Goal: Task Accomplishment & Management: Manage account settings

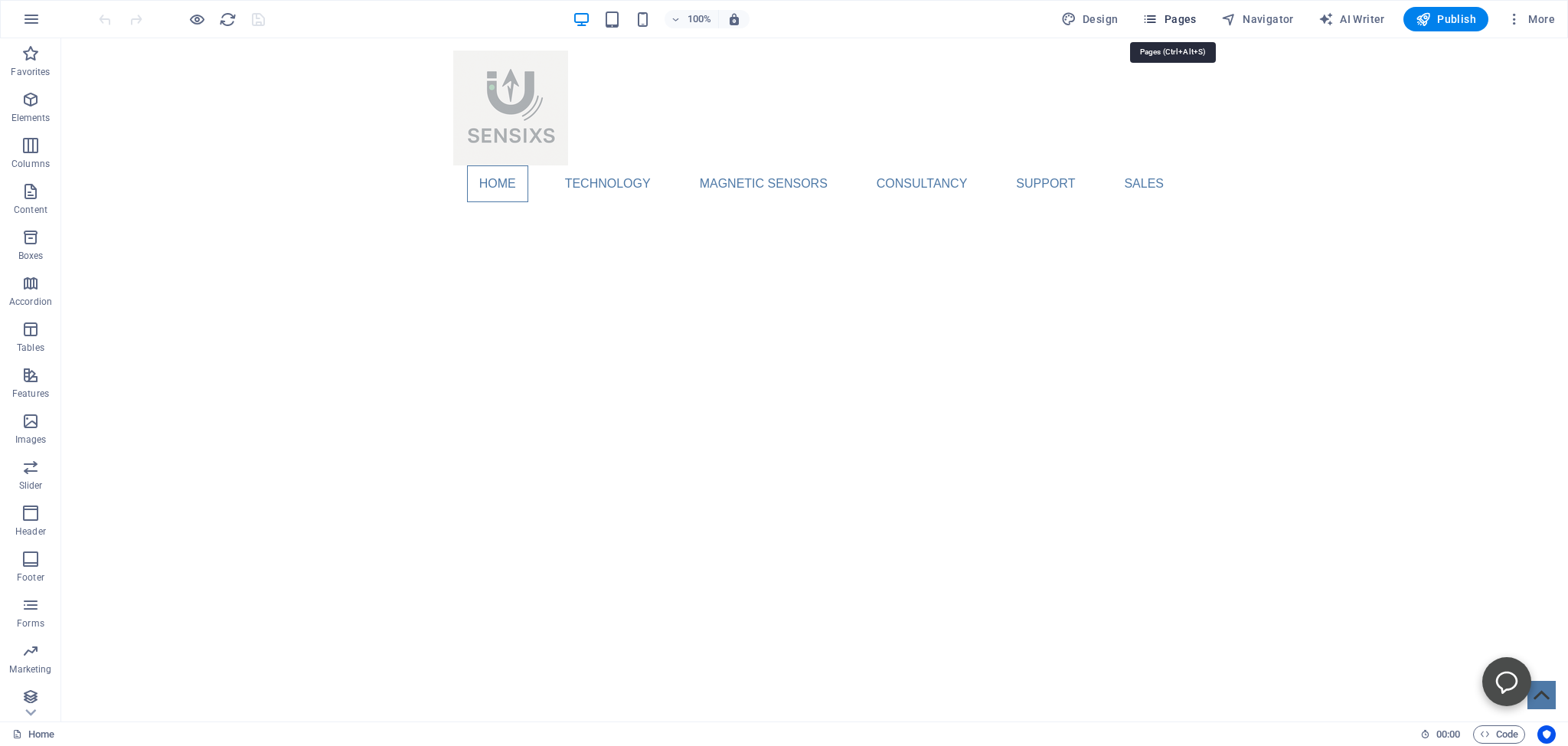
click at [1166, 20] on span "Pages" at bounding box center [1169, 18] width 53 height 15
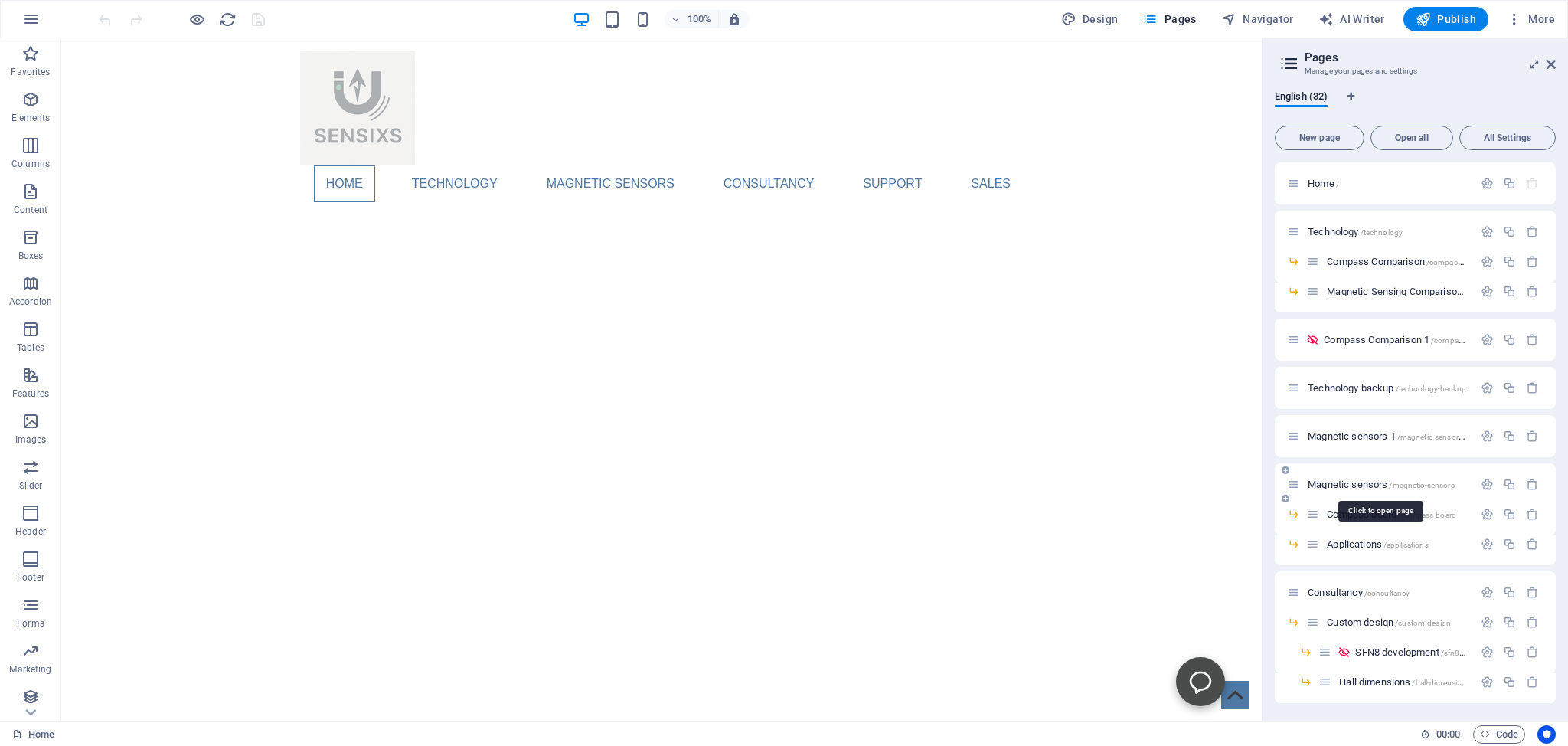
click at [1334, 487] on span "Magnetic sensors /magnetic-sensors" at bounding box center [1381, 484] width 147 height 11
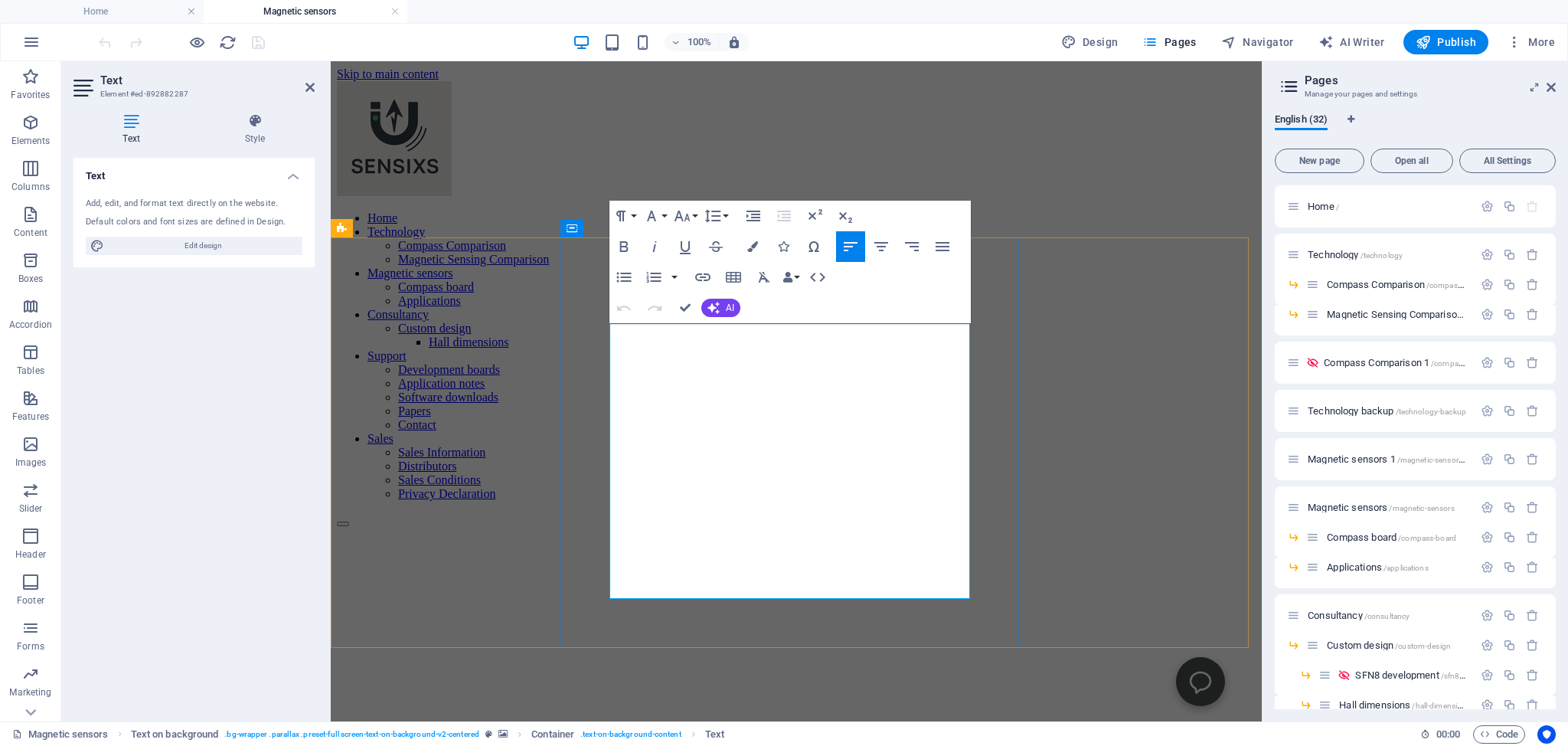
drag, startPoint x: 661, startPoint y: 478, endPoint x: 608, endPoint y: 482, distance: 53.2
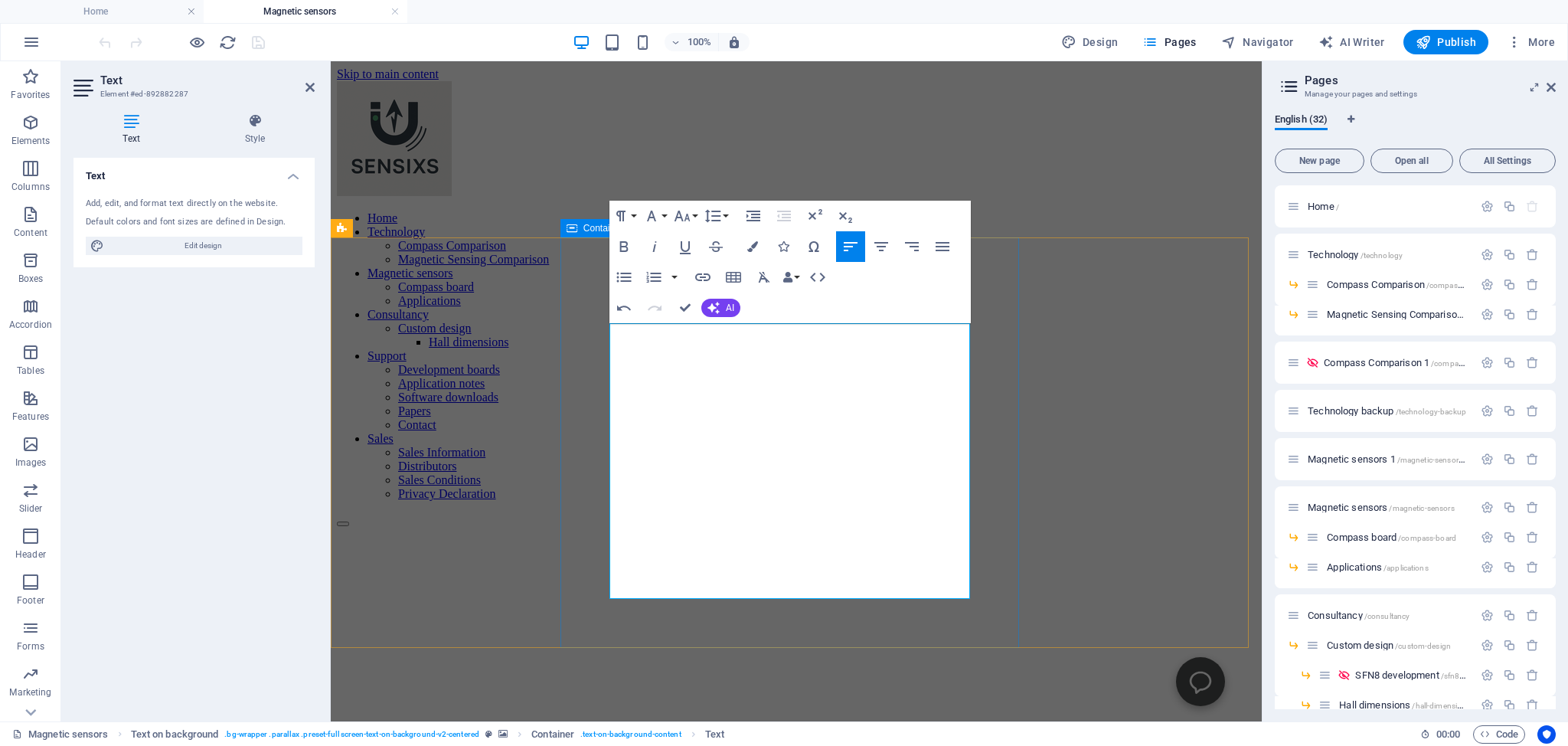
drag, startPoint x: 899, startPoint y: 497, endPoint x: 879, endPoint y: 497, distance: 20.0
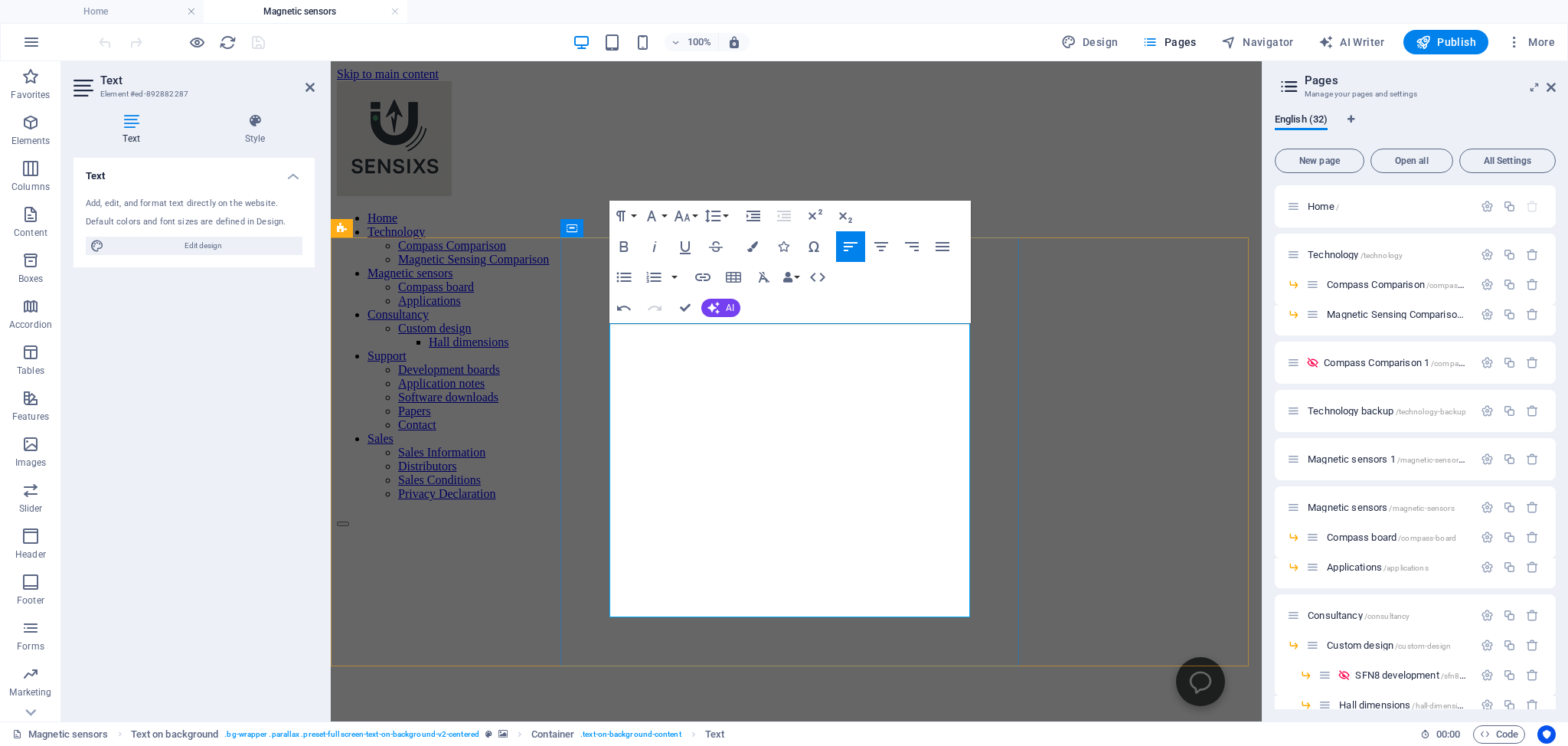
drag, startPoint x: 742, startPoint y: 552, endPoint x: 639, endPoint y: 550, distance: 103.0
drag, startPoint x: 862, startPoint y: 552, endPoint x: 841, endPoint y: 552, distance: 21.0
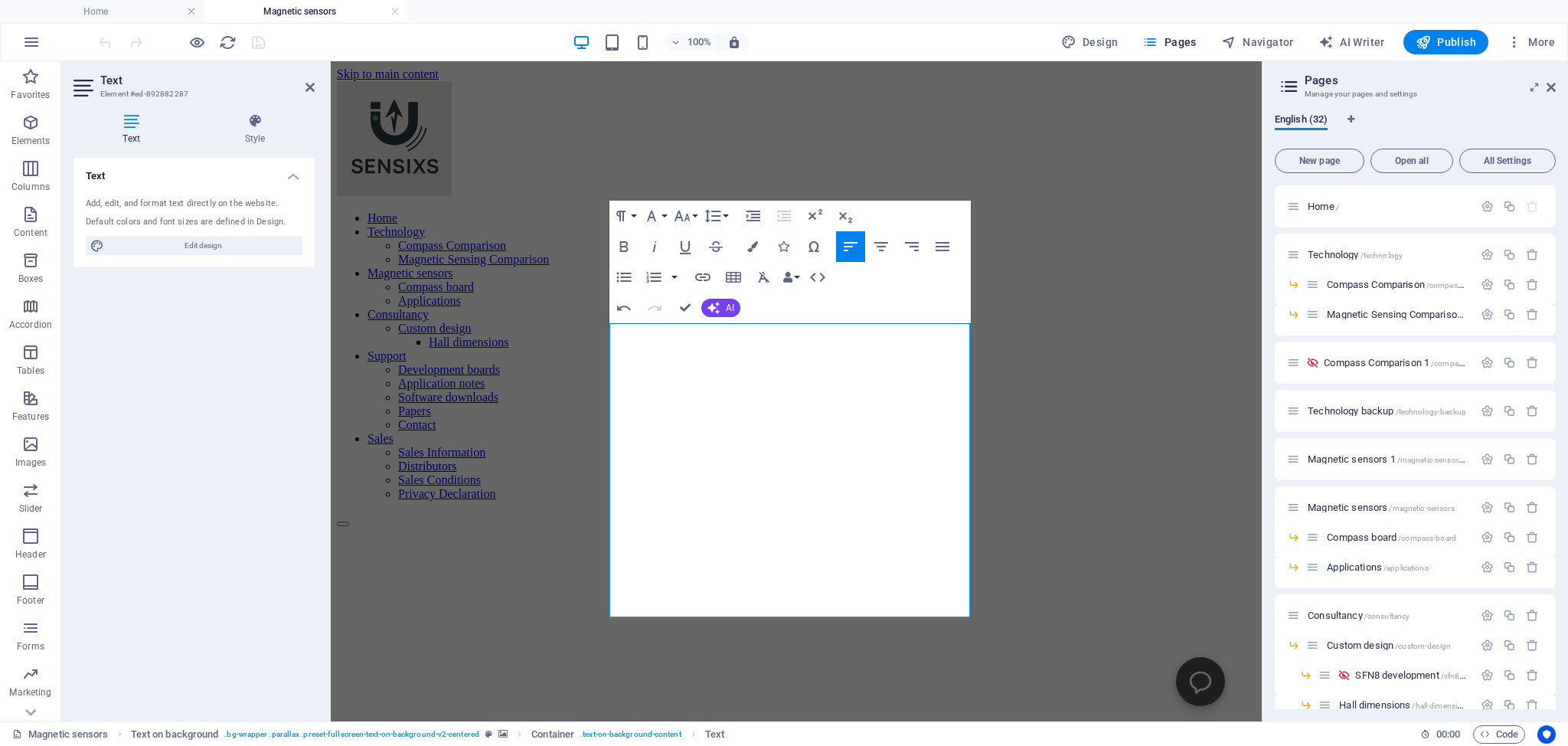
click at [1141, 438] on figure at bounding box center [796, 438] width 919 height 0
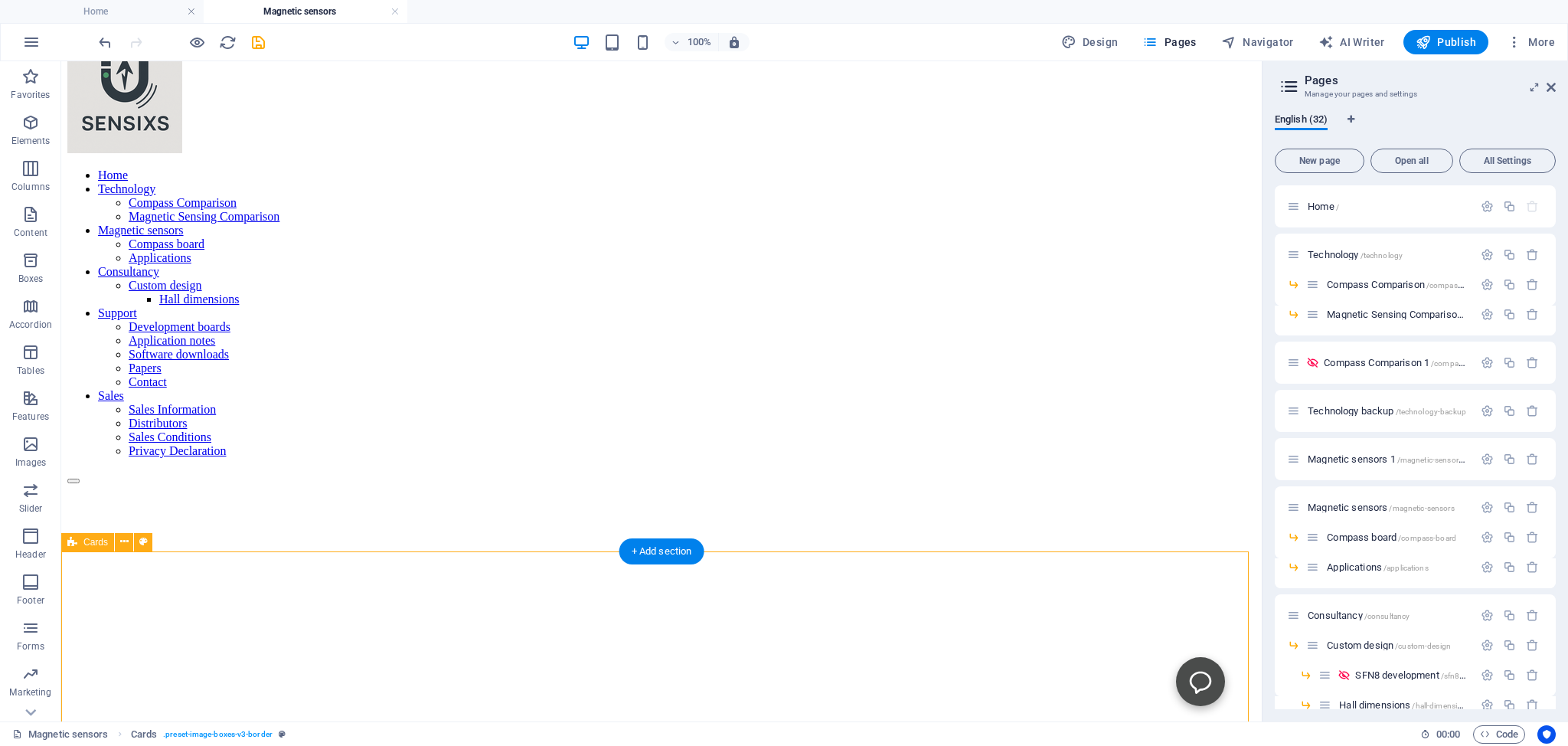
scroll to position [80, 0]
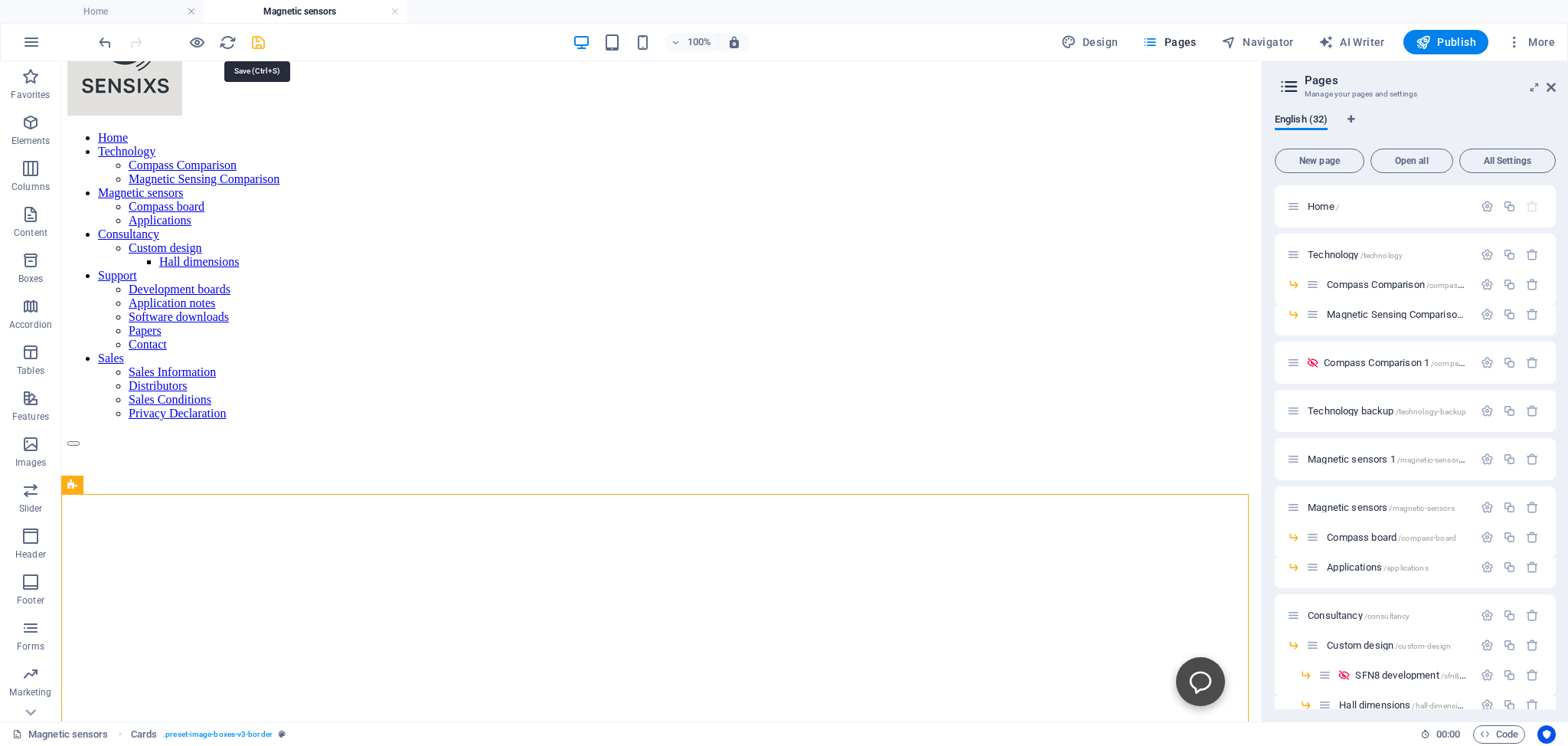
click at [256, 43] on icon "save" at bounding box center [258, 42] width 18 height 18
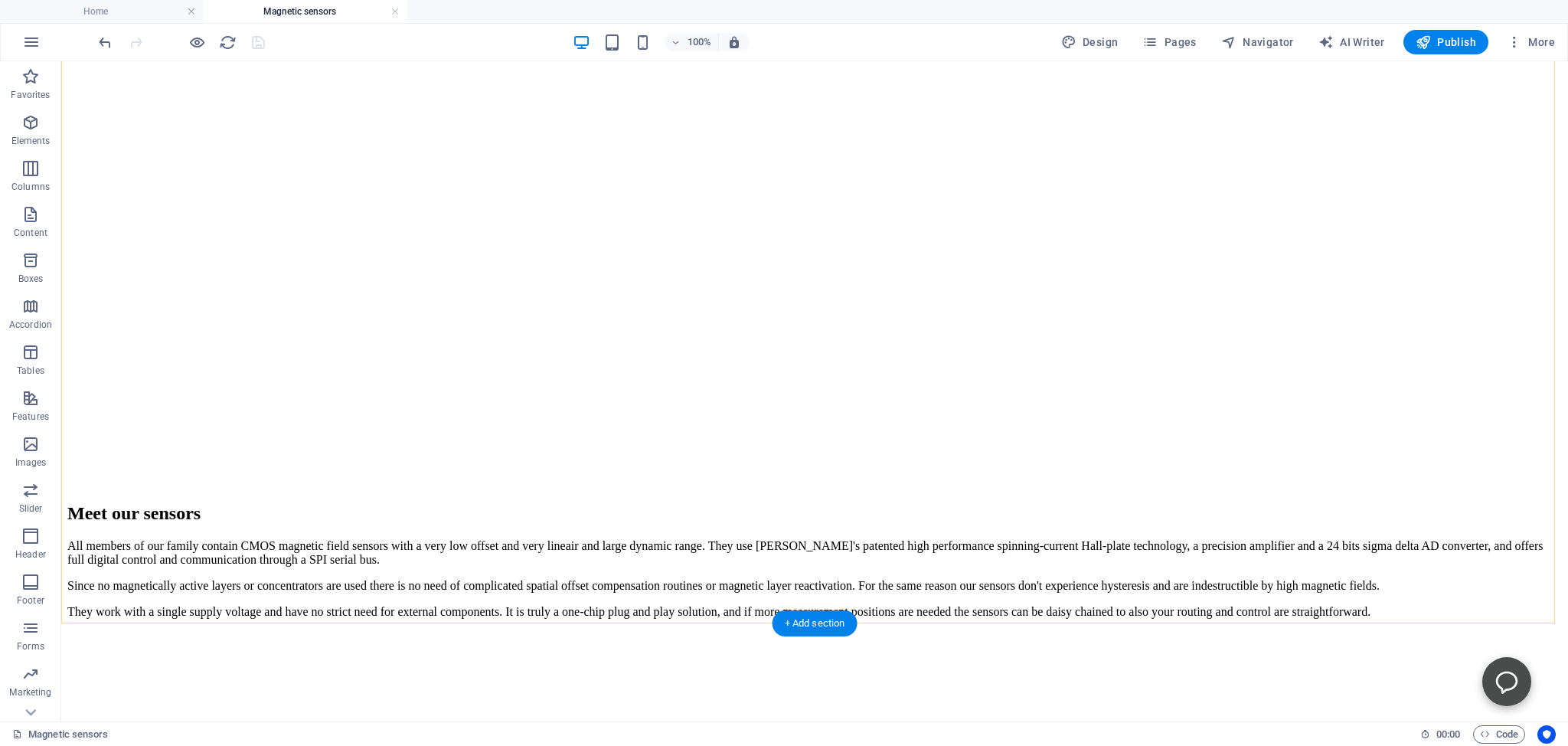
scroll to position [646, 0]
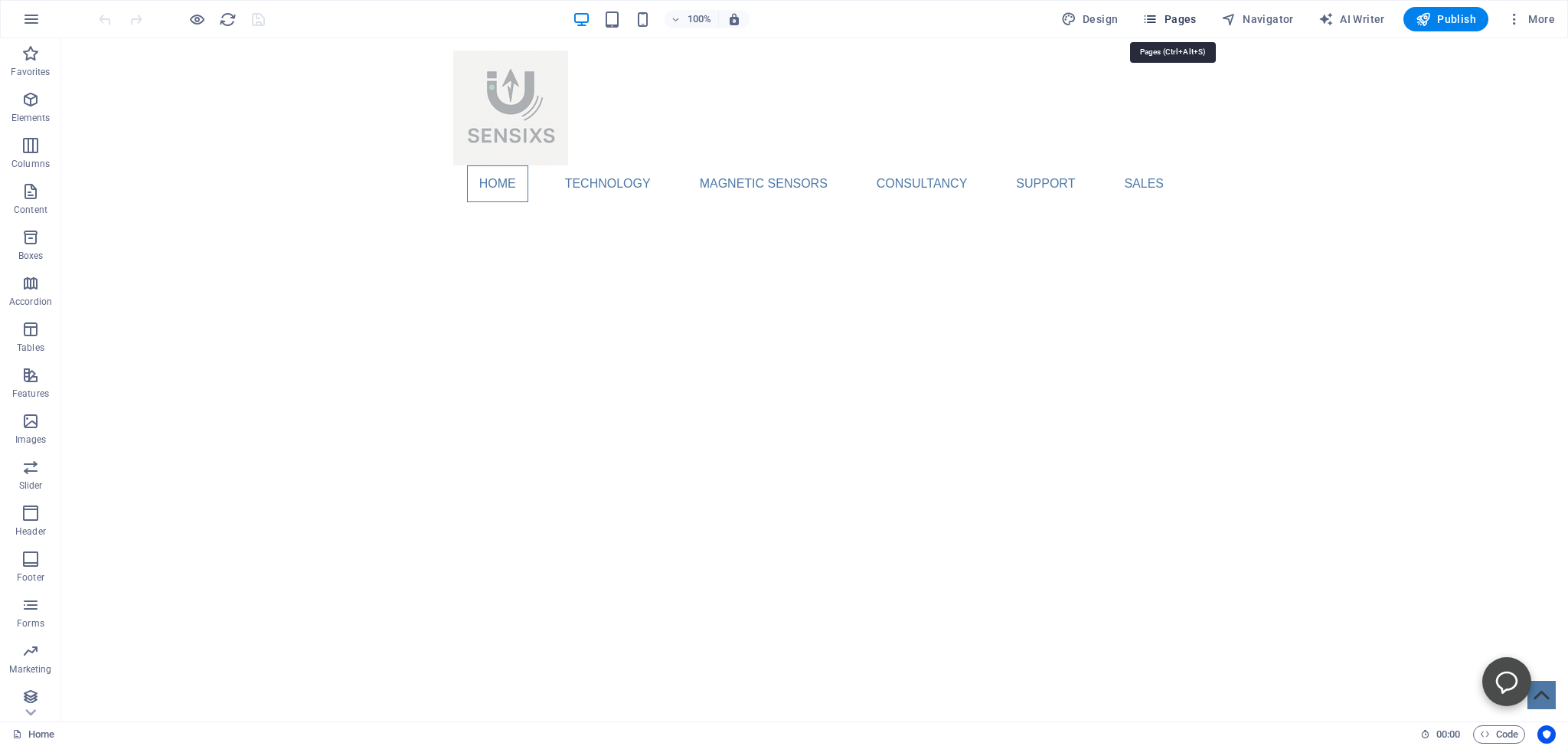
click at [1172, 21] on span "Pages" at bounding box center [1169, 18] width 53 height 15
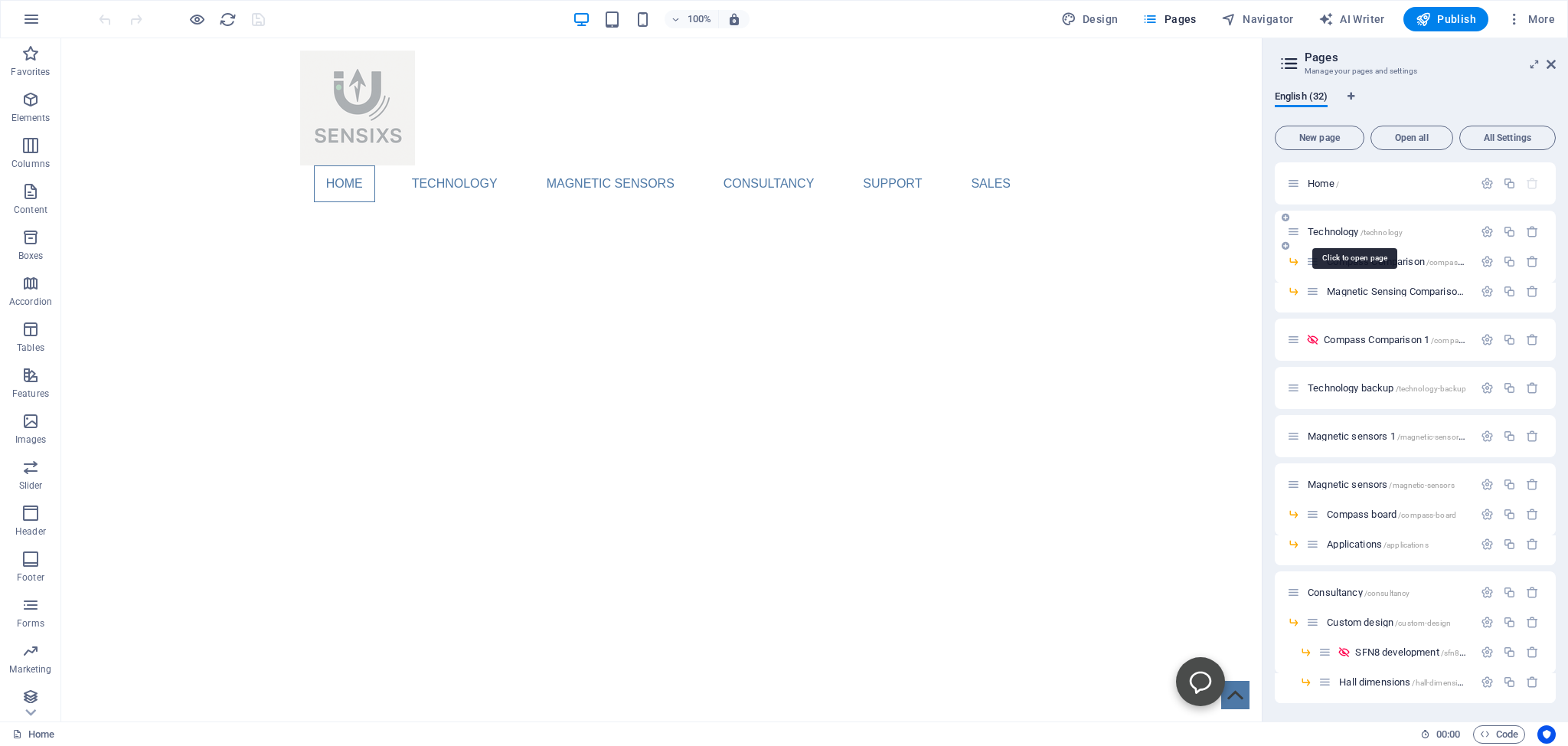
click at [1333, 232] on span "Technology /technology" at bounding box center [1355, 231] width 95 height 11
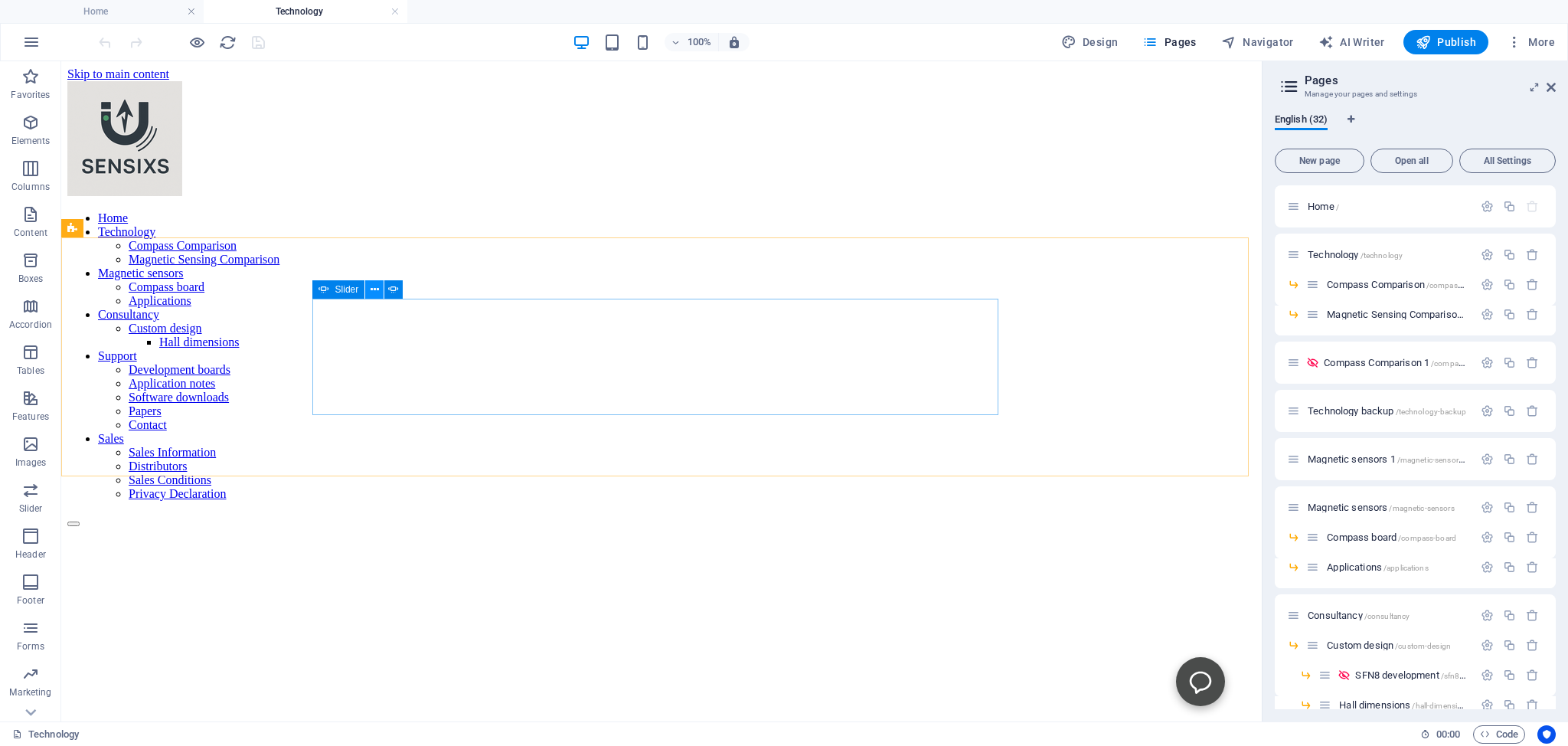
click at [375, 290] on icon at bounding box center [375, 290] width 9 height 16
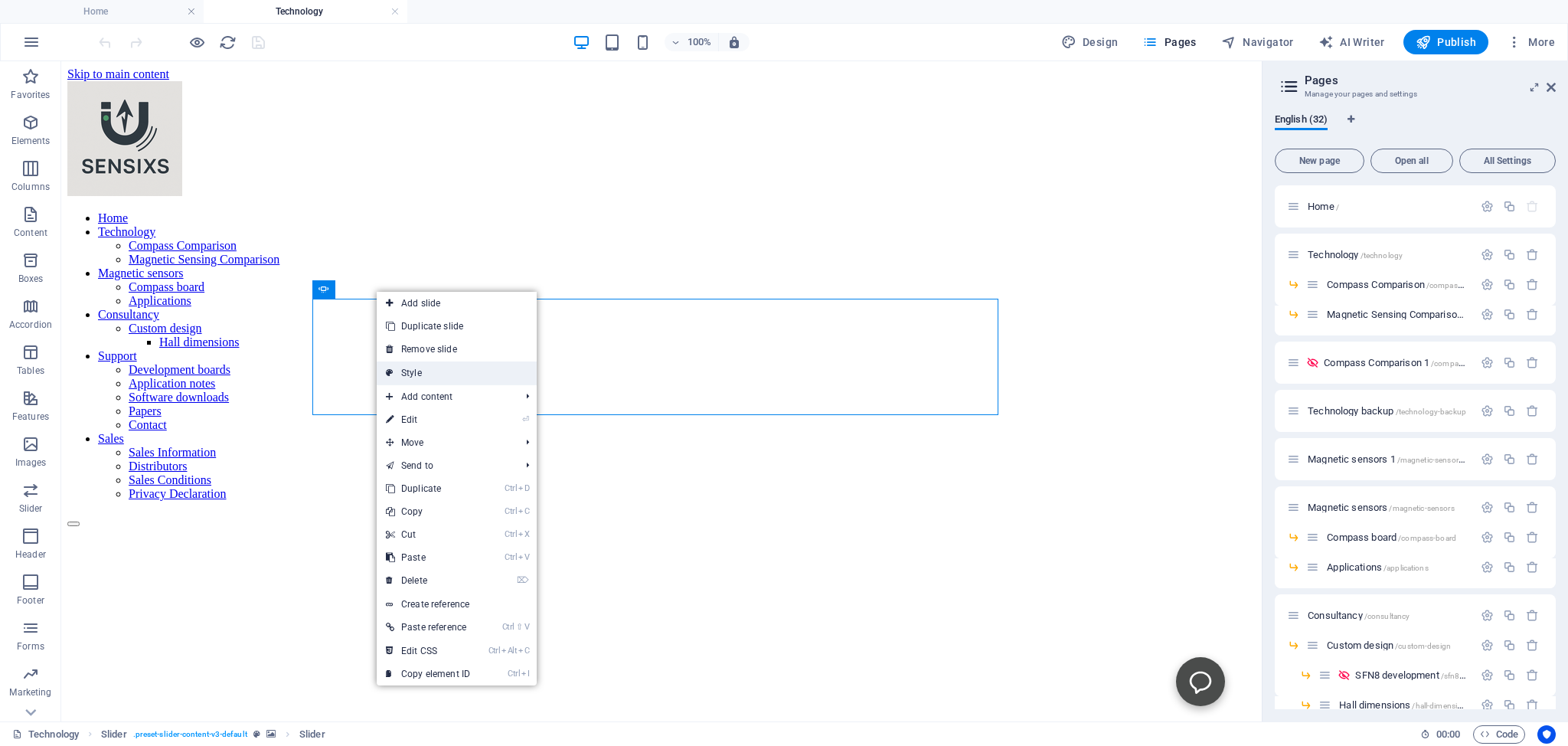
click at [415, 372] on link "Style" at bounding box center [457, 372] width 160 height 23
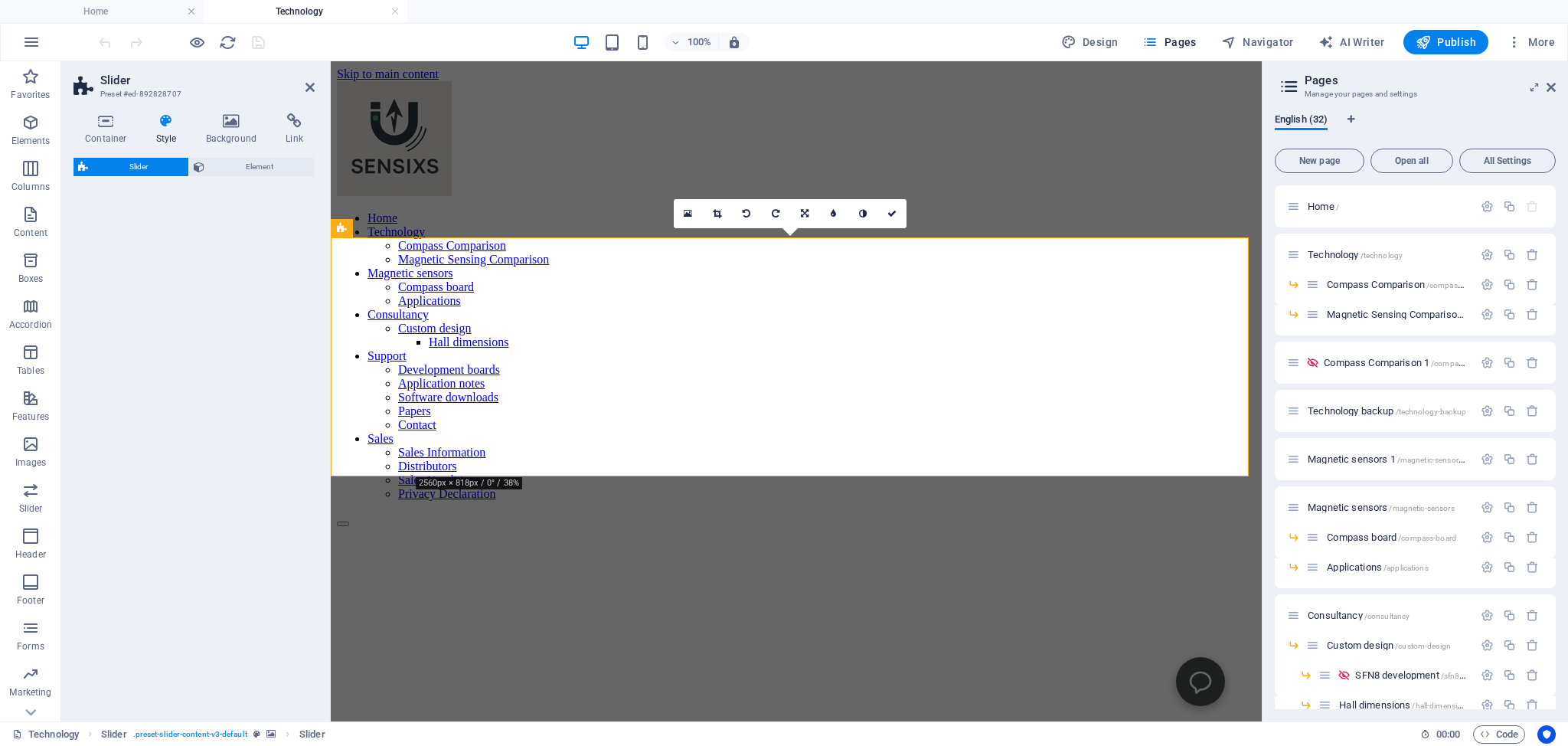
select select "rem"
select select "px"
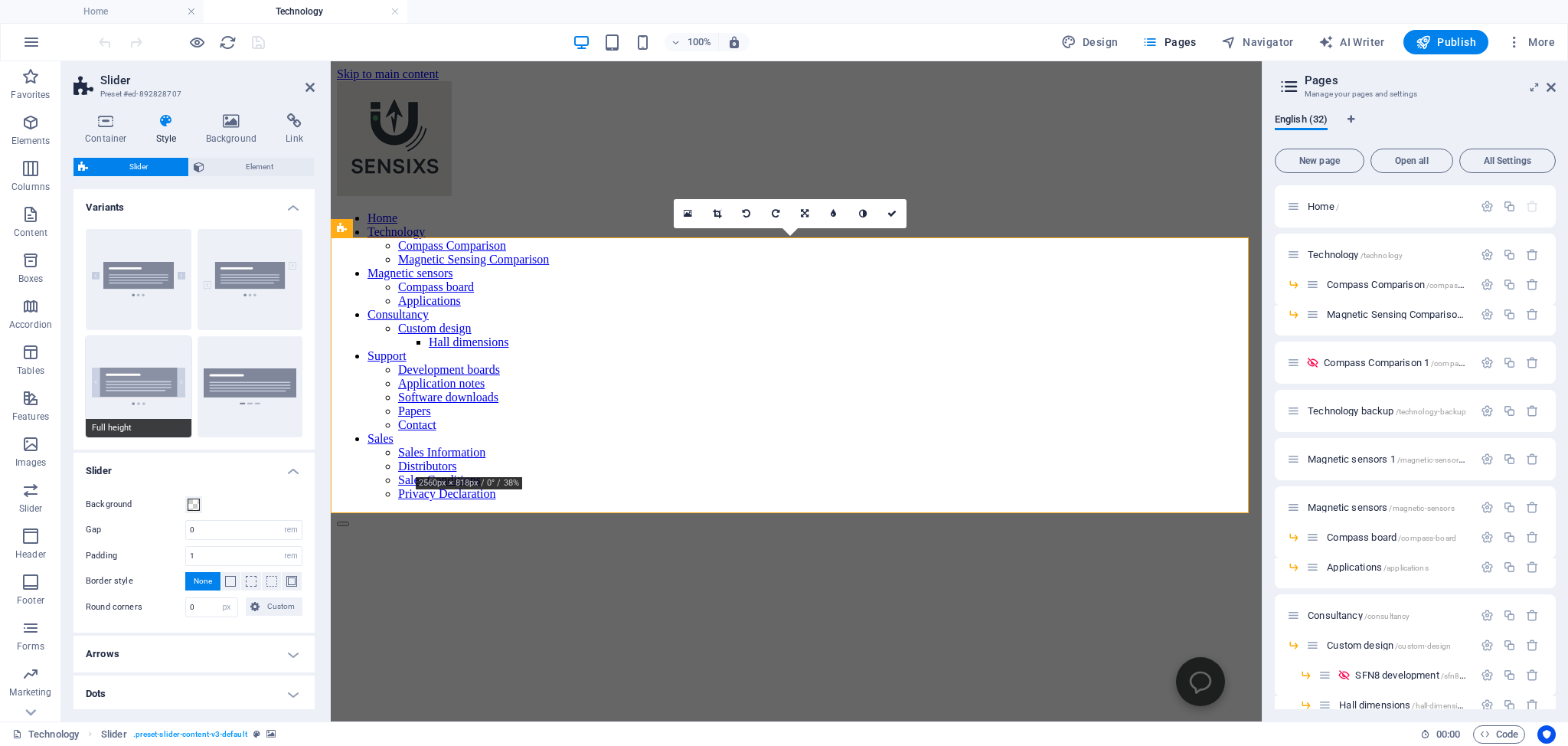
click at [117, 387] on button "Full height" at bounding box center [139, 387] width 106 height 101
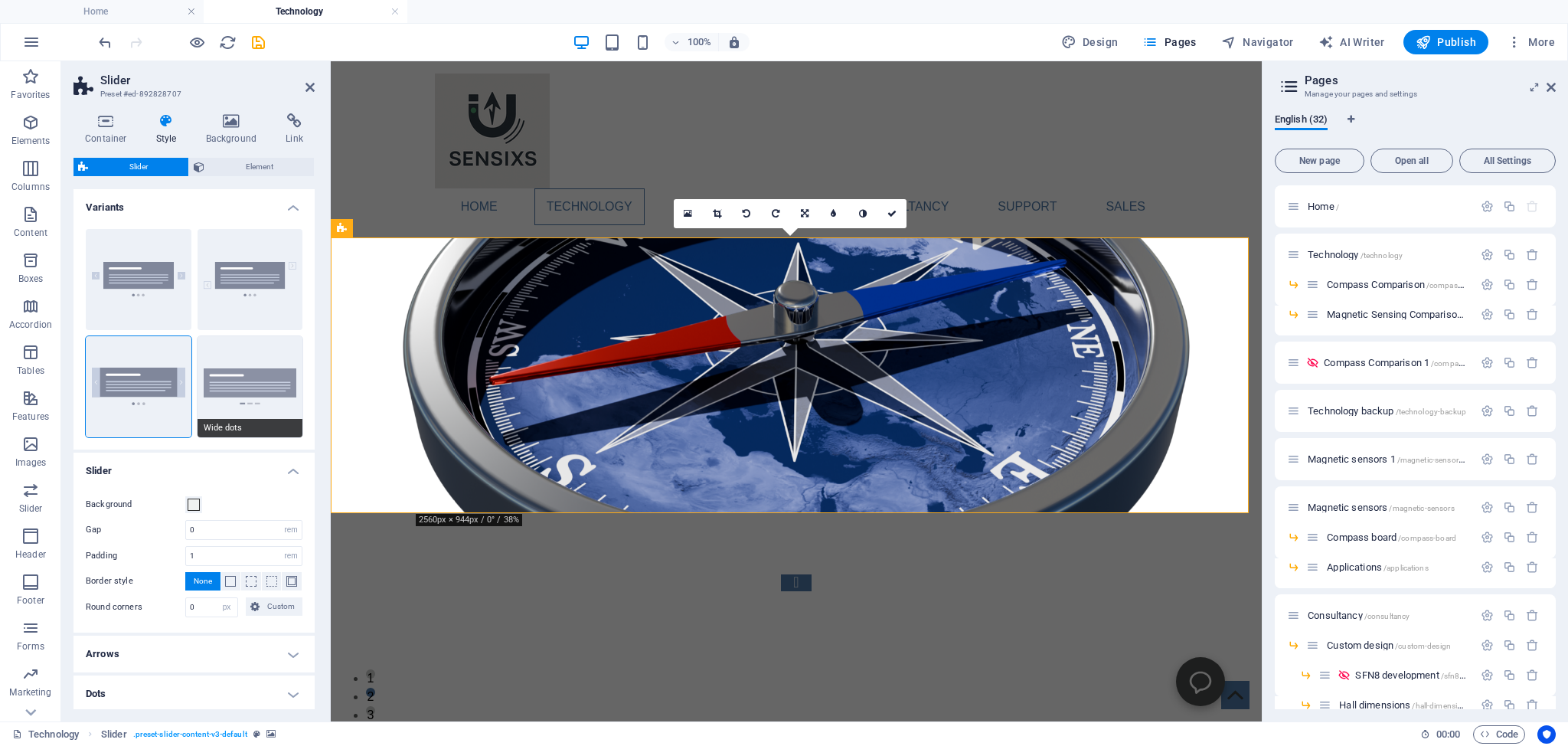
click at [240, 383] on button "Wide dots" at bounding box center [250, 387] width 106 height 101
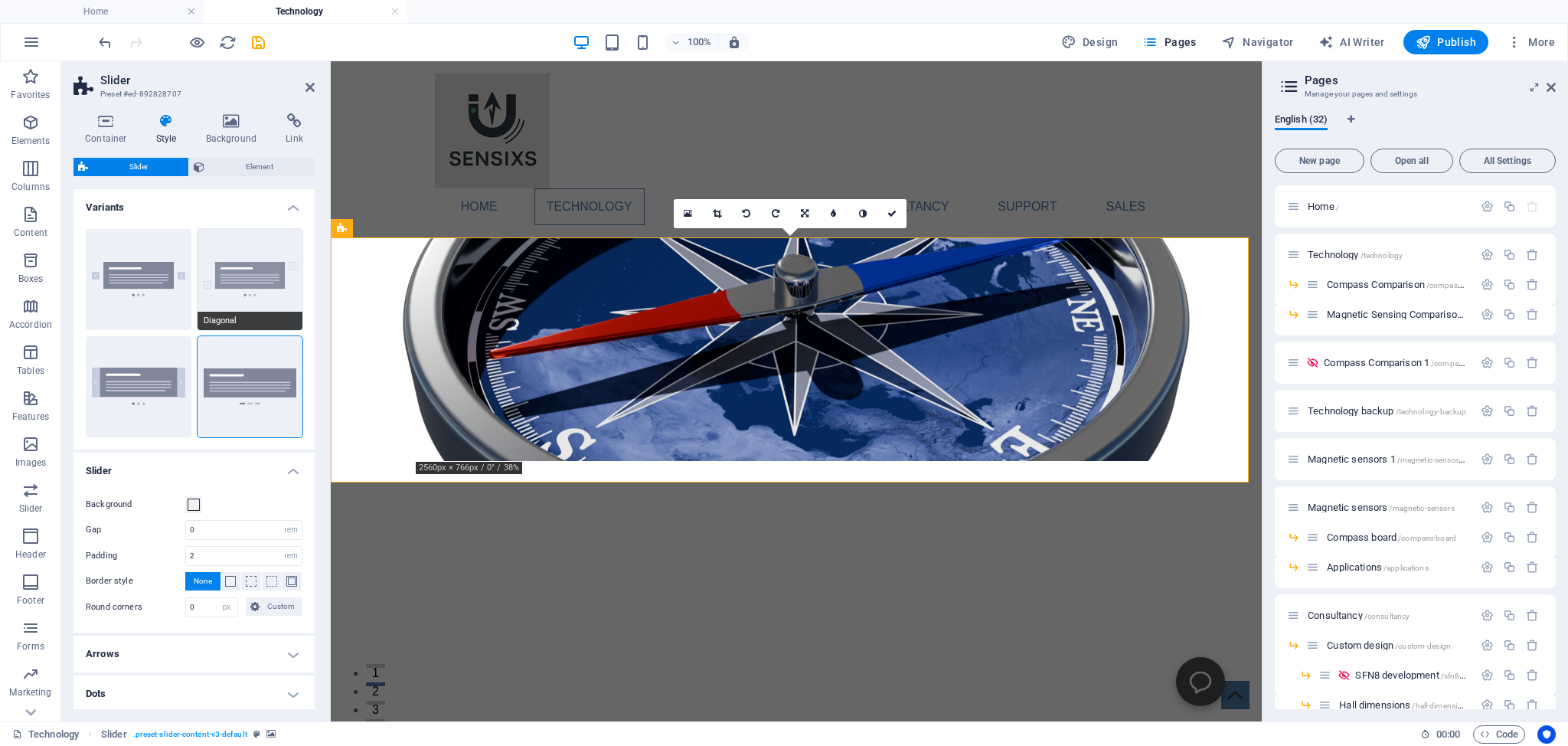
click at [243, 271] on button "Diagonal" at bounding box center [250, 279] width 106 height 101
type input "1"
type input "10"
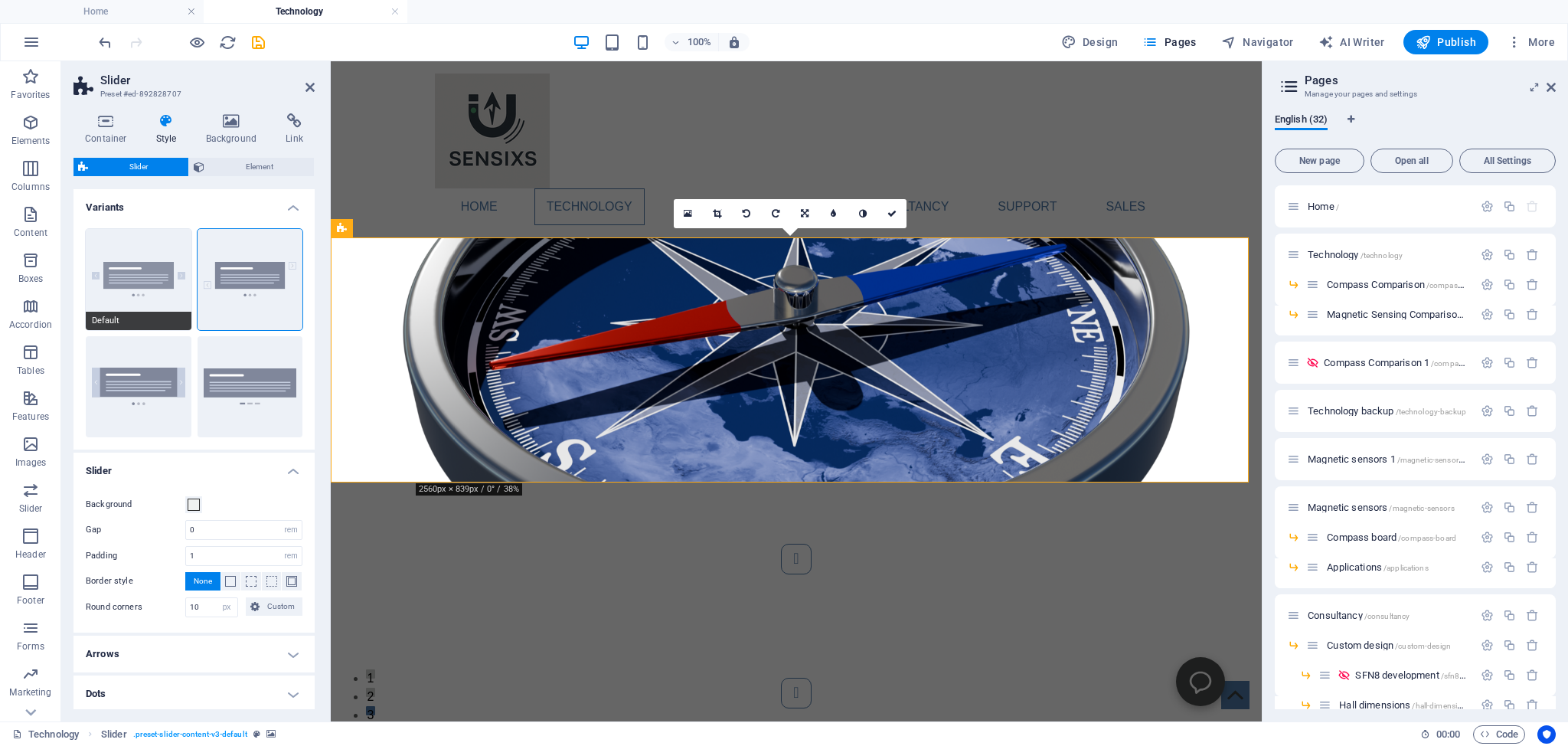
click at [132, 271] on button "Default" at bounding box center [139, 279] width 106 height 101
type input "0"
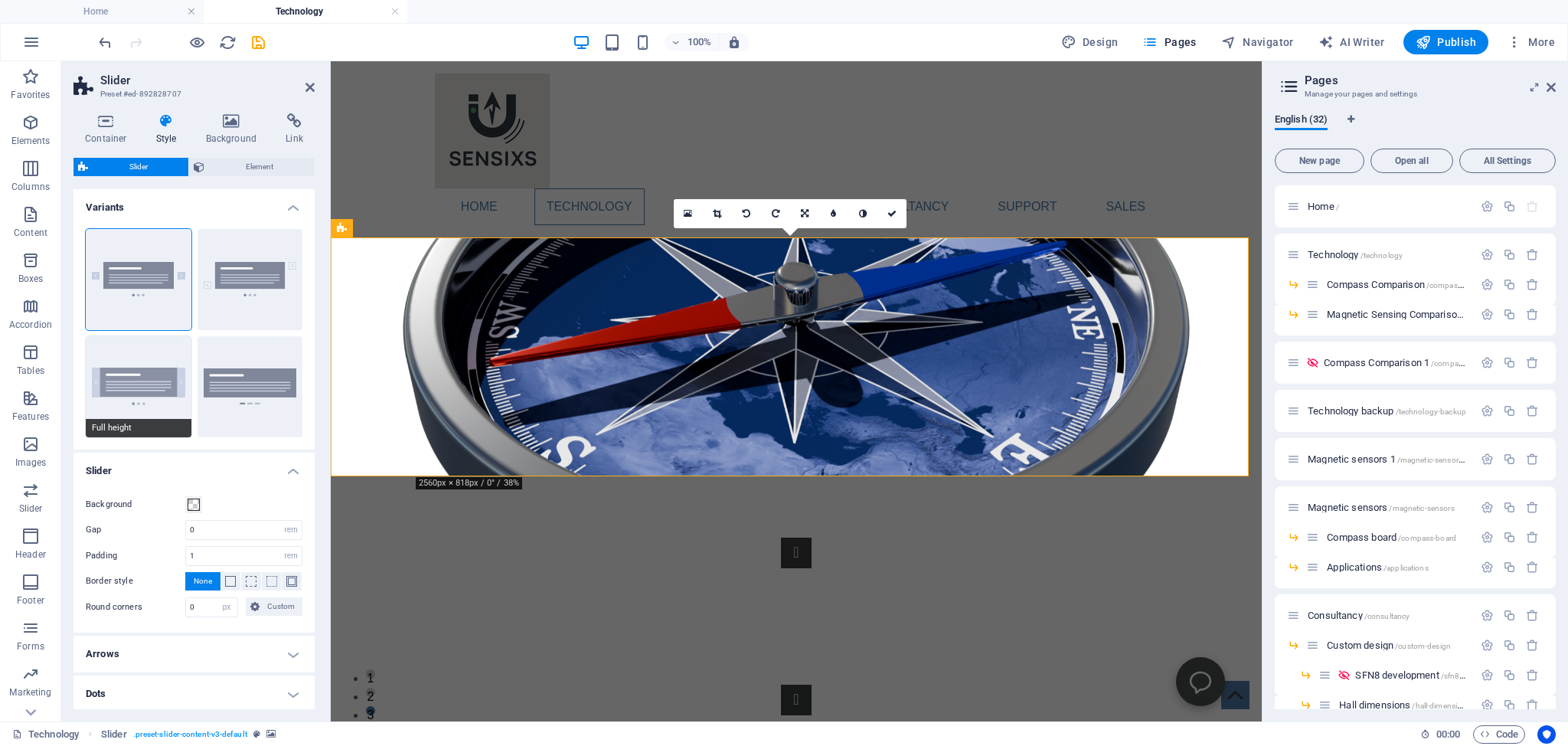
click at [127, 374] on button "Full height" at bounding box center [139, 387] width 106 height 101
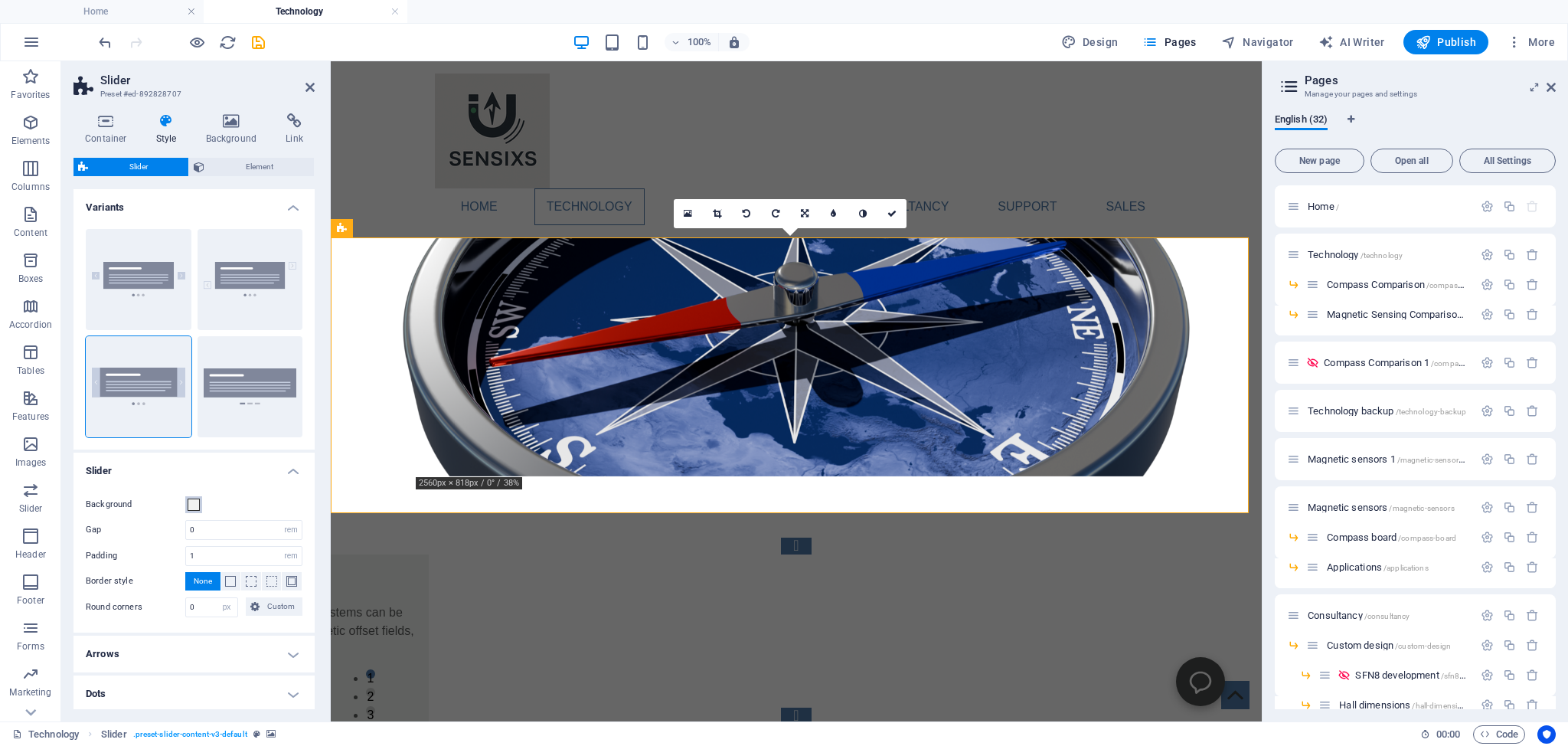
click at [195, 504] on span at bounding box center [193, 504] width 12 height 12
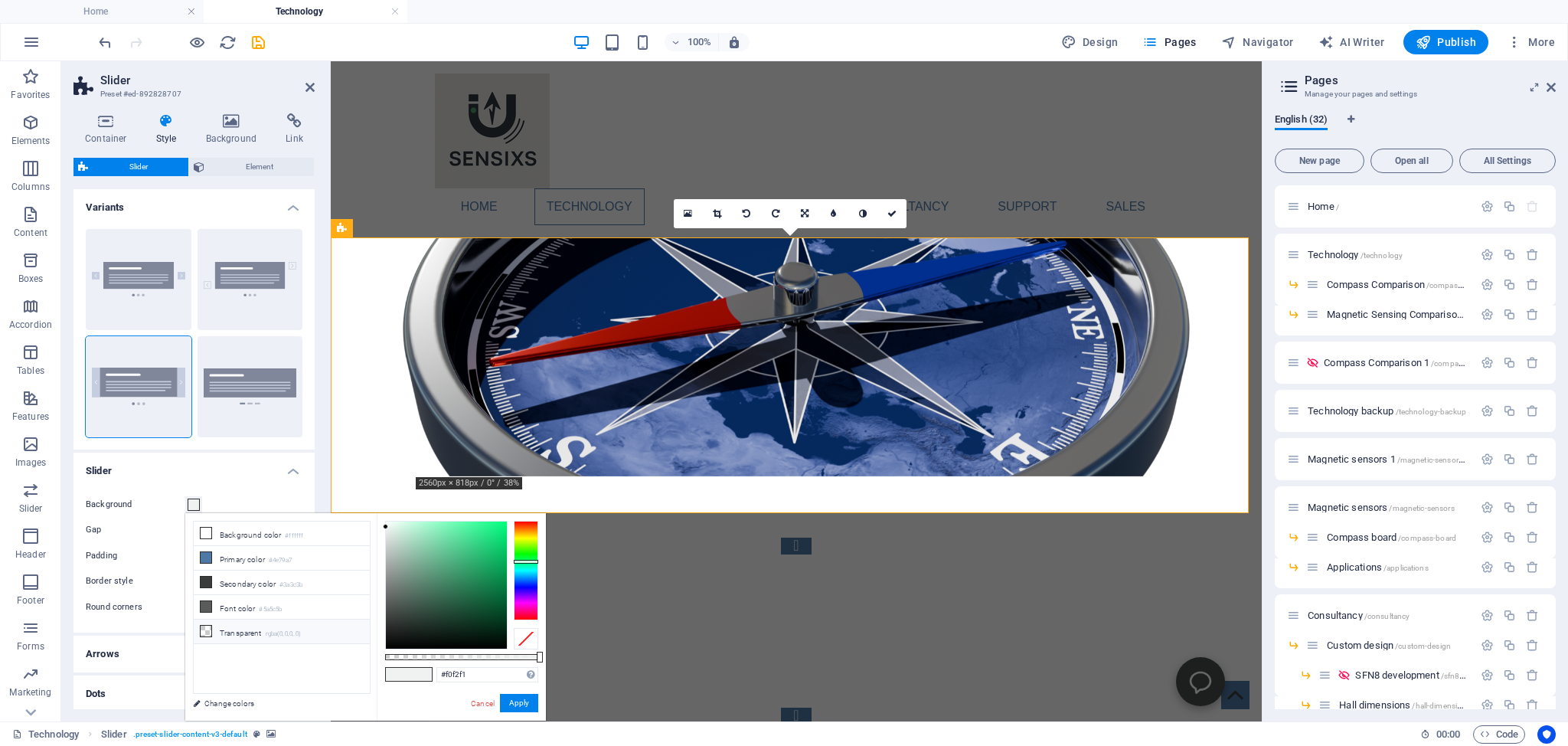
click at [210, 626] on icon at bounding box center [206, 630] width 10 height 10
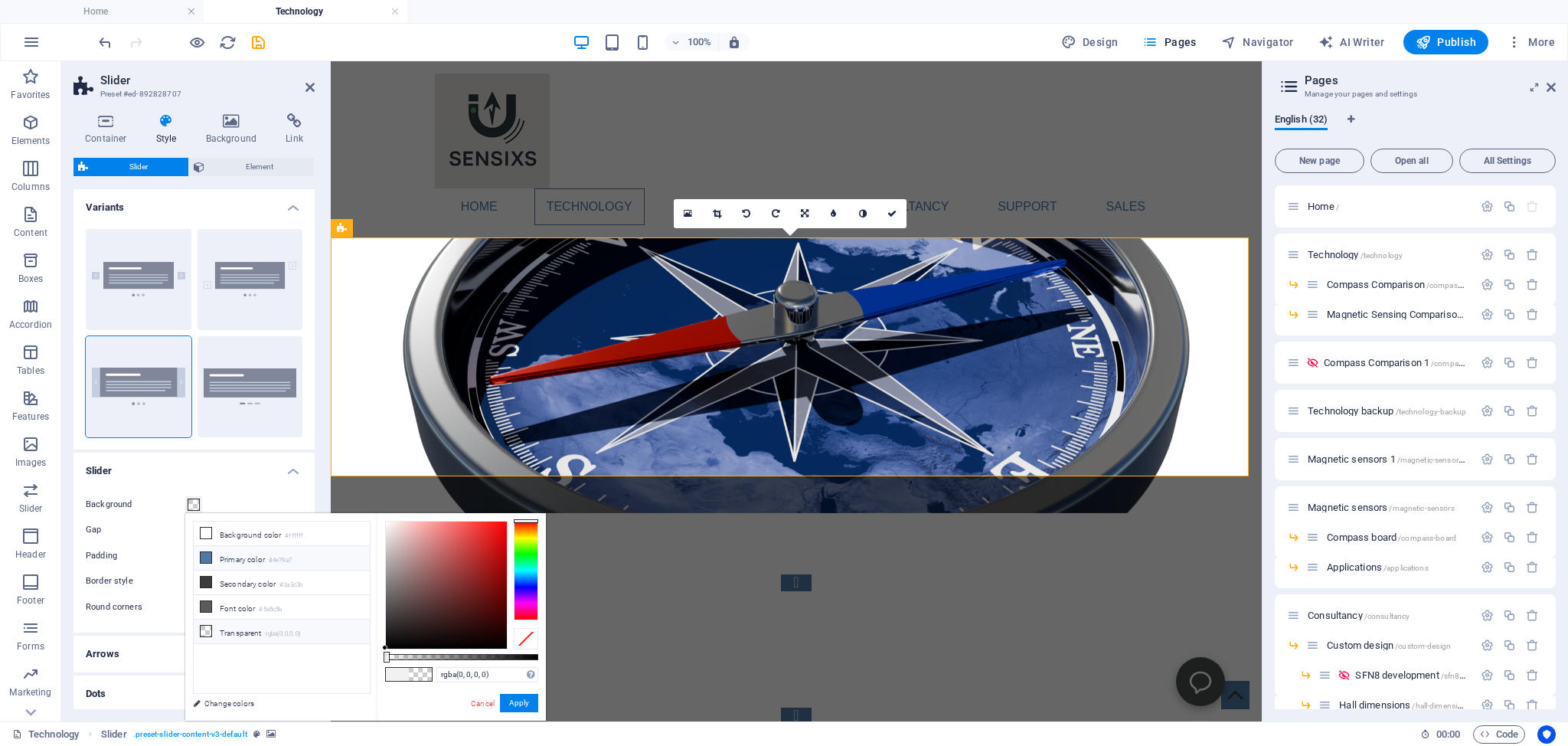
click at [204, 555] on icon at bounding box center [206, 557] width 10 height 10
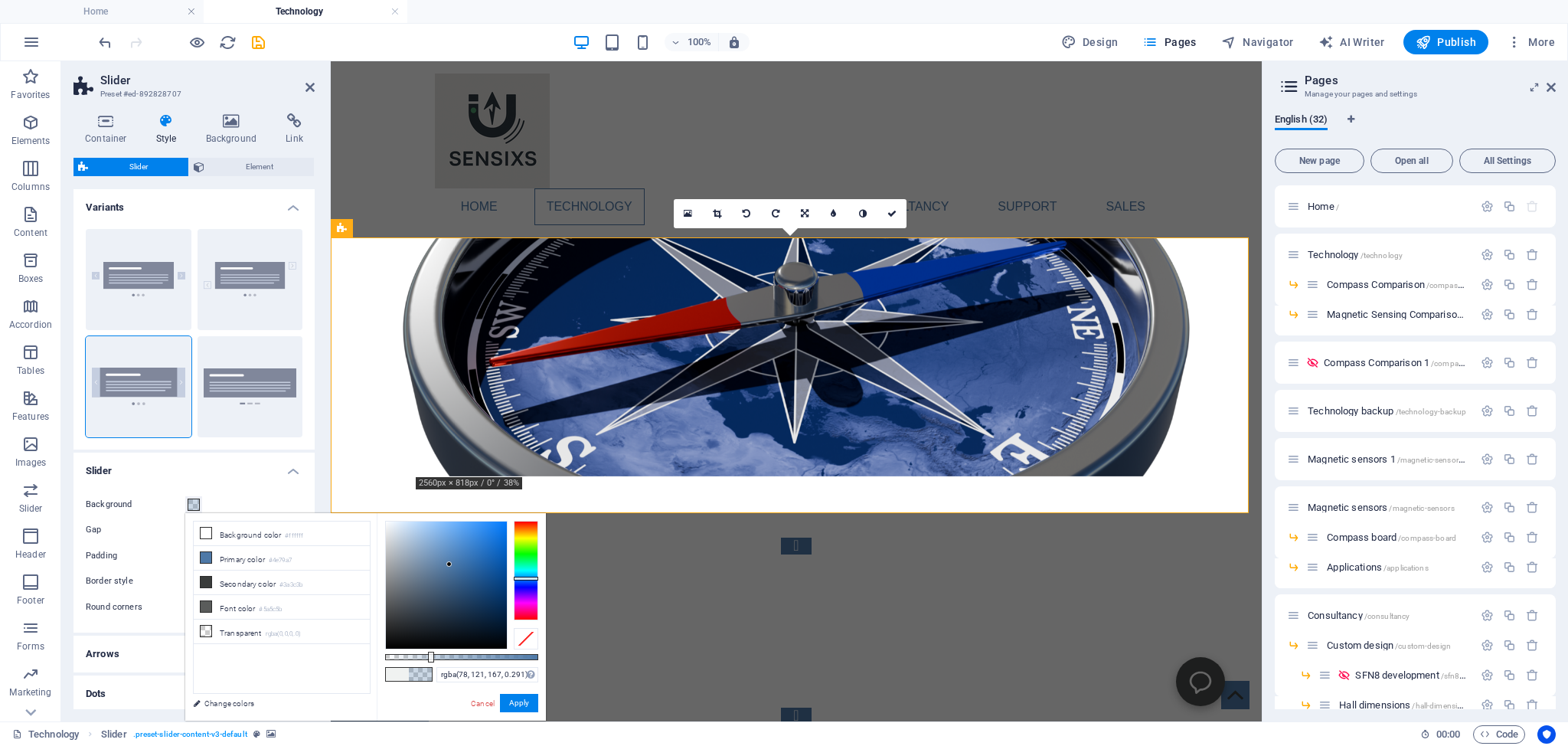
drag, startPoint x: 539, startPoint y: 656, endPoint x: 430, endPoint y: 653, distance: 109.0
click at [430, 653] on div at bounding box center [431, 657] width 6 height 10
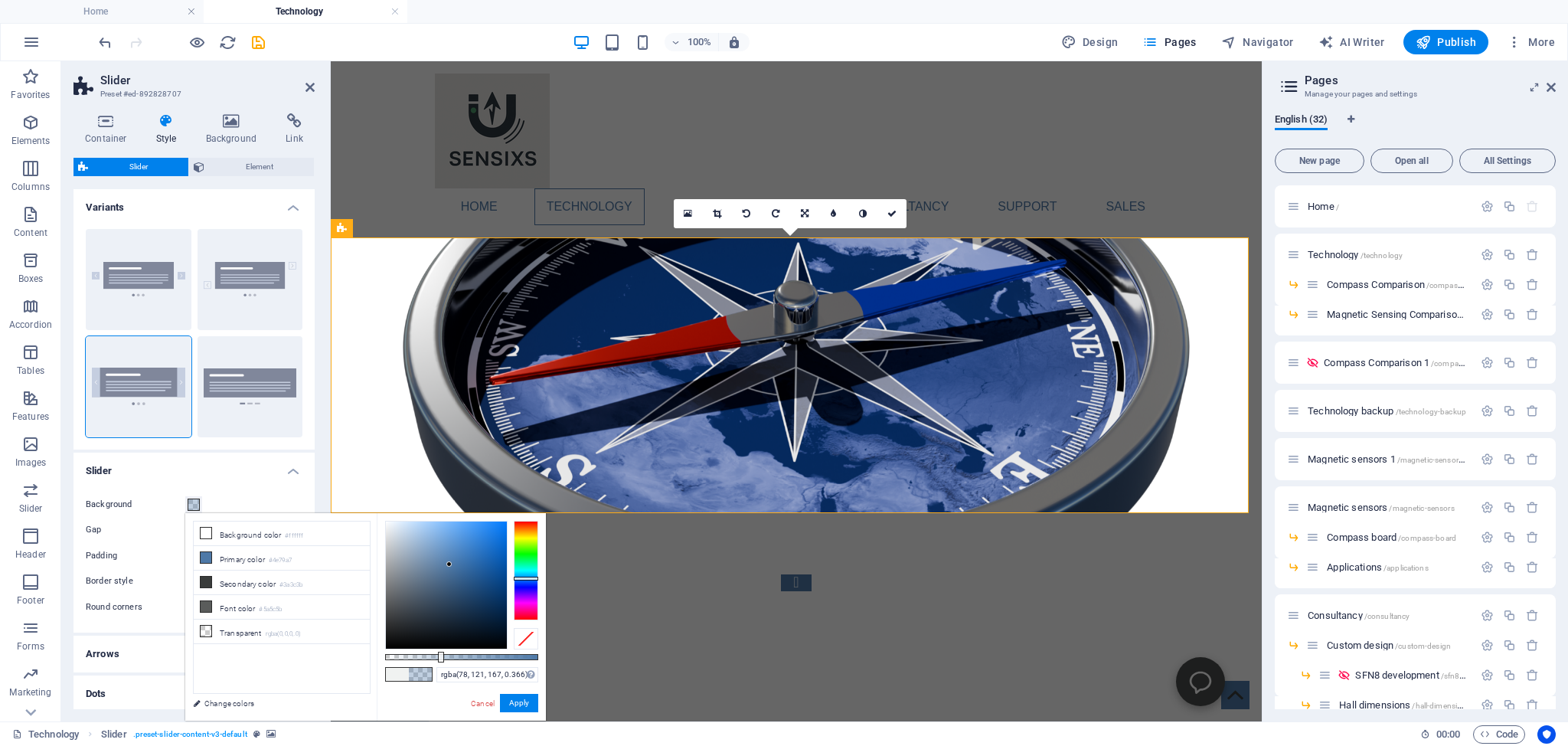
drag, startPoint x: 430, startPoint y: 653, endPoint x: 441, endPoint y: 654, distance: 11.0
click at [441, 654] on div at bounding box center [441, 657] width 6 height 10
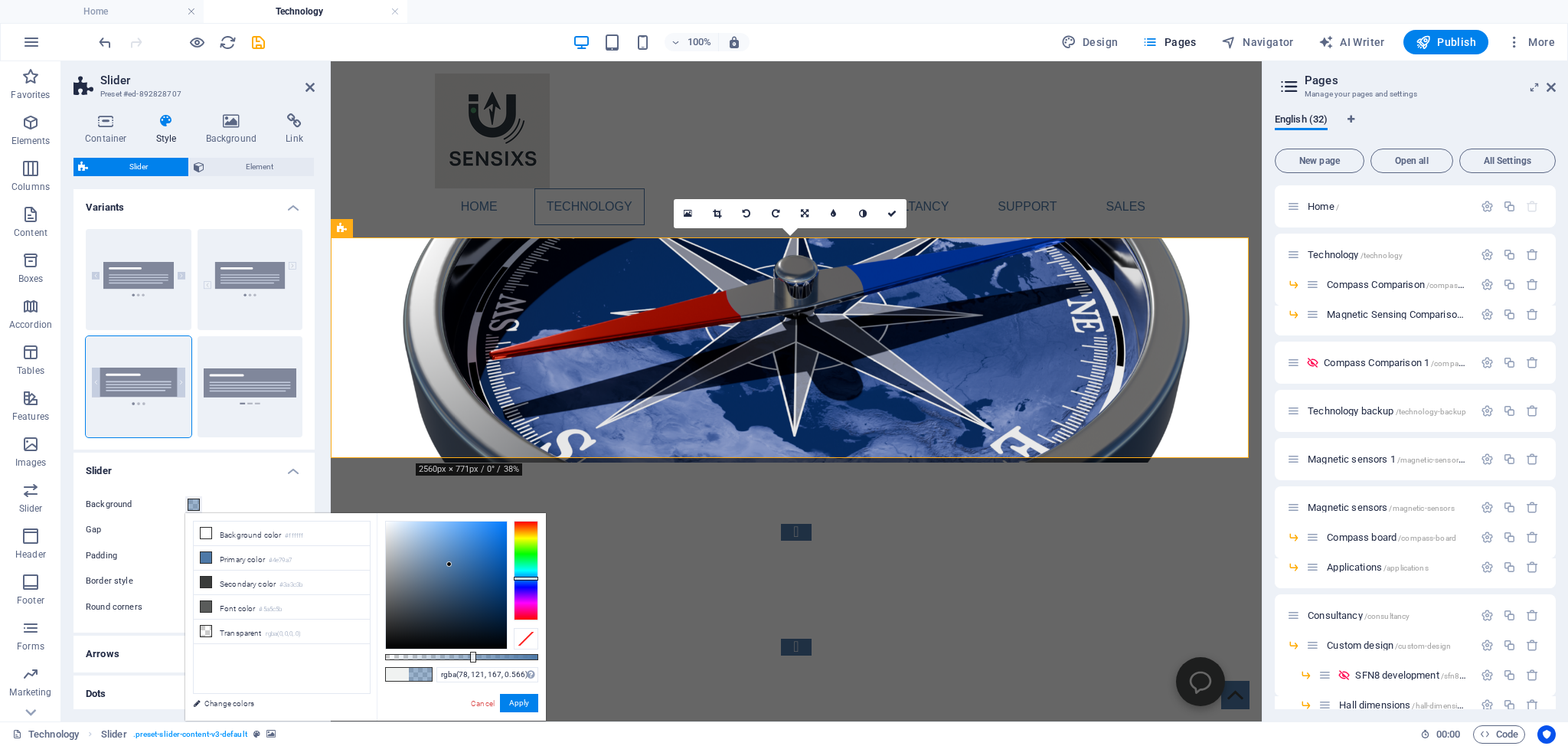
drag, startPoint x: 441, startPoint y: 654, endPoint x: 472, endPoint y: 657, distance: 31.1
click at [472, 657] on div at bounding box center [474, 657] width 6 height 10
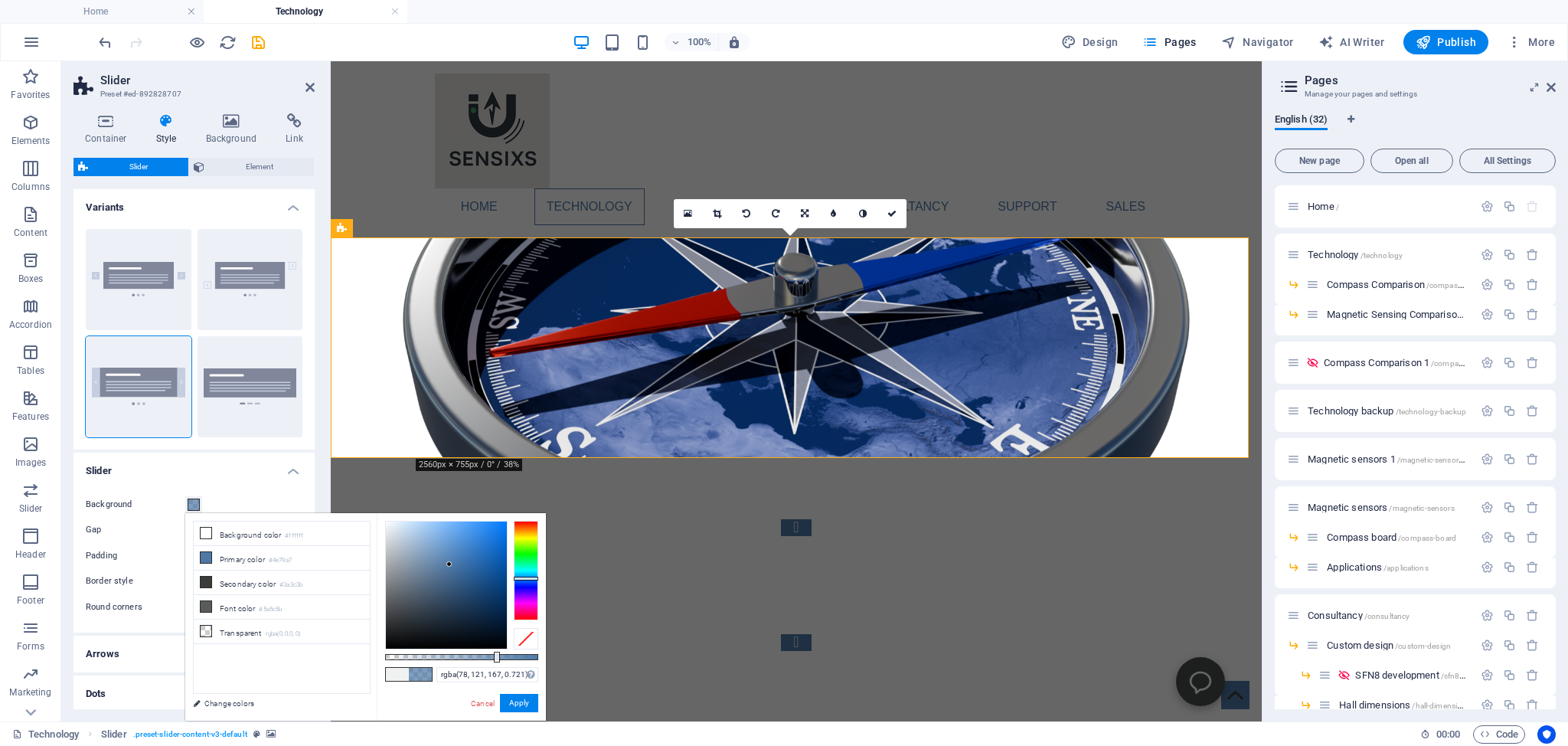
drag, startPoint x: 470, startPoint y: 657, endPoint x: 496, endPoint y: 660, distance: 26.2
click at [496, 660] on div at bounding box center [497, 657] width 6 height 10
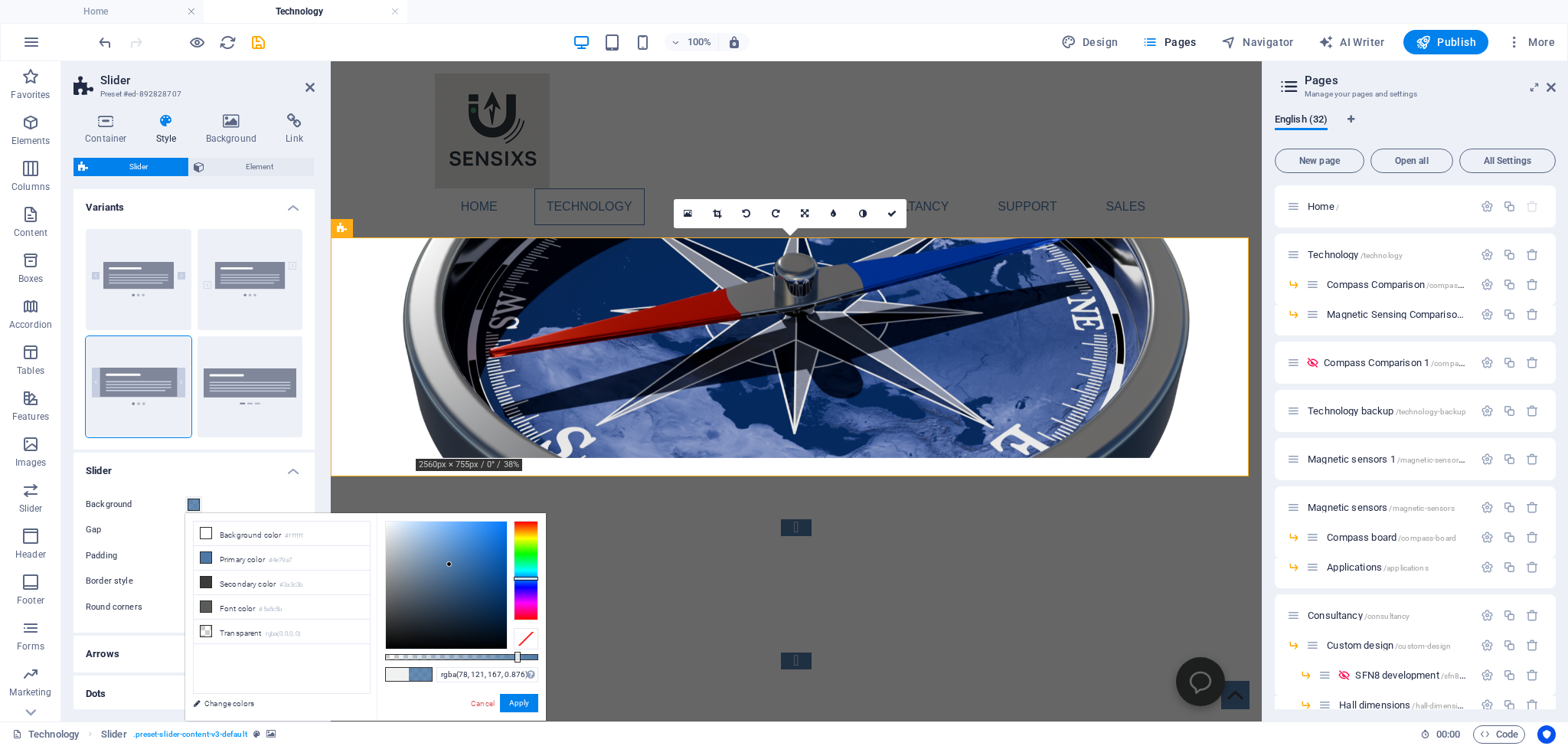
type input "rgba(78, 121, 167, 0.881)"
drag, startPoint x: 497, startPoint y: 658, endPoint x: 520, endPoint y: 659, distance: 23.0
click at [520, 659] on div at bounding box center [521, 657] width 6 height 10
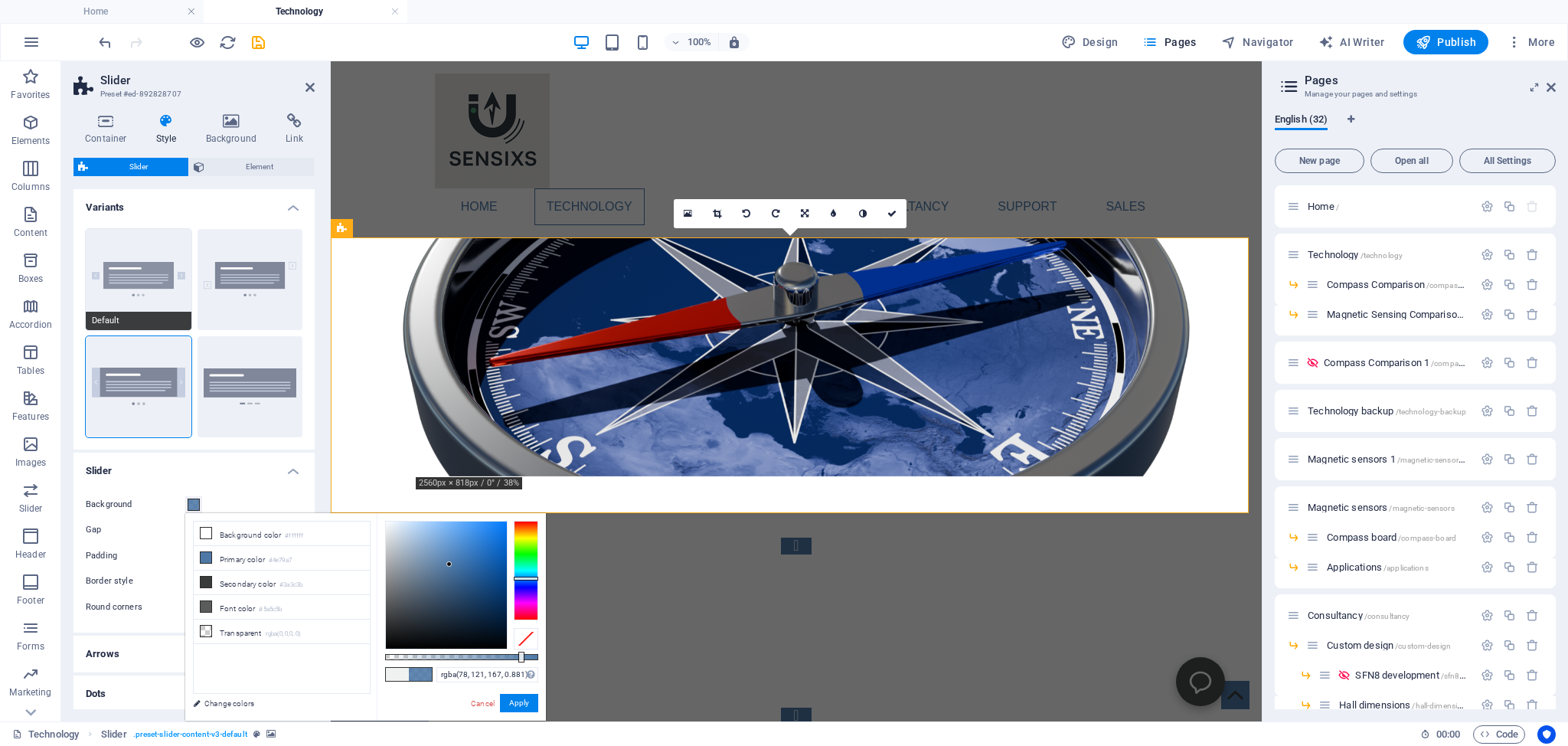
click at [118, 274] on button "Default" at bounding box center [139, 279] width 106 height 101
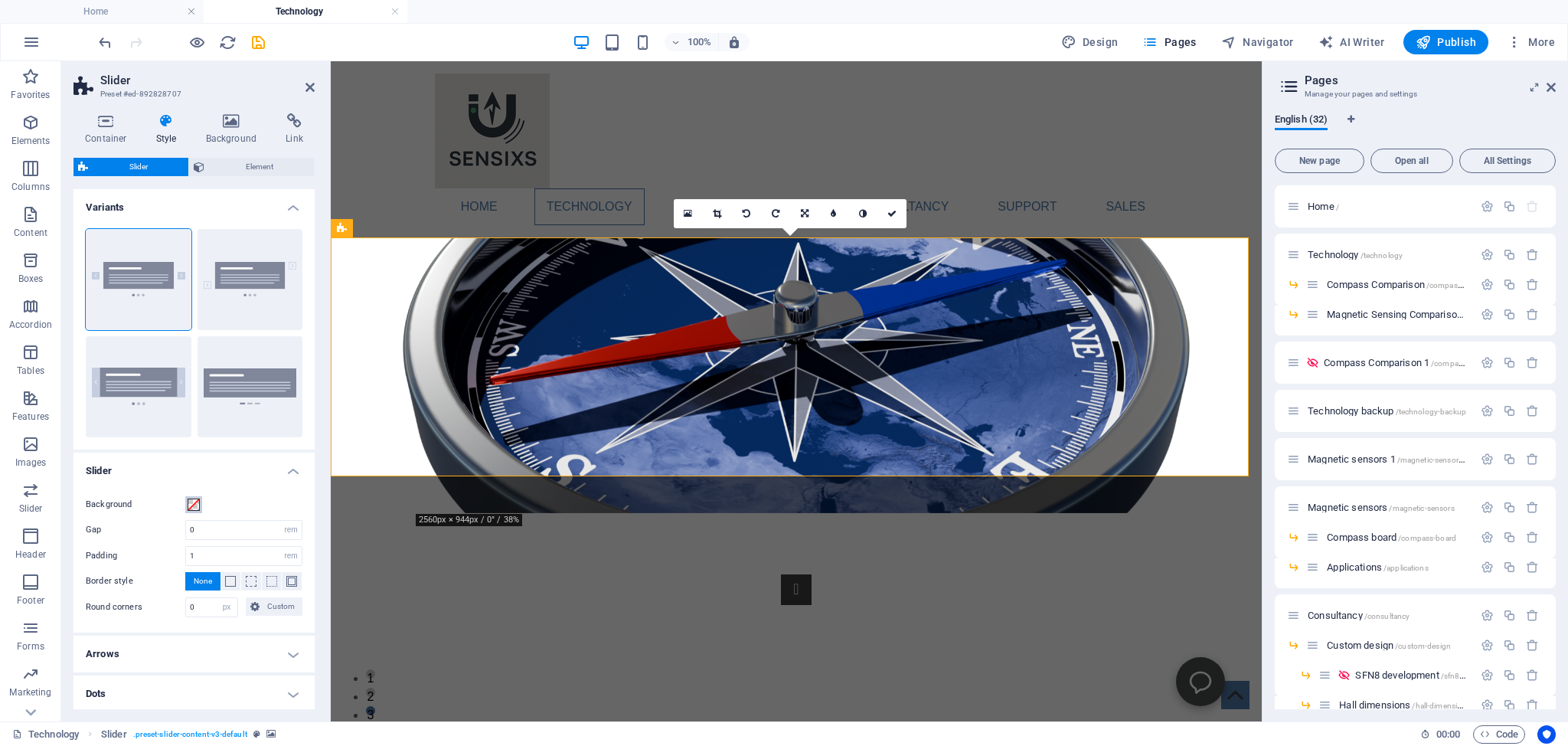
click at [195, 504] on span at bounding box center [193, 504] width 12 height 12
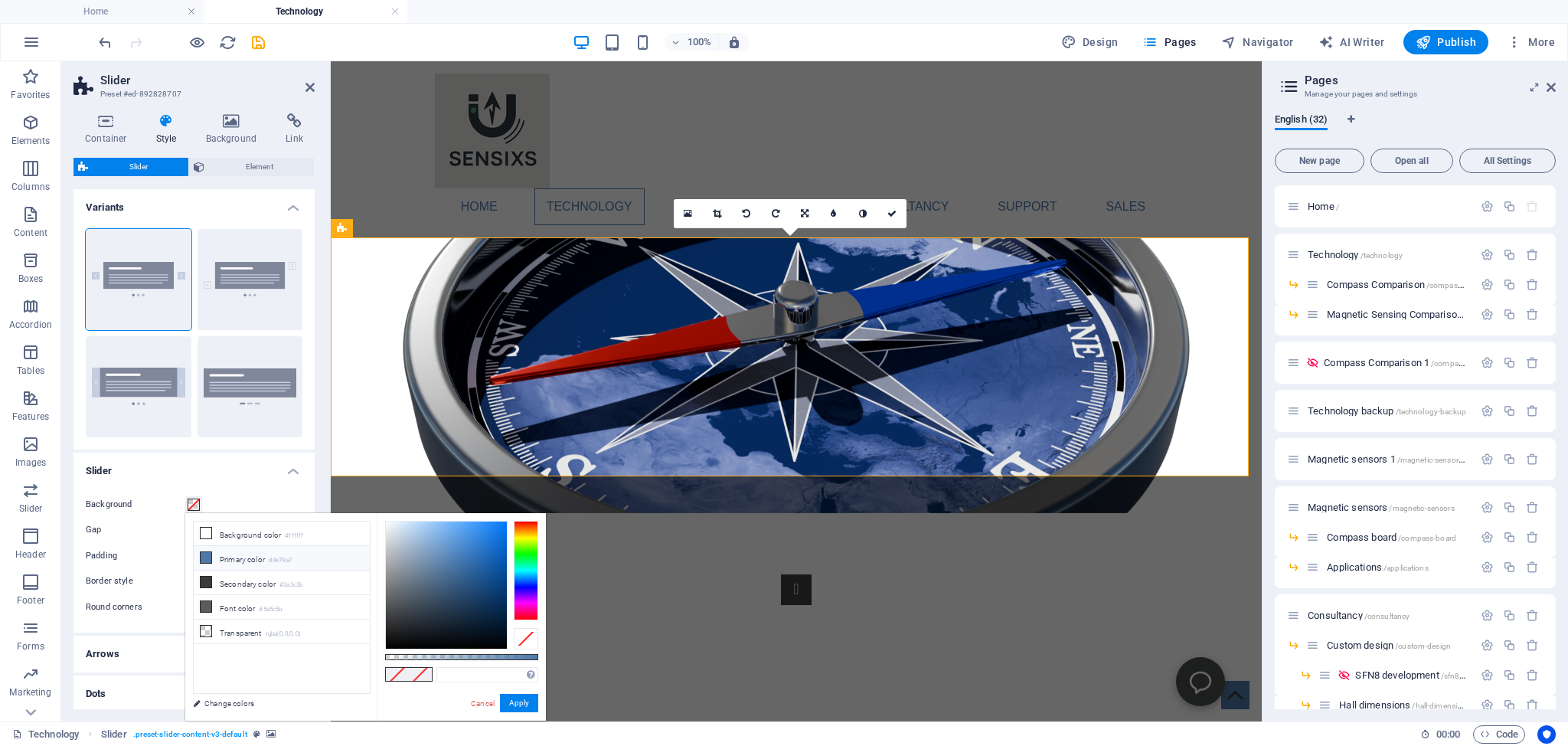
click at [203, 556] on icon at bounding box center [206, 557] width 10 height 10
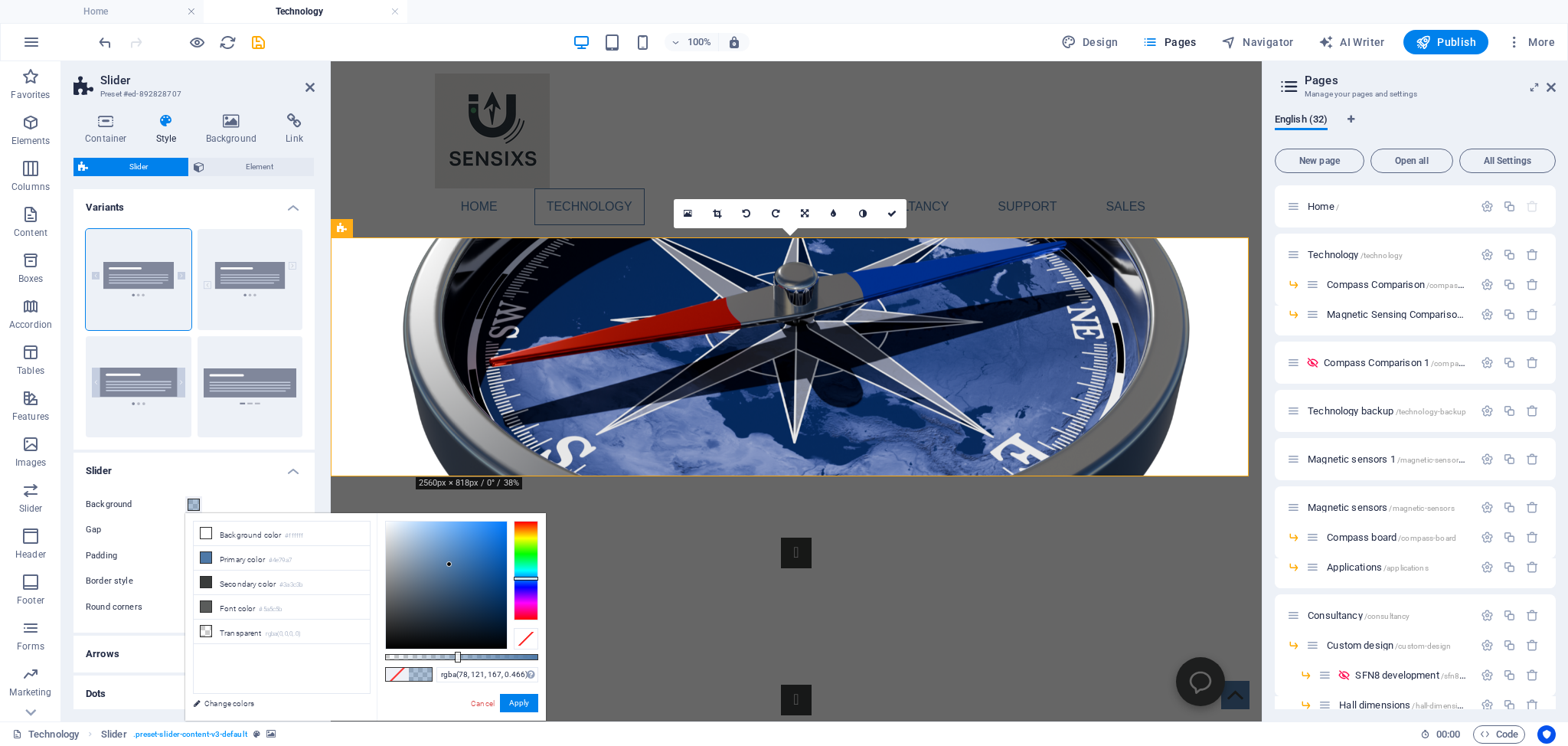
drag, startPoint x: 540, startPoint y: 657, endPoint x: 457, endPoint y: 651, distance: 83.2
click at [457, 652] on div at bounding box center [458, 657] width 6 height 10
drag, startPoint x: 458, startPoint y: 655, endPoint x: 473, endPoint y: 656, distance: 15.0
click at [473, 656] on div at bounding box center [473, 657] width 6 height 10
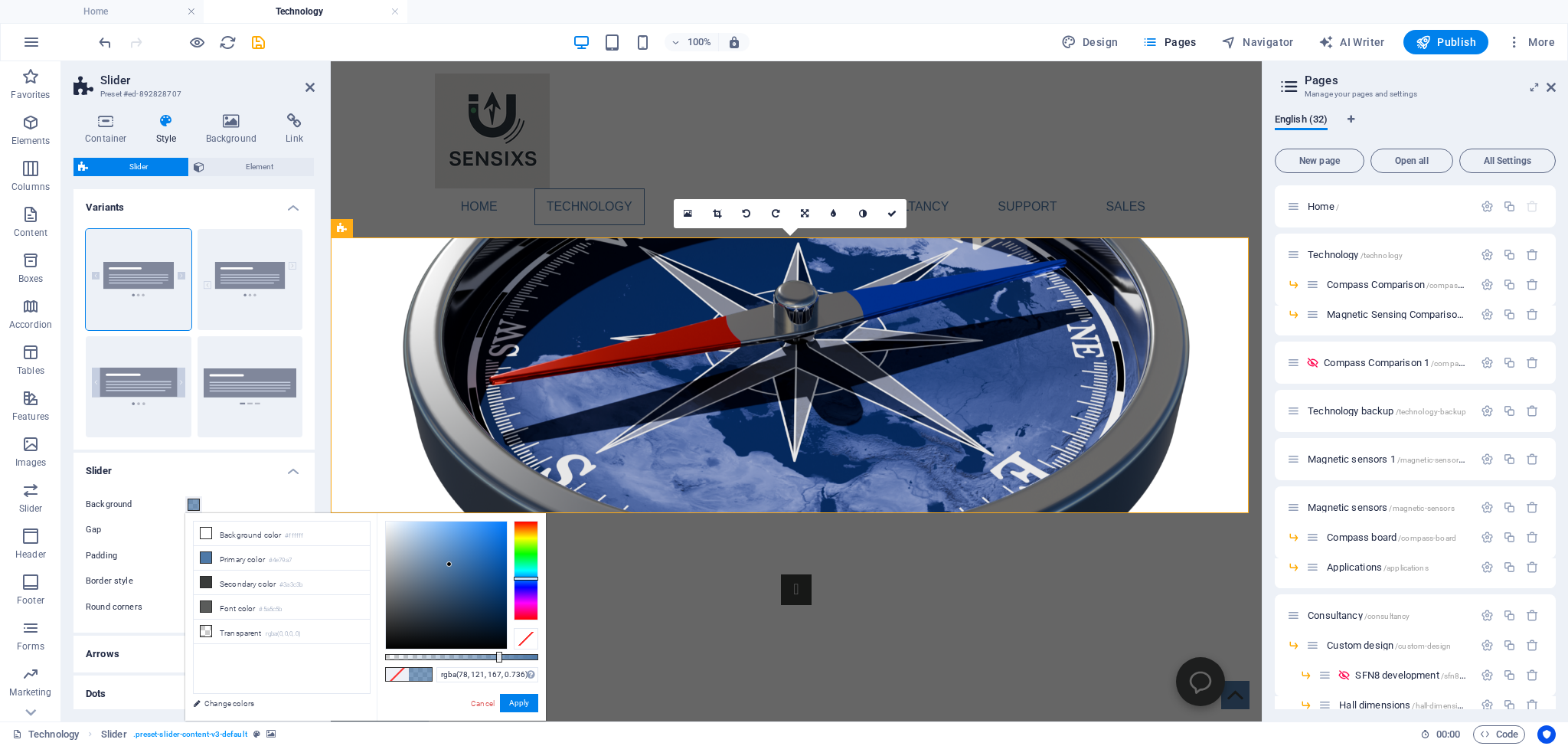
drag, startPoint x: 473, startPoint y: 656, endPoint x: 497, endPoint y: 657, distance: 24.0
click at [497, 657] on div at bounding box center [499, 657] width 6 height 10
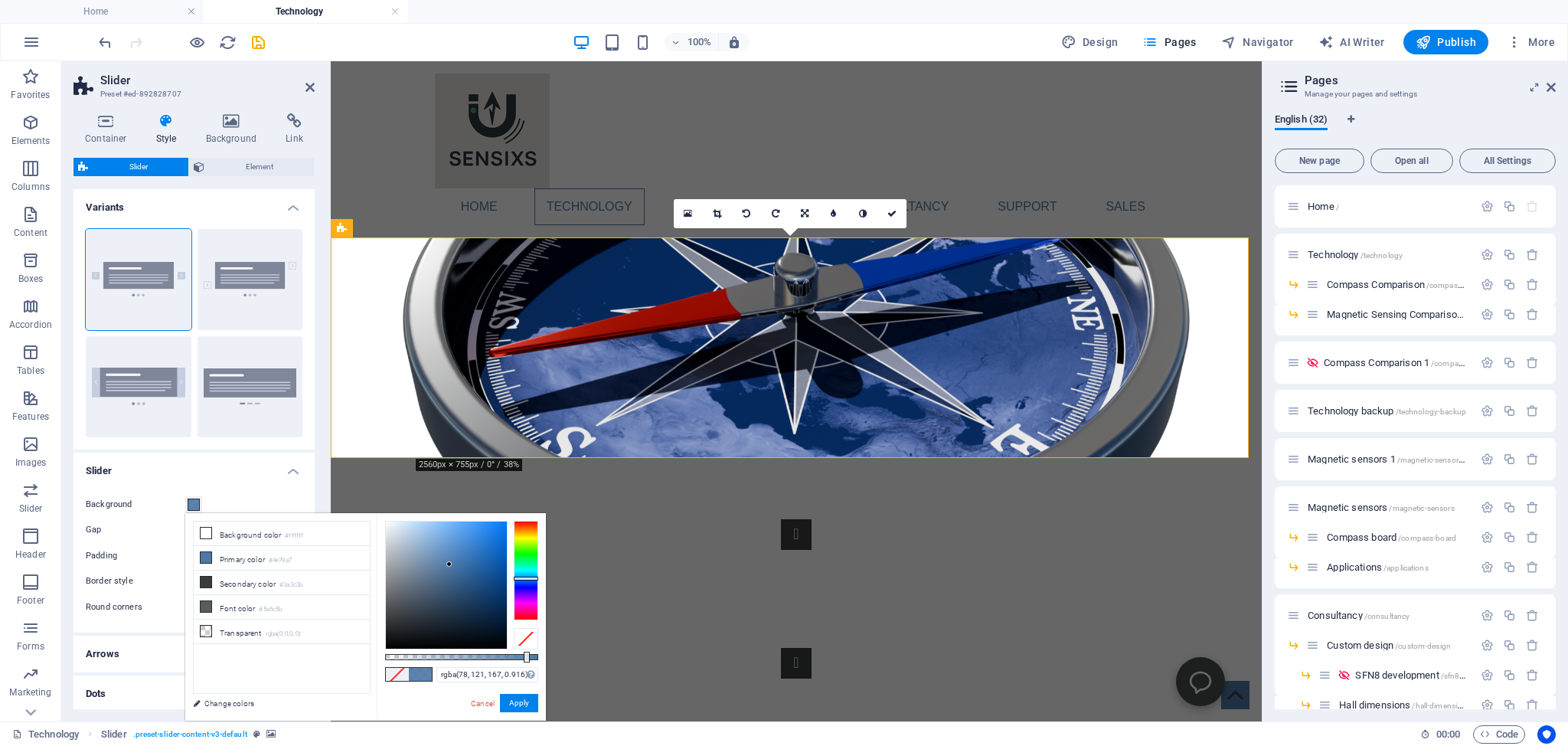
drag, startPoint x: 497, startPoint y: 657, endPoint x: 525, endPoint y: 654, distance: 28.2
click at [525, 654] on div at bounding box center [527, 657] width 6 height 10
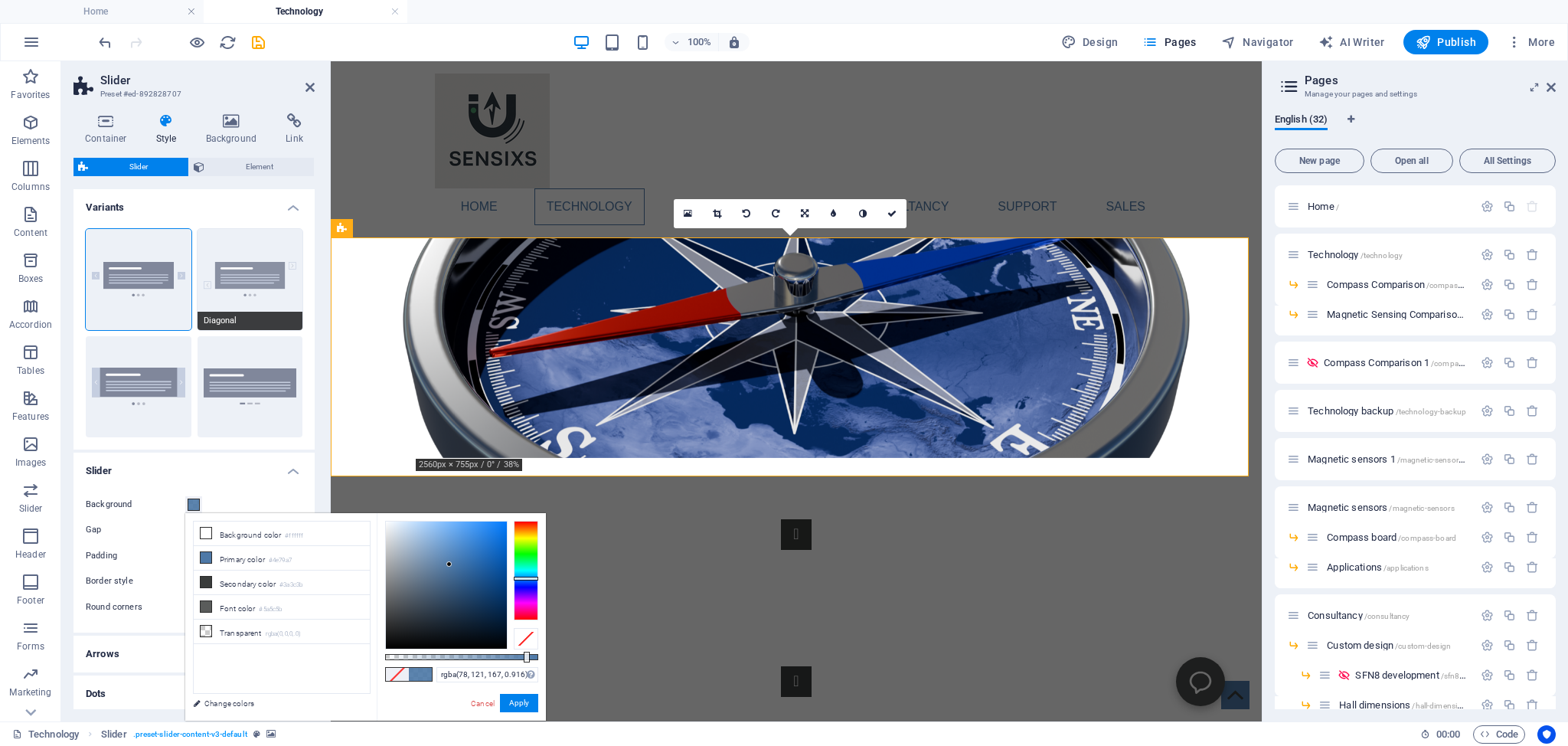
click at [235, 282] on button "Diagonal" at bounding box center [250, 279] width 106 height 101
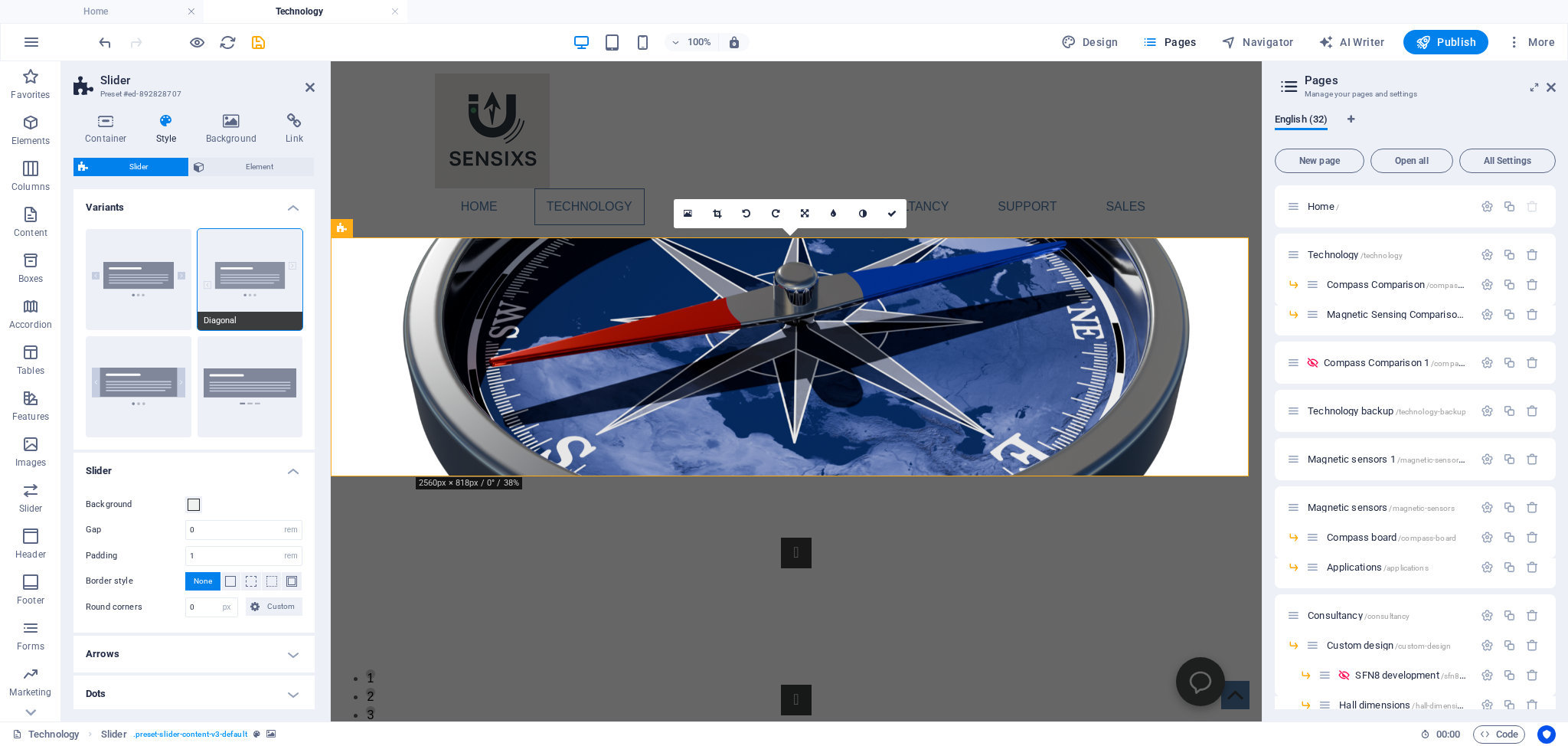
type input "#f0f2f1"
type input "10"
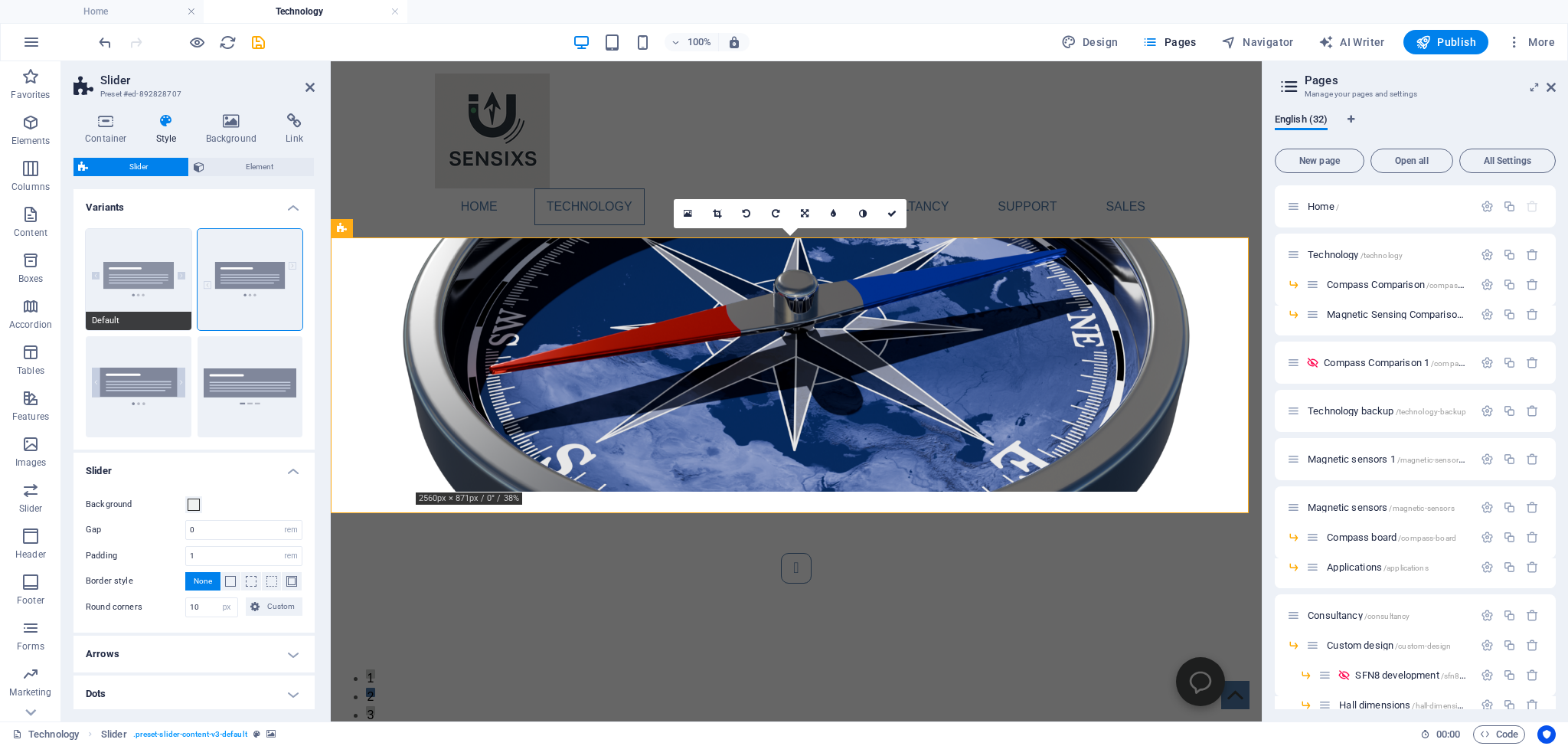
click at [127, 265] on button "Default" at bounding box center [139, 279] width 106 height 101
type input "0"
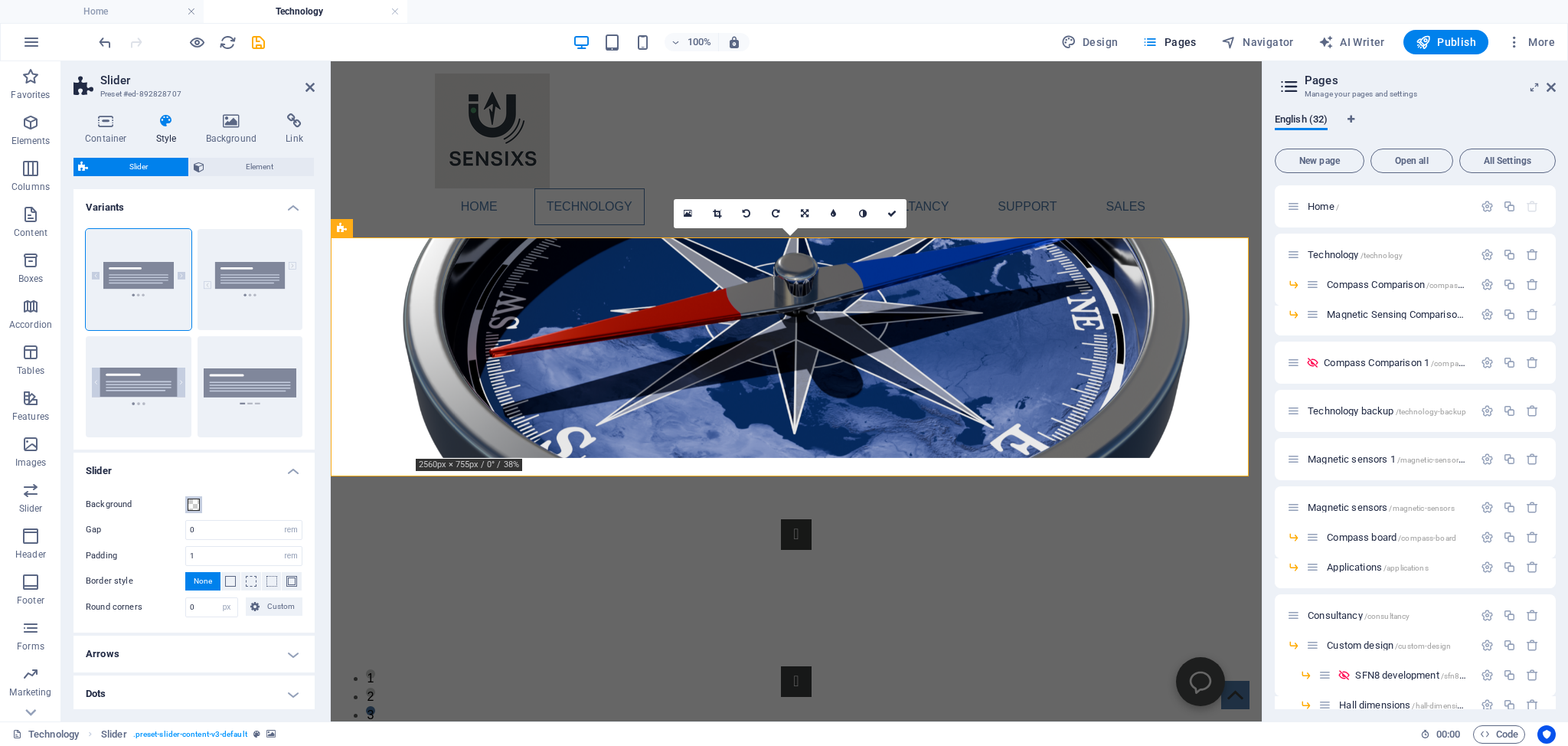
click at [192, 504] on span at bounding box center [193, 504] width 12 height 12
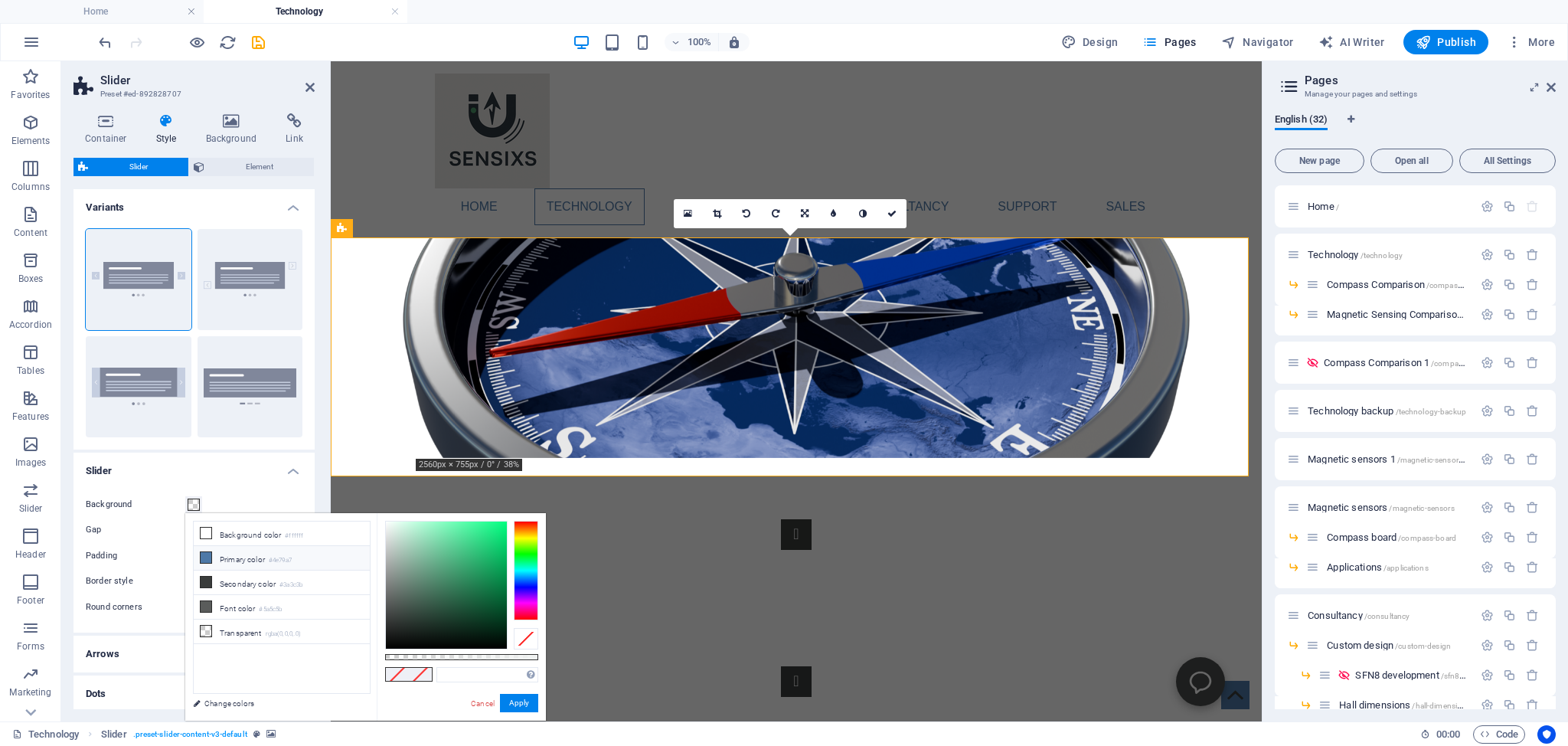
click at [207, 555] on icon at bounding box center [206, 557] width 10 height 10
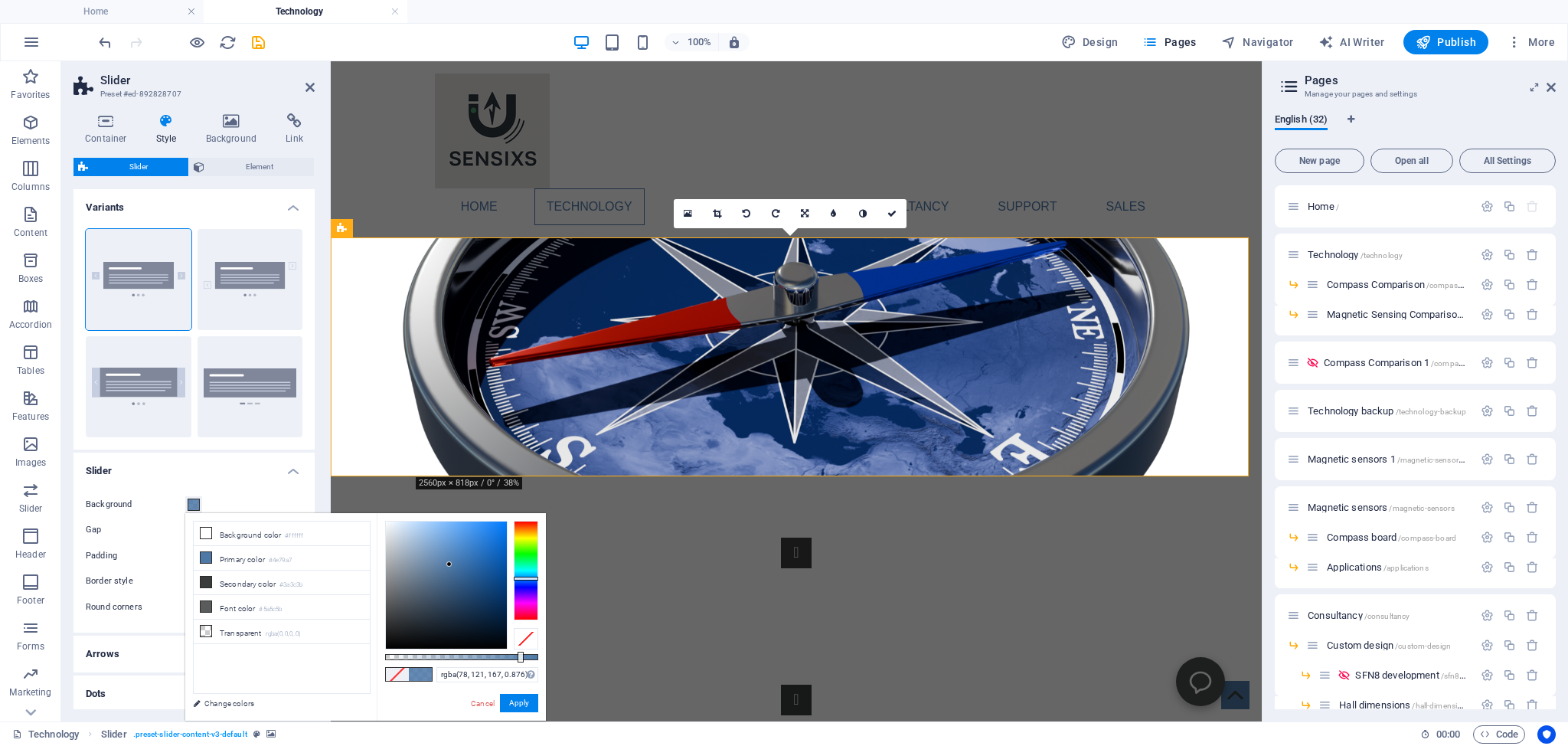
drag, startPoint x: 539, startPoint y: 657, endPoint x: 519, endPoint y: 654, distance: 20.2
click at [519, 654] on div at bounding box center [521, 657] width 6 height 10
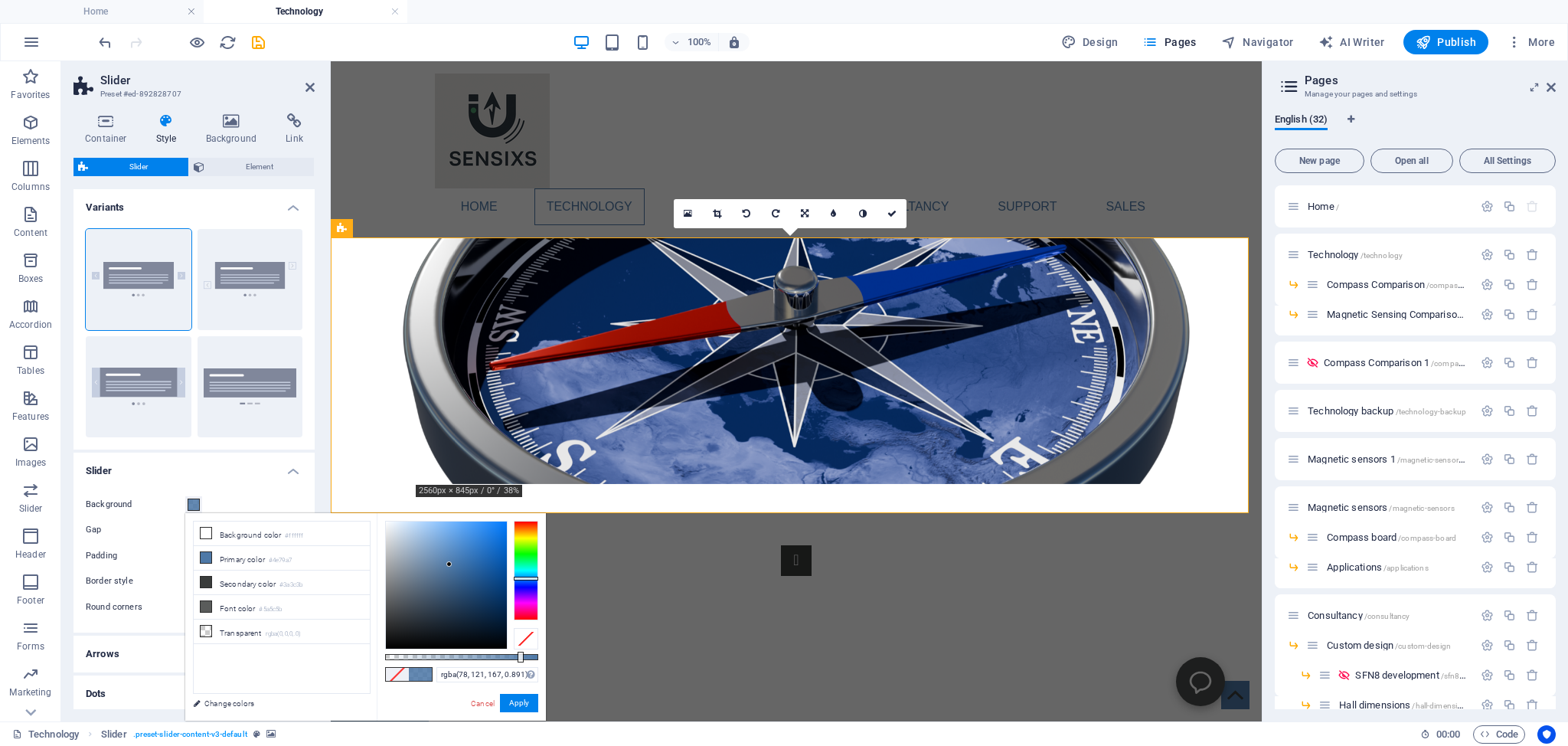
type input "rgba(78, 121, 167, 0.896)"
click at [522, 654] on div at bounding box center [524, 657] width 6 height 10
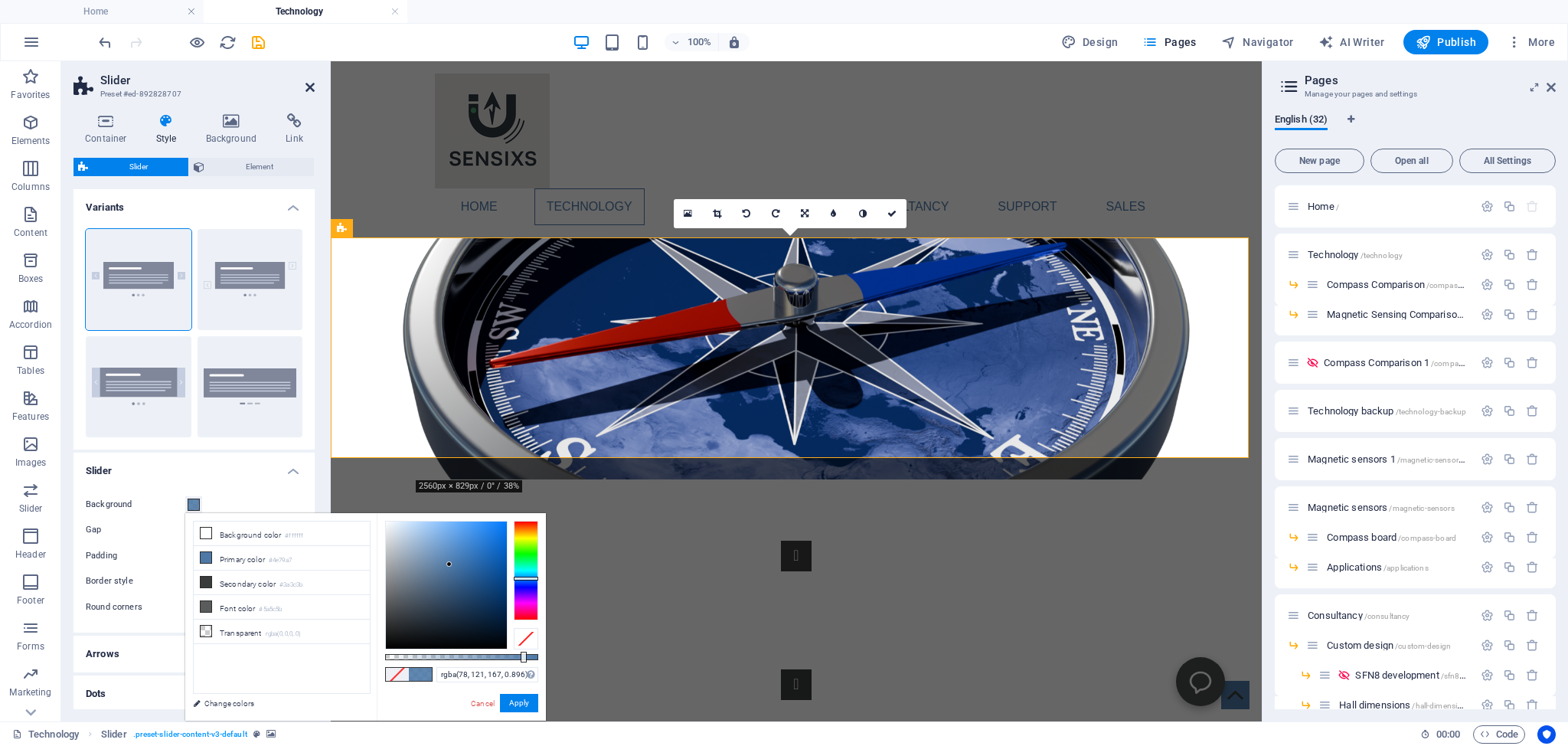
click at [312, 85] on icon at bounding box center [310, 87] width 10 height 12
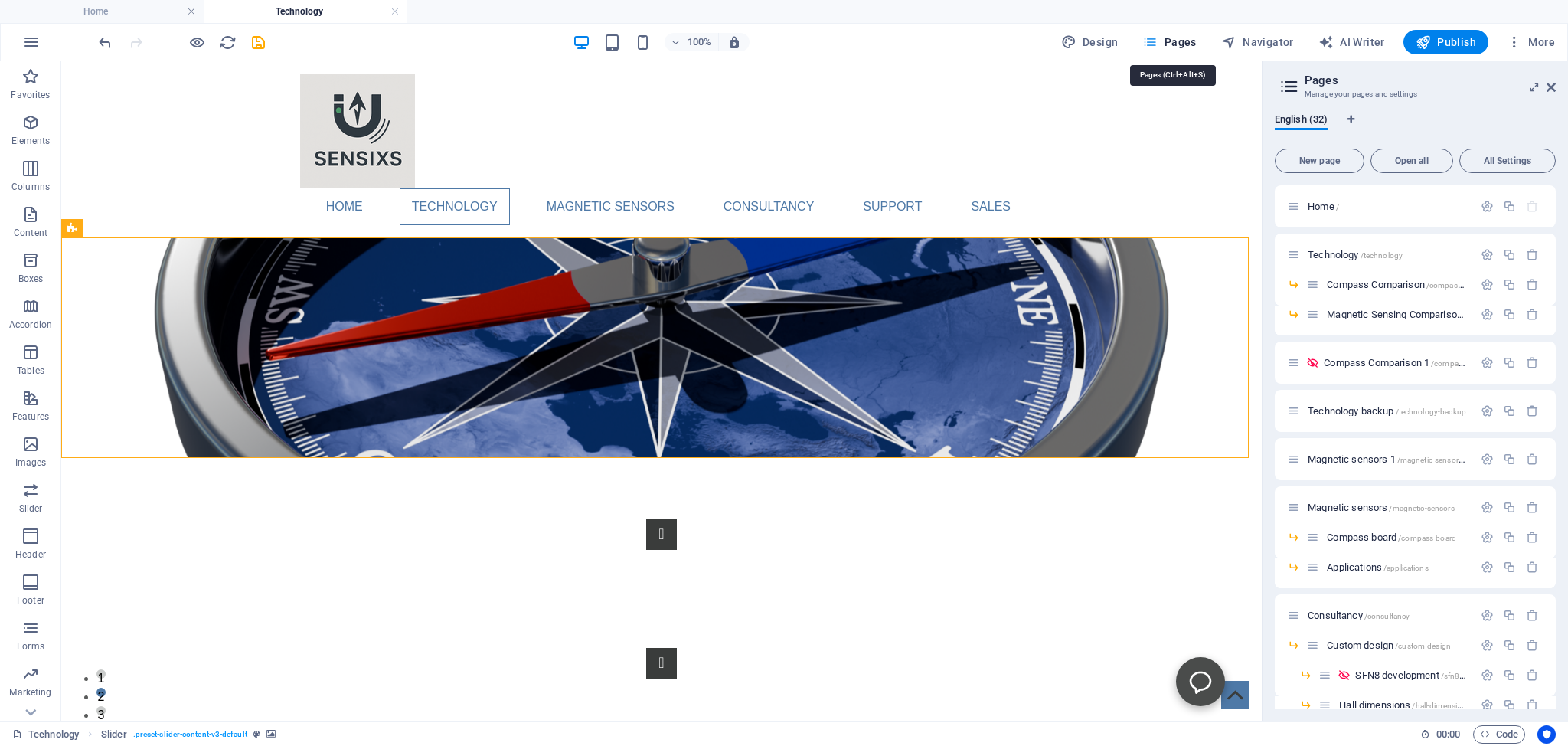
click at [1177, 38] on span "Pages" at bounding box center [1169, 41] width 53 height 15
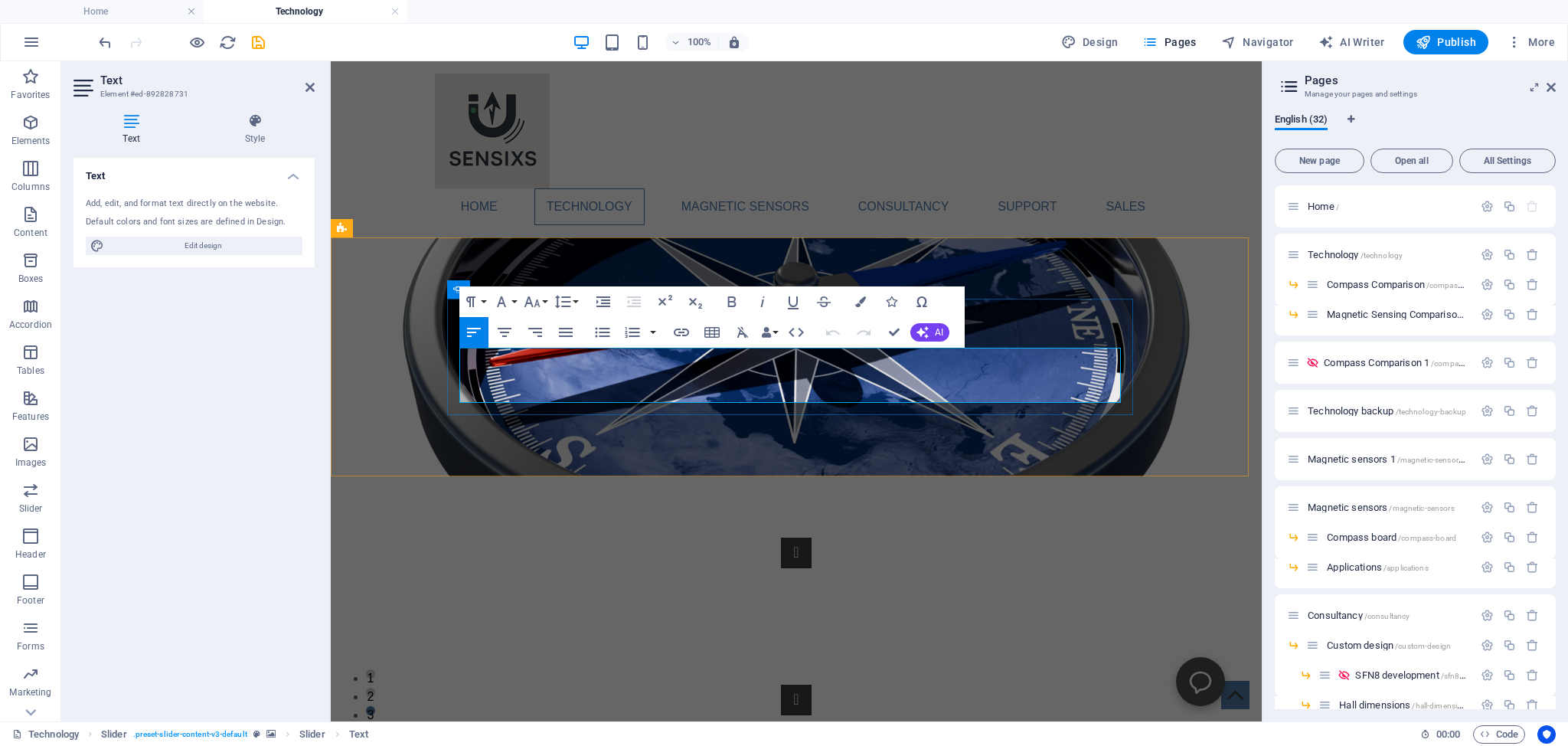
drag, startPoint x: 700, startPoint y: 355, endPoint x: 474, endPoint y: 360, distance: 226.1
click link "contrast to most of the world's compasses"
click at [619, 325] on icon "button" at bounding box center [619, 326] width 18 height 18
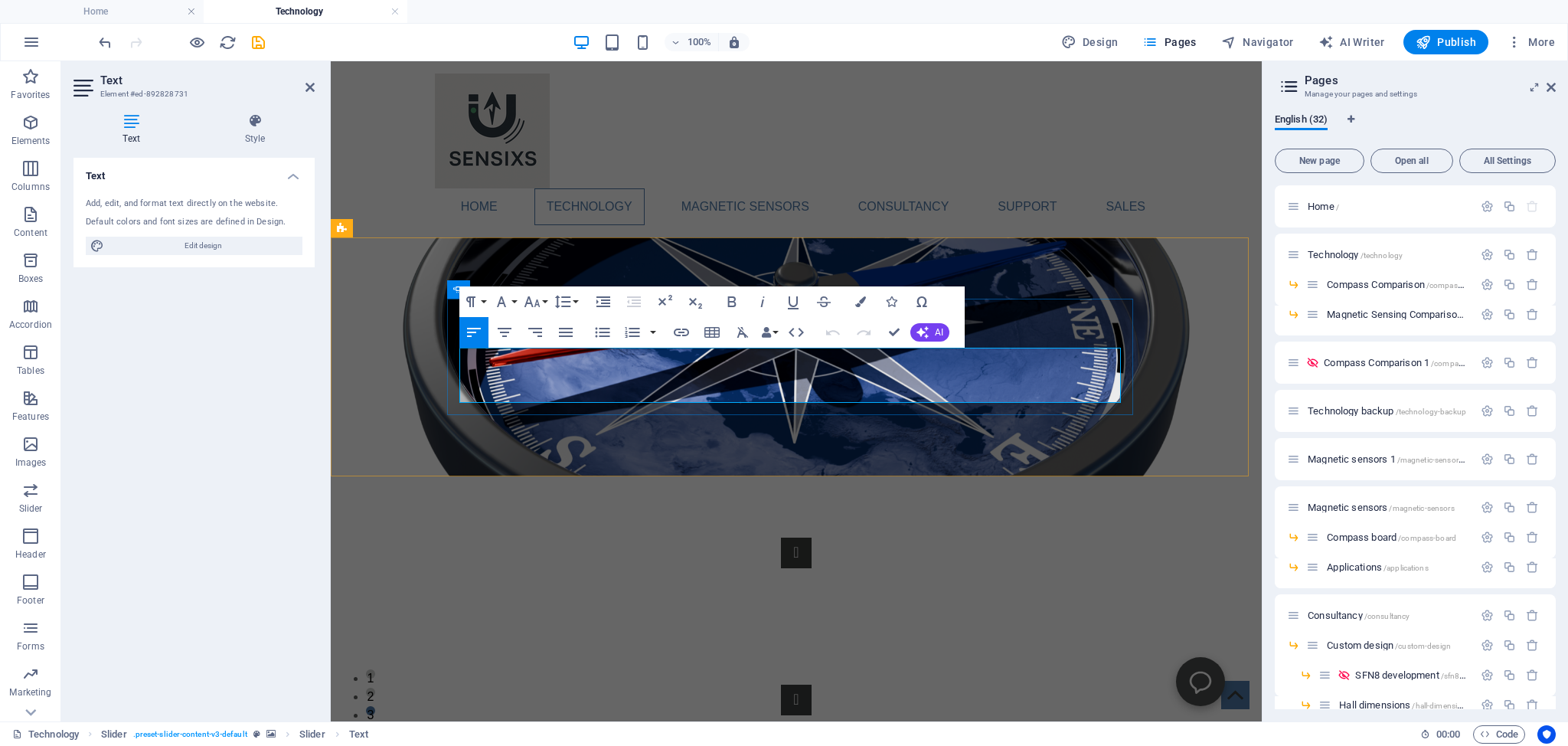
drag, startPoint x: 706, startPoint y: 356, endPoint x: 557, endPoint y: 363, distance: 149.2
drag, startPoint x: 704, startPoint y: 357, endPoint x: 574, endPoint y: 359, distance: 130.0
drag, startPoint x: 536, startPoint y: 360, endPoint x: 702, endPoint y: 357, distance: 166.0
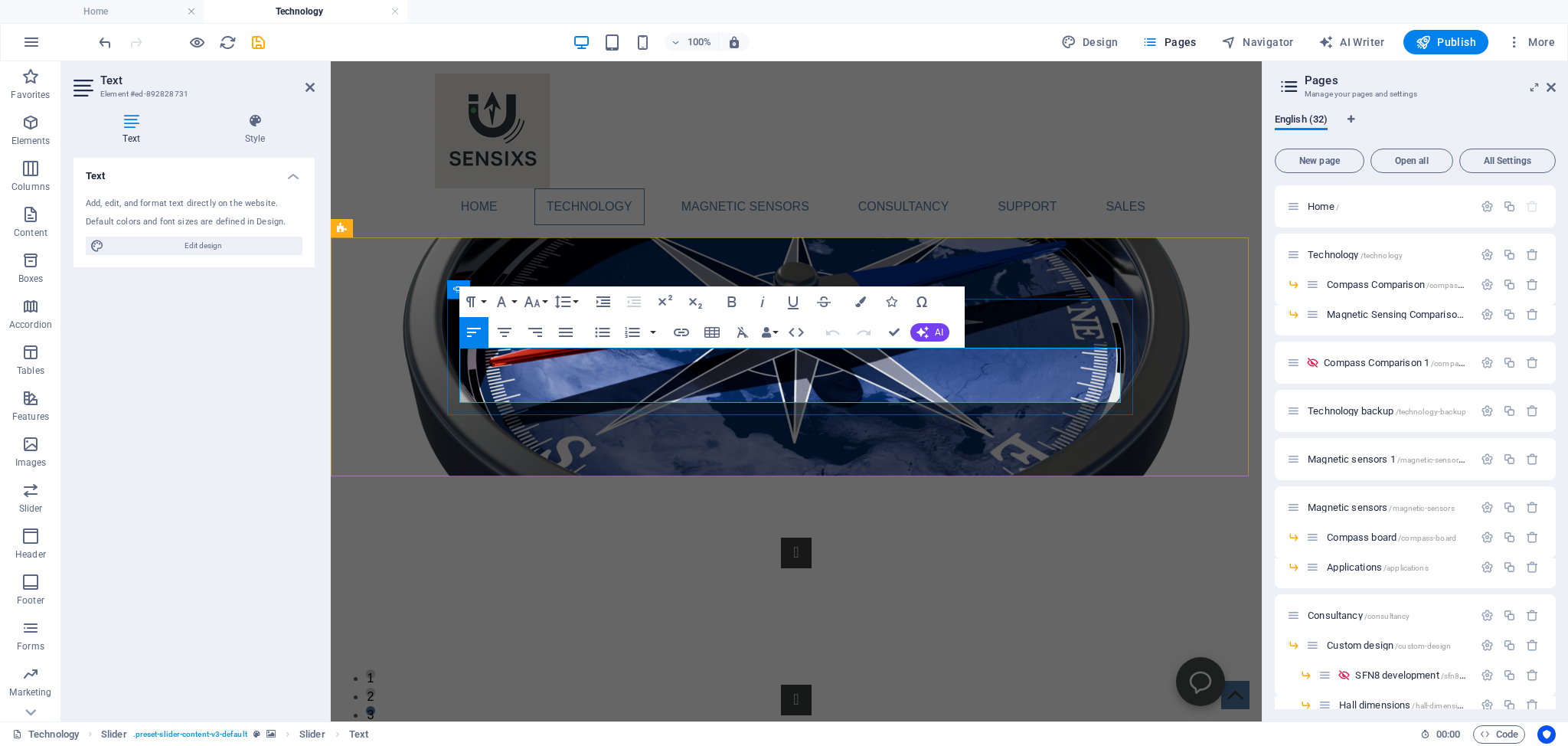
click at [360, 430] on figure at bounding box center [796, 357] width 931 height 239
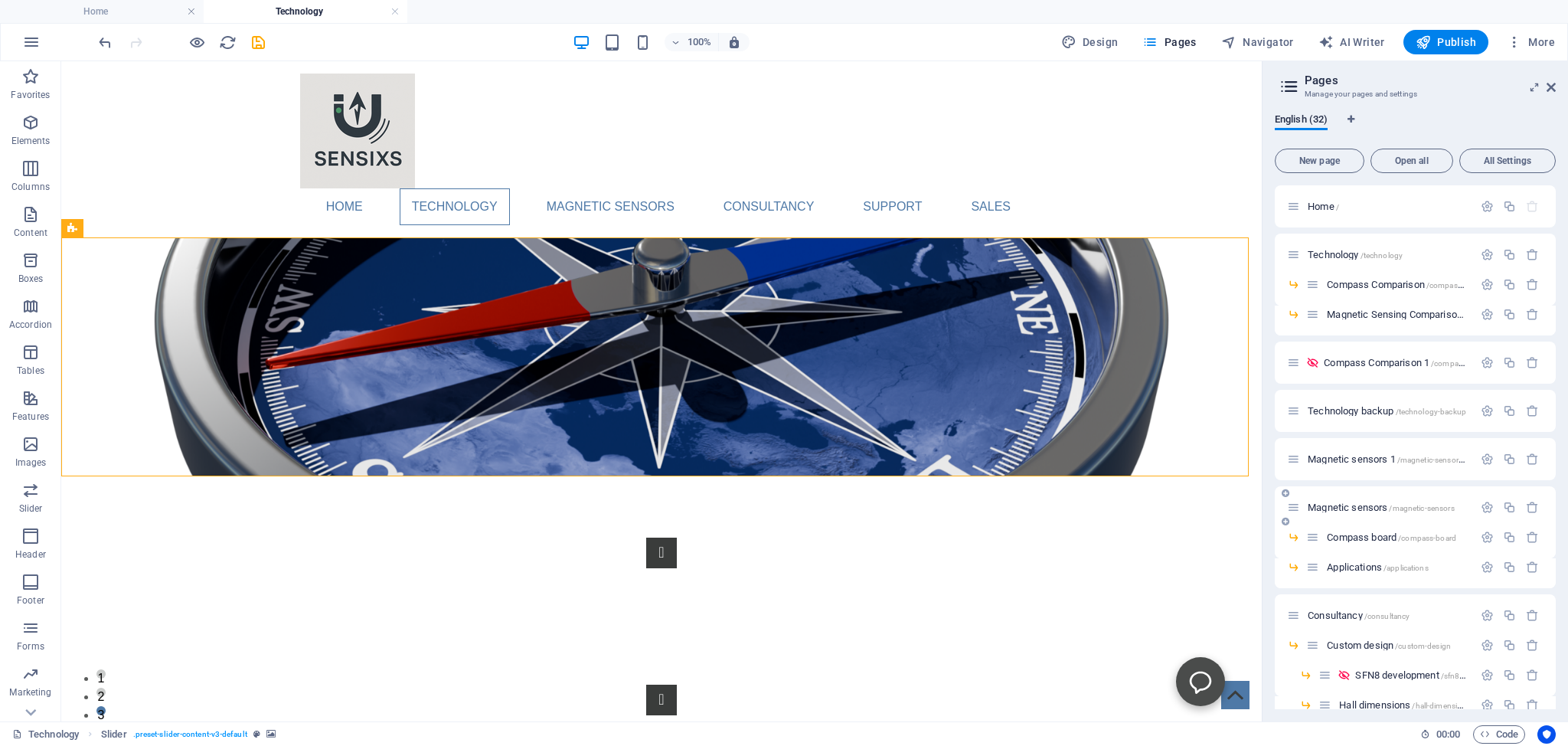
click at [1337, 506] on span "Magnetic sensors /magnetic-sensors" at bounding box center [1381, 507] width 147 height 11
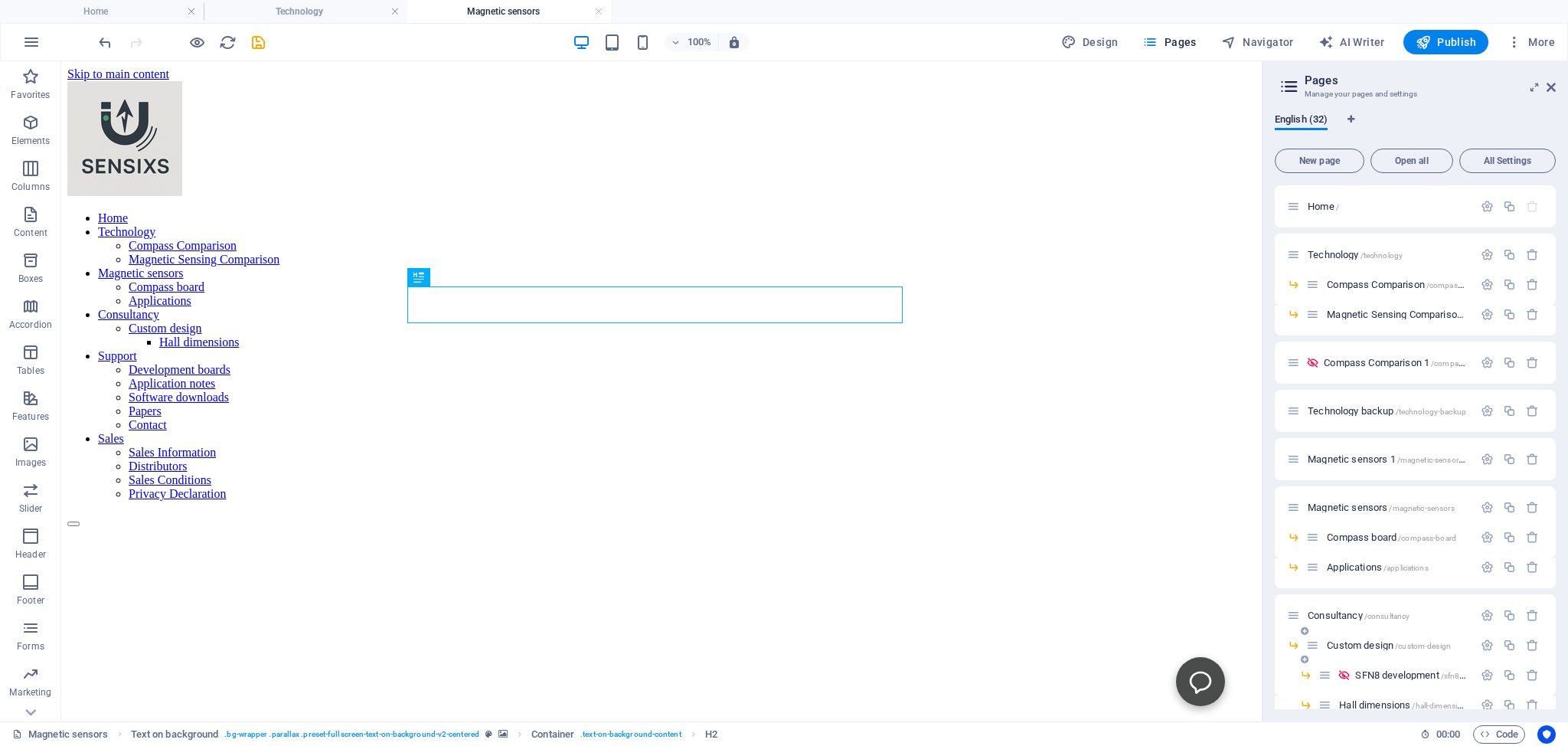
click at [1337, 644] on span "Custom design /custom-design" at bounding box center [1389, 645] width 124 height 11
click at [437, 228] on icon at bounding box center [437, 229] width 9 height 16
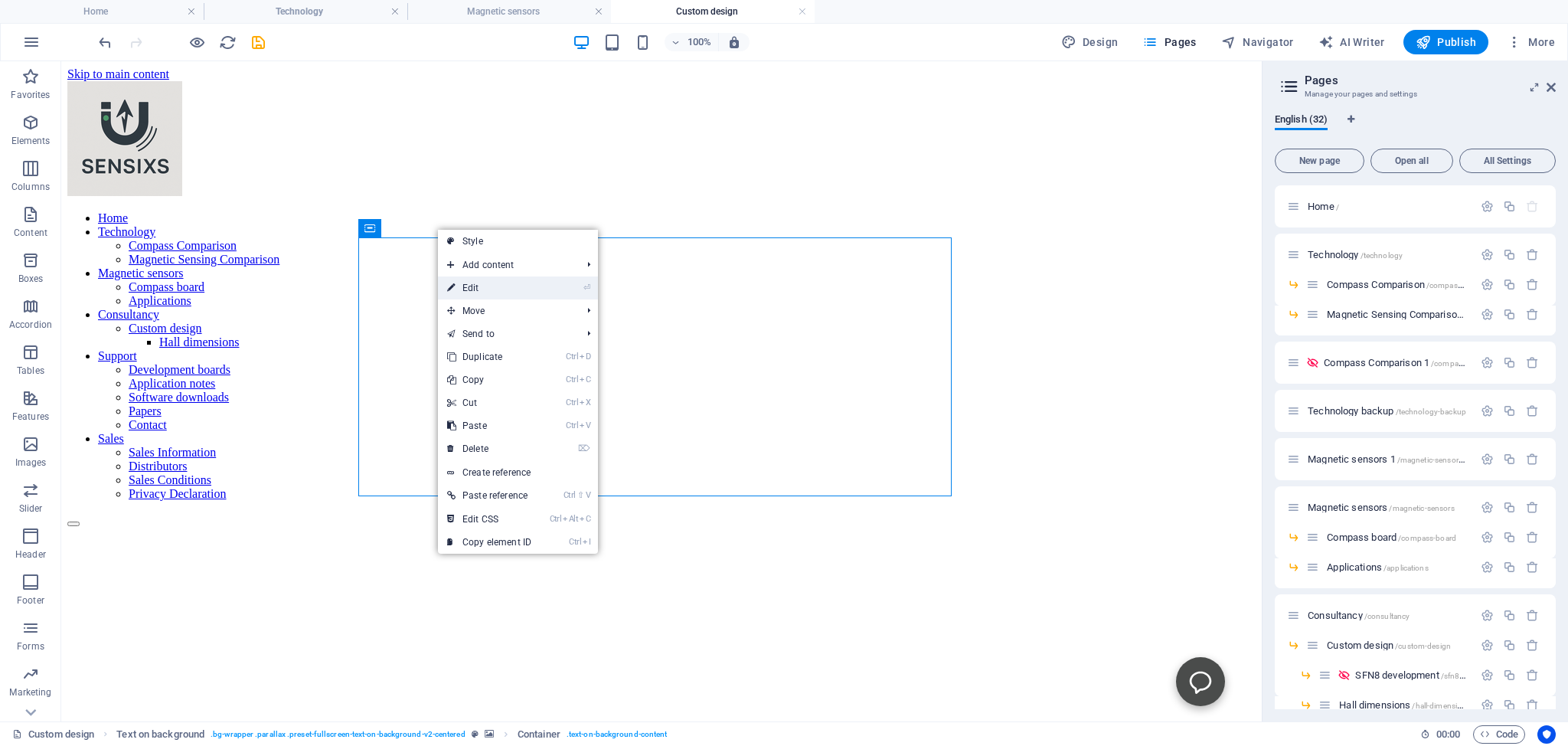
click at [465, 286] on link "⏎ Edit" at bounding box center [489, 288] width 103 height 23
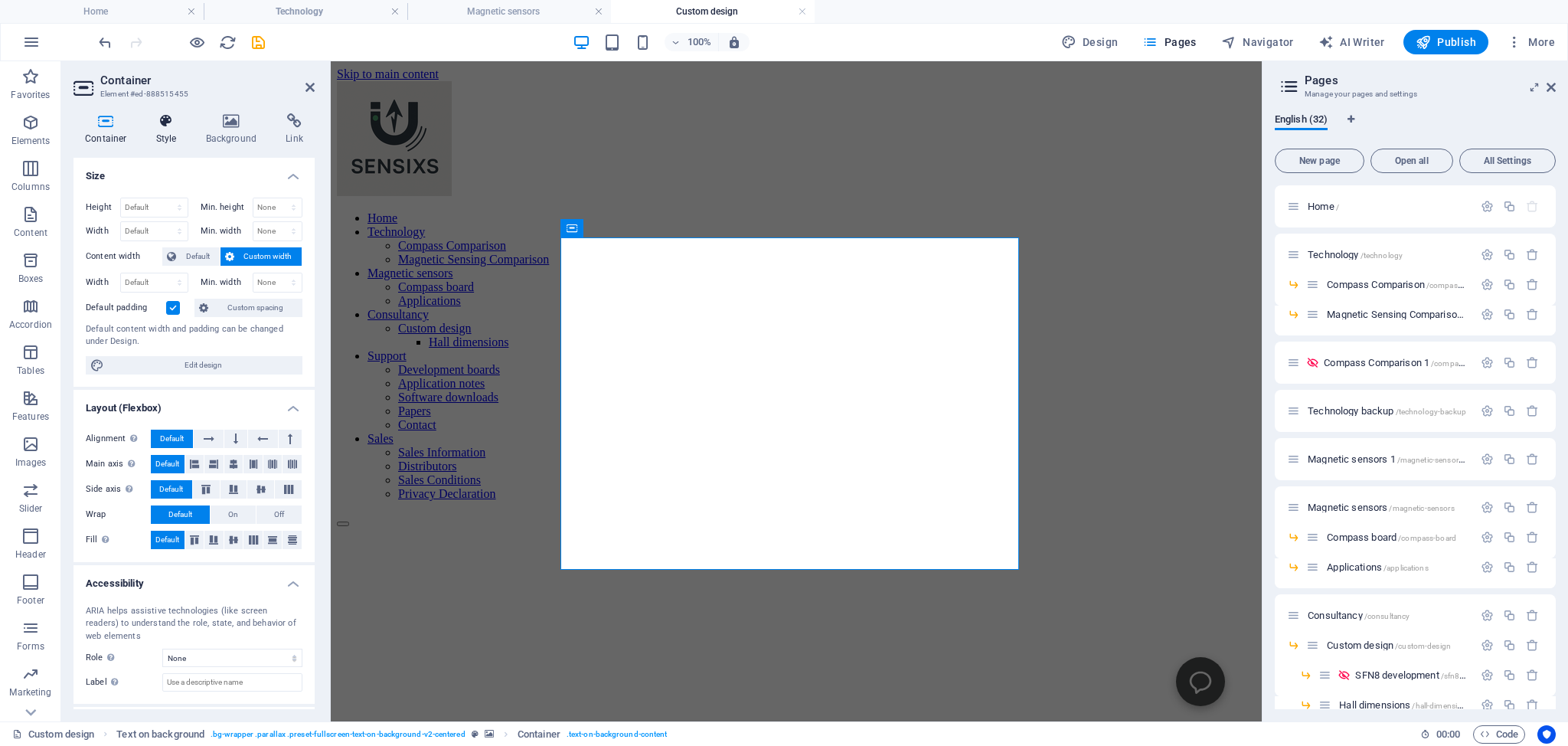
click at [166, 118] on icon at bounding box center [167, 120] width 44 height 15
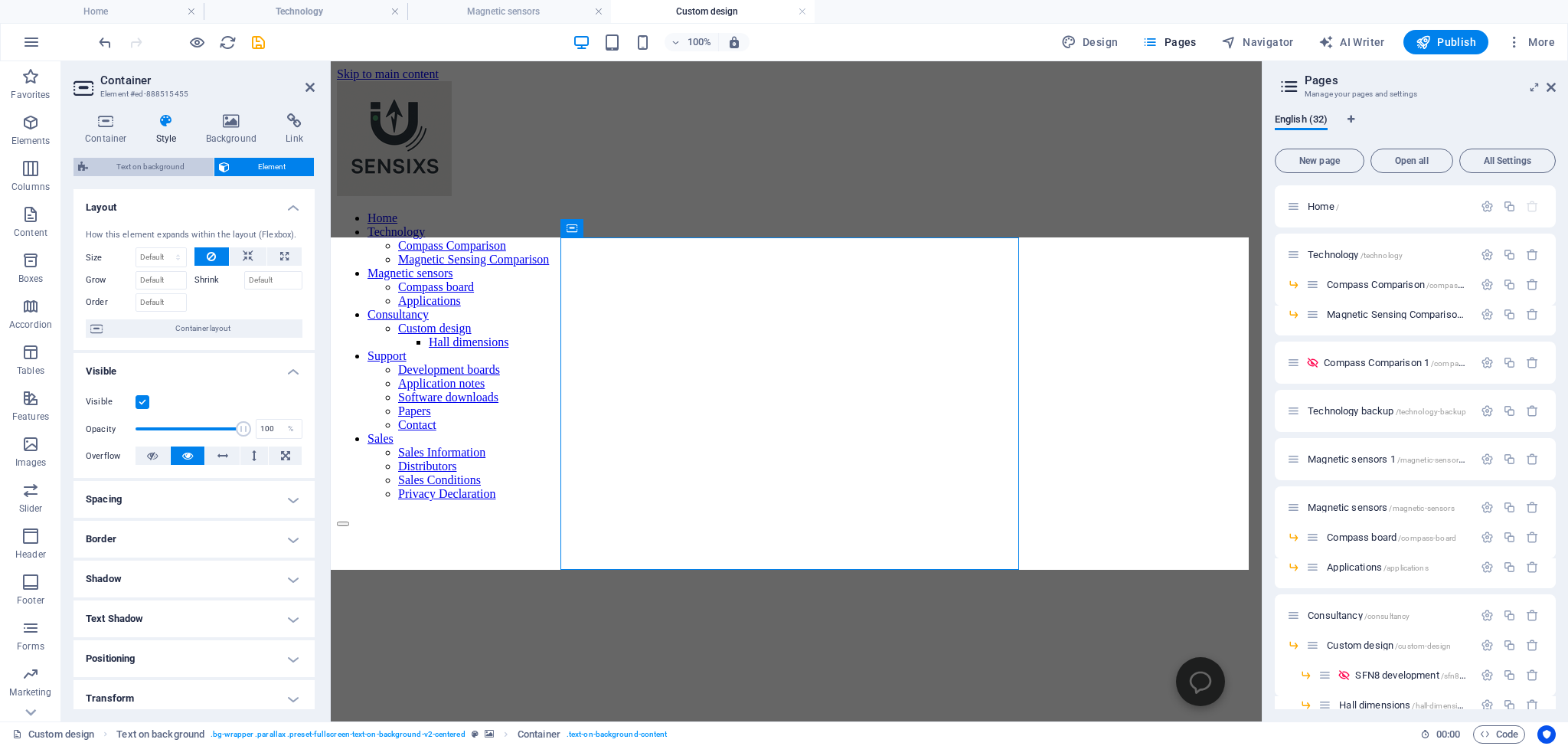
click at [124, 167] on span "Text on background" at bounding box center [151, 167] width 116 height 18
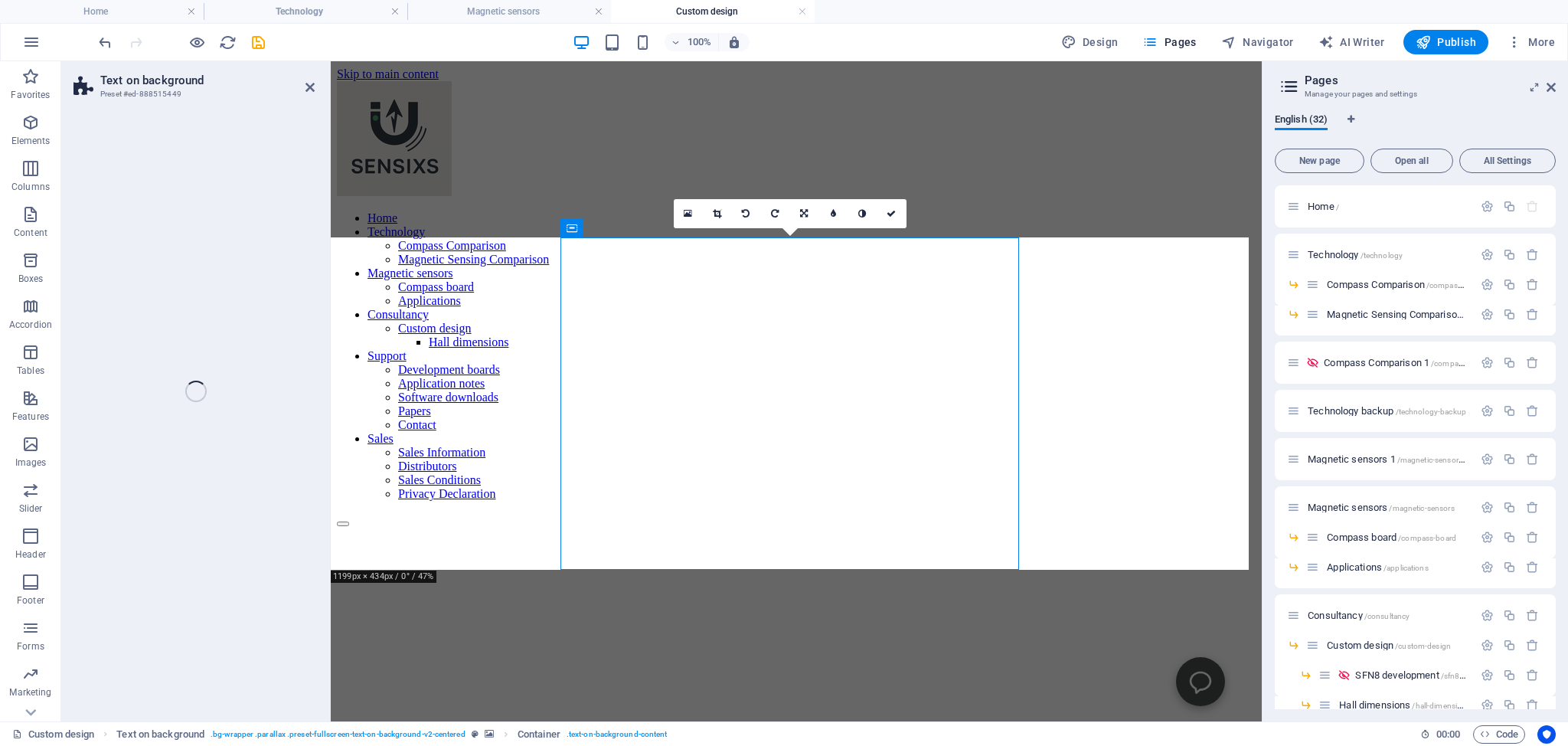
select select "%"
select select "rem"
select select "px"
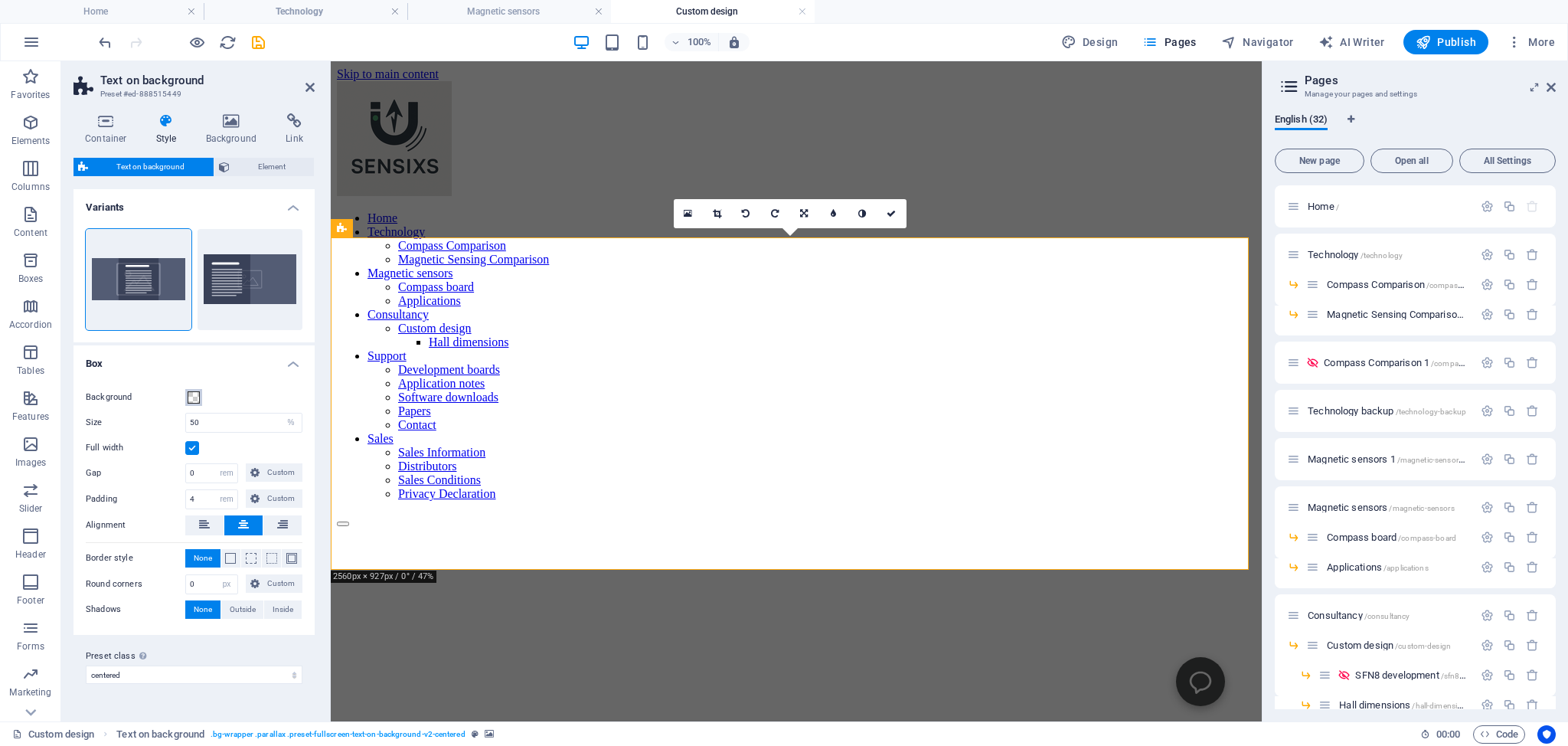
click at [195, 397] on span at bounding box center [193, 397] width 12 height 12
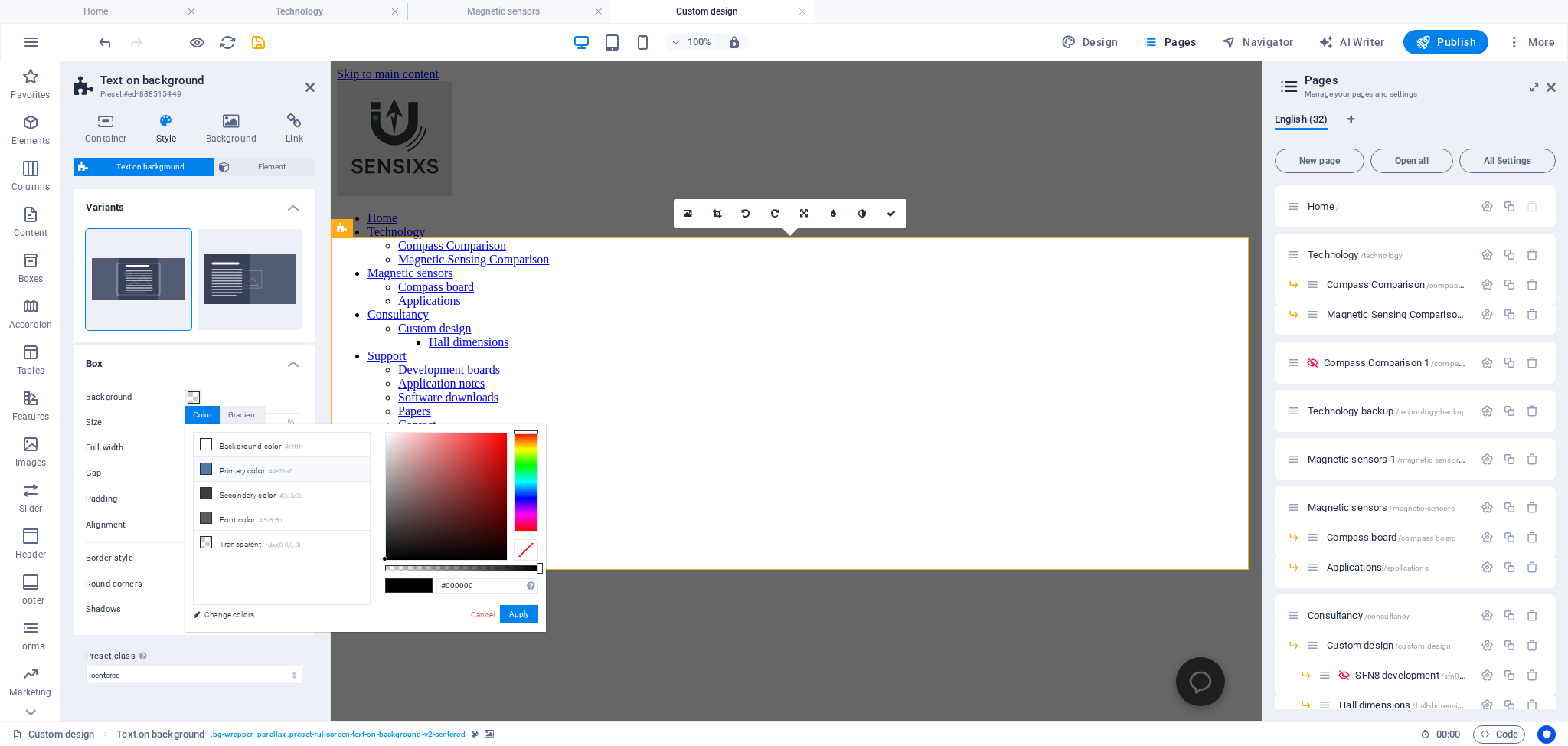
click at [205, 468] on icon at bounding box center [206, 468] width 10 height 10
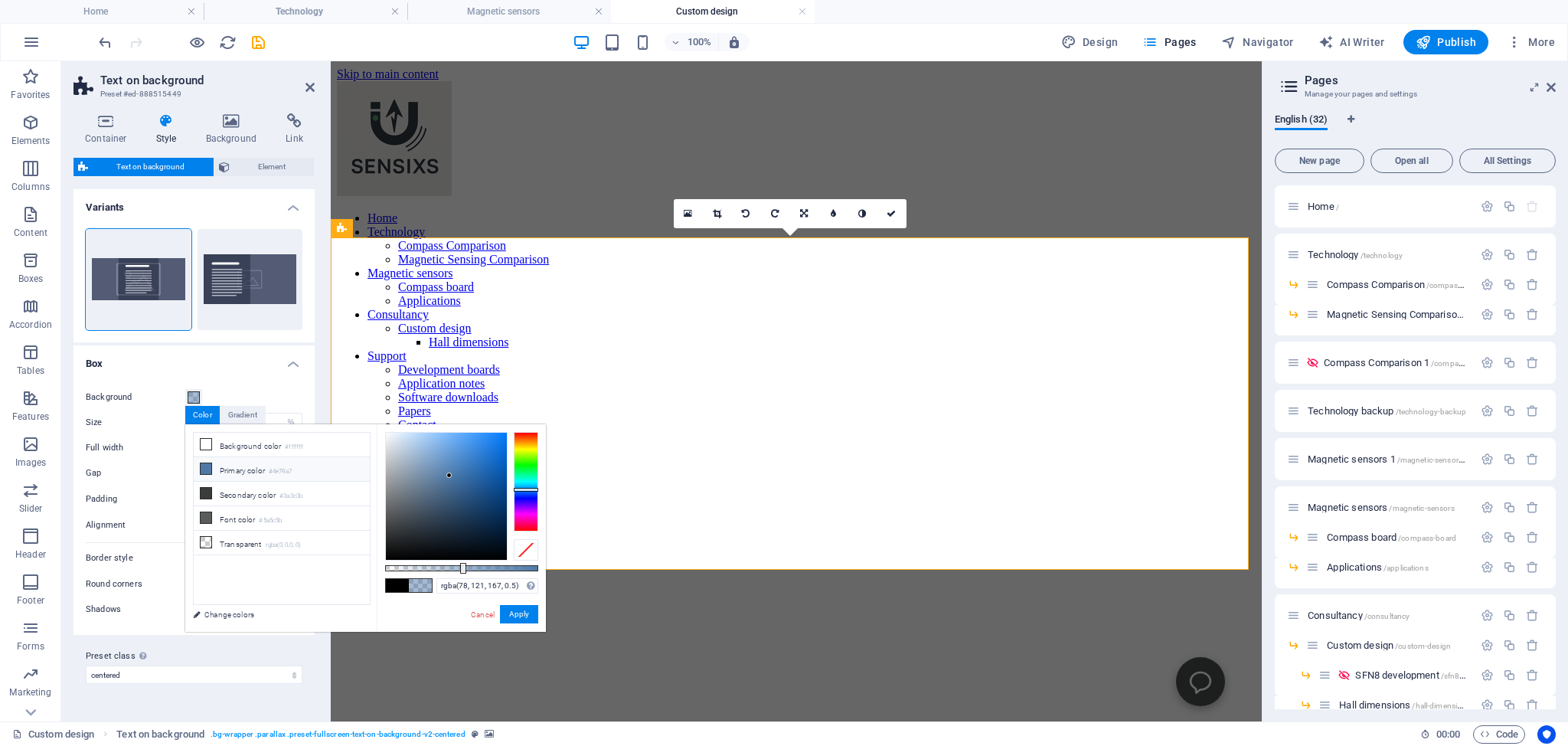
click at [204, 465] on icon at bounding box center [206, 468] width 10 height 10
click at [208, 465] on icon at bounding box center [206, 468] width 10 height 10
click at [208, 466] on icon at bounding box center [206, 468] width 10 height 10
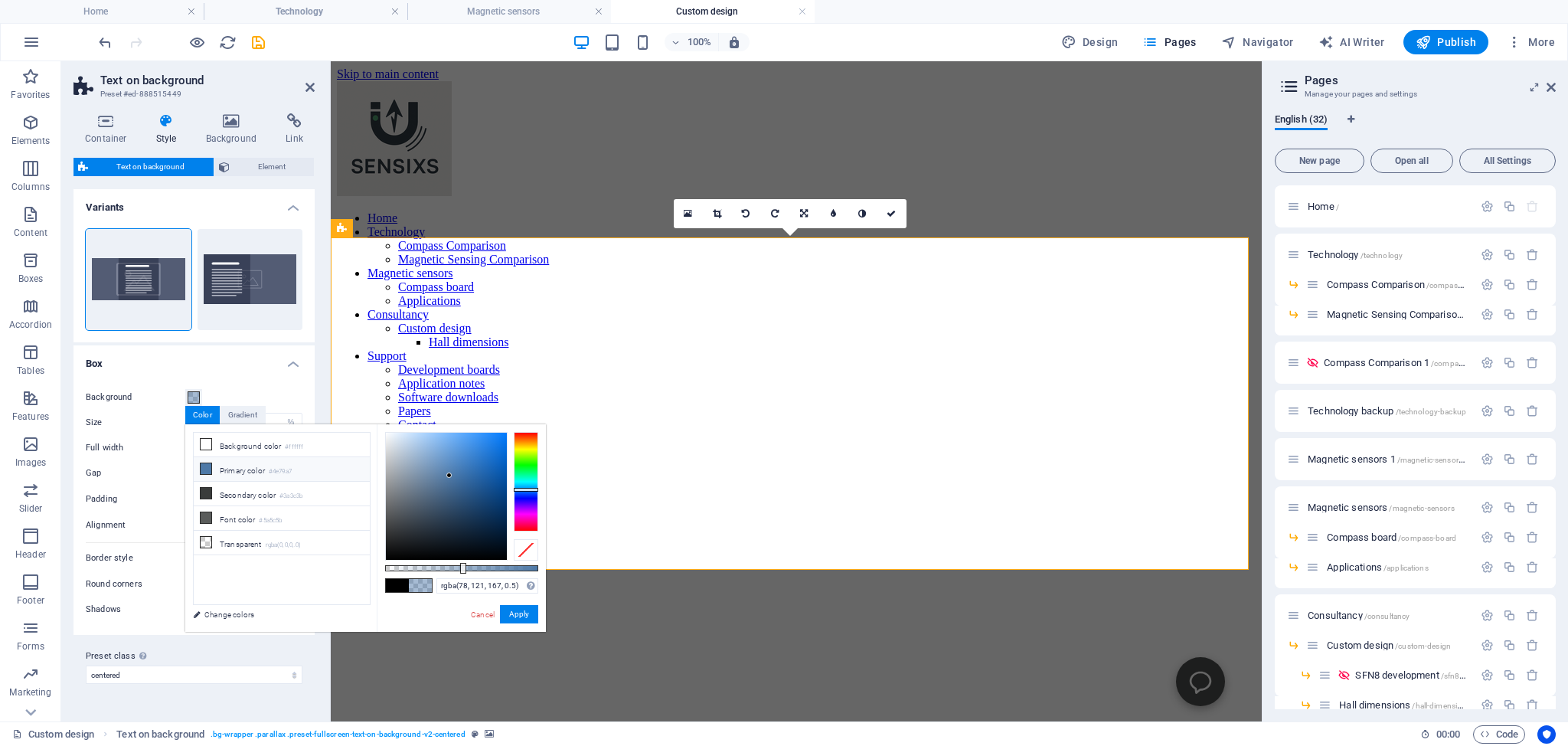
click at [208, 466] on icon at bounding box center [206, 468] width 10 height 10
type input "rgba(78, 121, 167, 0.481)"
click at [458, 565] on div at bounding box center [461, 567] width 6 height 10
click at [256, 466] on li "Primary color #4e79a7" at bounding box center [281, 469] width 176 height 25
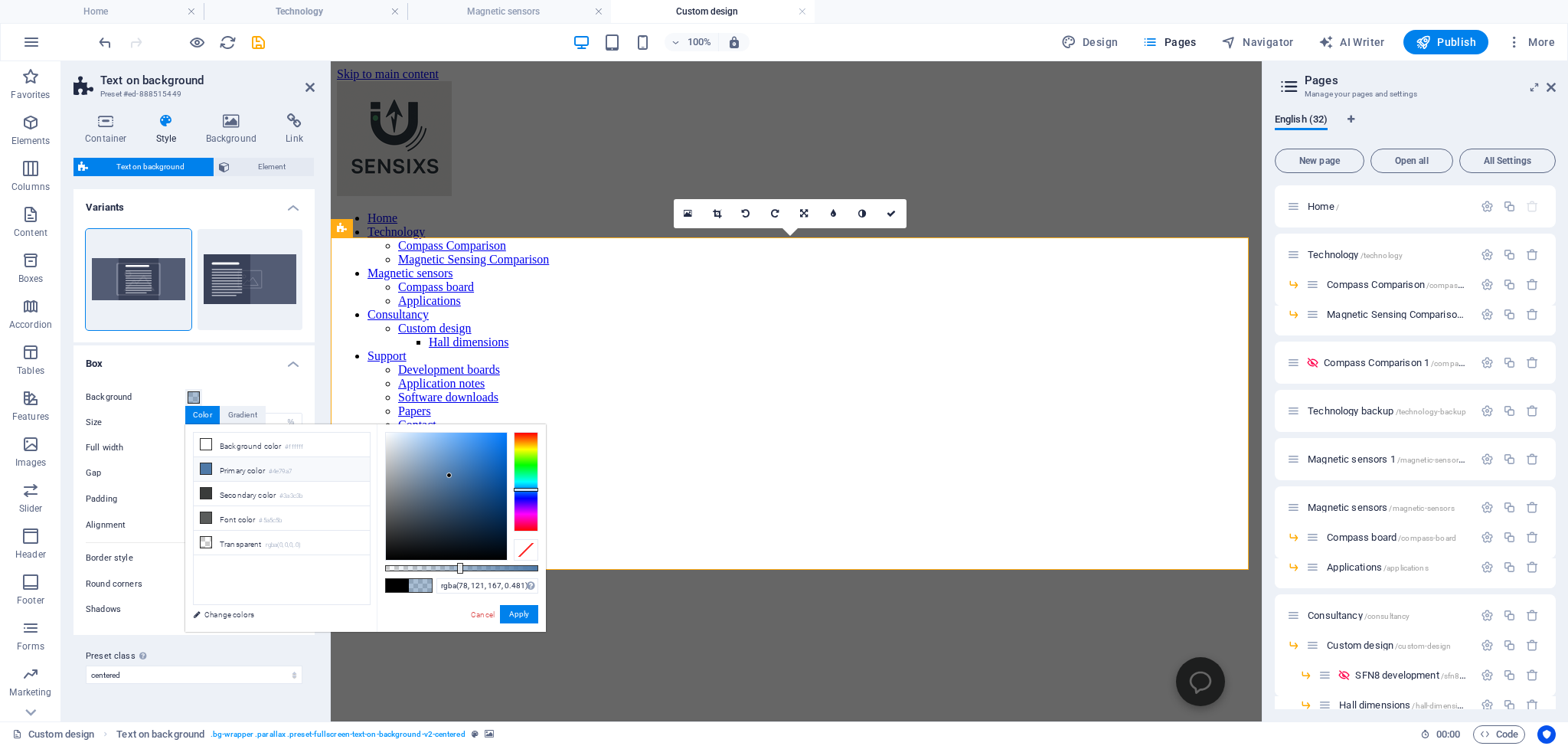
click at [256, 466] on li "Primary color #4e79a7" at bounding box center [281, 469] width 176 height 25
drag, startPoint x: 522, startPoint y: 618, endPoint x: 89, endPoint y: 477, distance: 455.4
click at [522, 618] on button "Apply" at bounding box center [519, 614] width 38 height 18
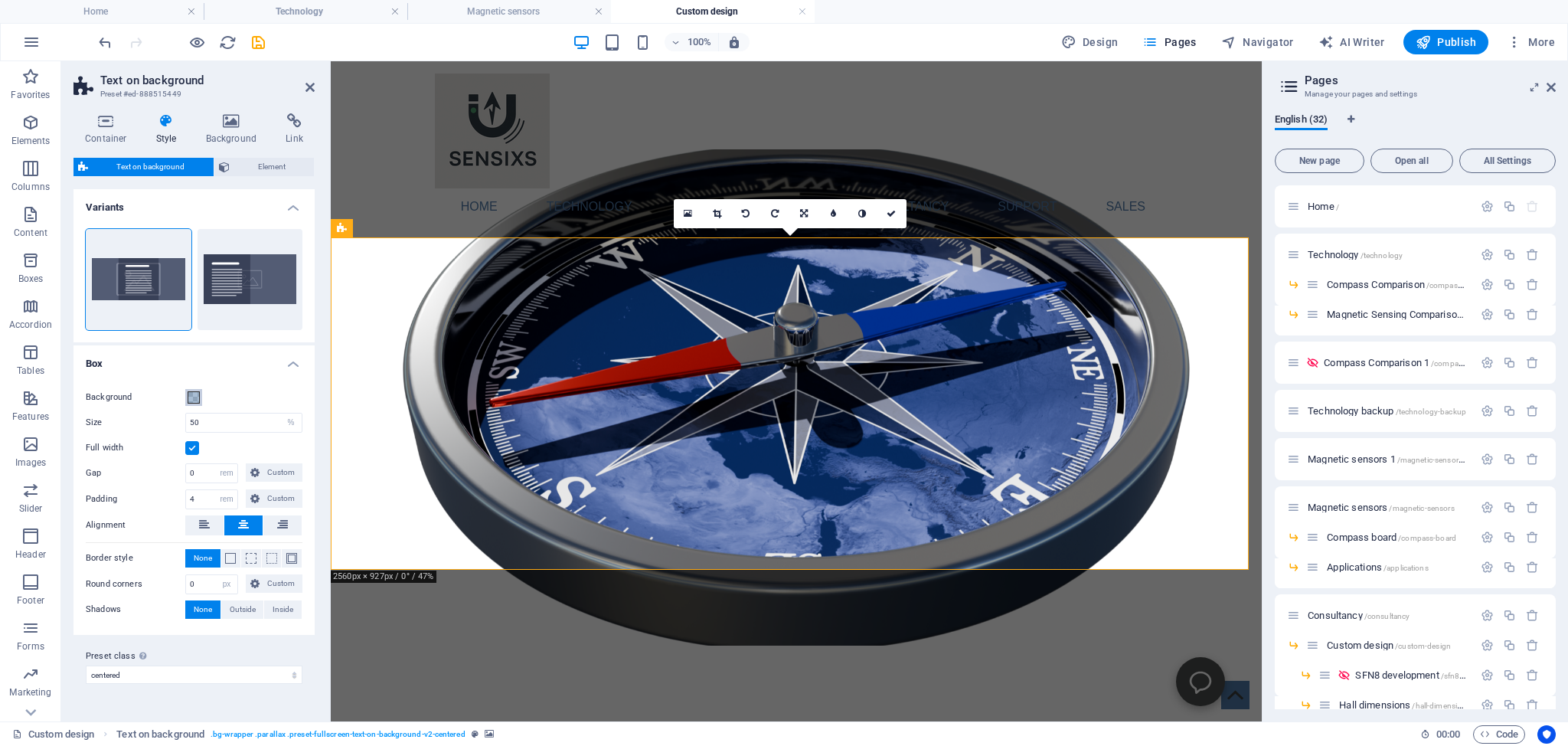
click at [191, 397] on span at bounding box center [193, 397] width 12 height 12
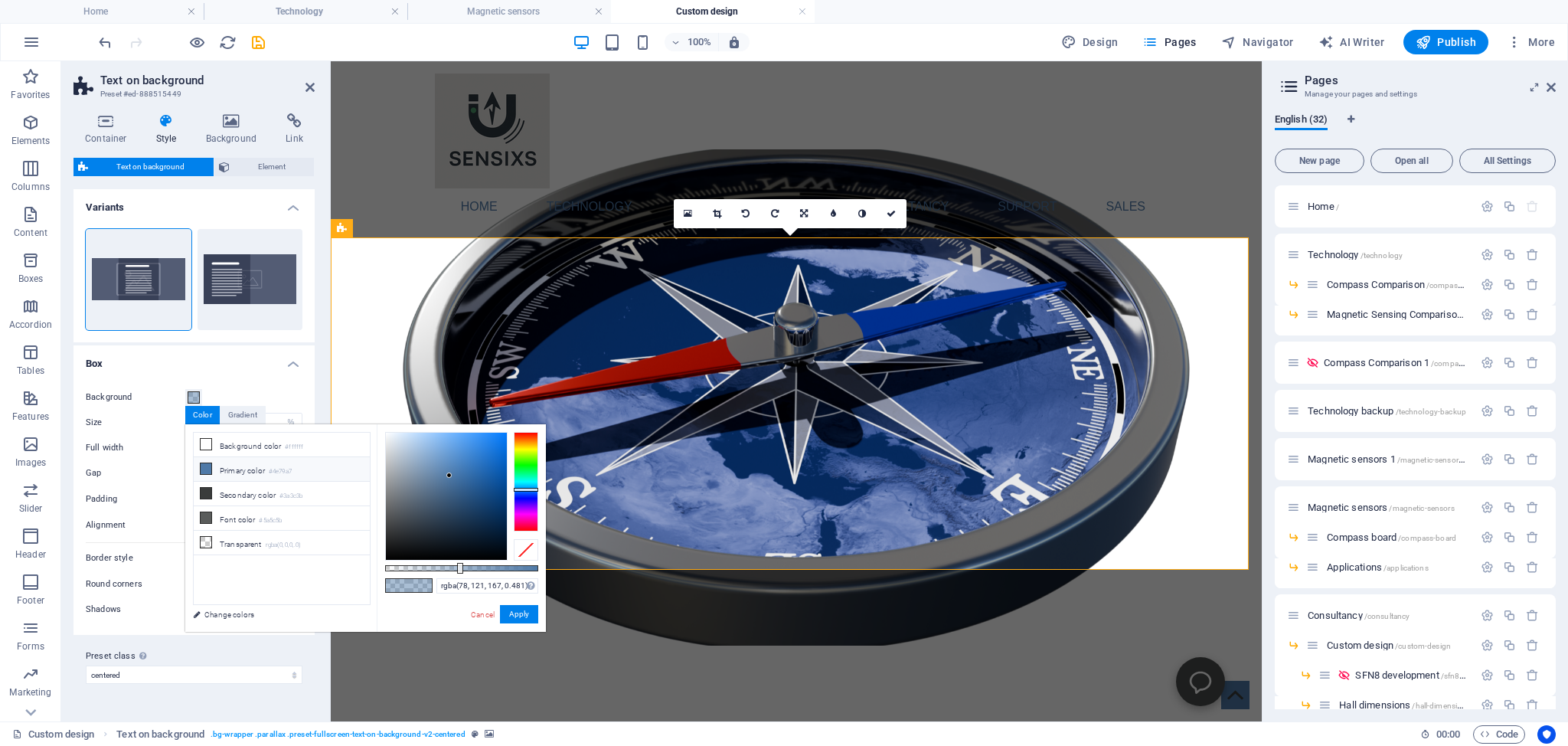
click at [206, 468] on icon at bounding box center [206, 468] width 10 height 10
click at [525, 614] on button "Apply" at bounding box center [519, 614] width 38 height 18
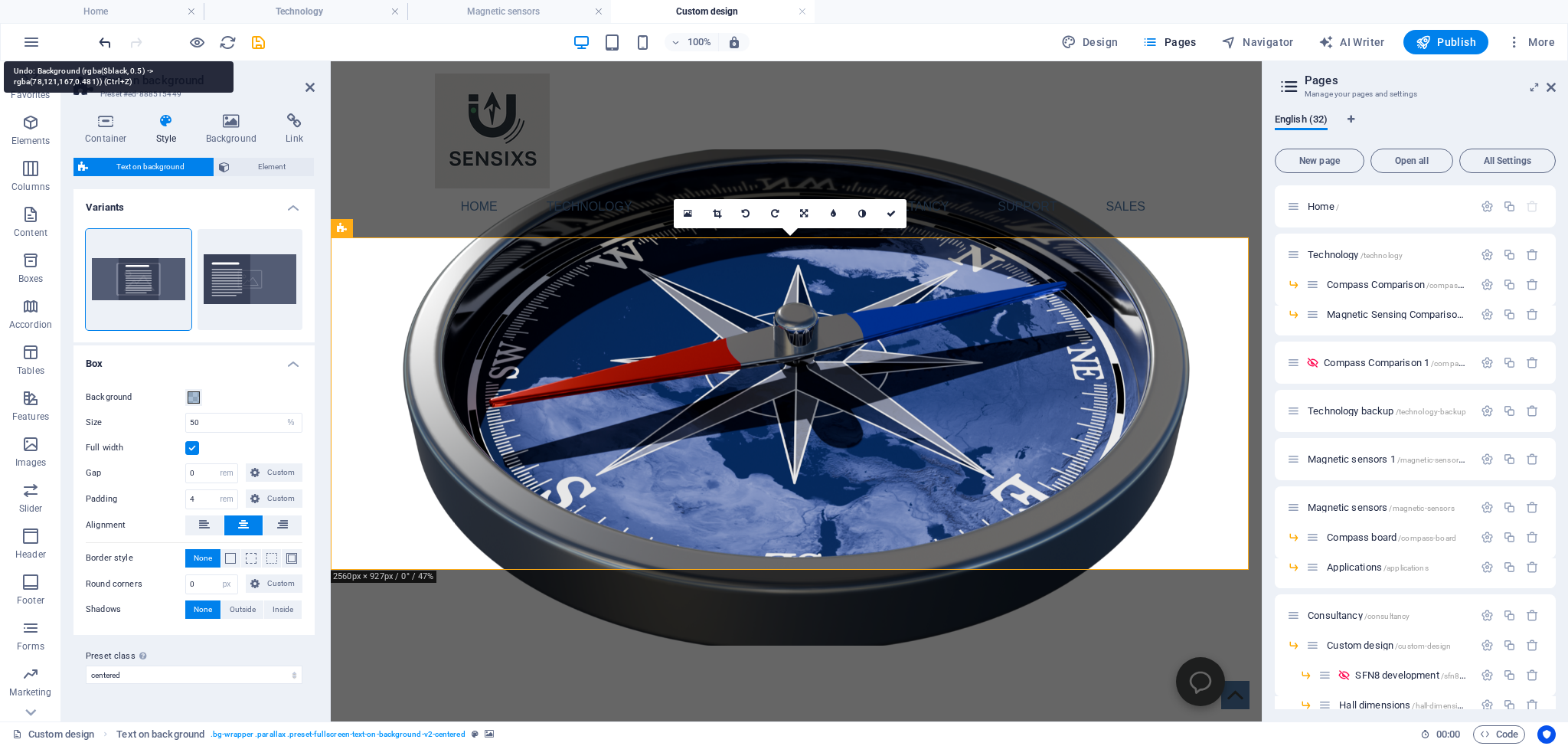
click at [103, 41] on icon "undo" at bounding box center [105, 42] width 18 height 18
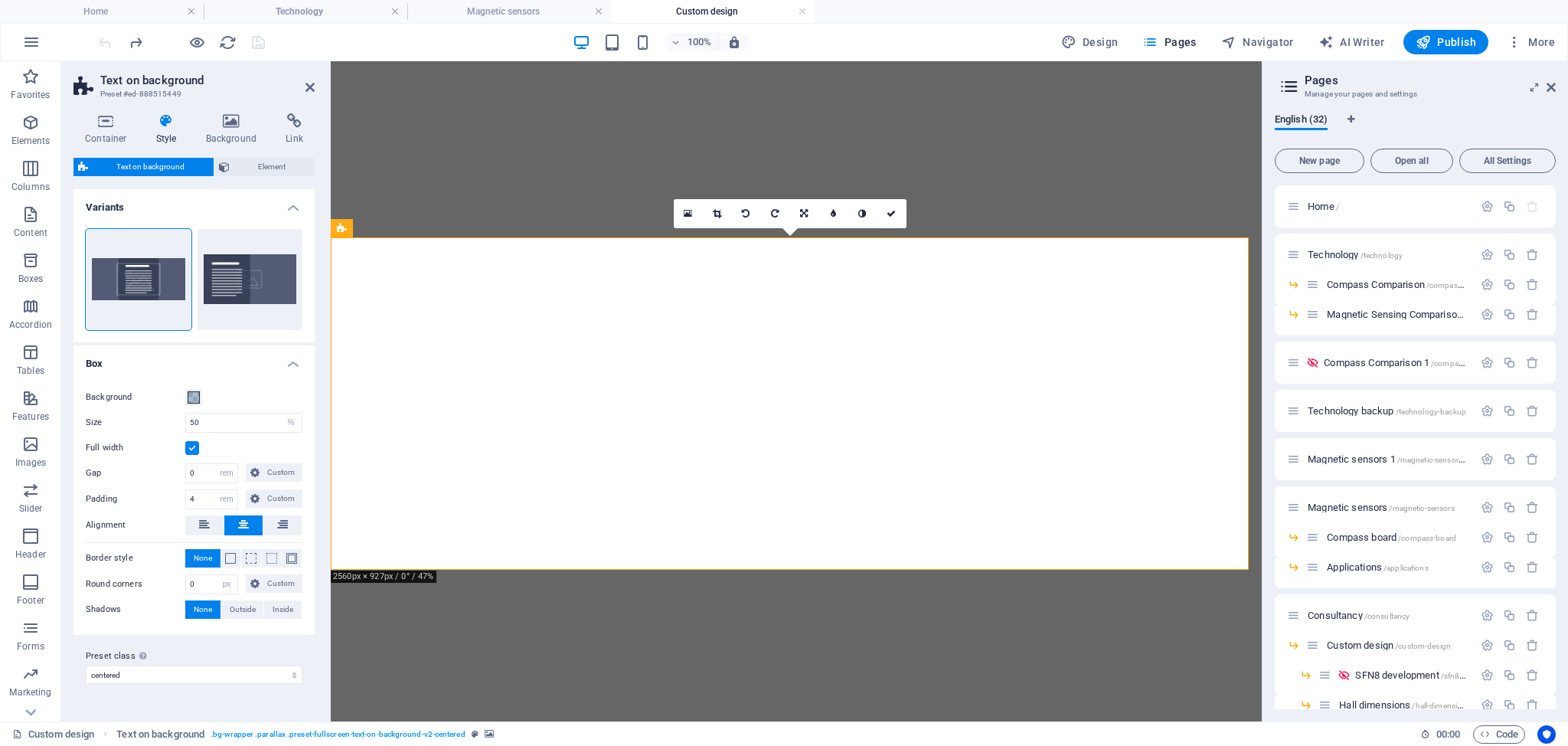
select select "%"
select select "rem"
select select "px"
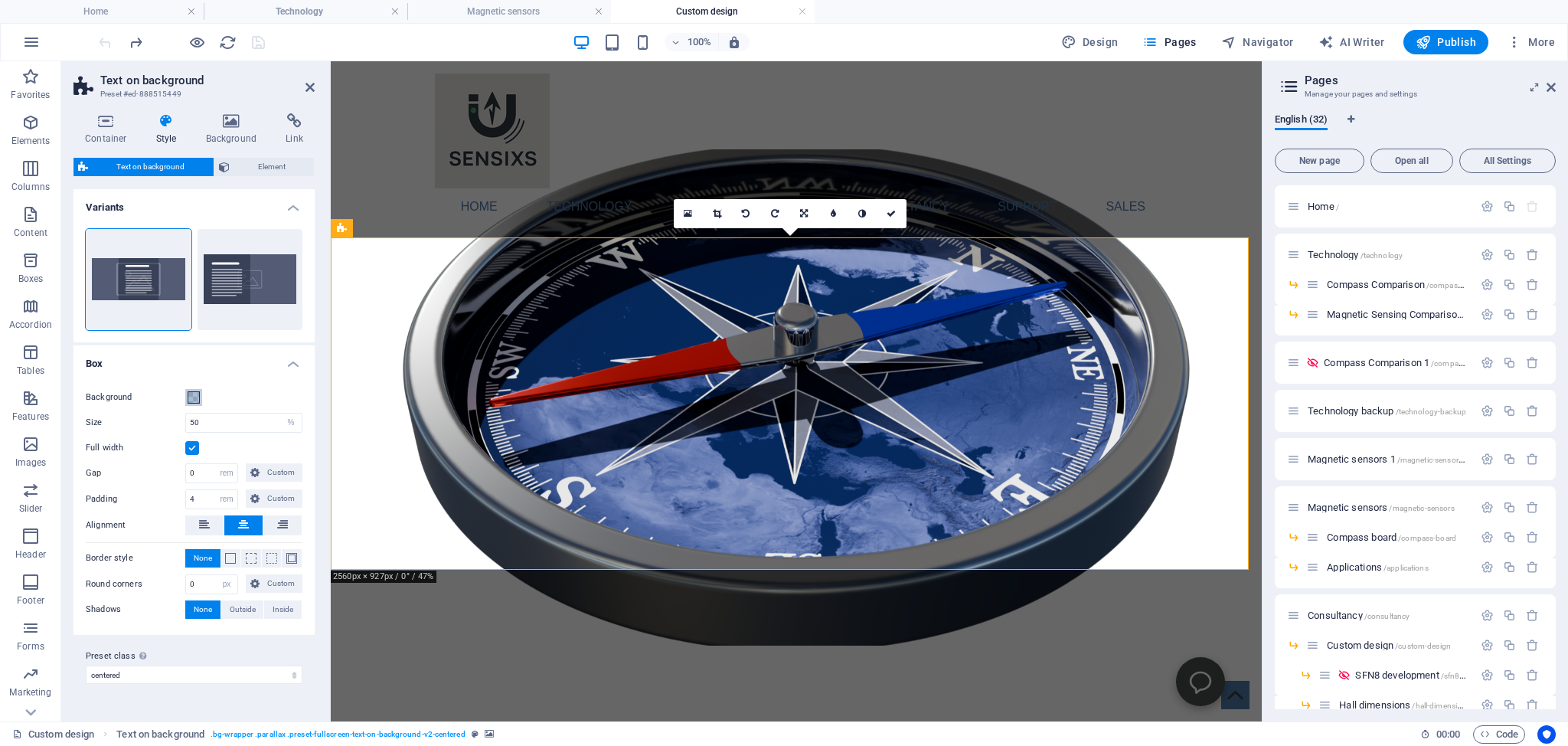
click at [197, 396] on span at bounding box center [193, 397] width 12 height 12
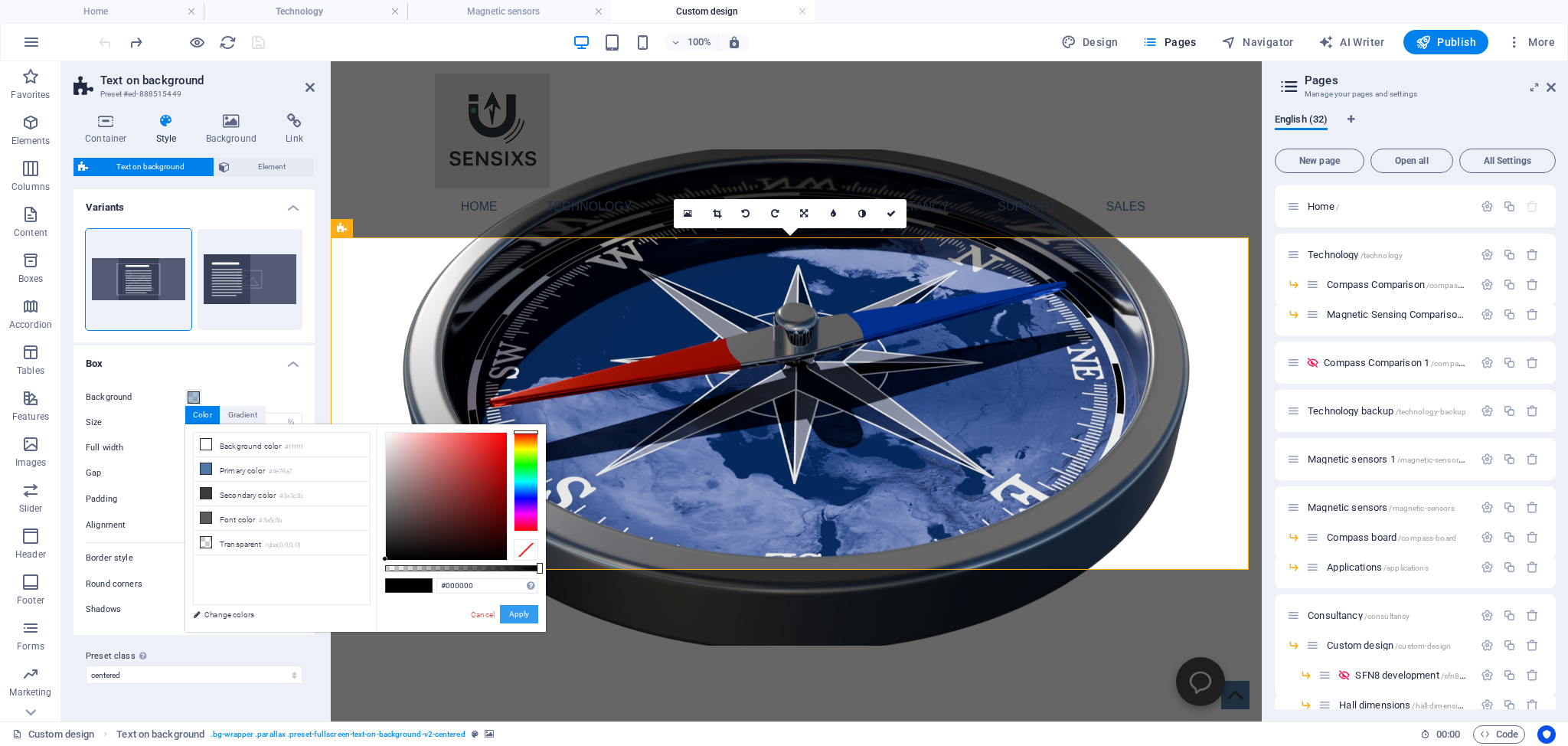
click at [520, 614] on button "Apply" at bounding box center [519, 614] width 38 height 18
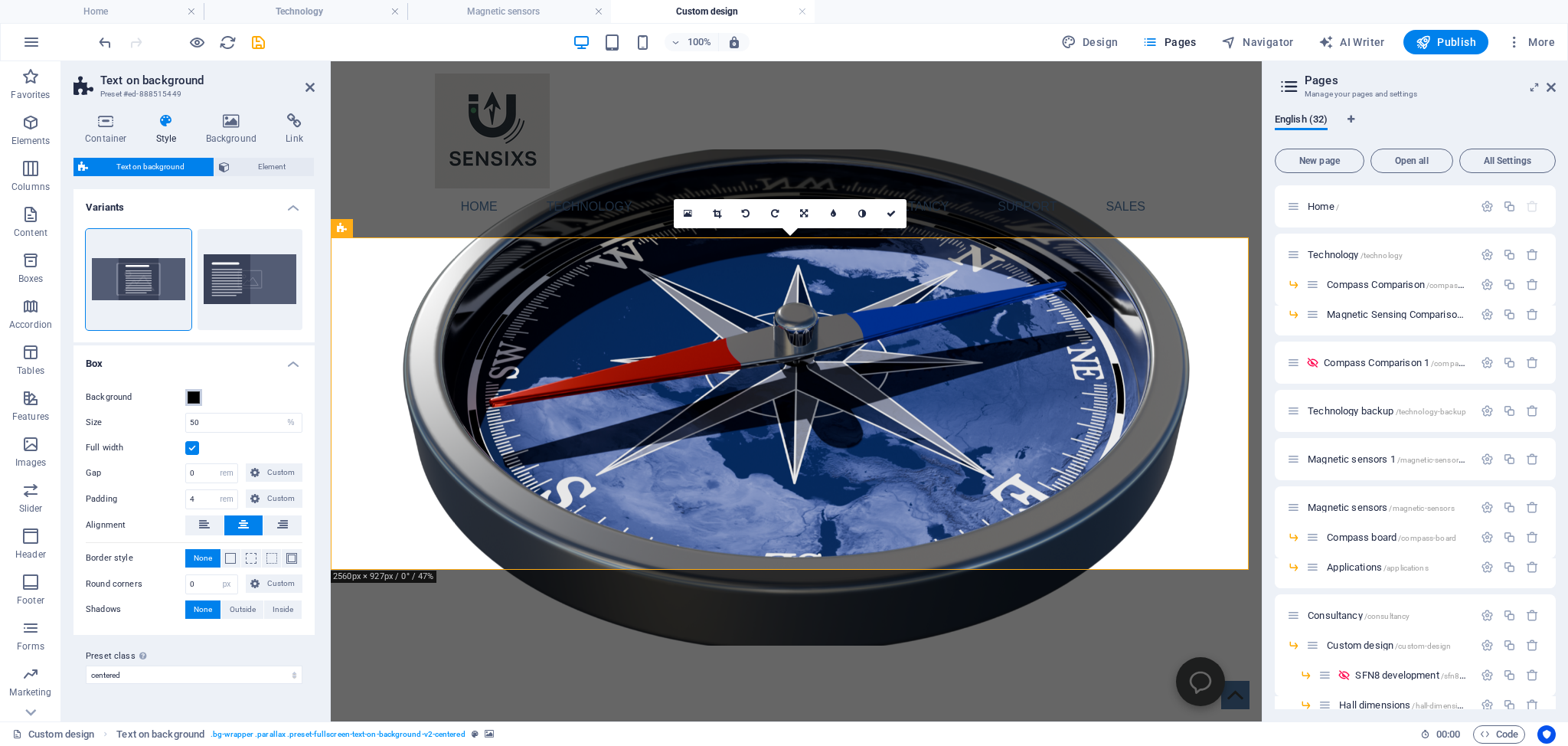
click at [193, 394] on span at bounding box center [193, 397] width 12 height 12
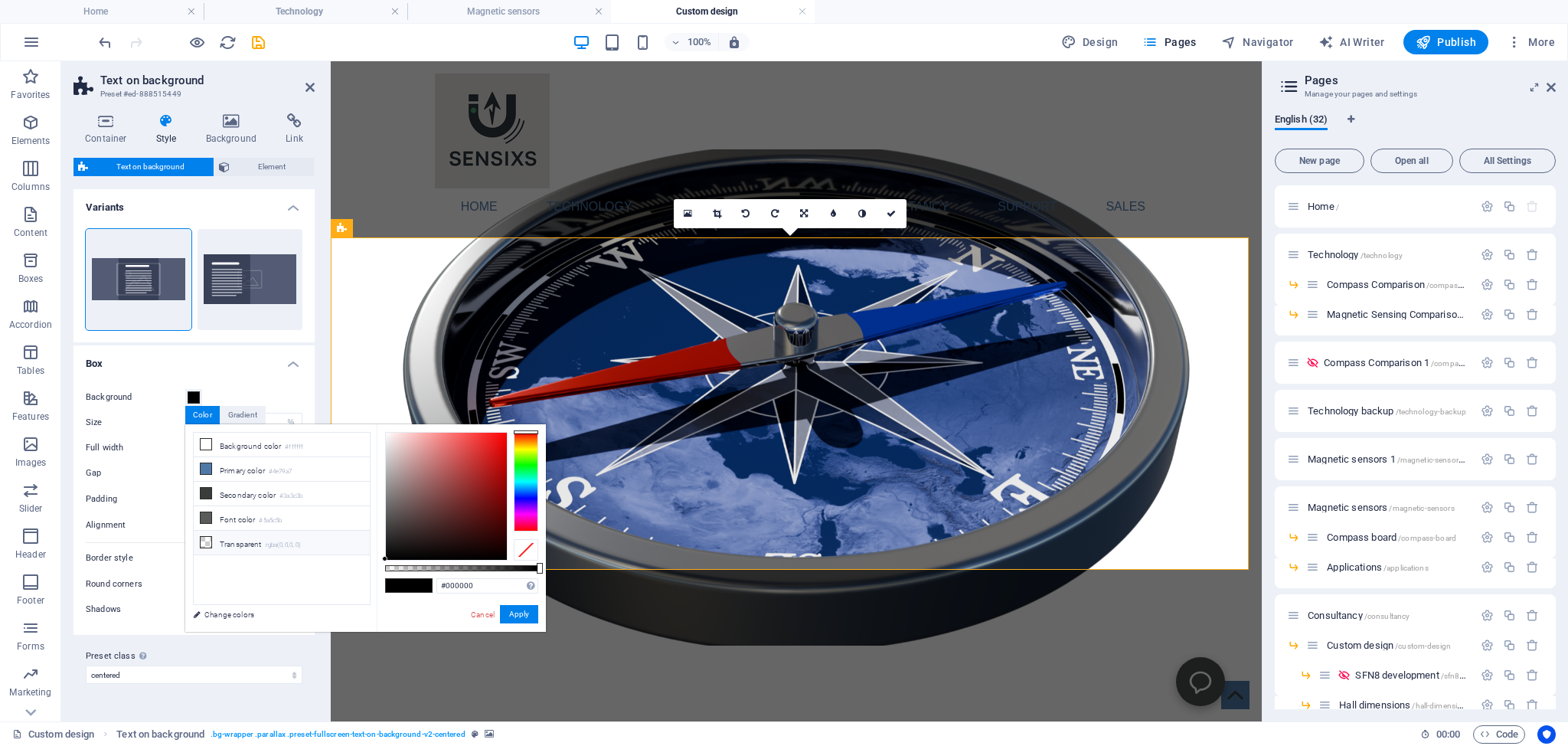
click at [205, 537] on icon at bounding box center [206, 541] width 10 height 10
type input "rgba(0, 0, 0, 0)"
click at [513, 607] on button "Apply" at bounding box center [519, 614] width 38 height 18
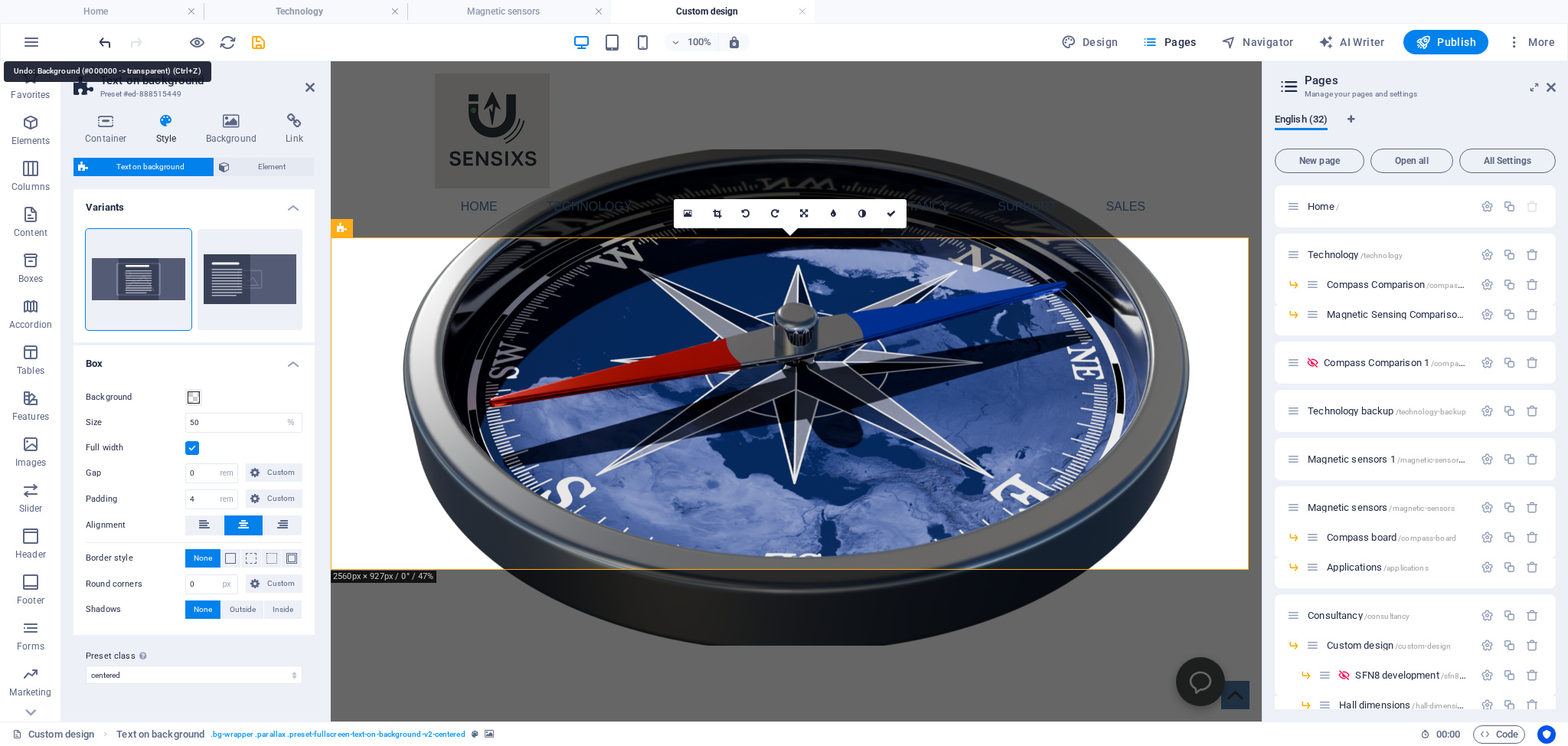
click at [98, 35] on icon "undo" at bounding box center [105, 42] width 18 height 18
click at [390, 524] on figure at bounding box center [796, 397] width 931 height 496
click at [194, 399] on span at bounding box center [193, 397] width 12 height 12
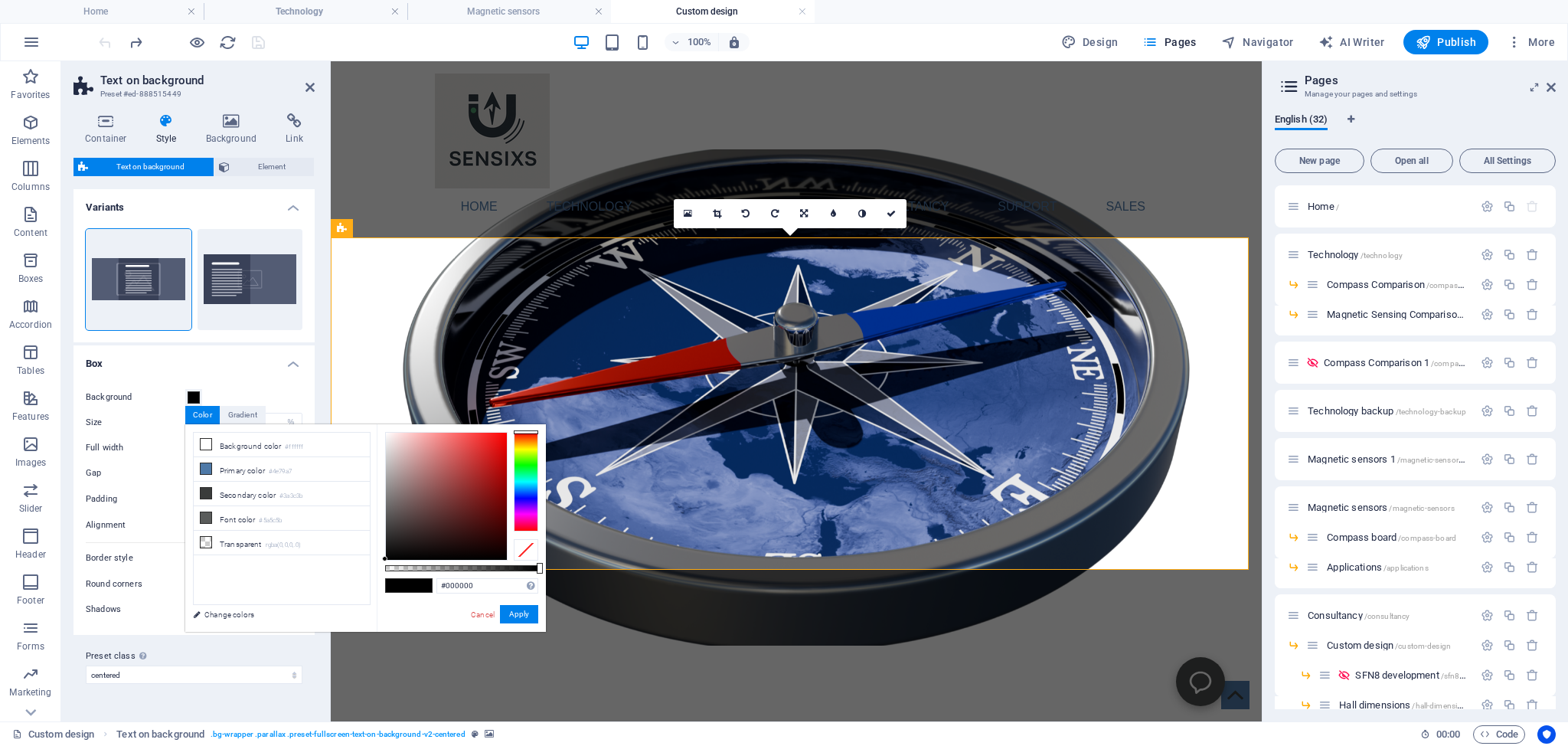
click at [311, 334] on div "Centered Default" at bounding box center [194, 280] width 242 height 126
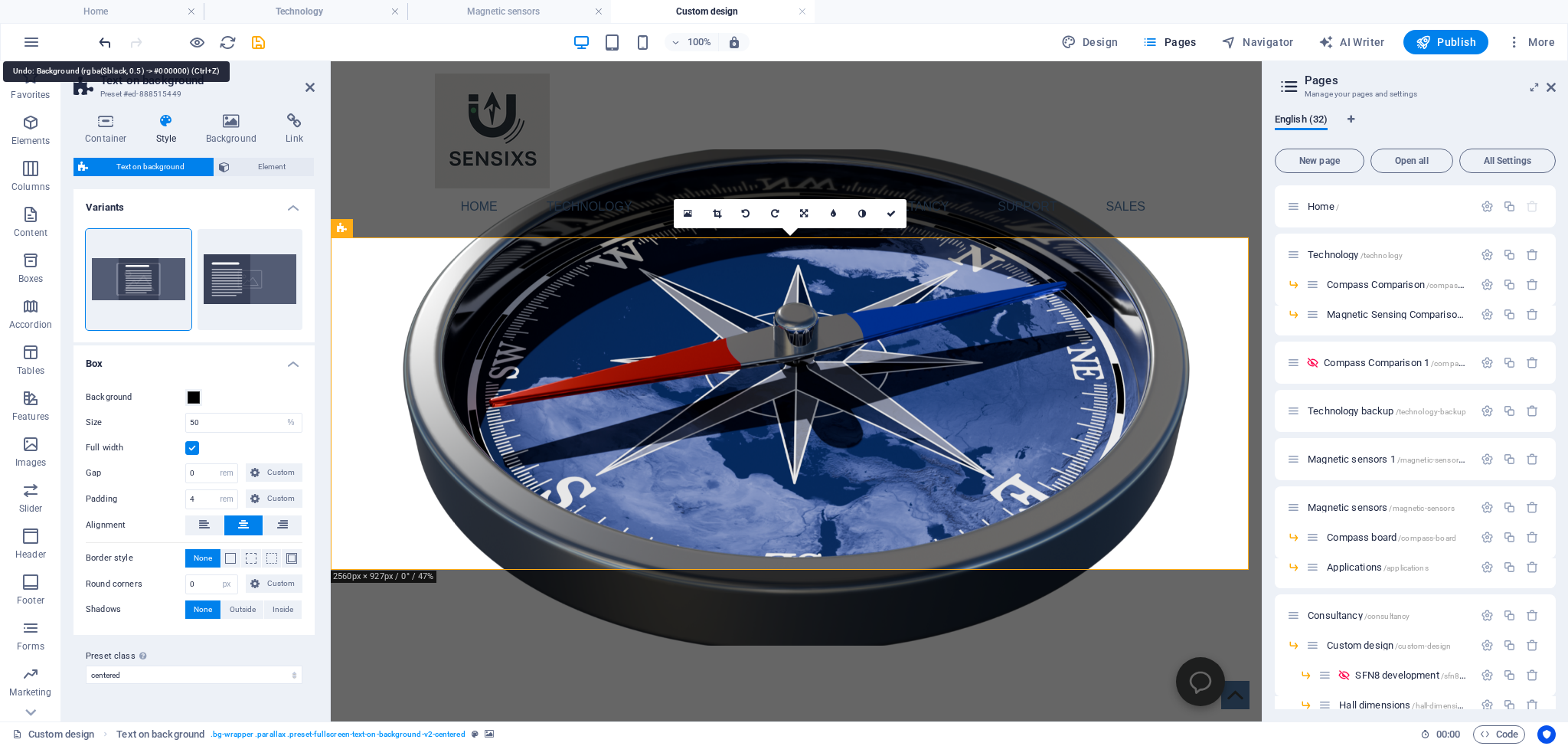
click at [104, 39] on icon "undo" at bounding box center [105, 42] width 18 height 18
click at [368, 504] on figure at bounding box center [796, 397] width 931 height 496
click at [371, 147] on div "Home Technology Compass Comparison Magnetic Sensing Comparison Magnetic sensors…" at bounding box center [796, 149] width 931 height 176
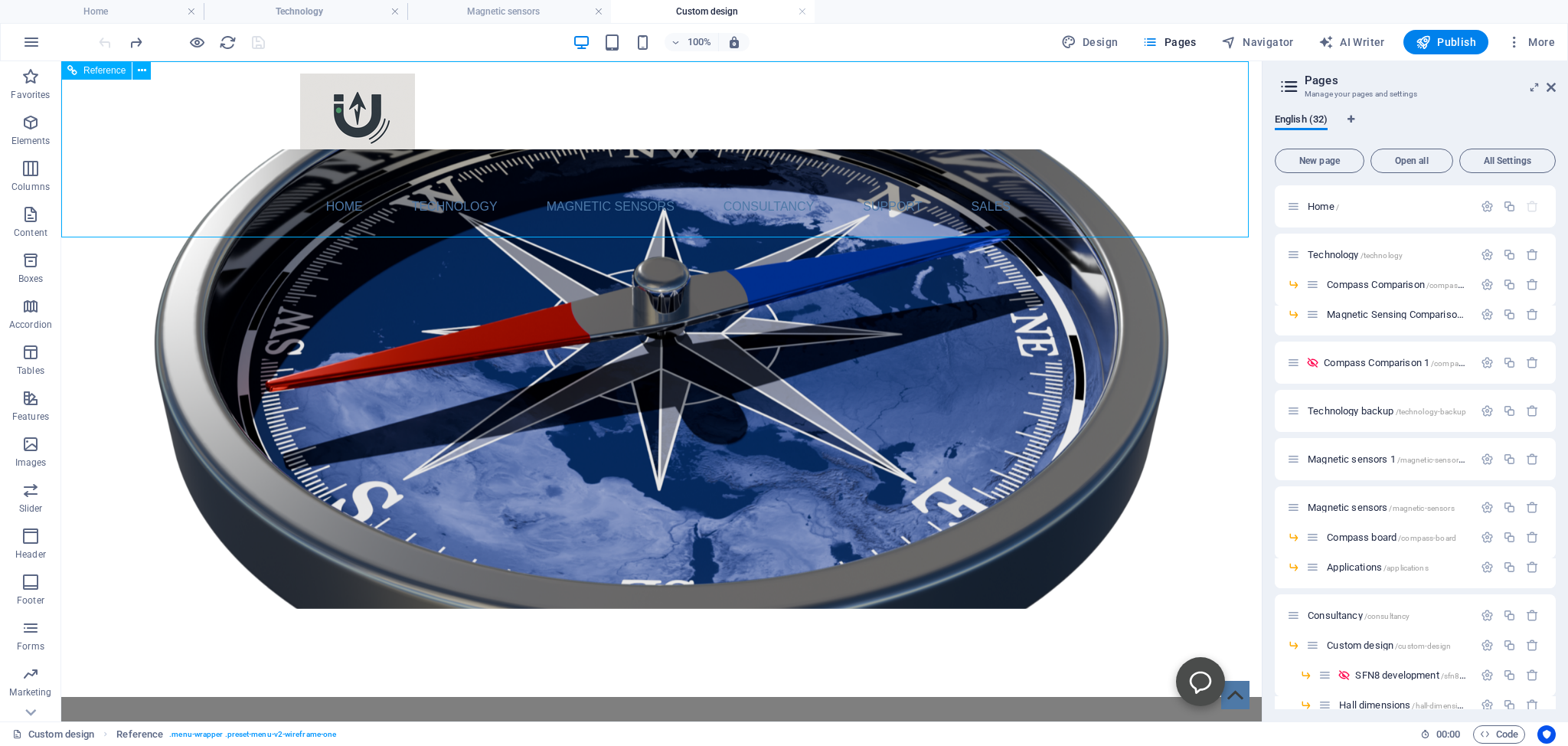
click at [371, 147] on div at bounding box center [662, 131] width 723 height 115
click at [342, 14] on h4 "Technology" at bounding box center [306, 11] width 204 height 17
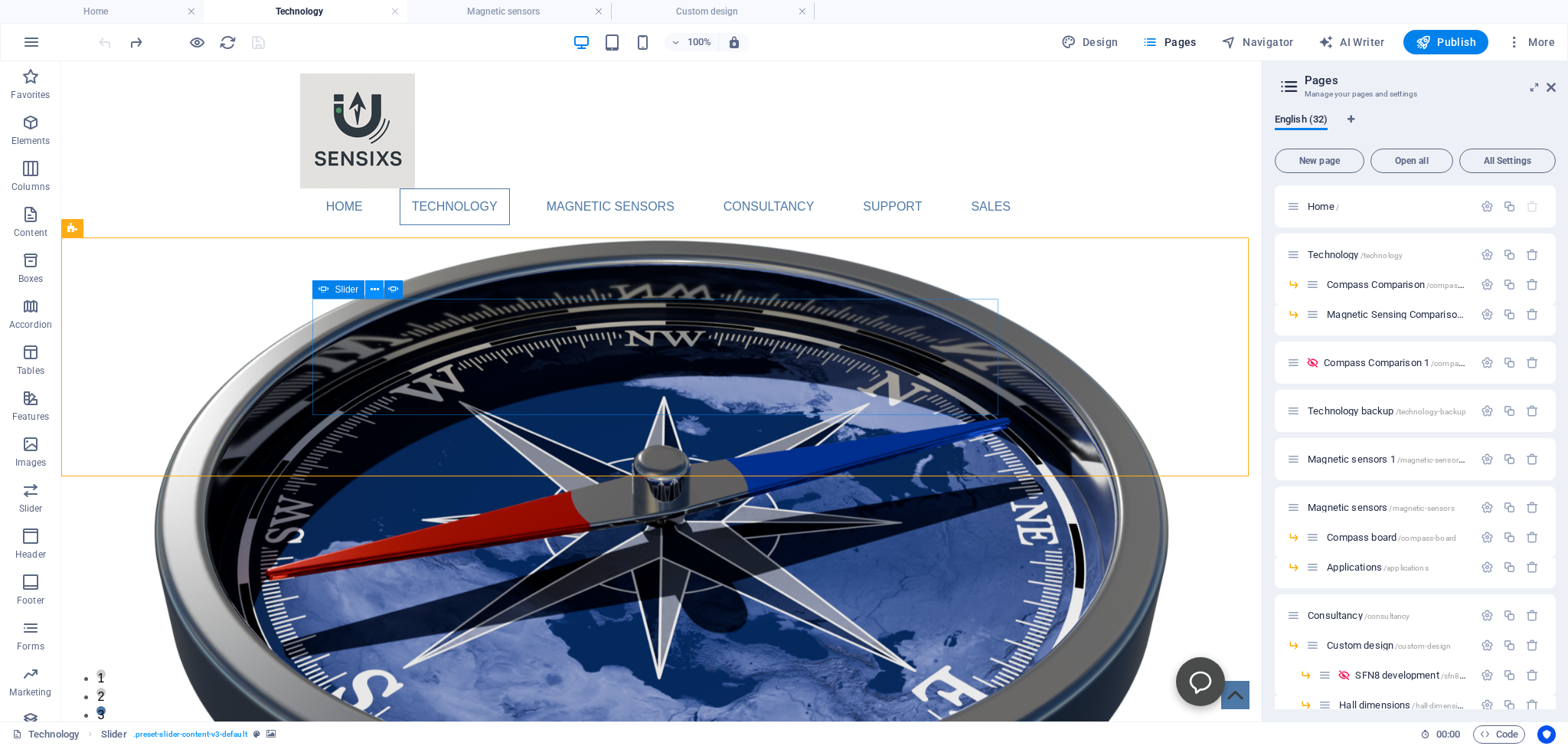
click at [375, 291] on icon at bounding box center [375, 290] width 9 height 16
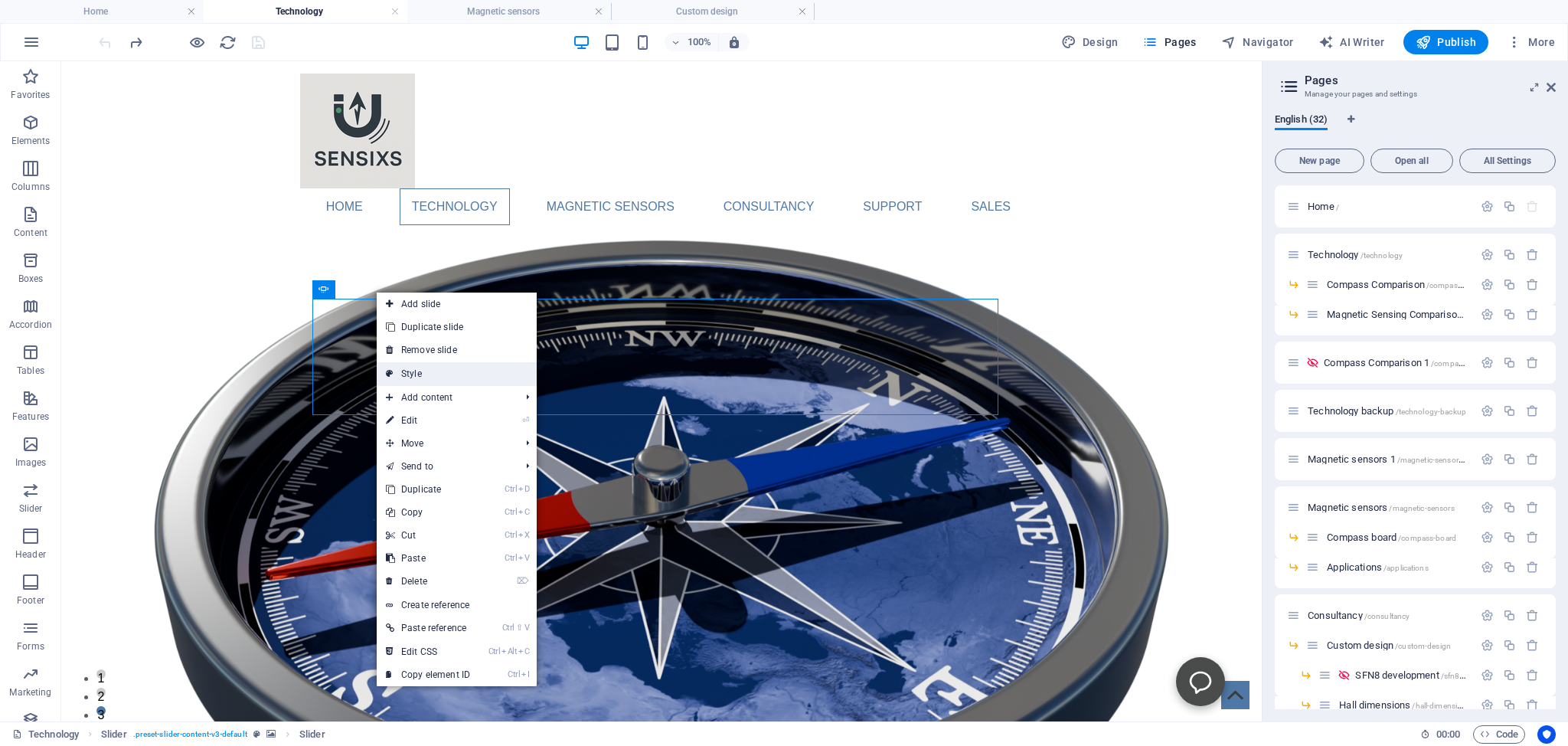
click at [415, 375] on link "Style" at bounding box center [457, 373] width 160 height 23
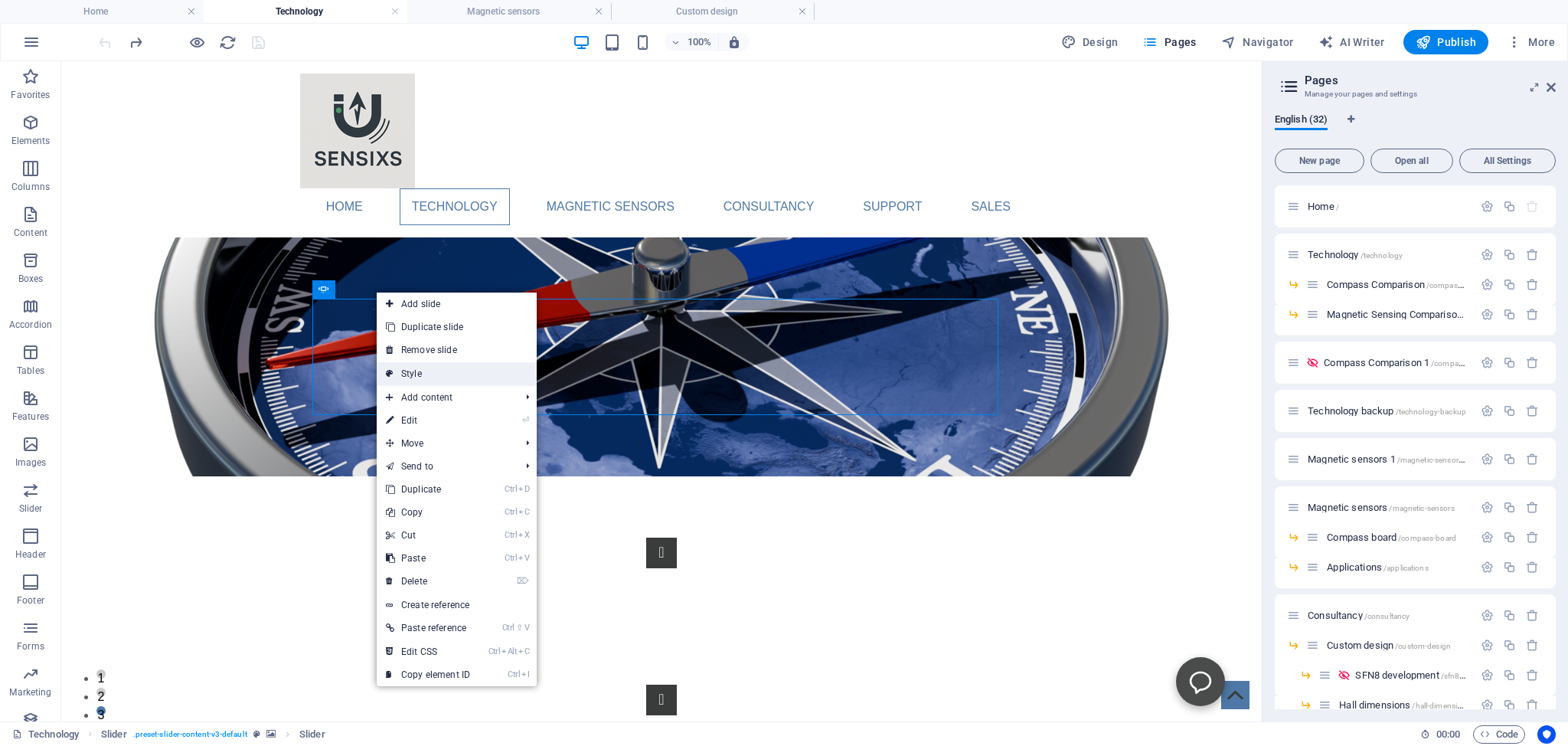
select select "rem"
select select "px"
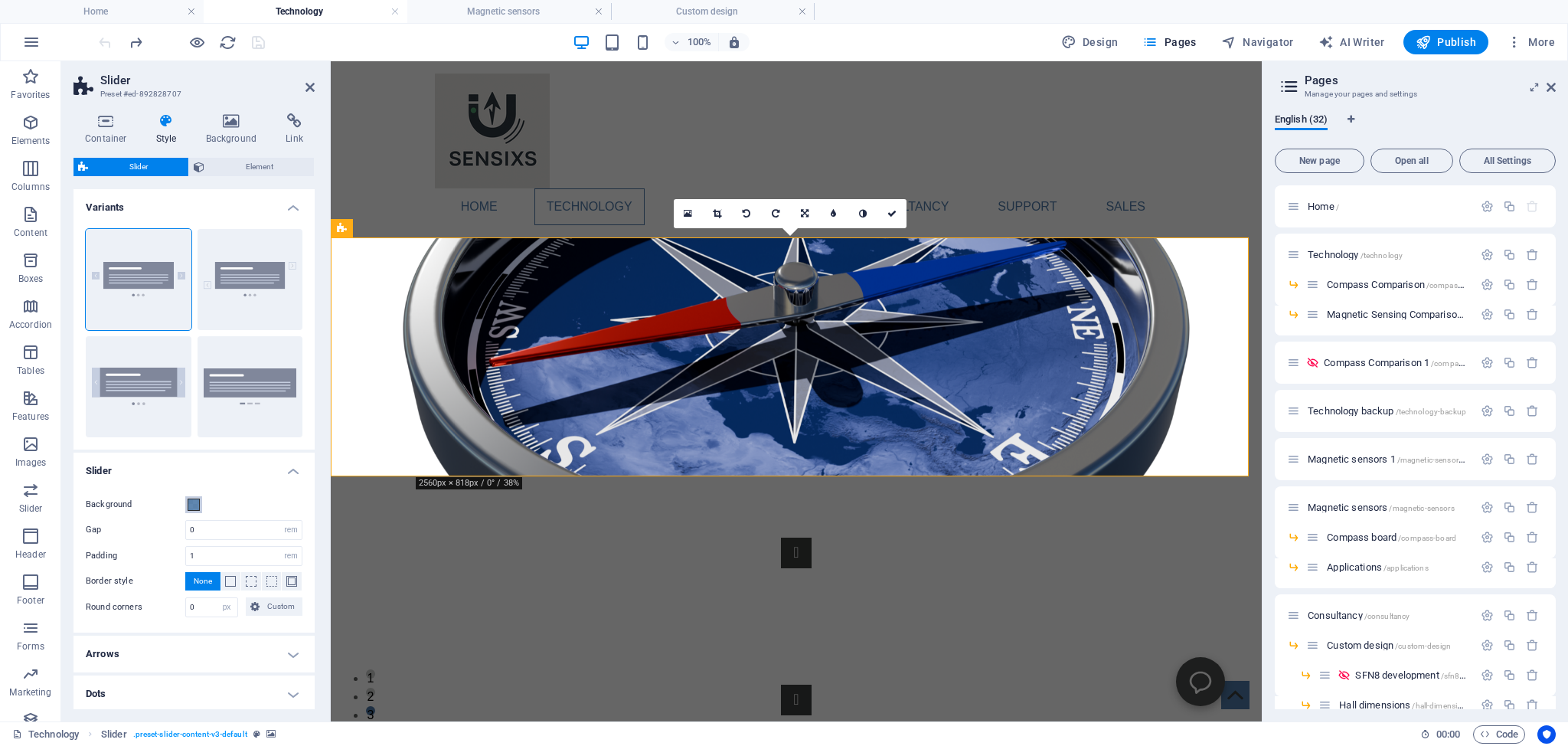
click at [194, 501] on span at bounding box center [193, 504] width 12 height 12
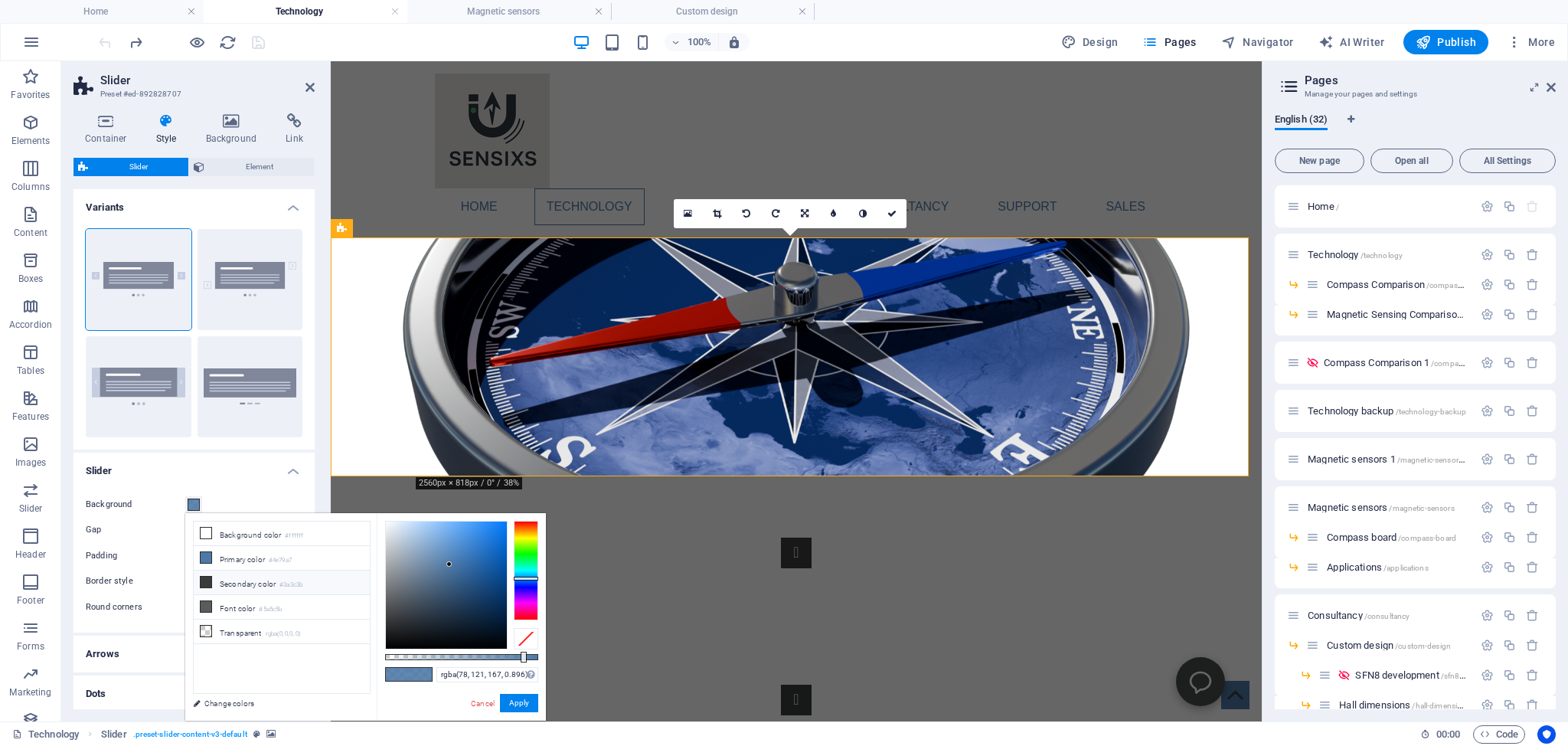
click at [208, 578] on icon at bounding box center [206, 581] width 10 height 10
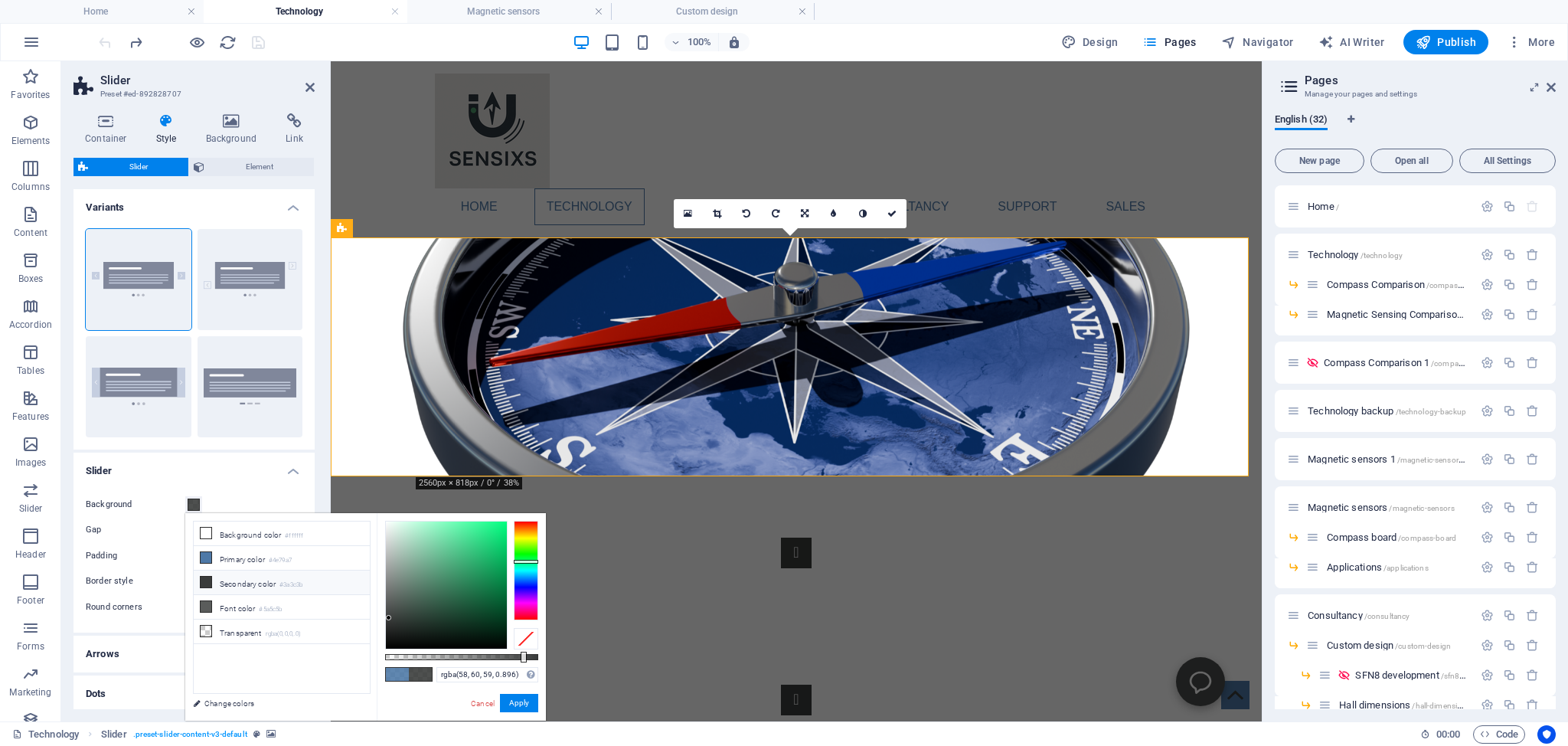
click at [205, 579] on icon at bounding box center [206, 581] width 10 height 10
drag, startPoint x: 525, startPoint y: 655, endPoint x: 466, endPoint y: 652, distance: 59.1
click at [466, 652] on div at bounding box center [467, 657] width 6 height 10
drag, startPoint x: 466, startPoint y: 652, endPoint x: 482, endPoint y: 654, distance: 16.1
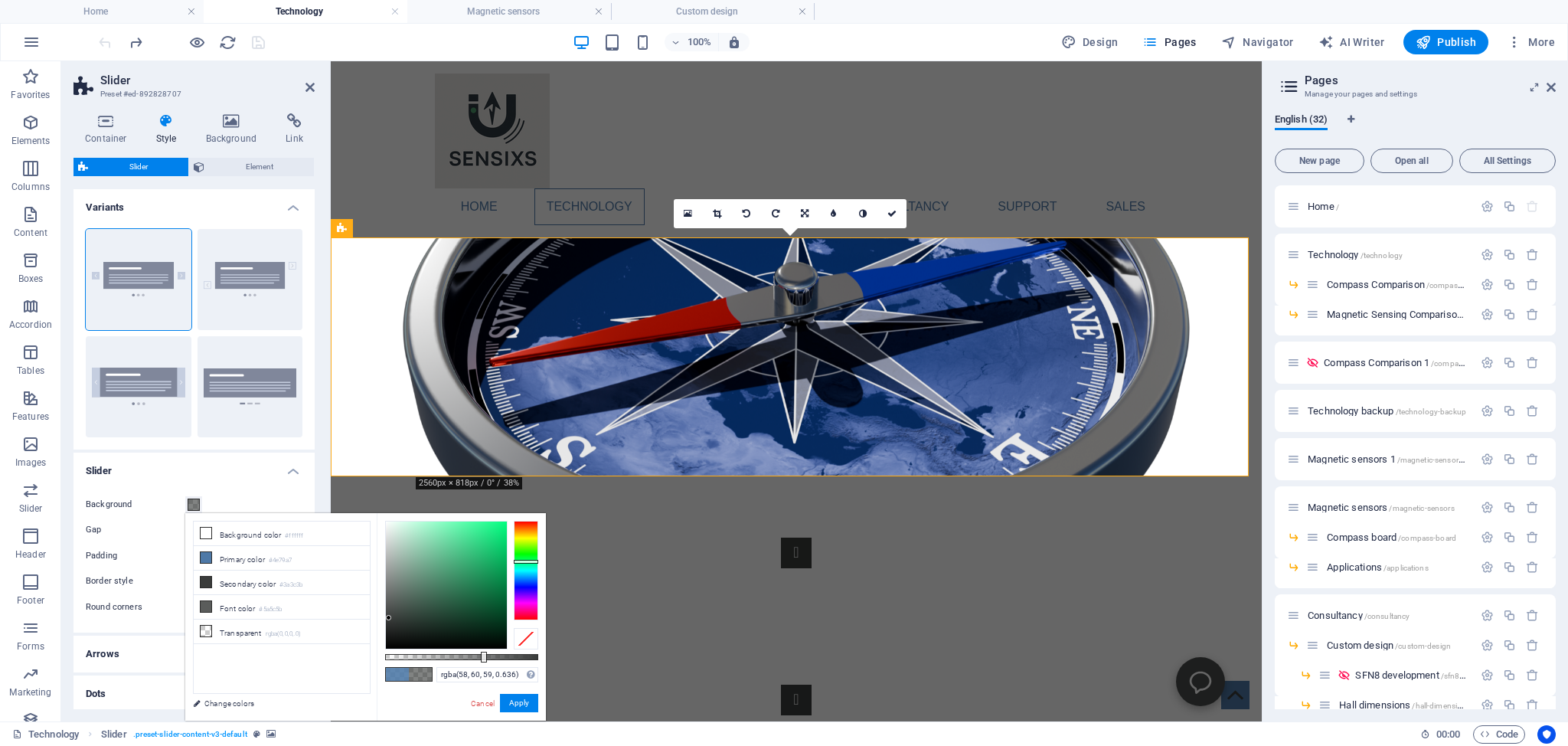
click at [482, 654] on div at bounding box center [484, 657] width 6 height 10
drag, startPoint x: 482, startPoint y: 654, endPoint x: 500, endPoint y: 654, distance: 18.0
click at [500, 654] on div at bounding box center [501, 657] width 6 height 10
drag, startPoint x: 500, startPoint y: 654, endPoint x: 467, endPoint y: 658, distance: 33.2
click at [467, 658] on div at bounding box center [466, 657] width 6 height 10
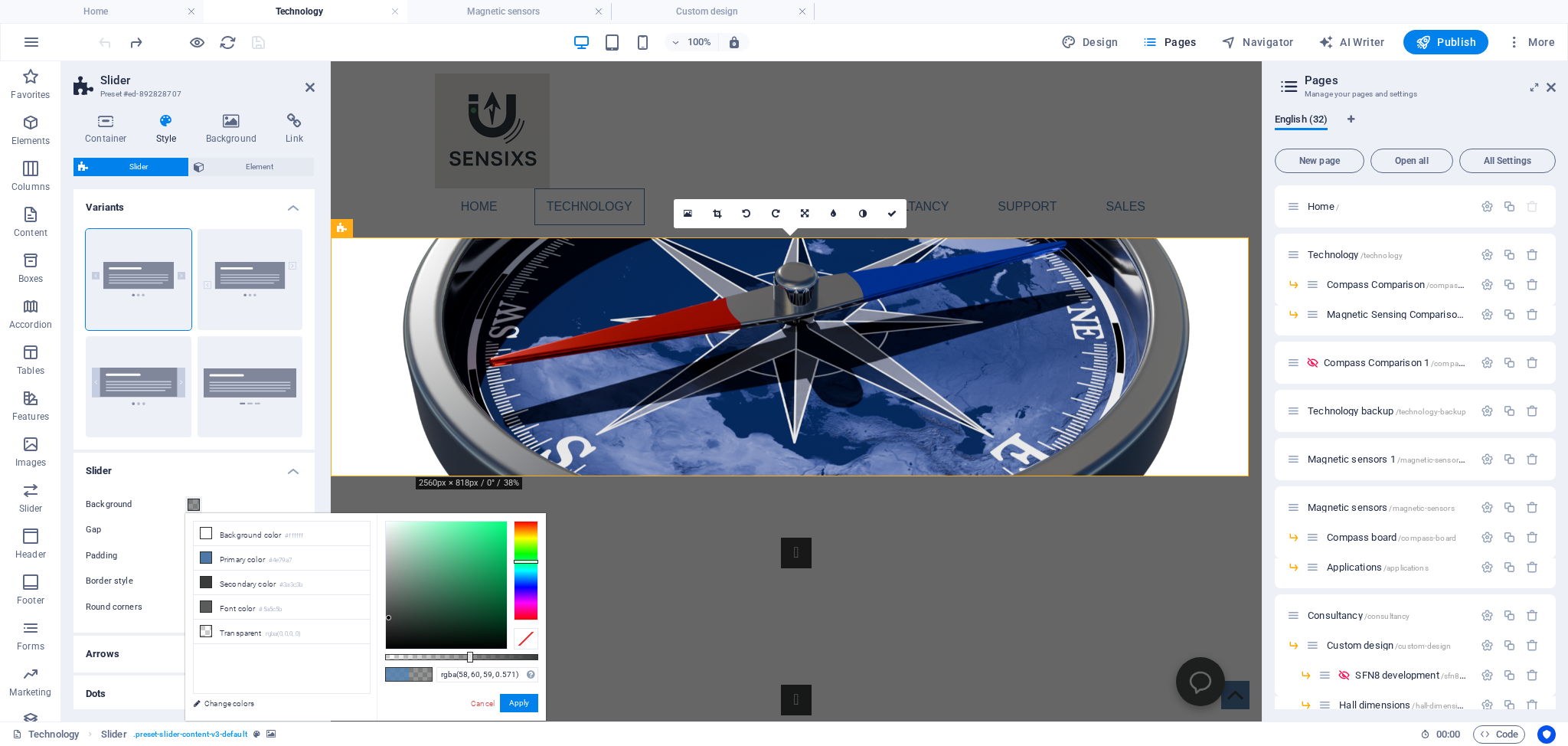
type input "rgba(58, 60, 59, 0.576)"
click at [474, 658] on div at bounding box center [475, 657] width 6 height 10
click at [375, 133] on div "Home Technology Compass Comparison Magnetic Sensing Comparison Magnetic sensors…" at bounding box center [796, 149] width 931 height 176
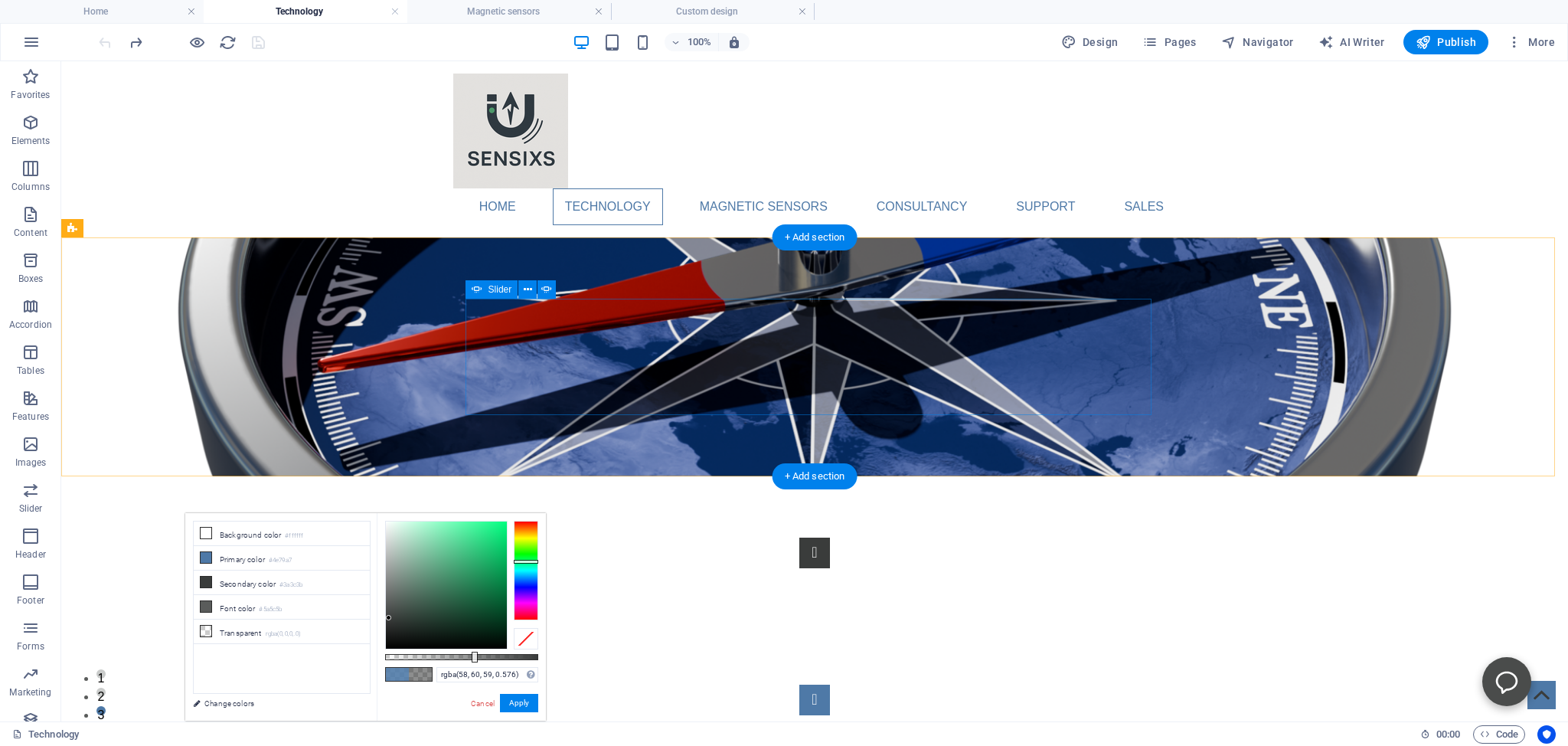
click at [830, 685] on button "Content Slider" at bounding box center [815, 700] width 30 height 30
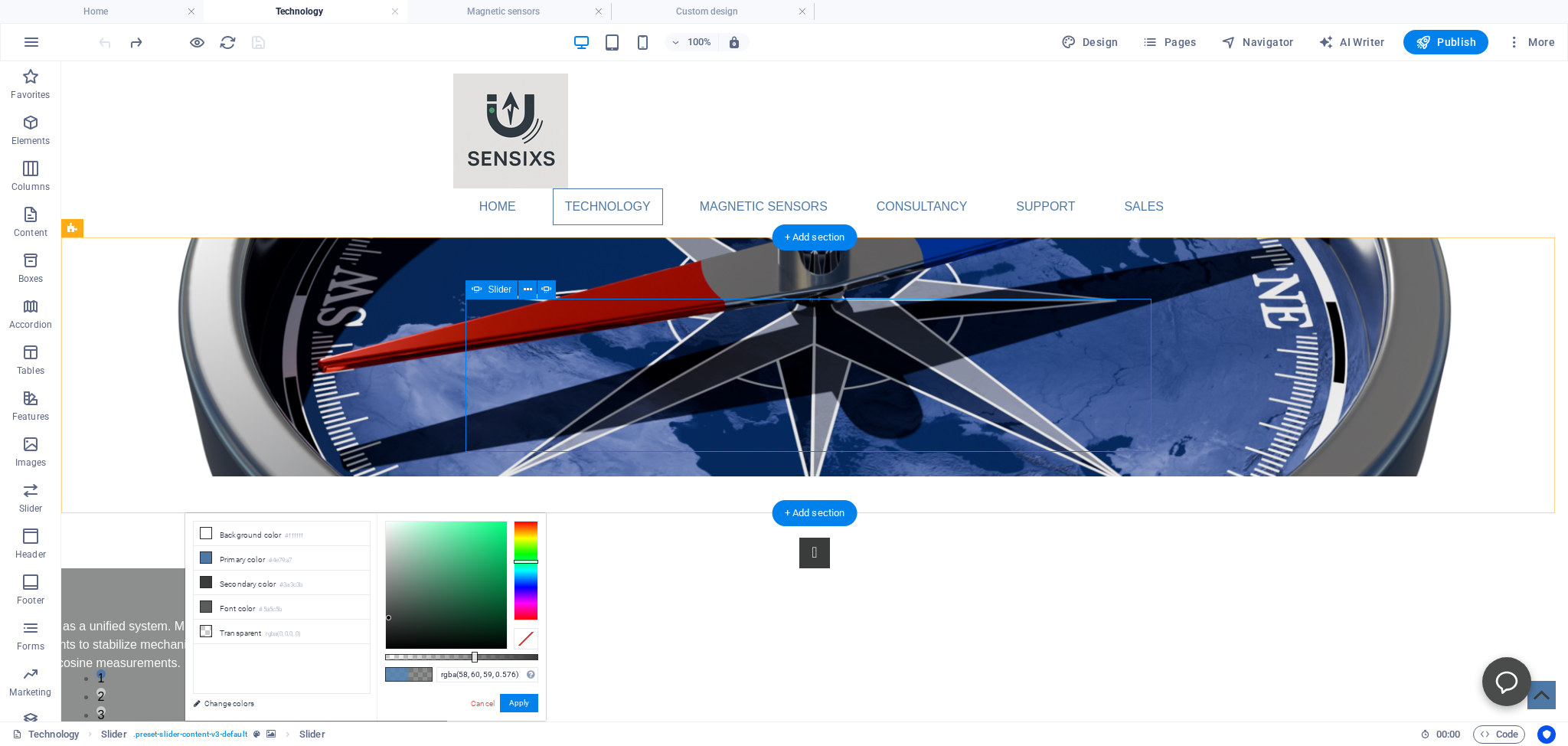
click at [830, 721] on button "Content Slider" at bounding box center [815, 736] width 30 height 30
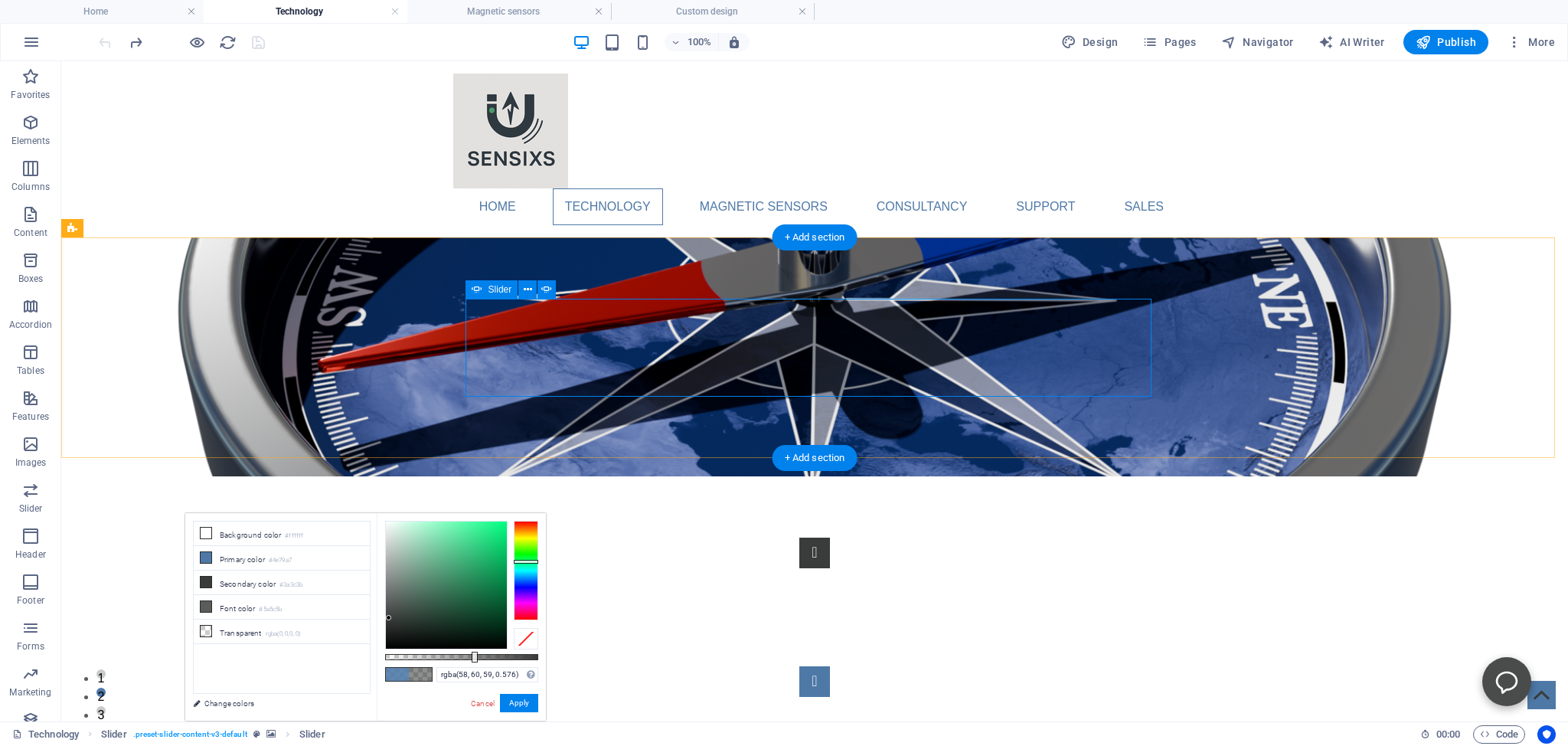
click at [830, 666] on button "Content Slider" at bounding box center [815, 681] width 30 height 30
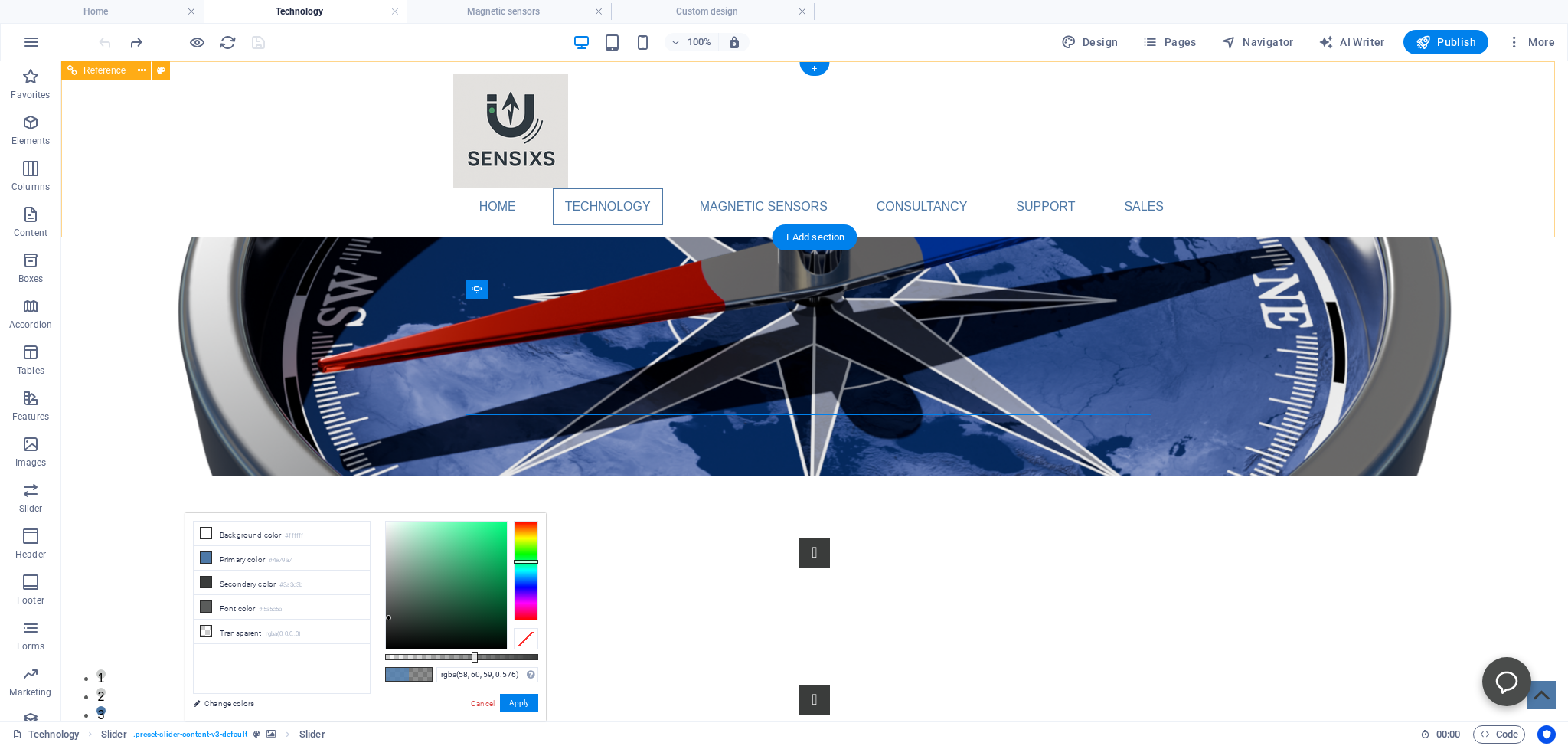
click at [224, 121] on div "Home Technology Compass Comparison Magnetic Sensing Comparison Magnetic sensors…" at bounding box center [815, 149] width 1507 height 176
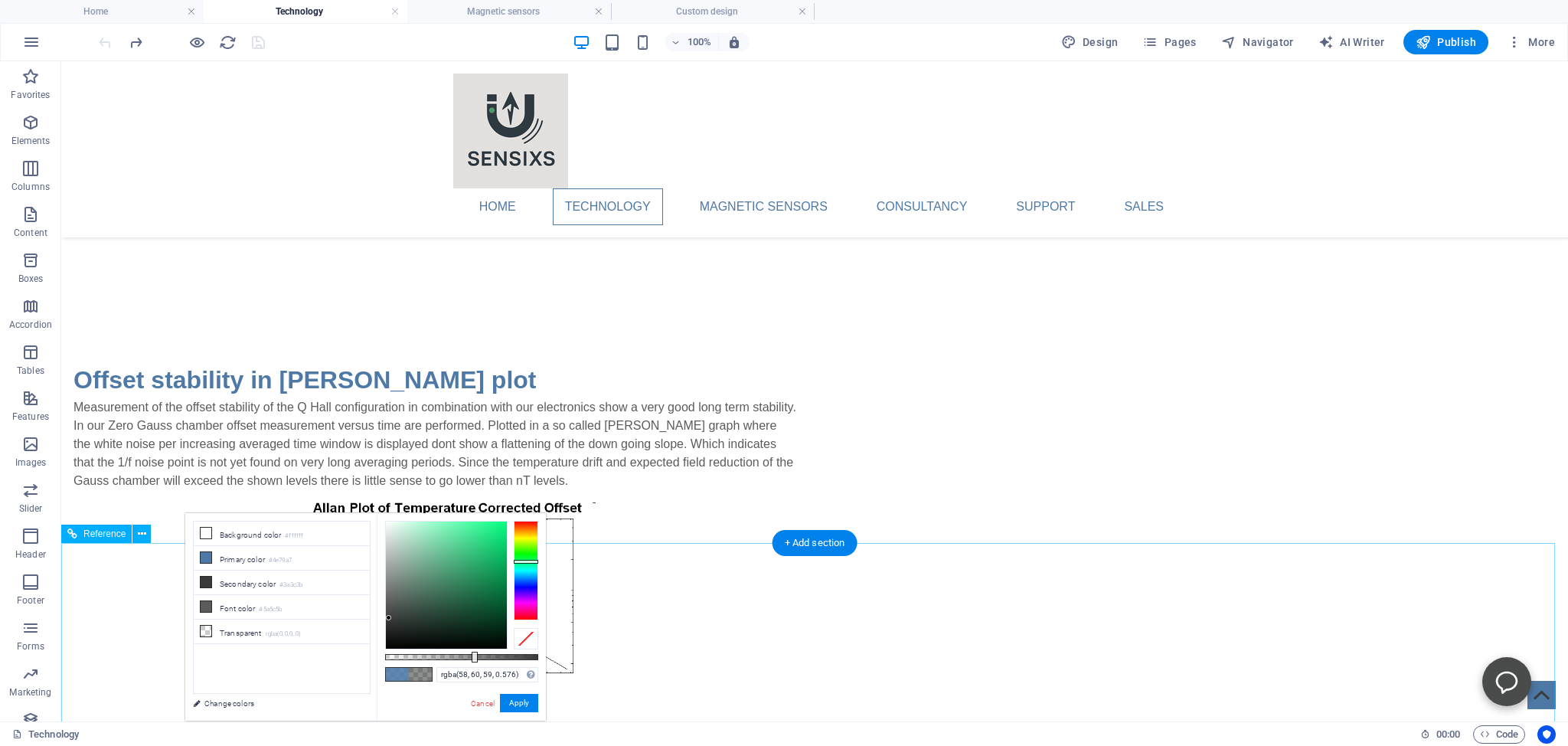
scroll to position [2344, 0]
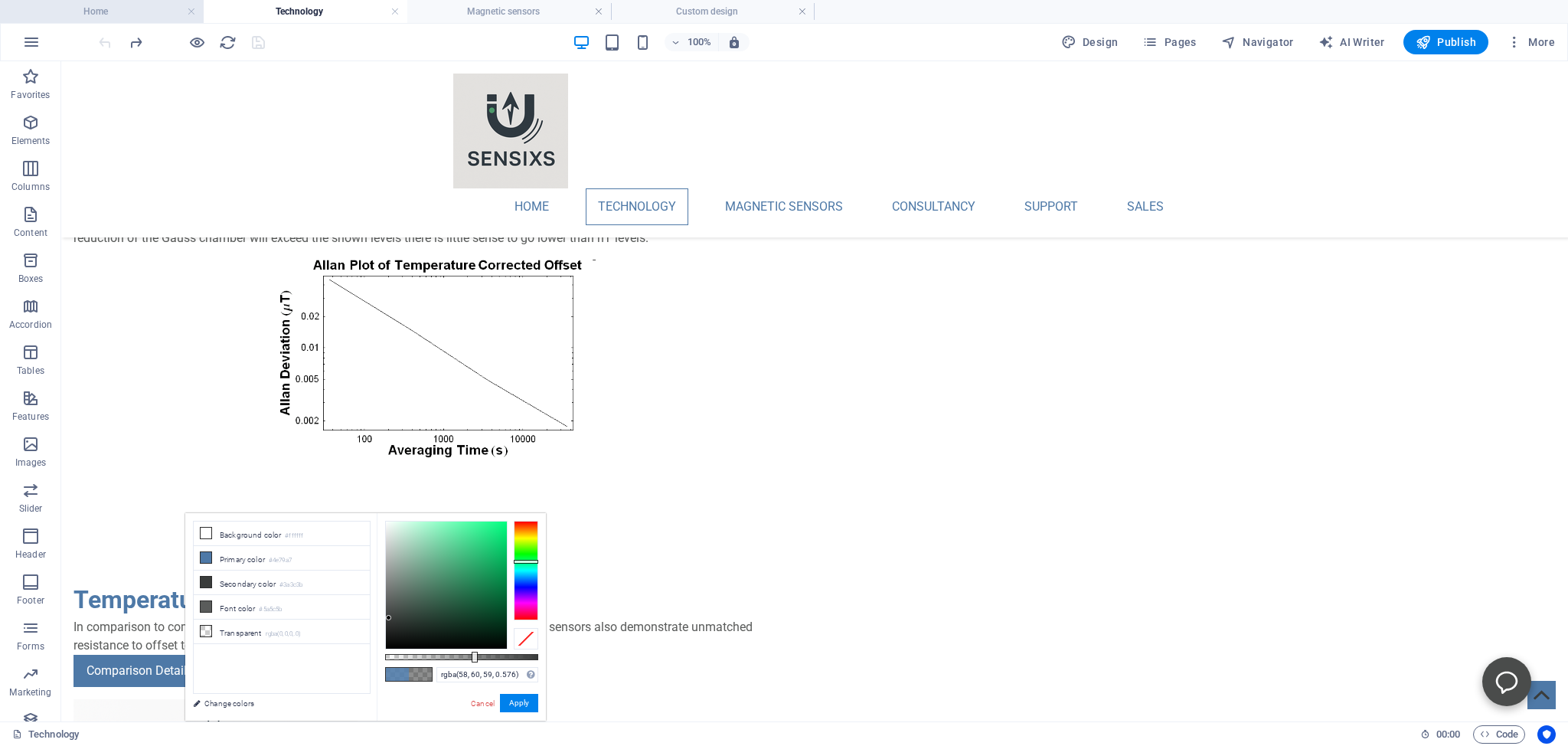
click at [81, 4] on h4 "Home" at bounding box center [102, 11] width 204 height 17
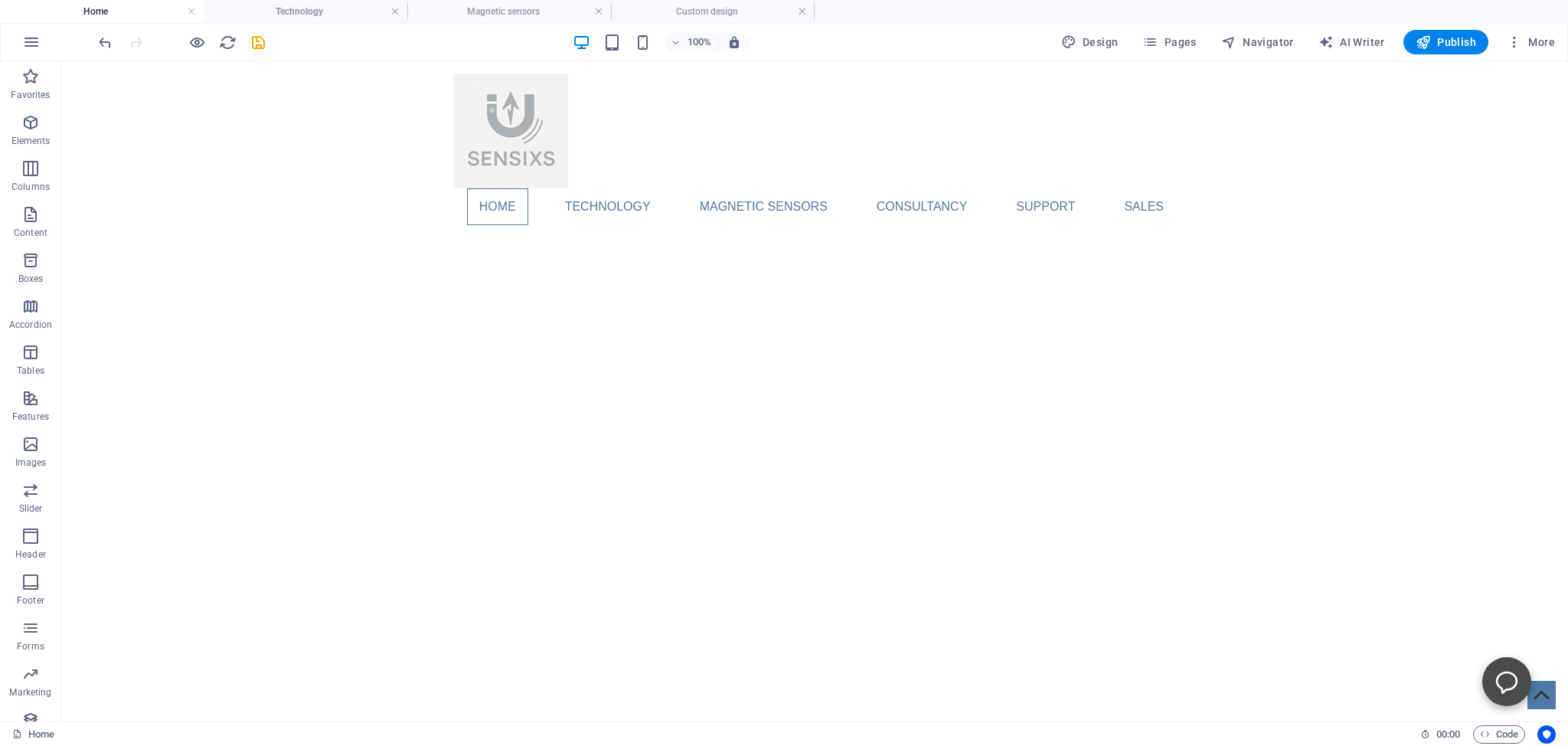
scroll to position [0, 0]
click at [277, 15] on h4 "Technology" at bounding box center [306, 11] width 204 height 17
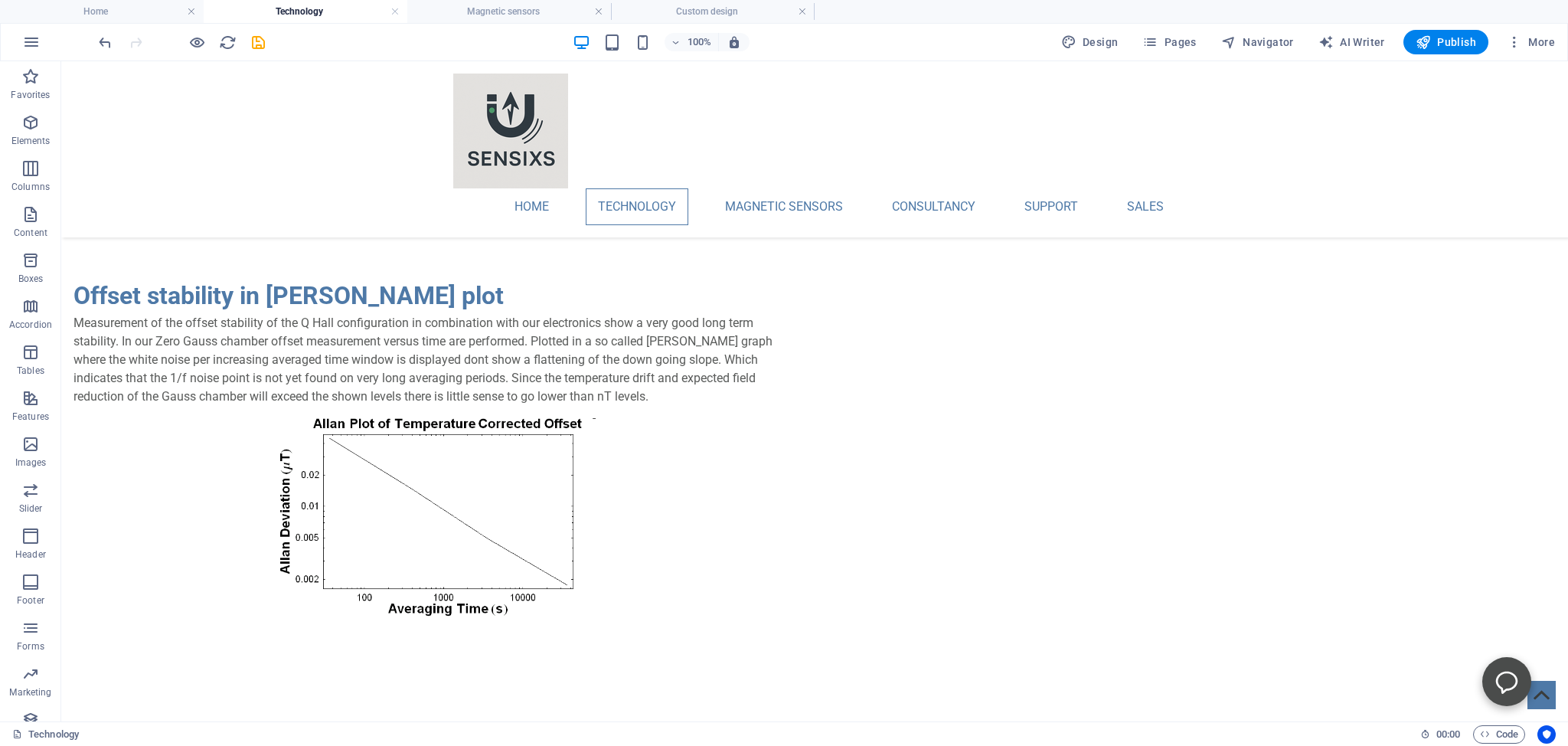
scroll to position [2341, 0]
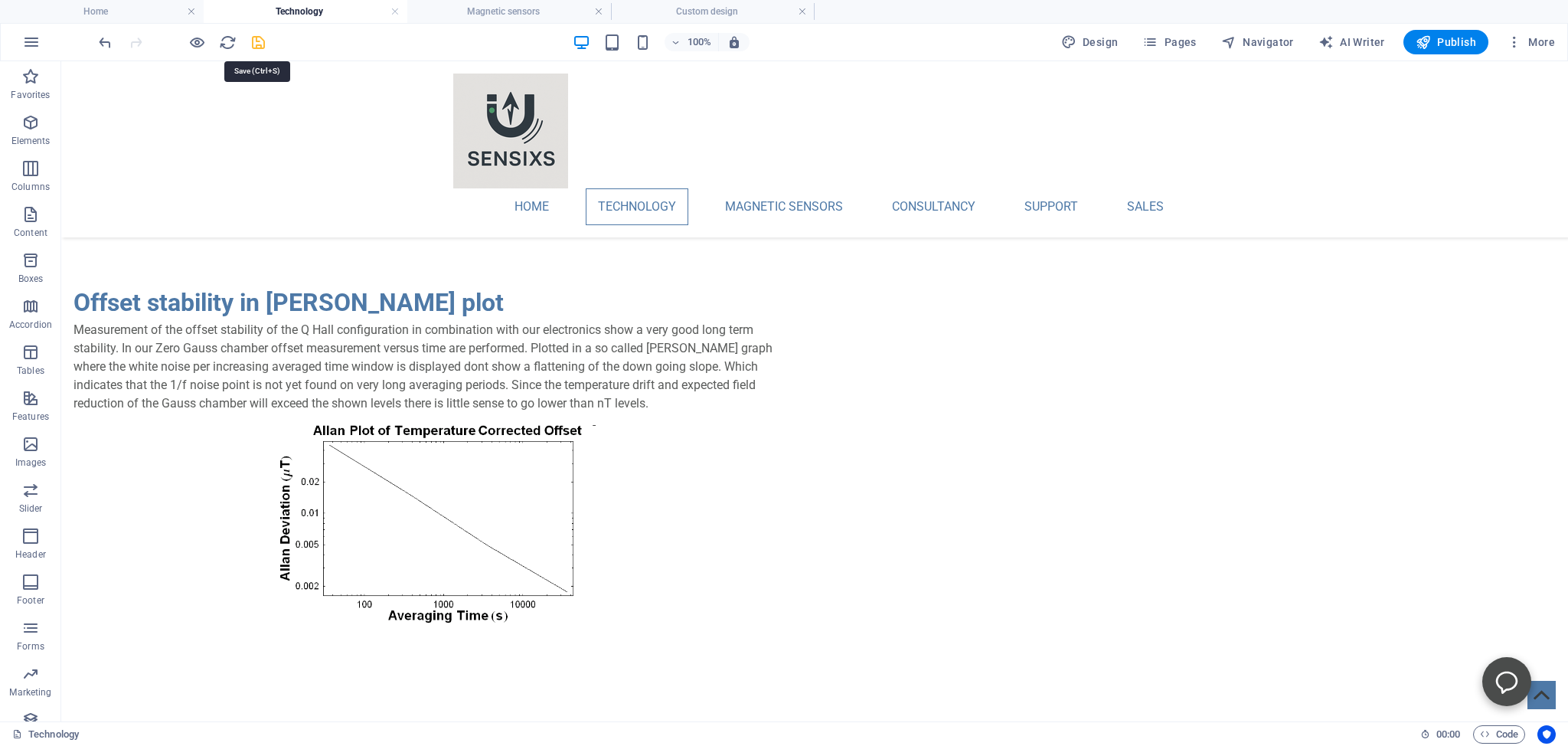
click at [259, 41] on icon "save" at bounding box center [258, 42] width 18 height 18
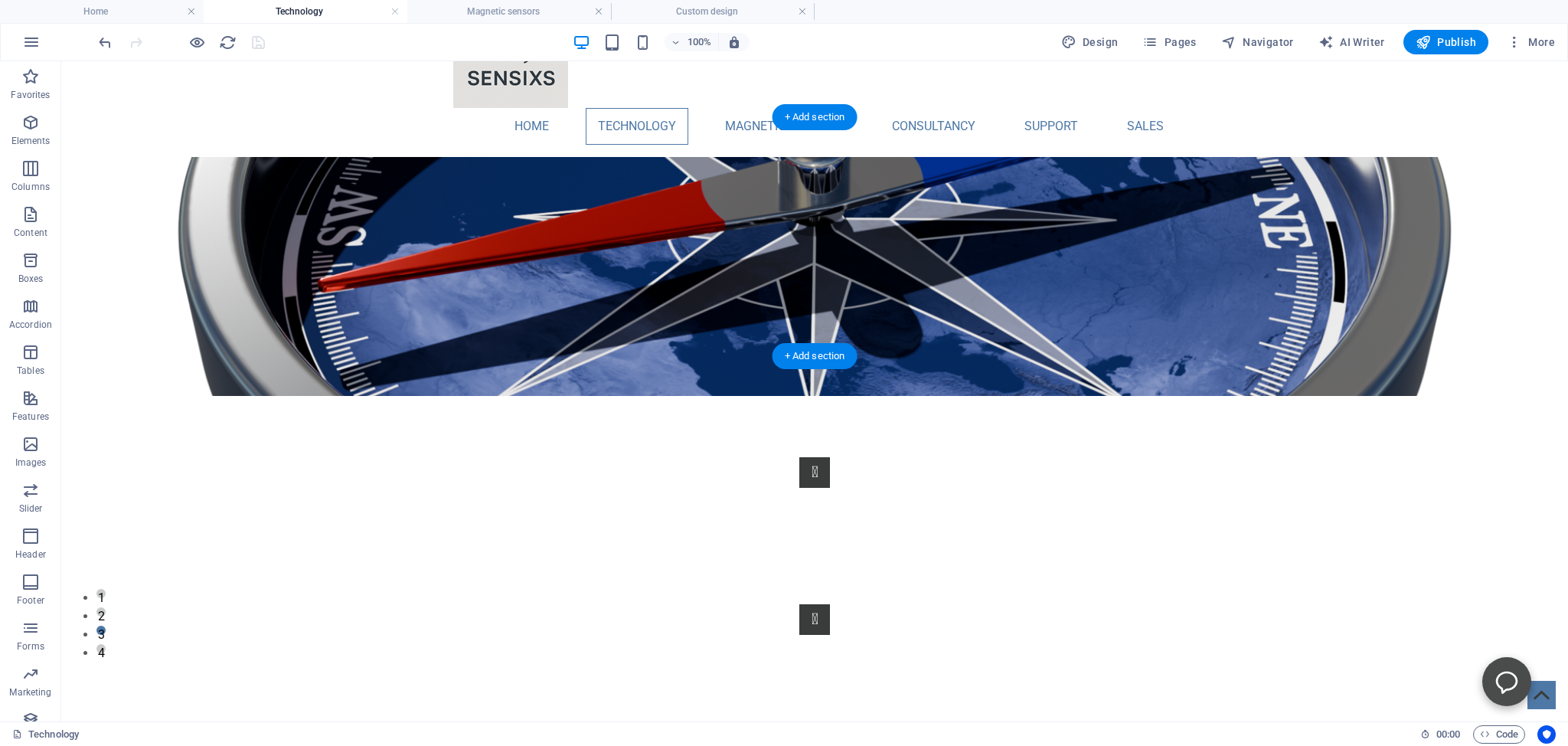
scroll to position [162, 0]
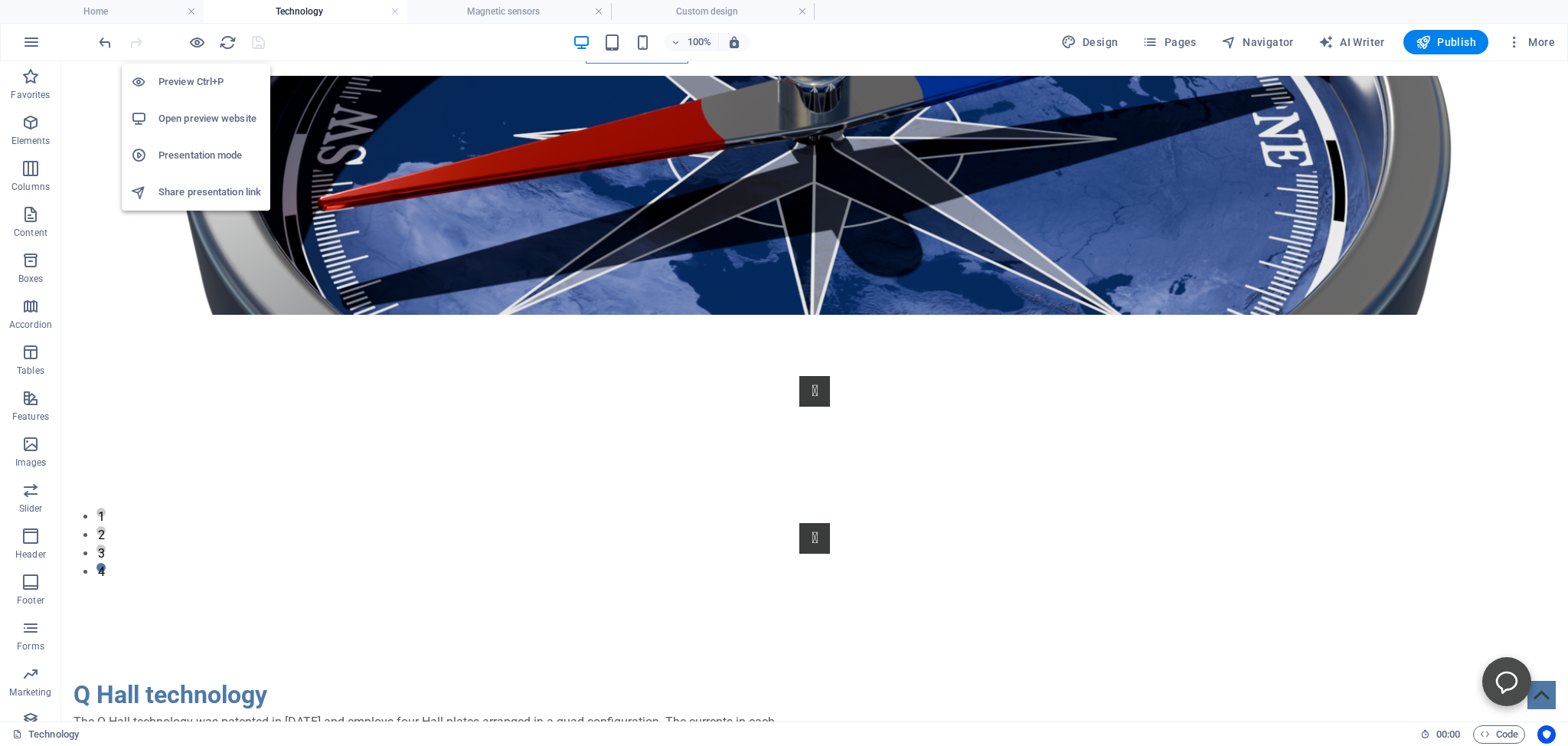
click at [185, 118] on h6 "Open preview website" at bounding box center [210, 118] width 103 height 18
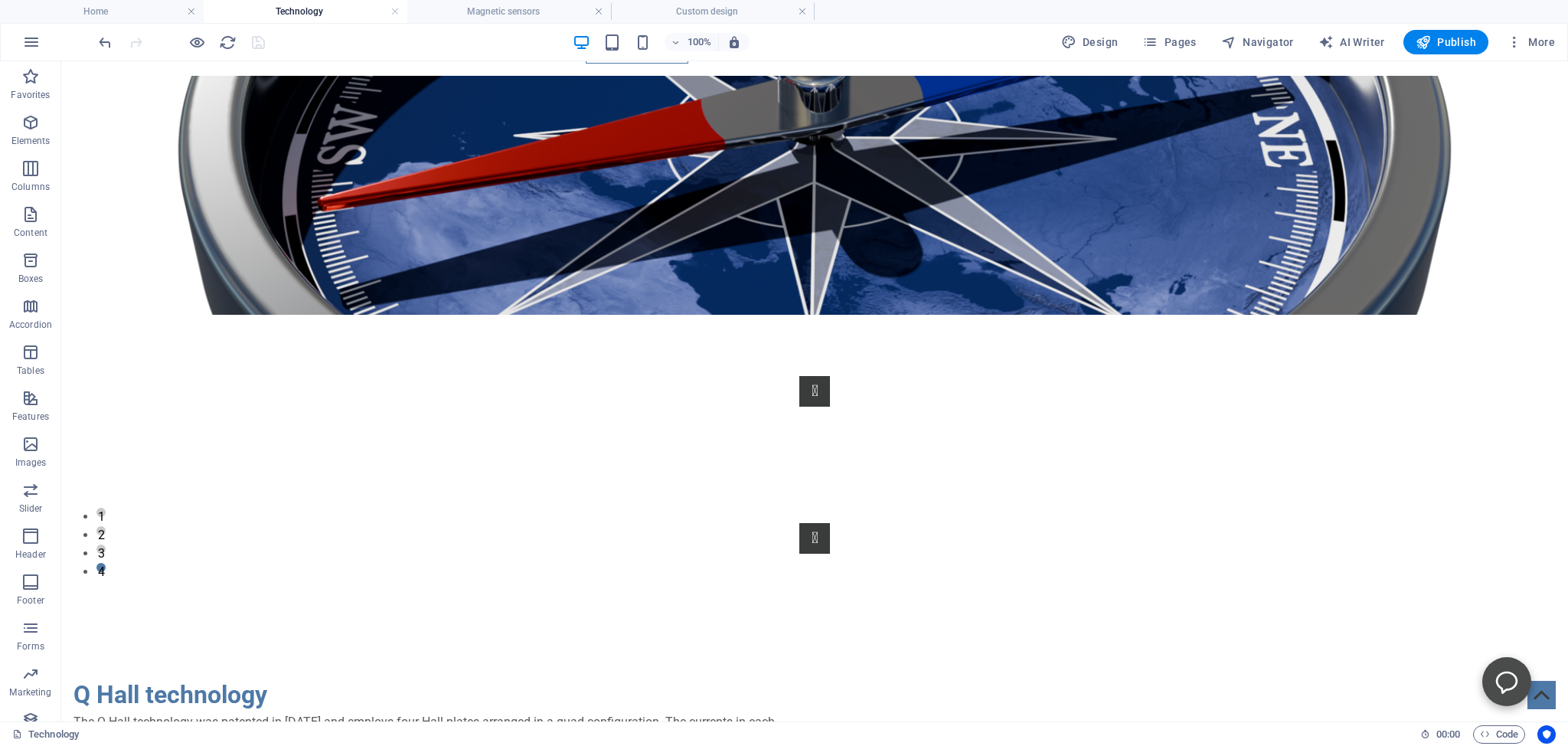
scroll to position [162, 0]
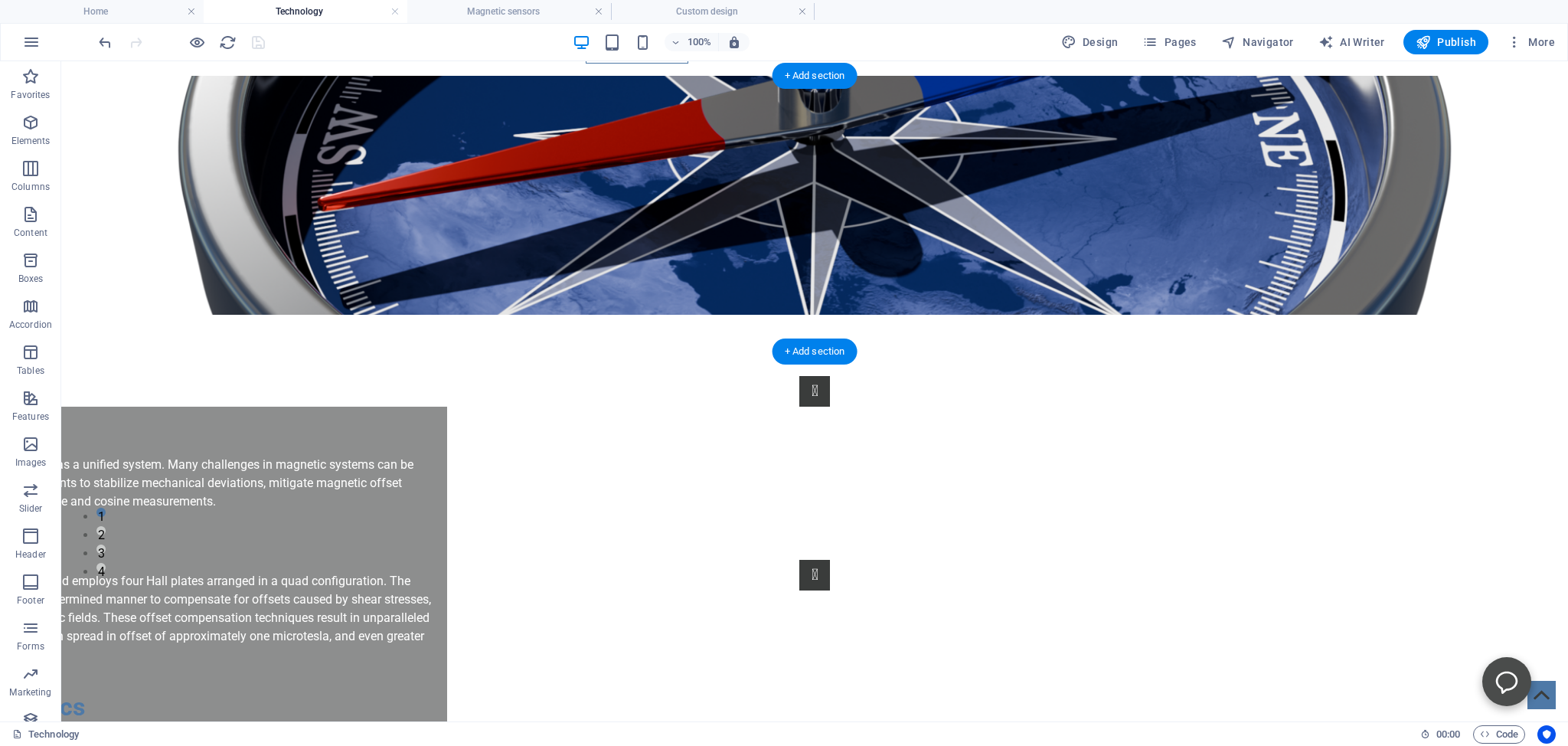
click at [144, 191] on figure at bounding box center [815, 195] width 1507 height 239
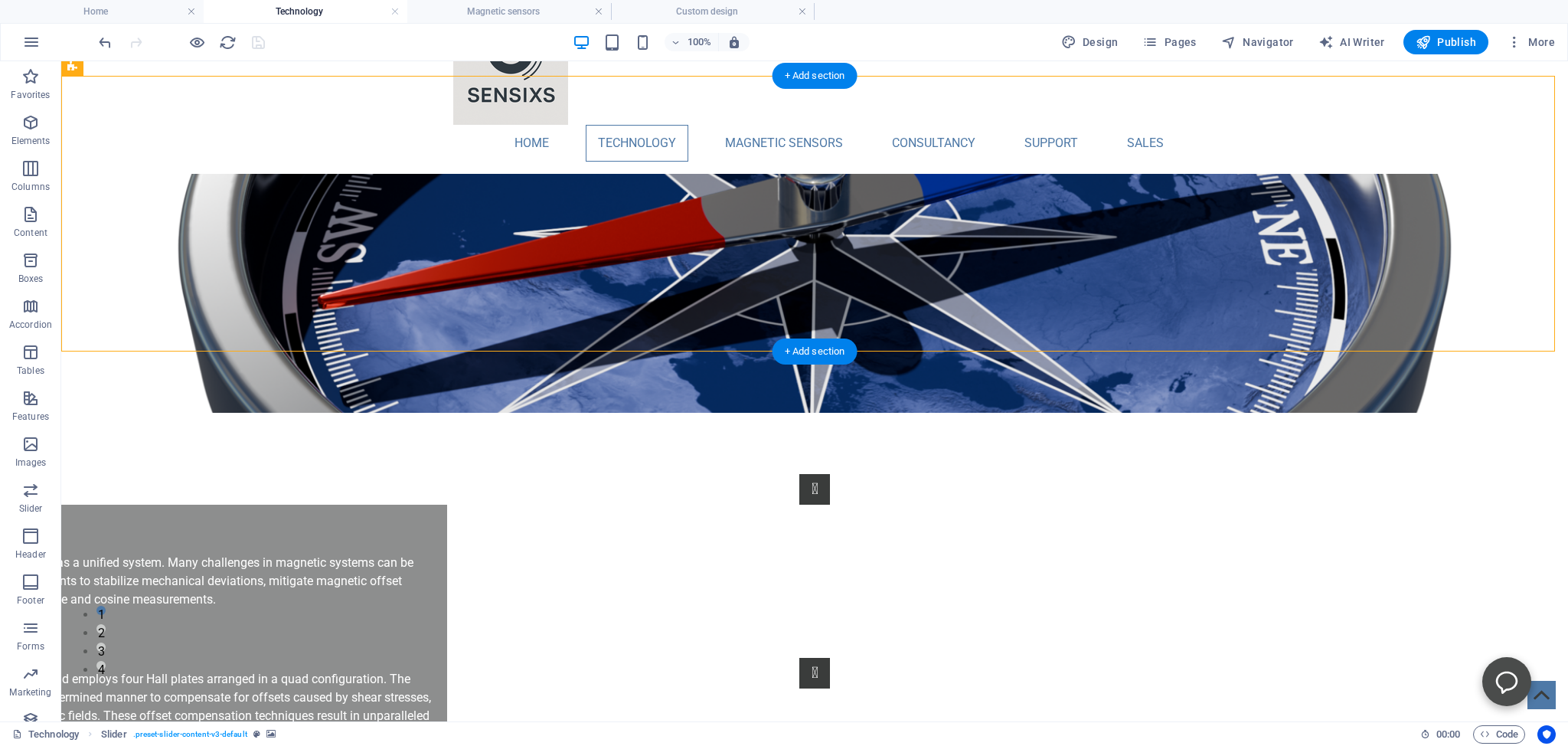
scroll to position [0, 0]
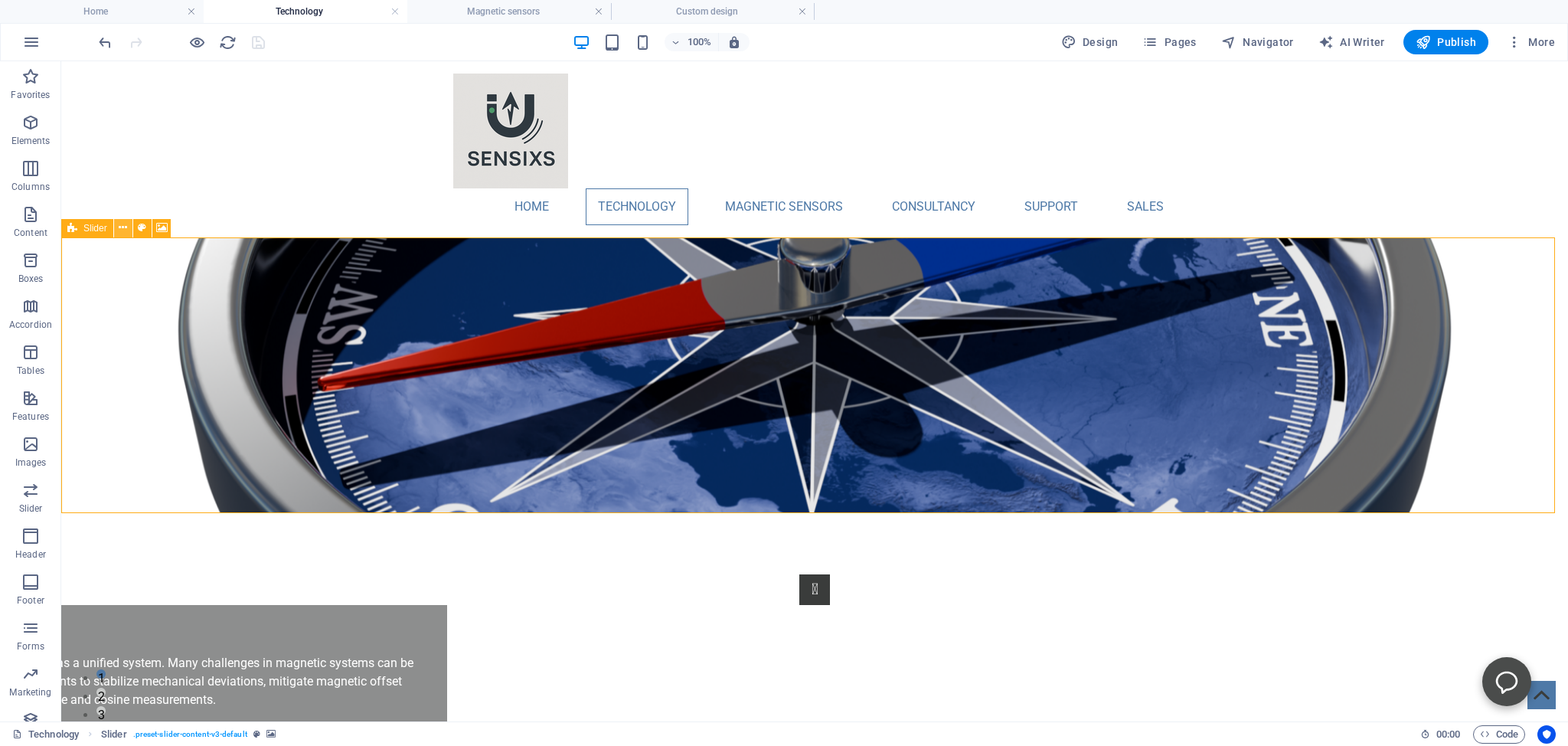
click at [125, 227] on icon at bounding box center [123, 228] width 9 height 16
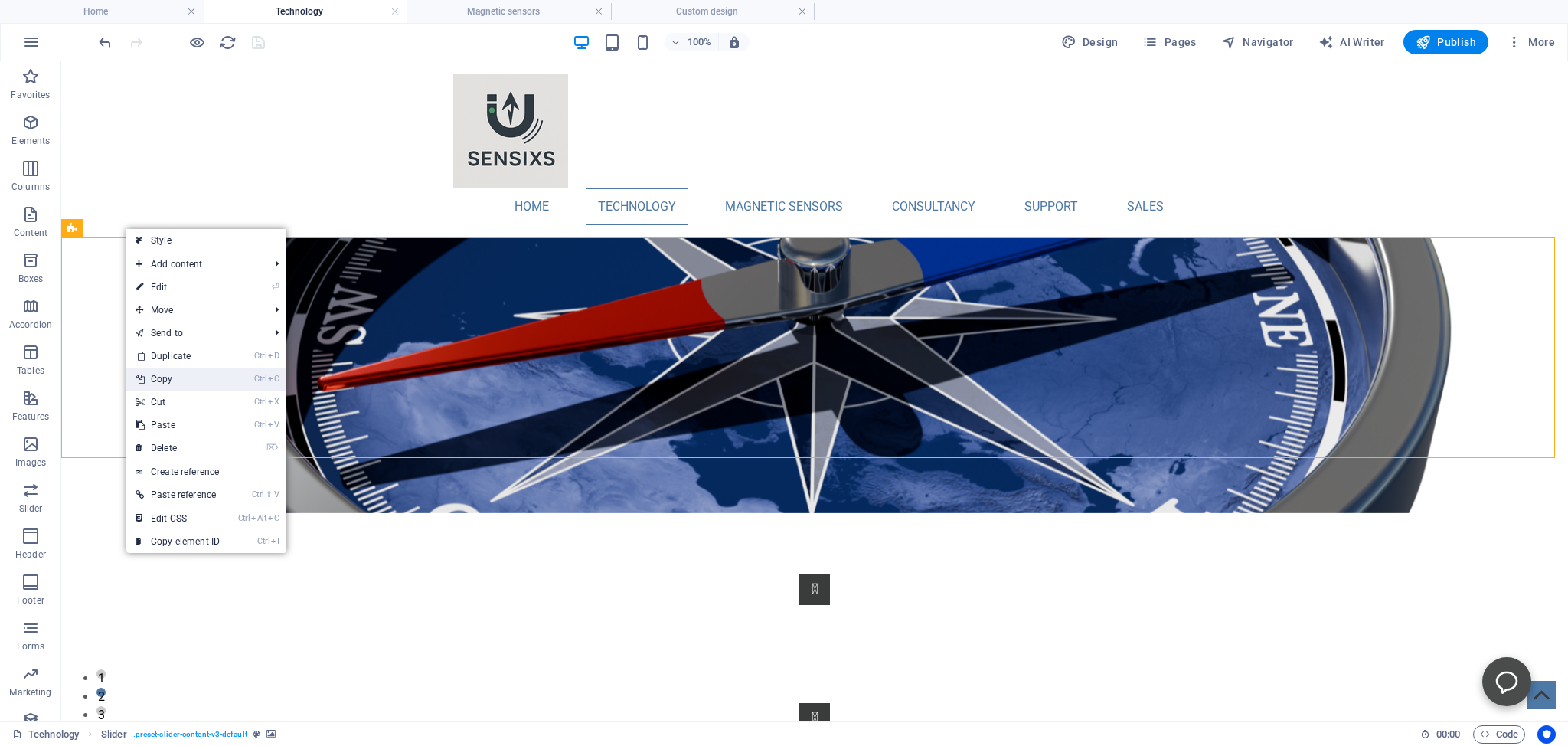
click at [162, 377] on link "Ctrl C Copy" at bounding box center [178, 379] width 103 height 23
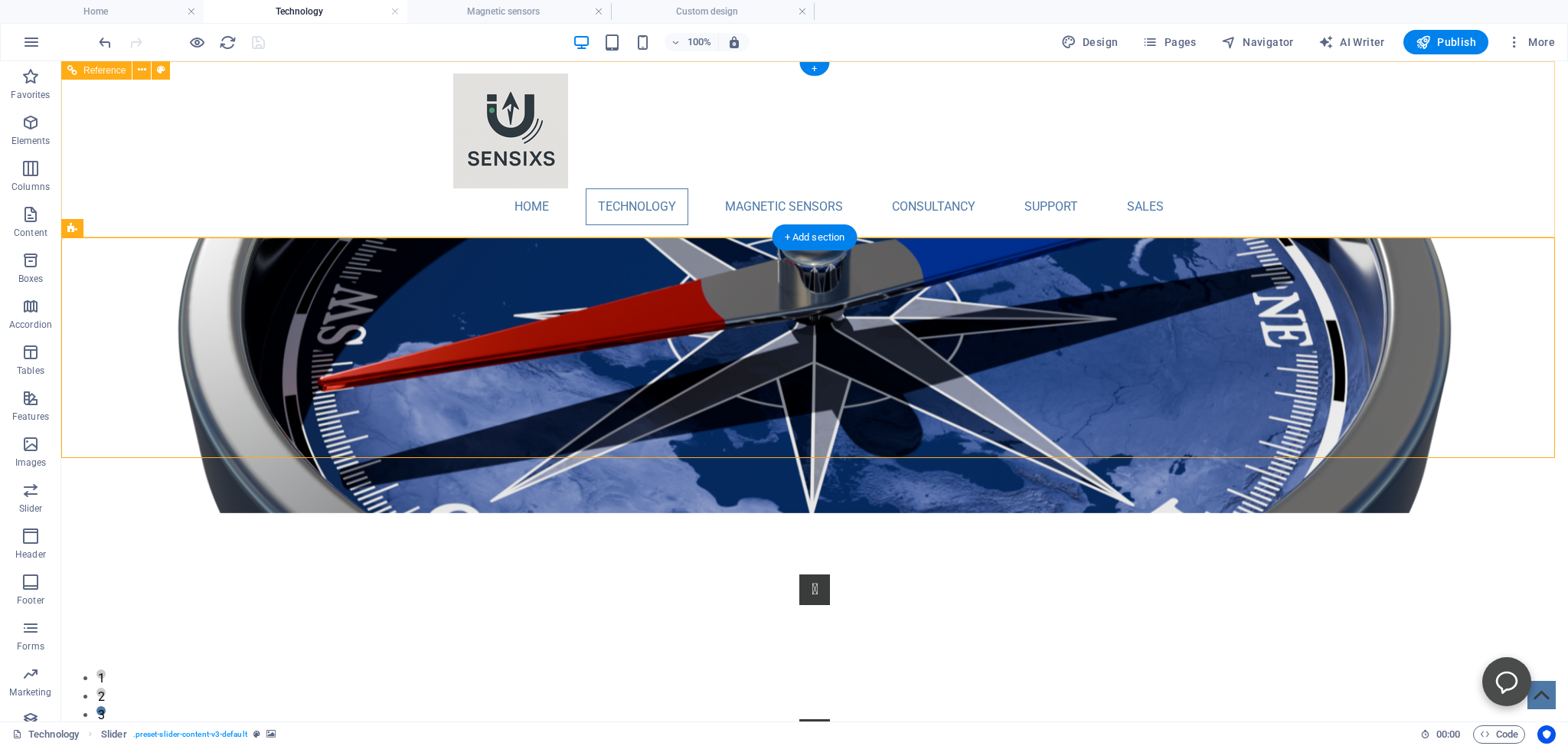
click at [615, 217] on nav "Home Technology Compass Comparison Magnetic Sensing Comparison Magnetic sensors…" at bounding box center [815, 206] width 723 height 37
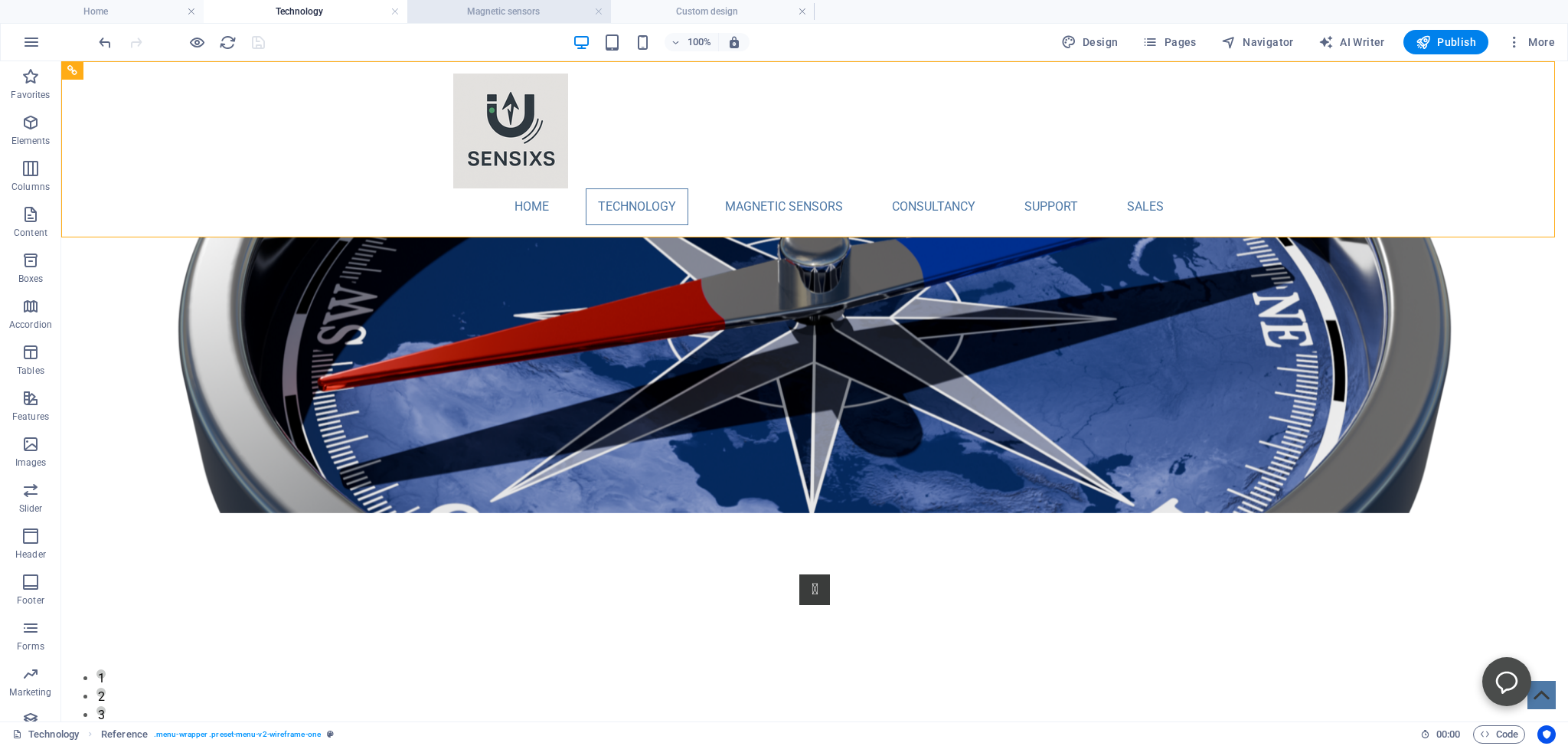
click at [469, 9] on h4 "Magnetic sensors" at bounding box center [509, 11] width 204 height 17
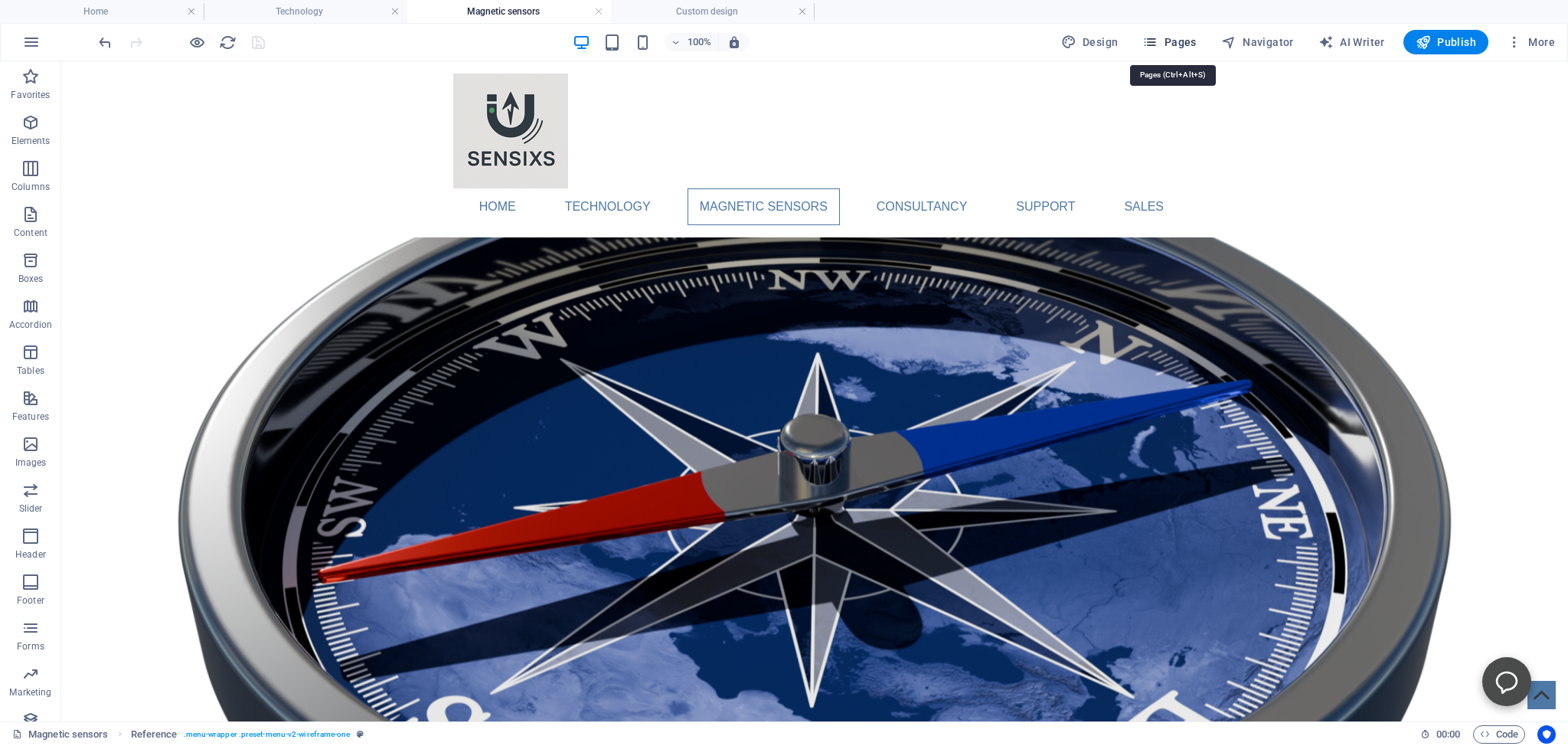
click at [1174, 41] on span "Pages" at bounding box center [1169, 41] width 53 height 15
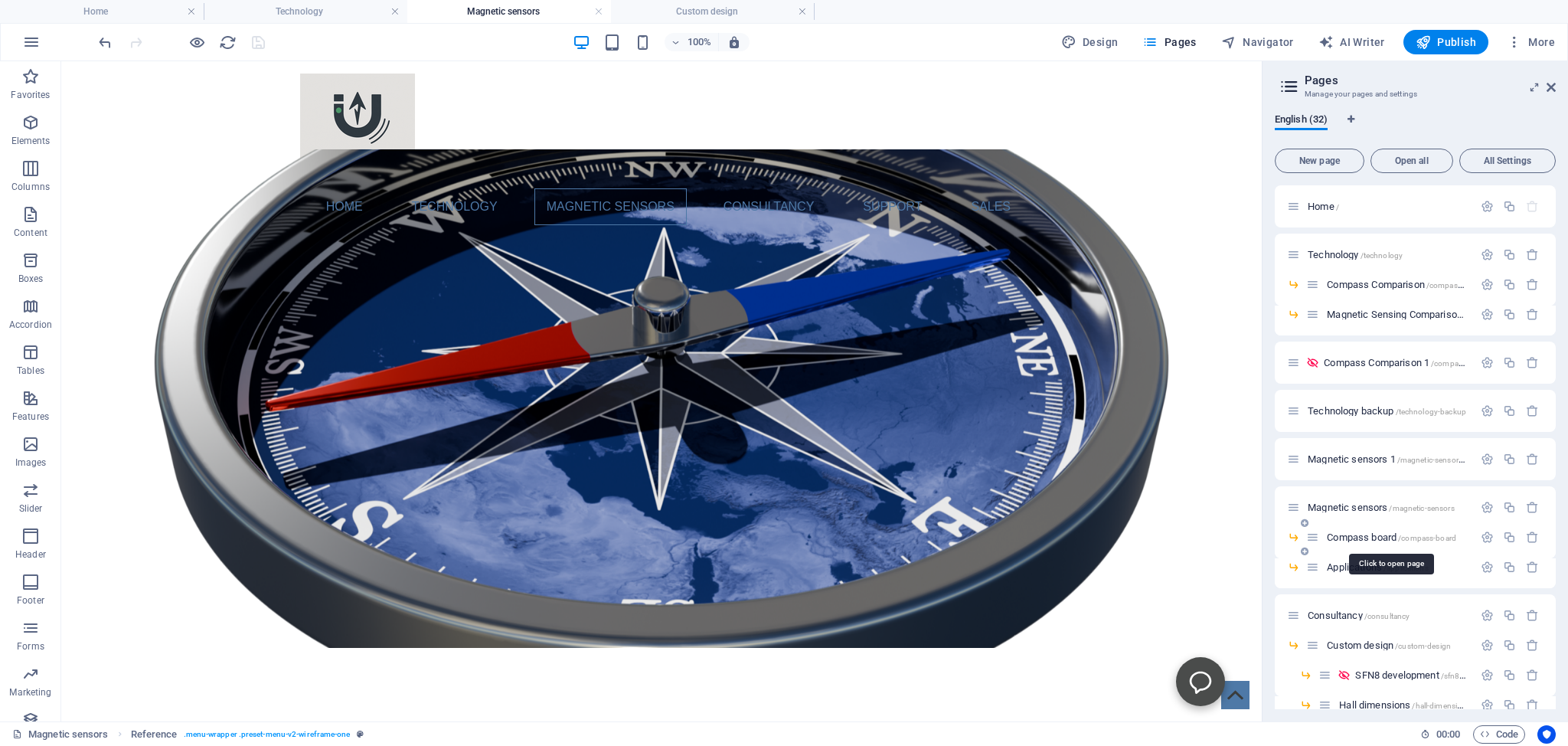
click at [1355, 536] on span "Compass board /compass-board" at bounding box center [1392, 537] width 129 height 11
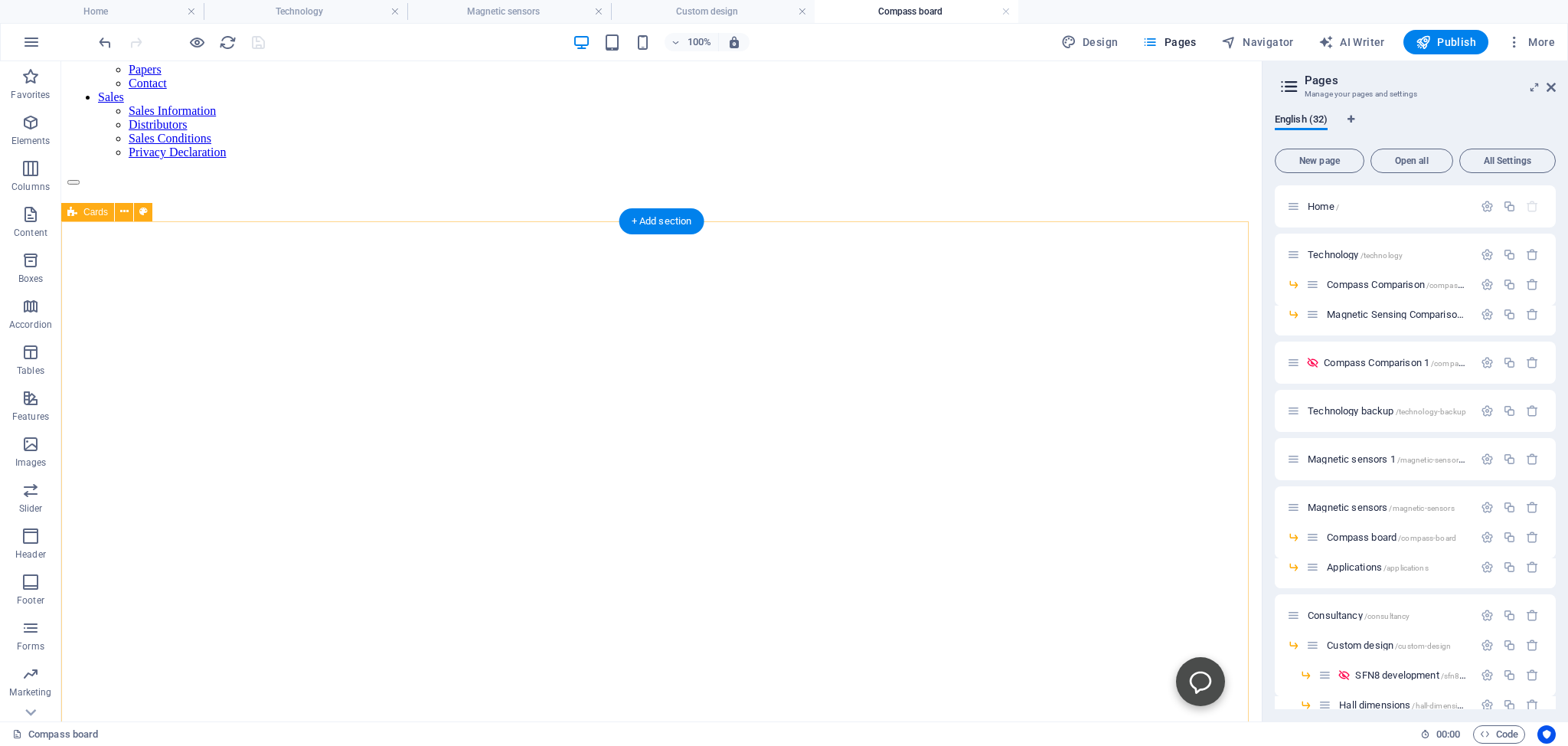
scroll to position [404, 0]
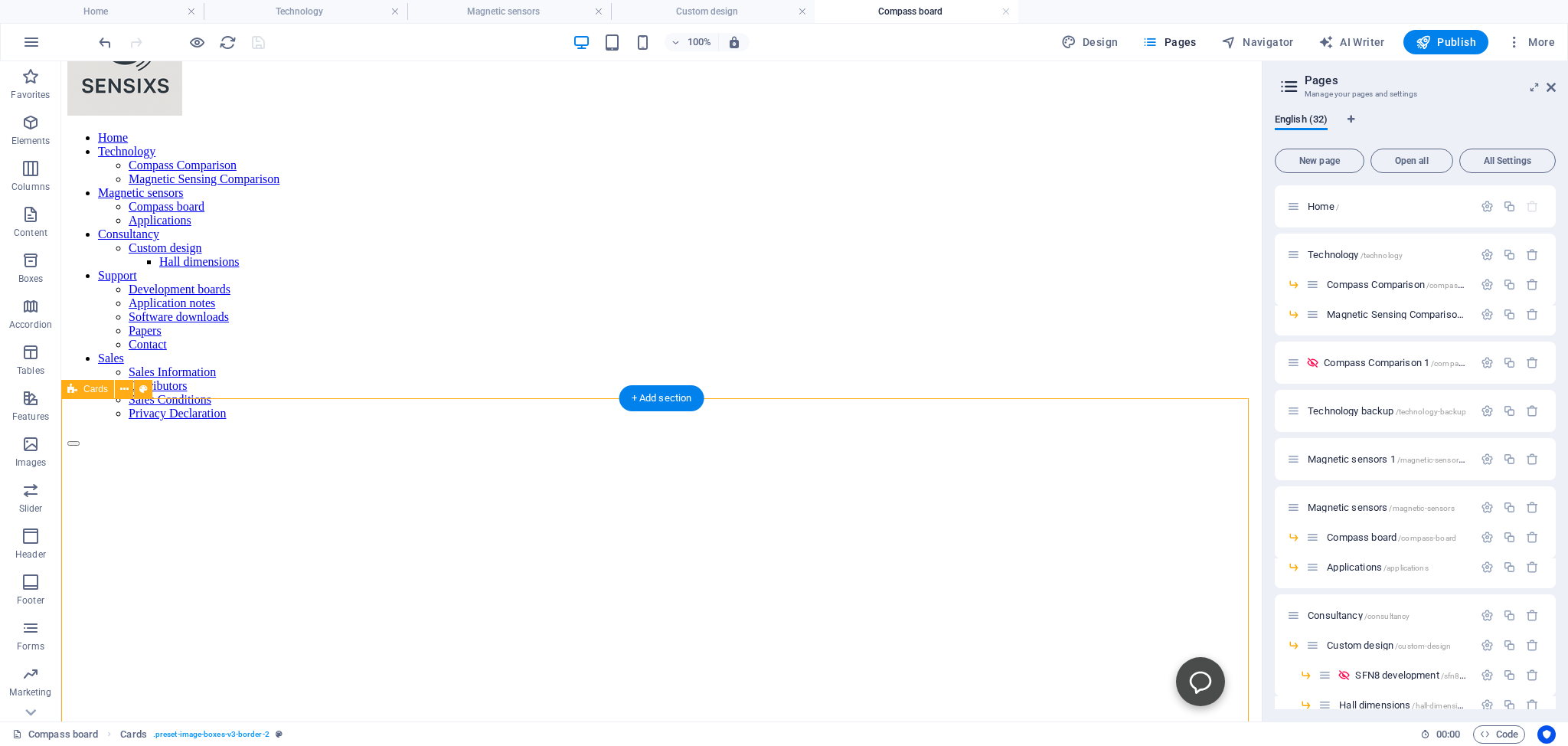
scroll to position [0, 0]
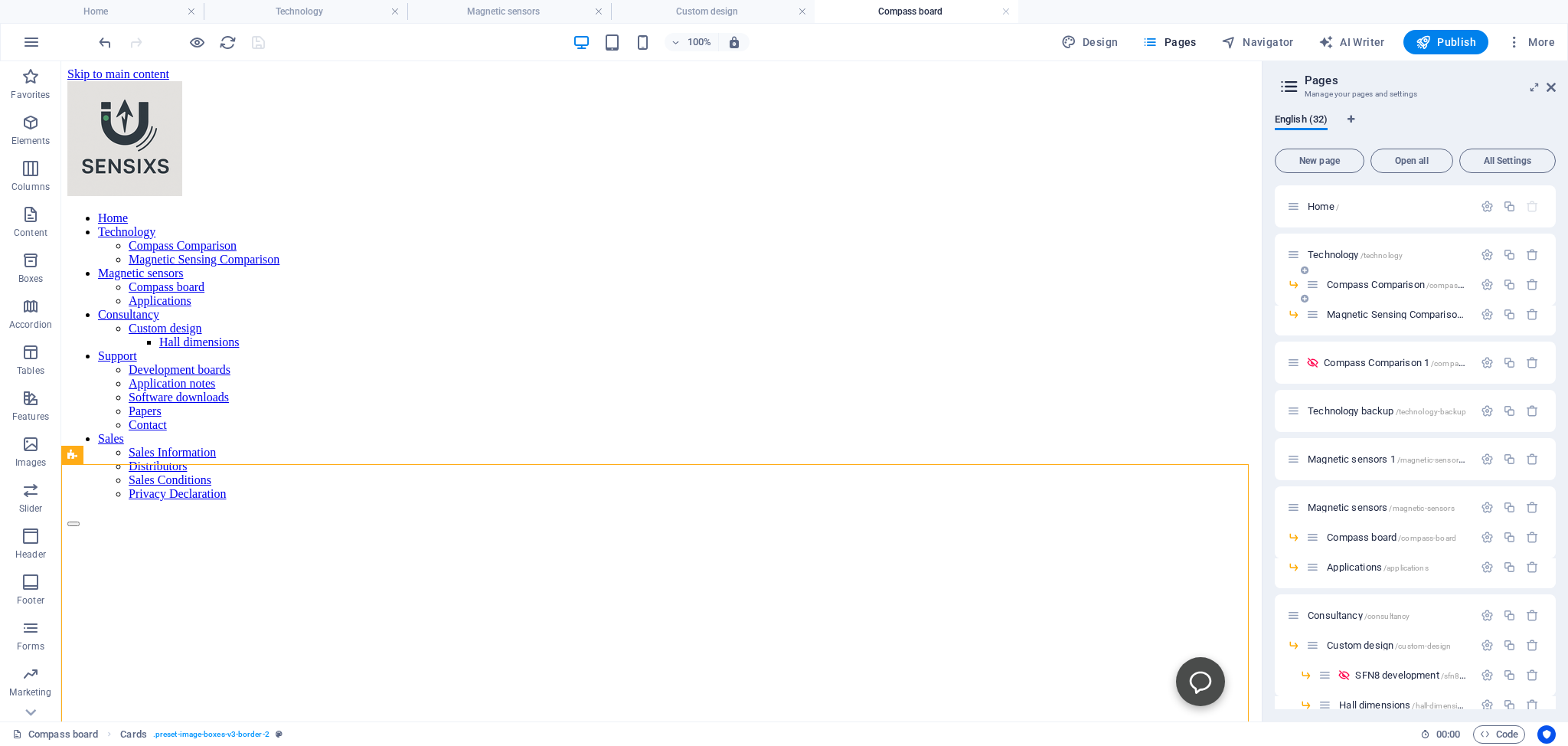
click at [1362, 284] on span "Compass Comparison /compass-comparison" at bounding box center [1417, 285] width 179 height 11
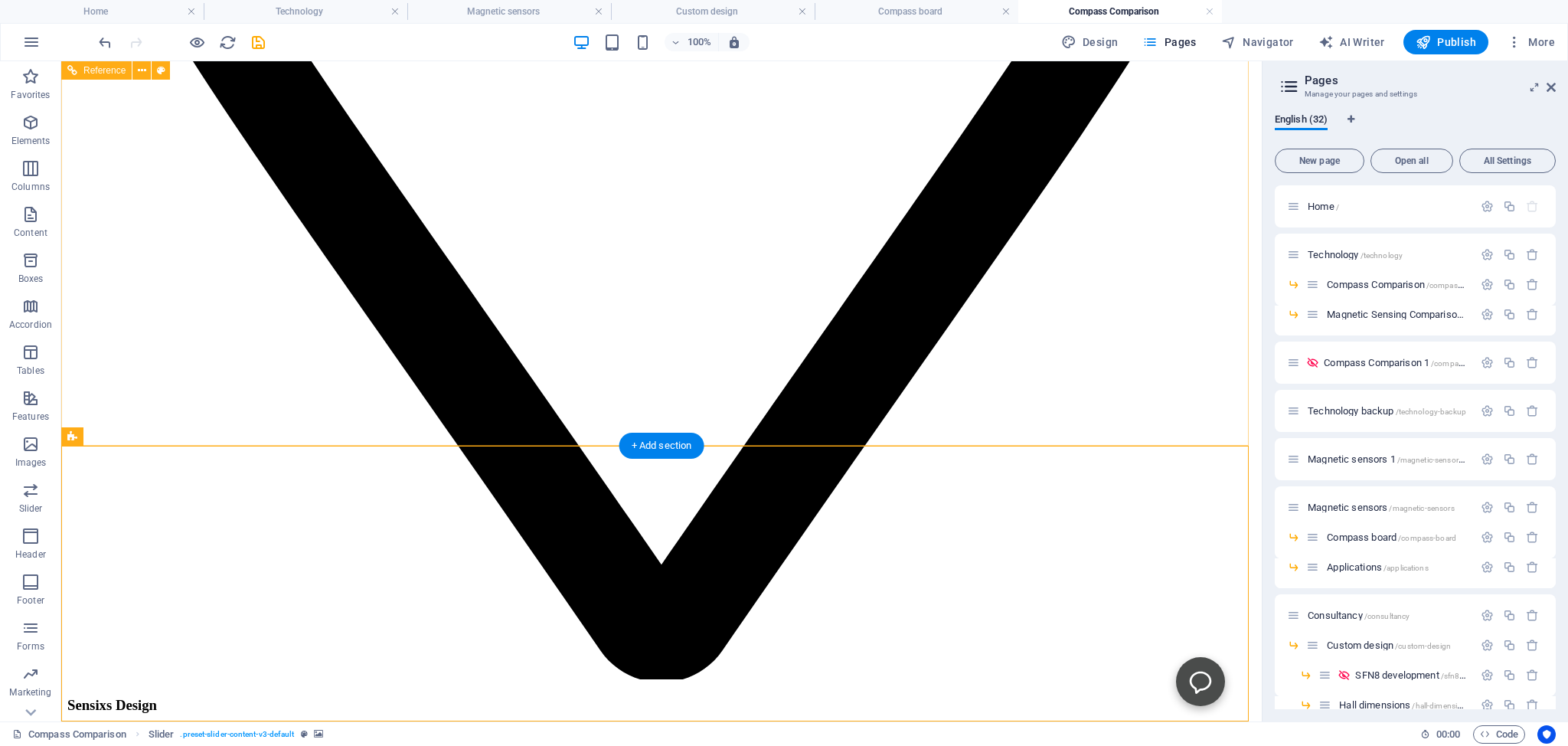
scroll to position [1853, 0]
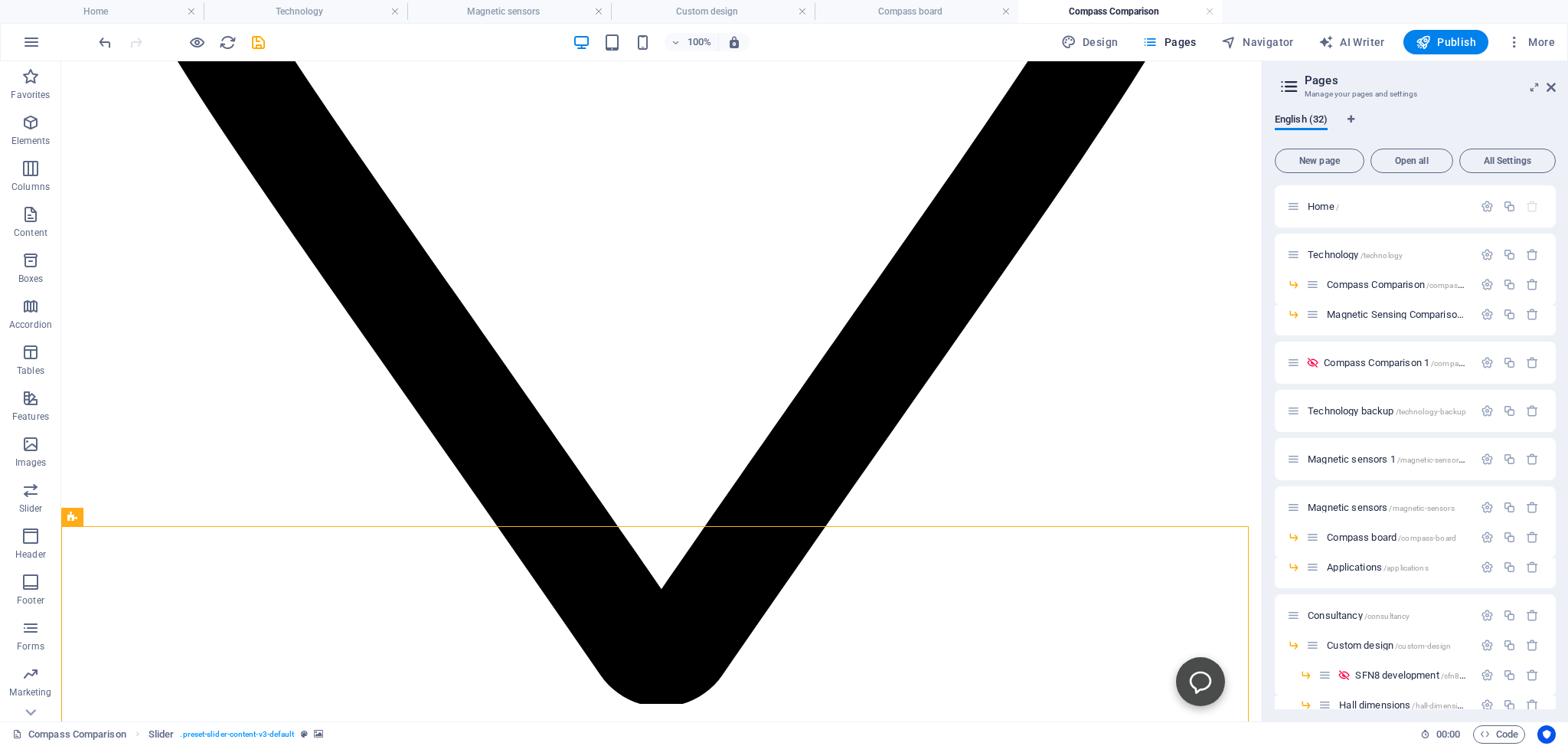
click at [122, 516] on icon at bounding box center [123, 517] width 9 height 16
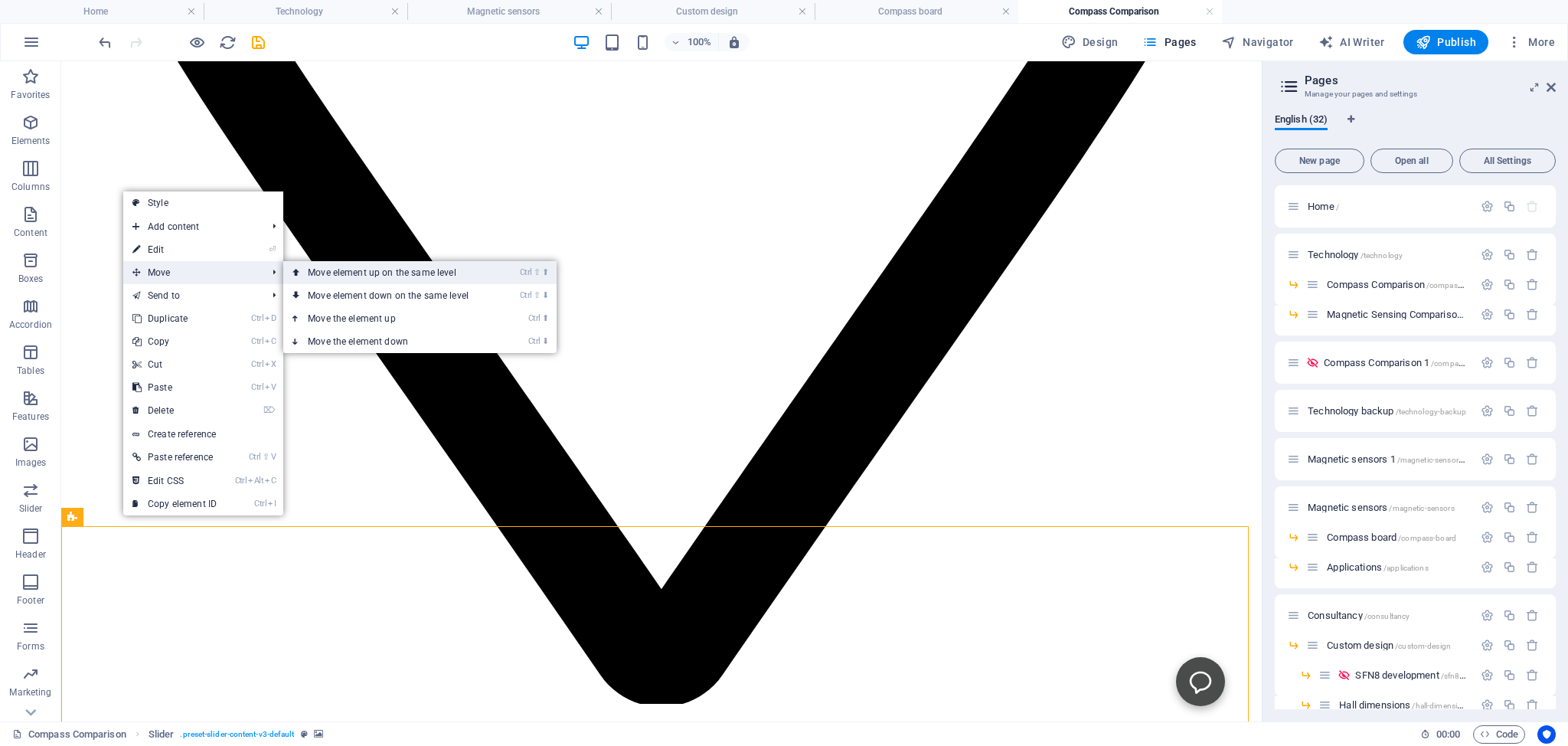
click at [357, 271] on link "Ctrl ⇧ ⬆ Move element up on the same level" at bounding box center [391, 273] width 216 height 23
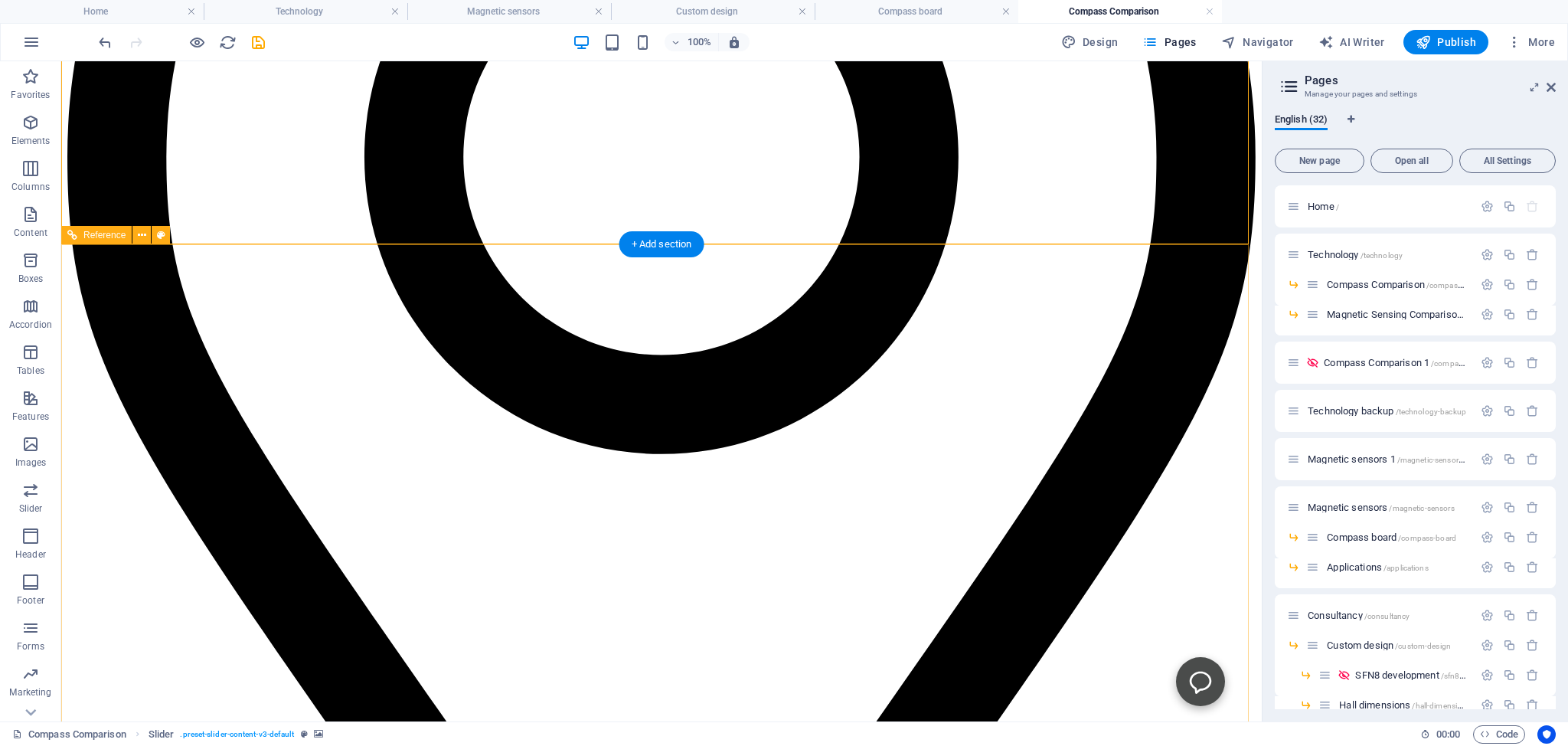
scroll to position [1558, 0]
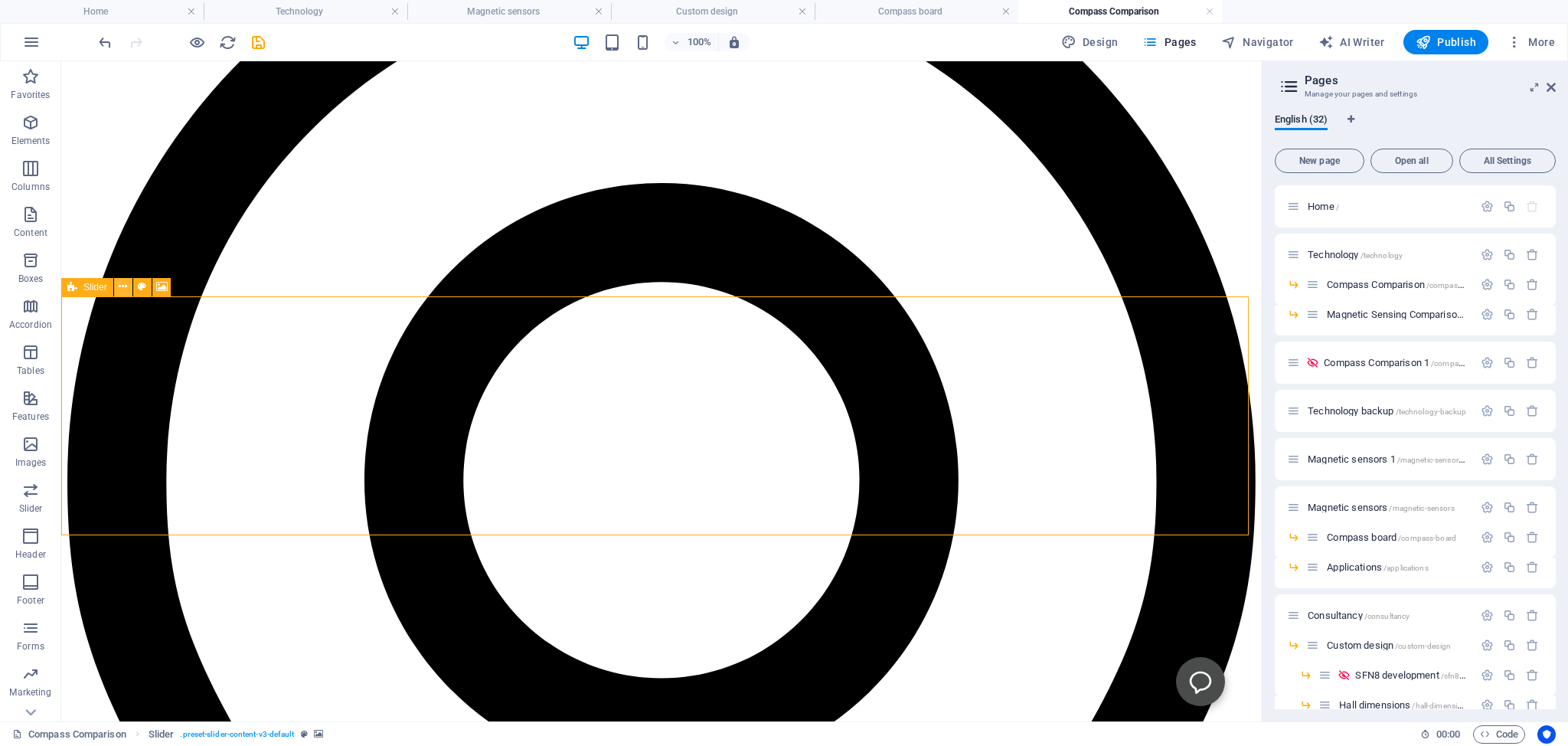
click at [123, 284] on icon at bounding box center [123, 287] width 9 height 16
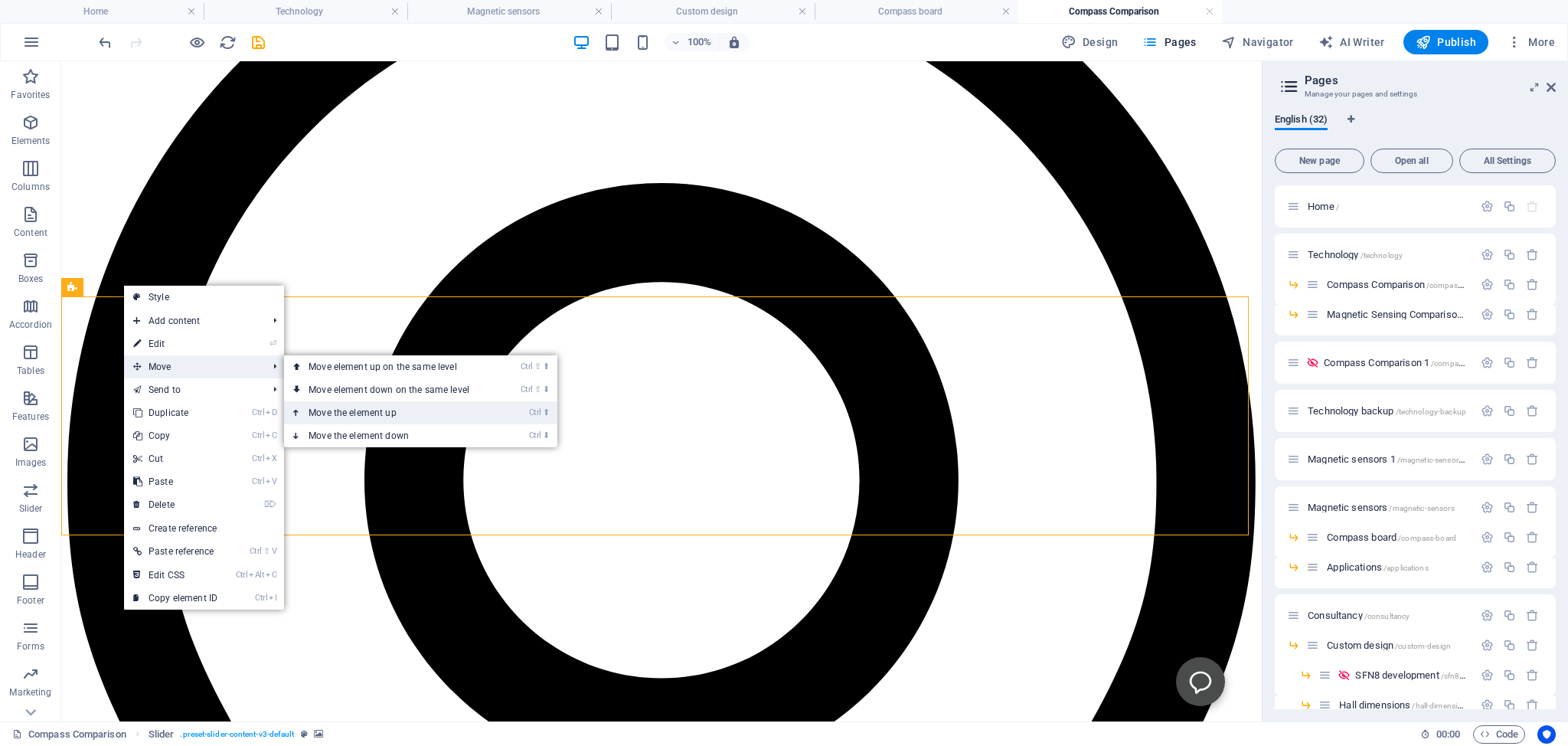
click at [340, 410] on link "Ctrl ⬆ Move the element up" at bounding box center [391, 412] width 216 height 23
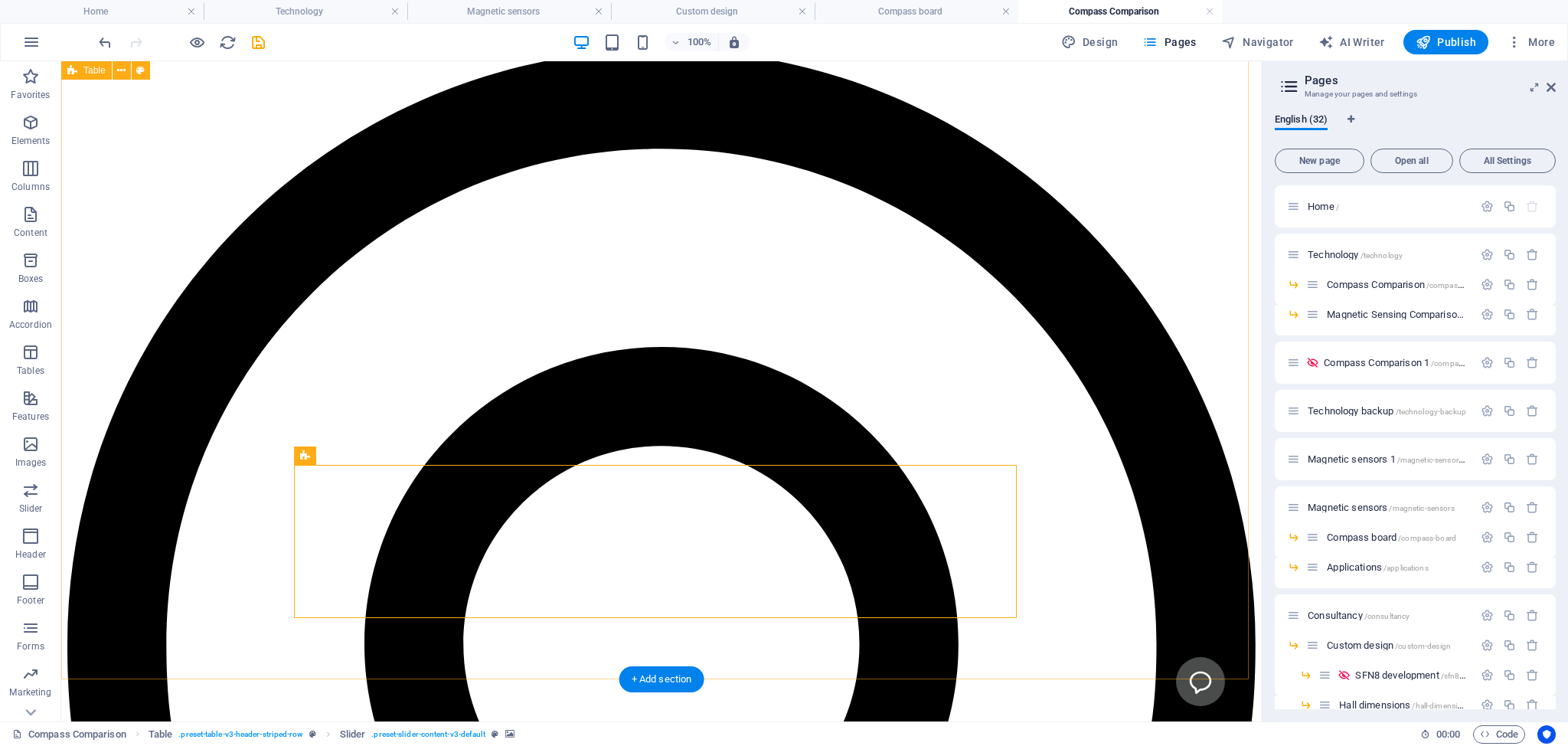
scroll to position [1315, 0]
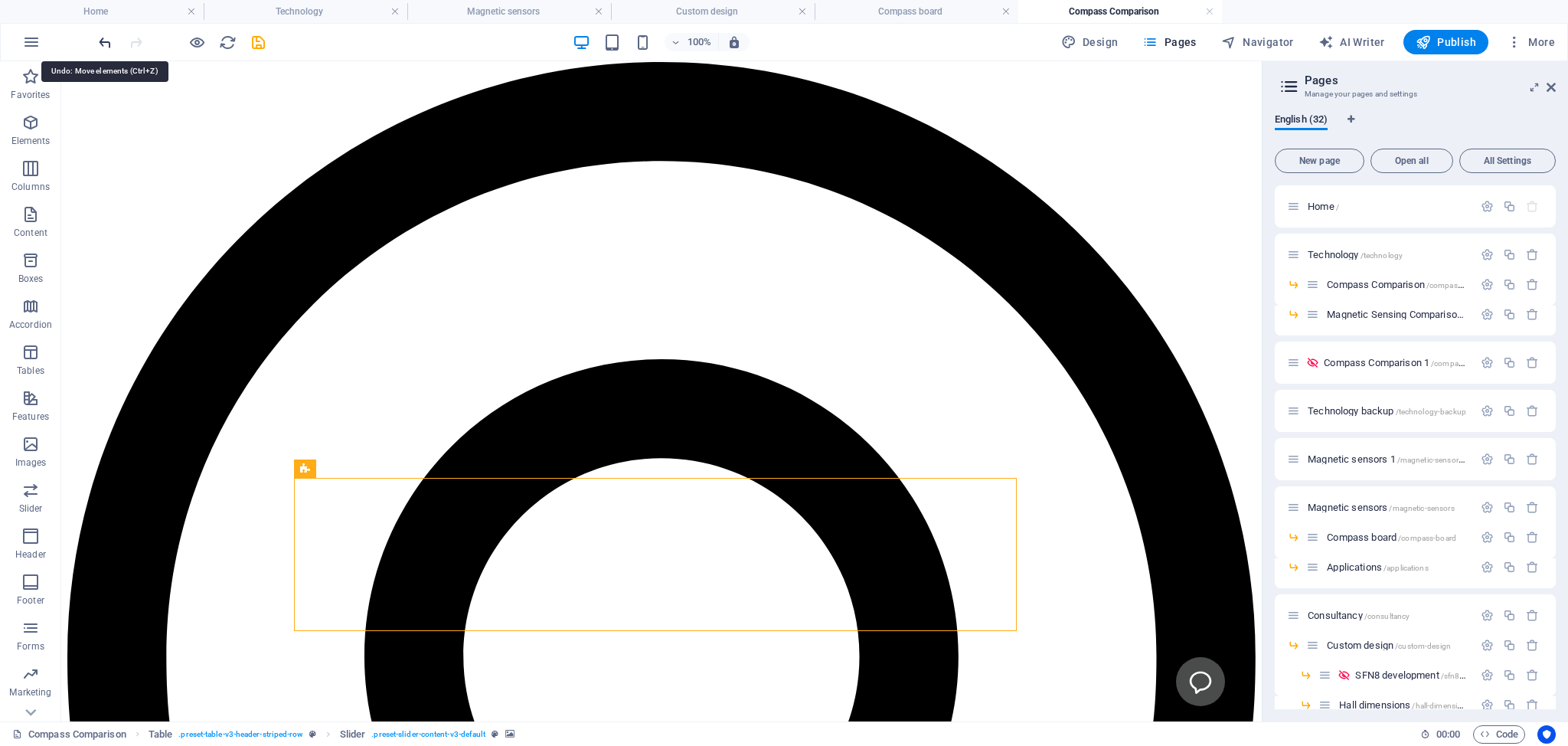
click at [101, 38] on icon "undo" at bounding box center [105, 42] width 18 height 18
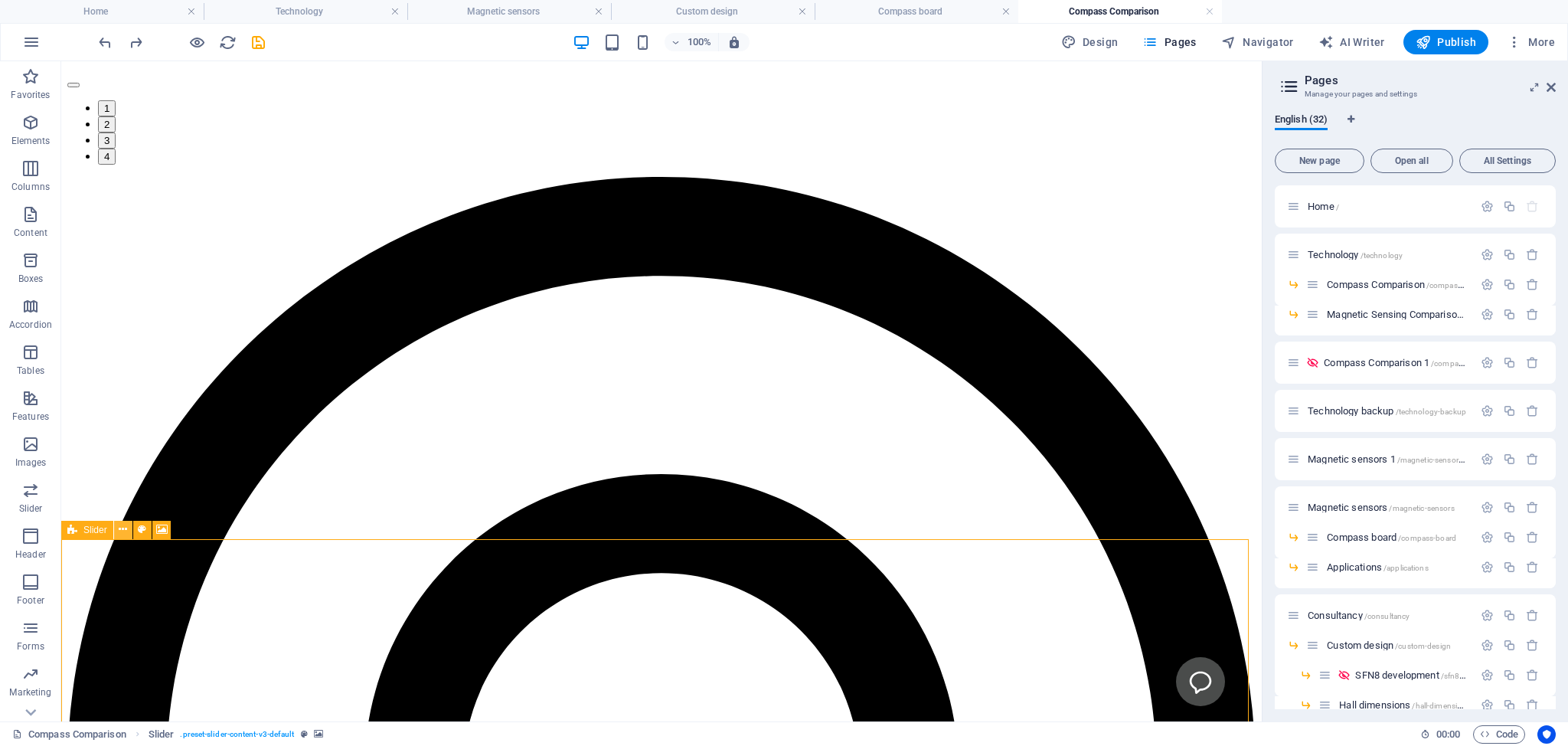
click at [124, 531] on icon at bounding box center [123, 529] width 9 height 16
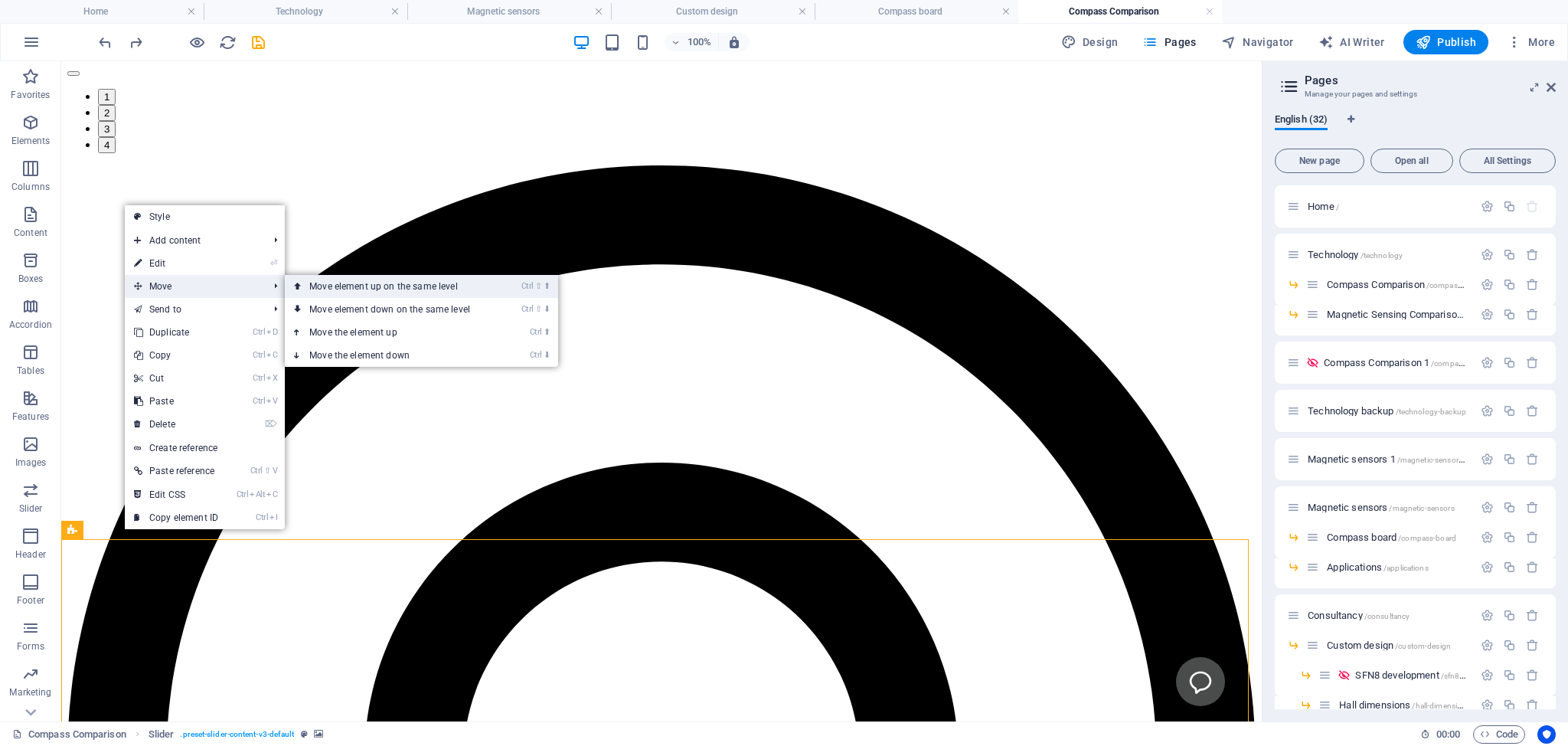
click at [357, 285] on link "Ctrl ⇧ ⬆ Move element up on the same level" at bounding box center [392, 286] width 216 height 23
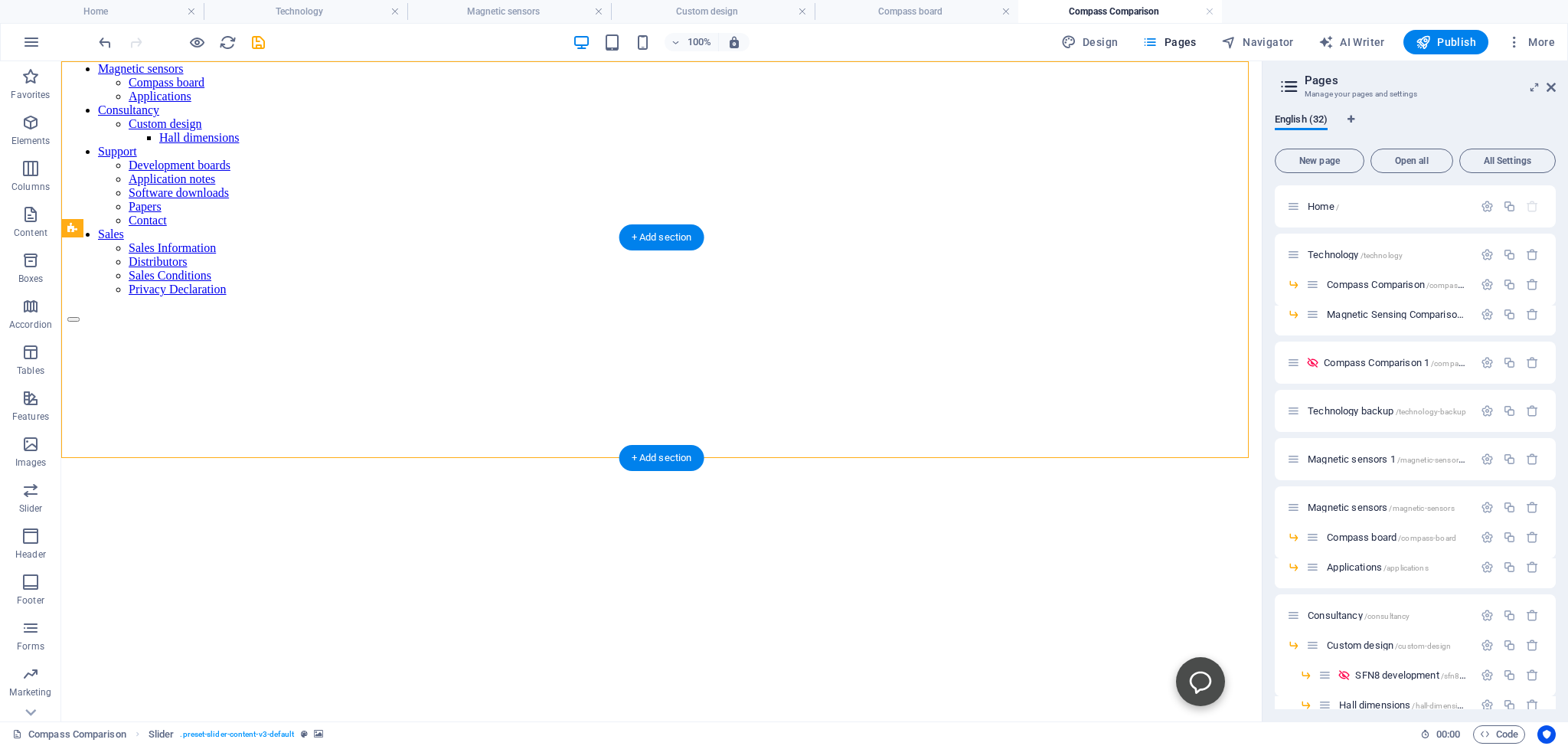
scroll to position [0, 0]
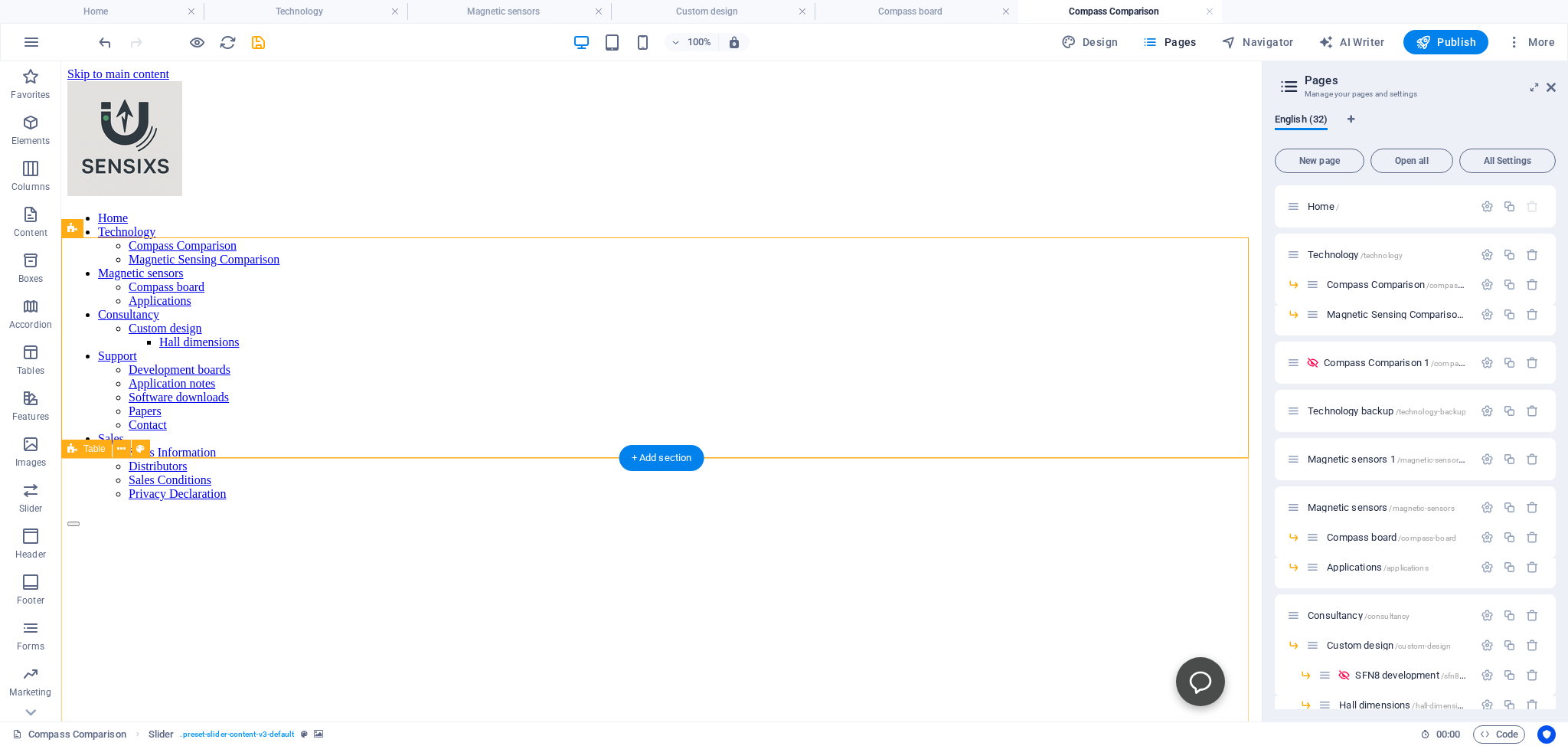
click at [108, 527] on figure at bounding box center [662, 527] width 1189 height 0
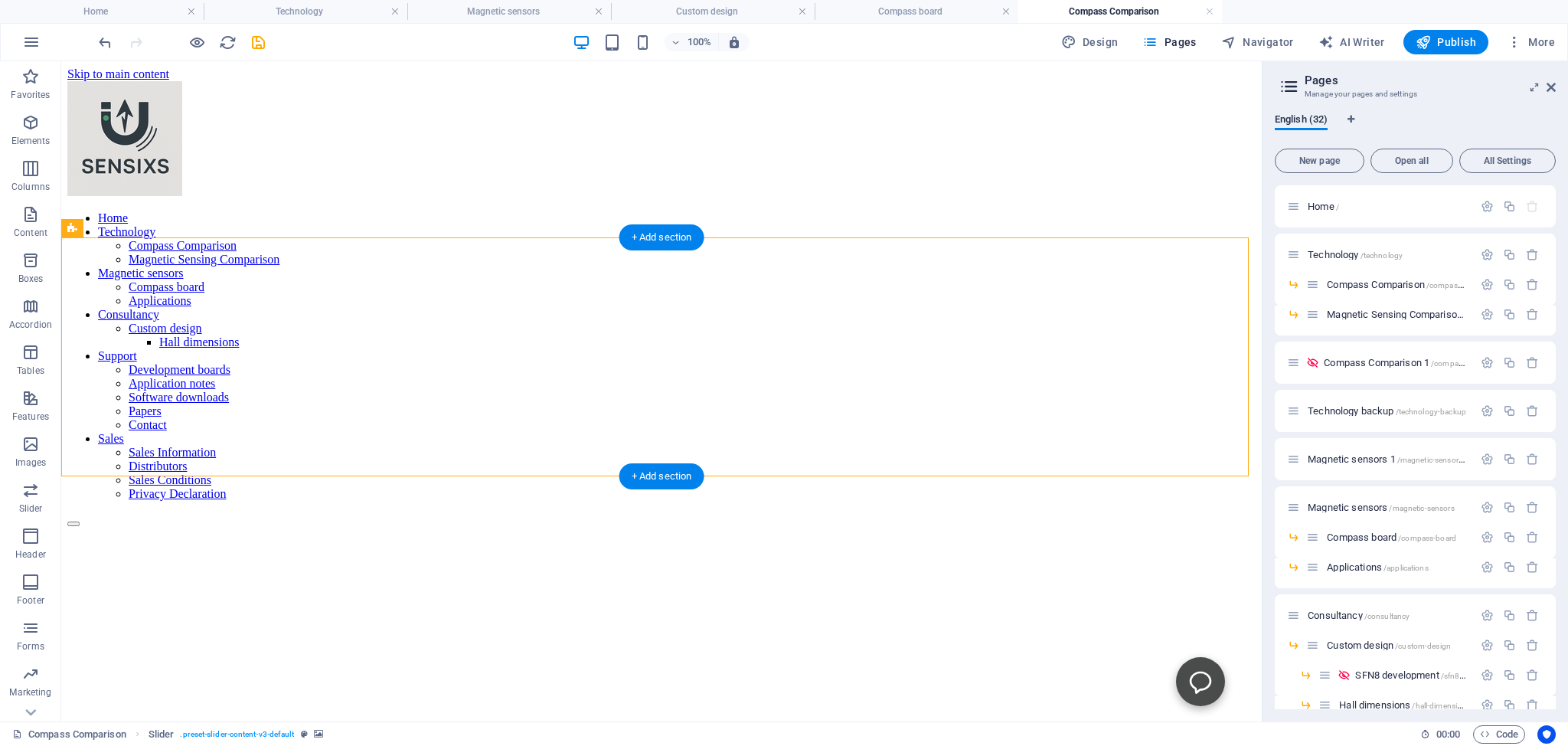
click at [1217, 527] on figure at bounding box center [662, 527] width 1189 height 0
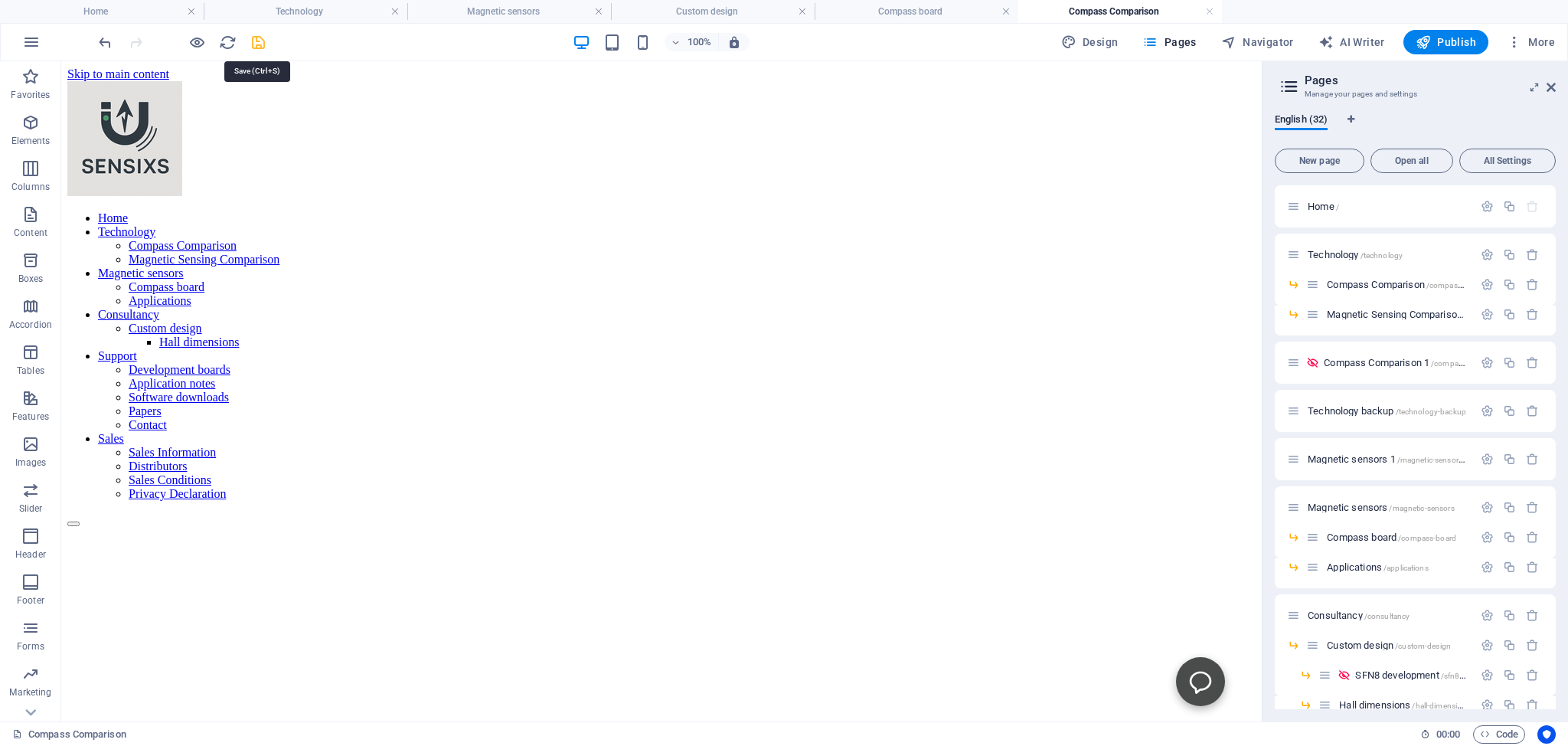
click at [260, 41] on icon "save" at bounding box center [258, 42] width 18 height 18
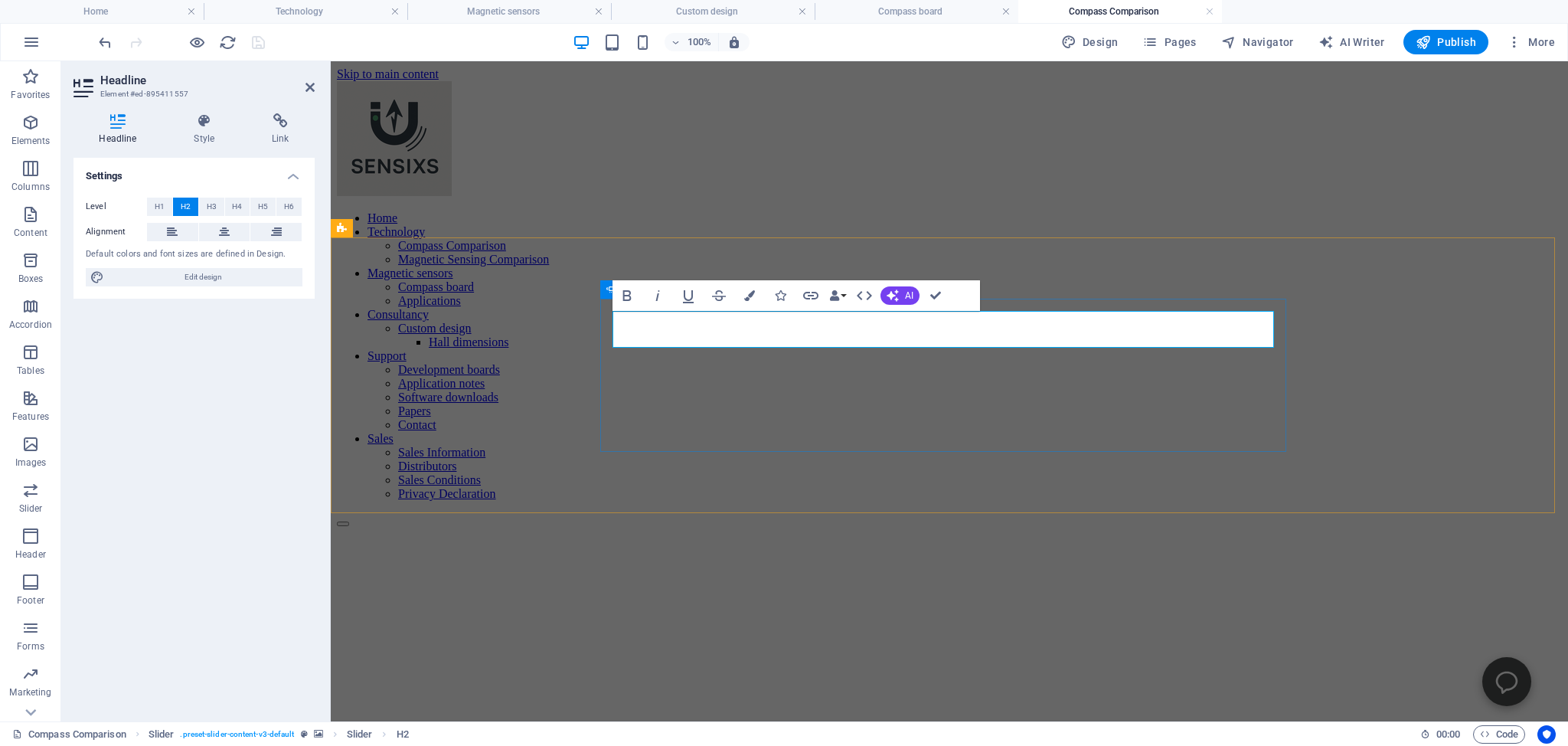
drag, startPoint x: 761, startPoint y: 328, endPoint x: 646, endPoint y: 335, distance: 115.2
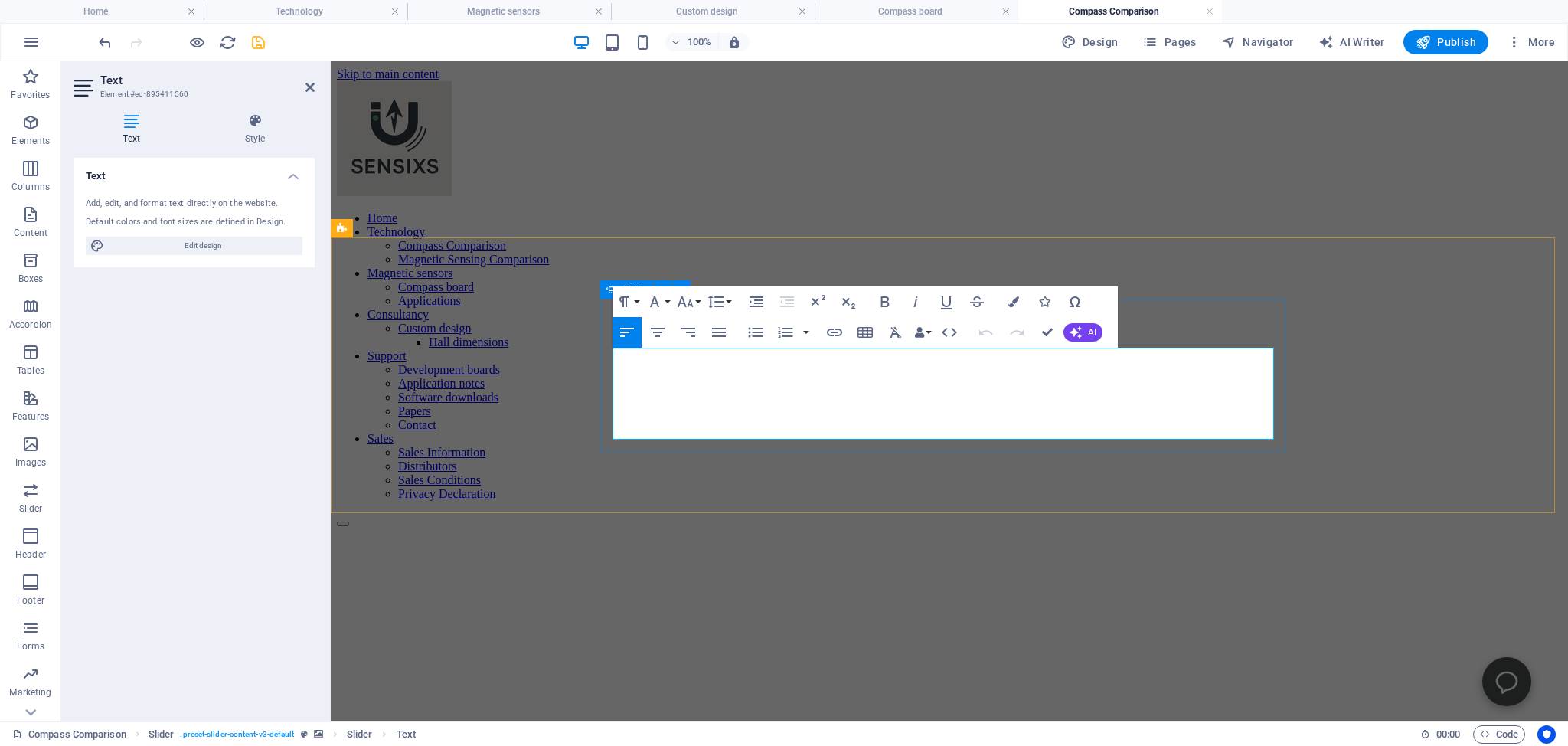
drag, startPoint x: 670, startPoint y: 432, endPoint x: 612, endPoint y: 358, distance: 94.0
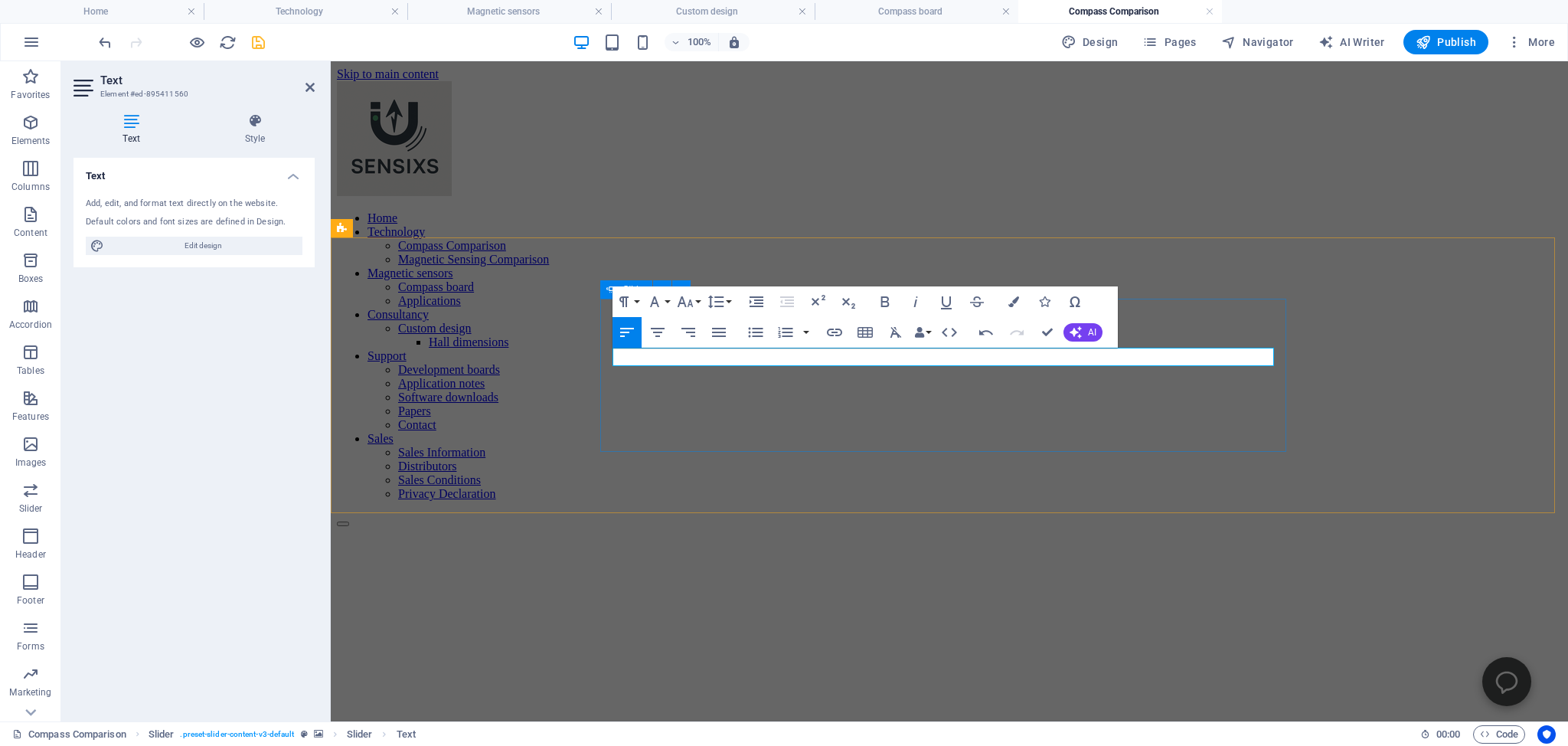
click at [405, 527] on figure at bounding box center [949, 527] width 1225 height 0
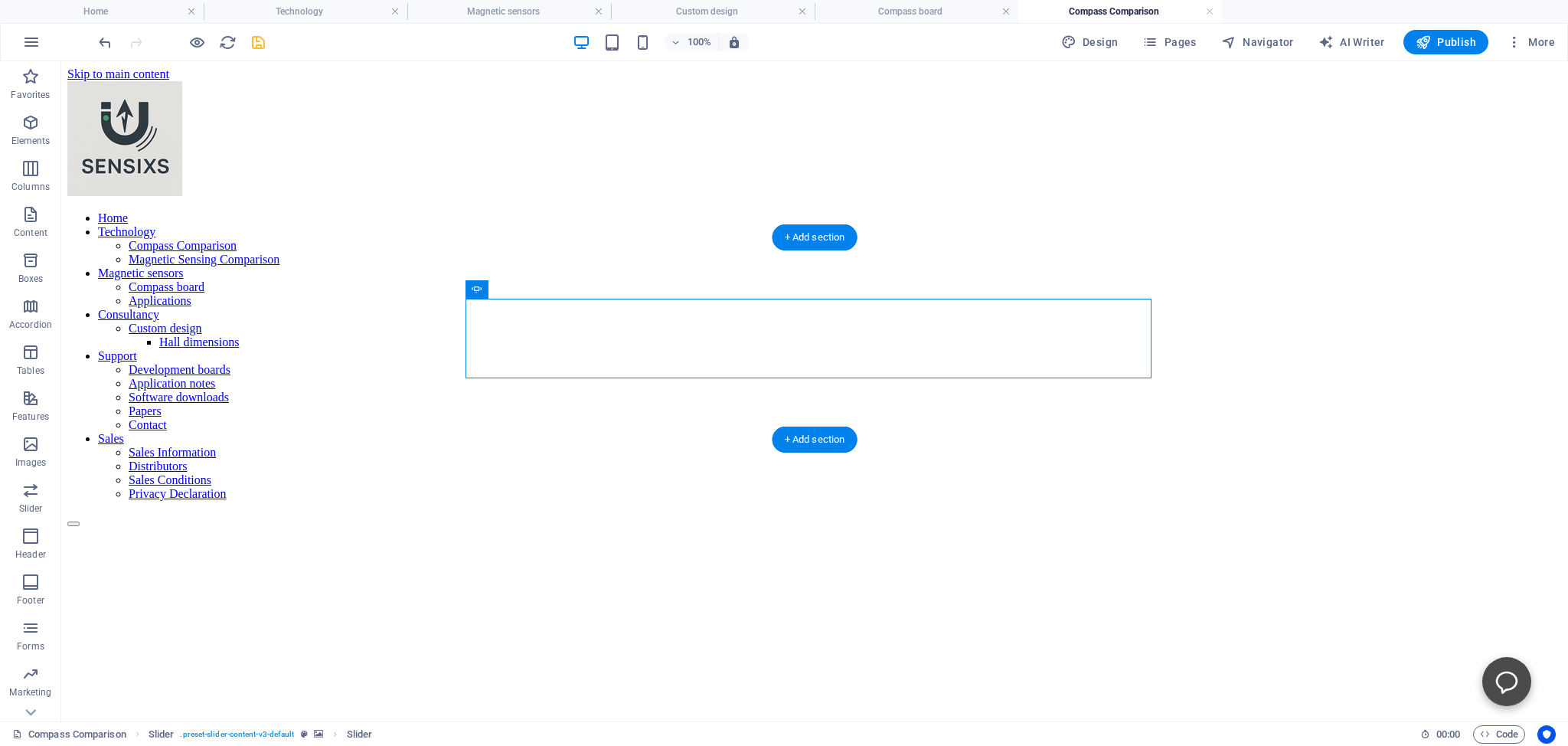
click at [1184, 527] on figure at bounding box center [815, 527] width 1495 height 0
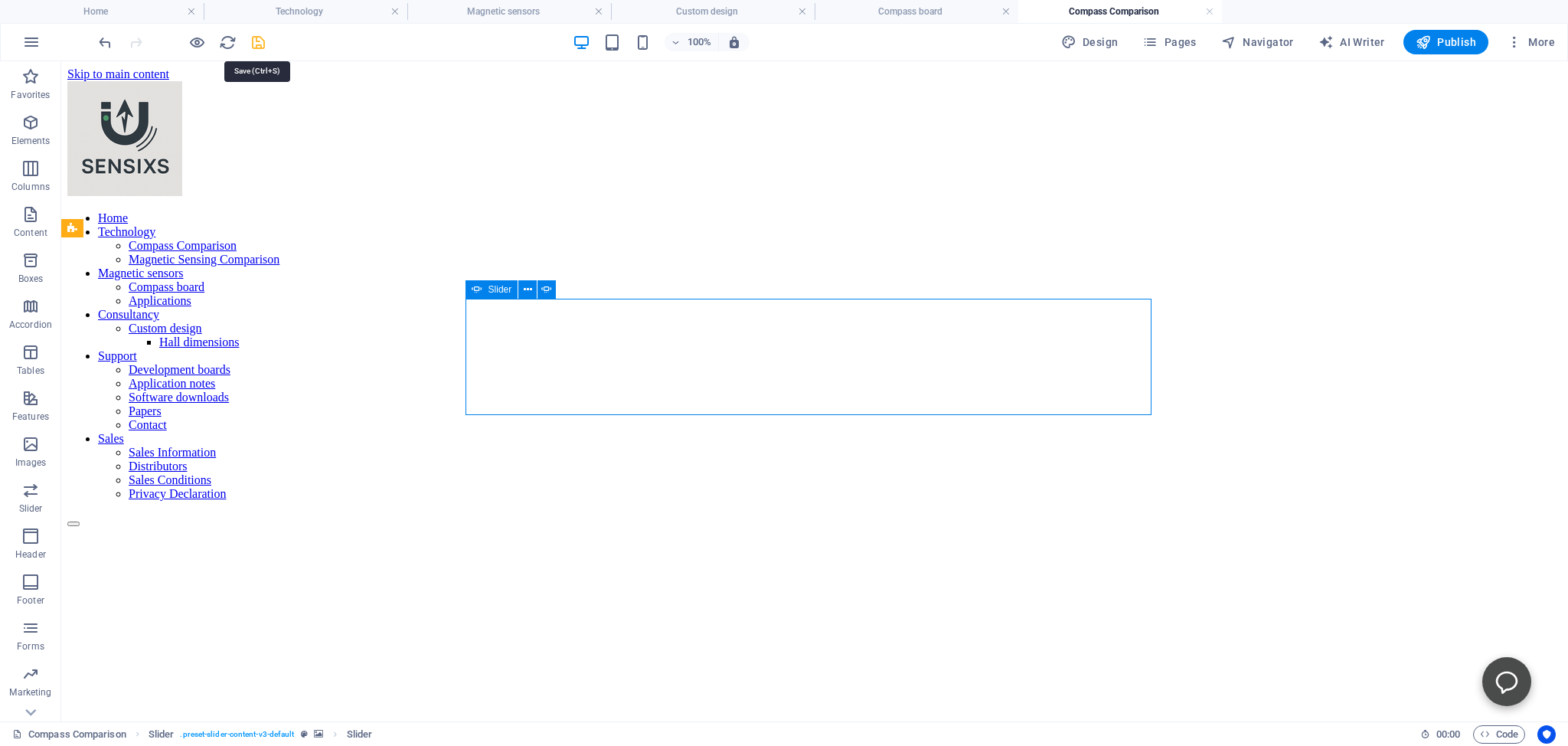
click at [257, 41] on icon "save" at bounding box center [258, 42] width 18 height 18
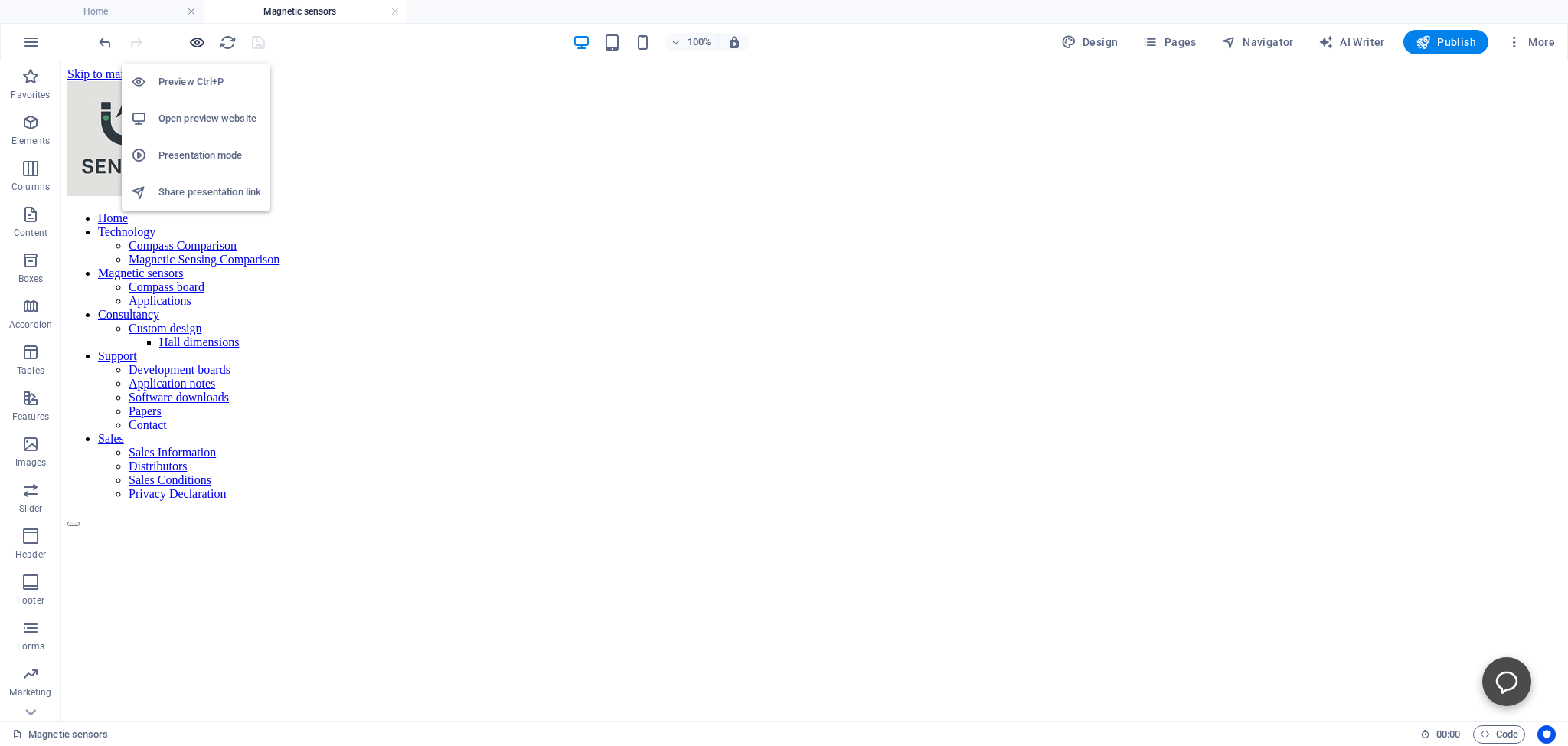
click at [194, 40] on icon "button" at bounding box center [197, 42] width 18 height 18
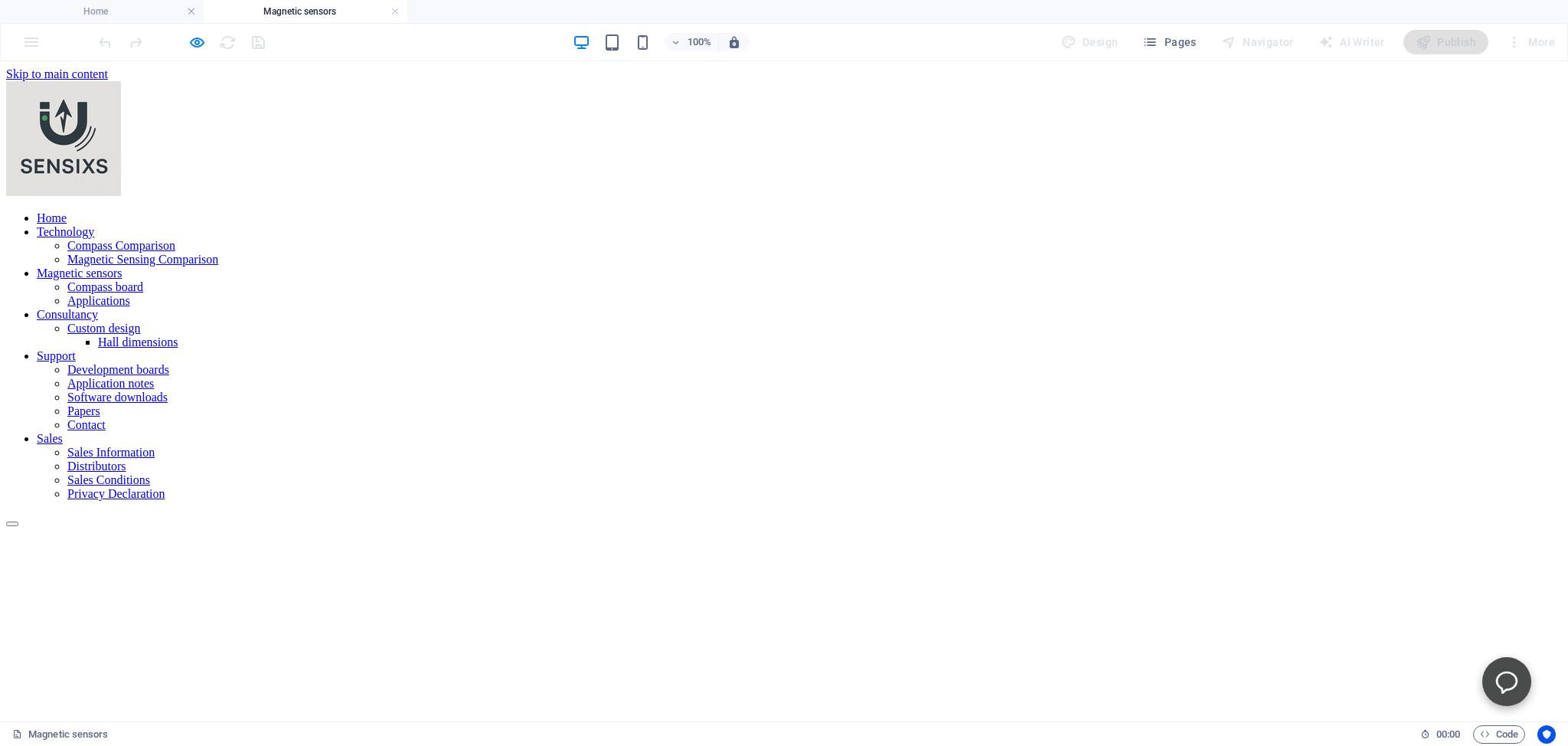
click at [94, 225] on link "Technology" at bounding box center [65, 231] width 57 height 13
